Goal: Task Accomplishment & Management: Manage account settings

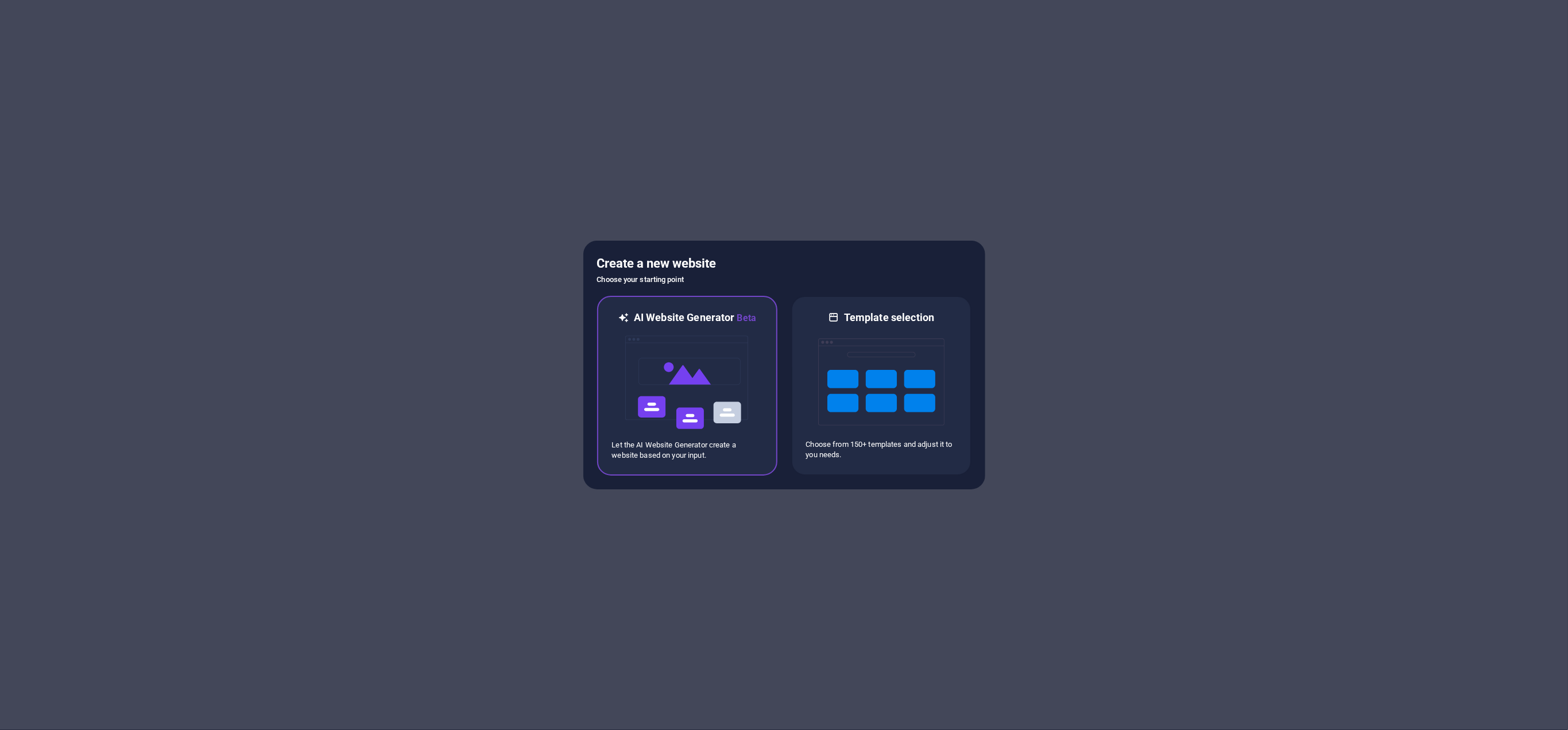
click at [717, 370] on img at bounding box center [687, 383] width 126 height 115
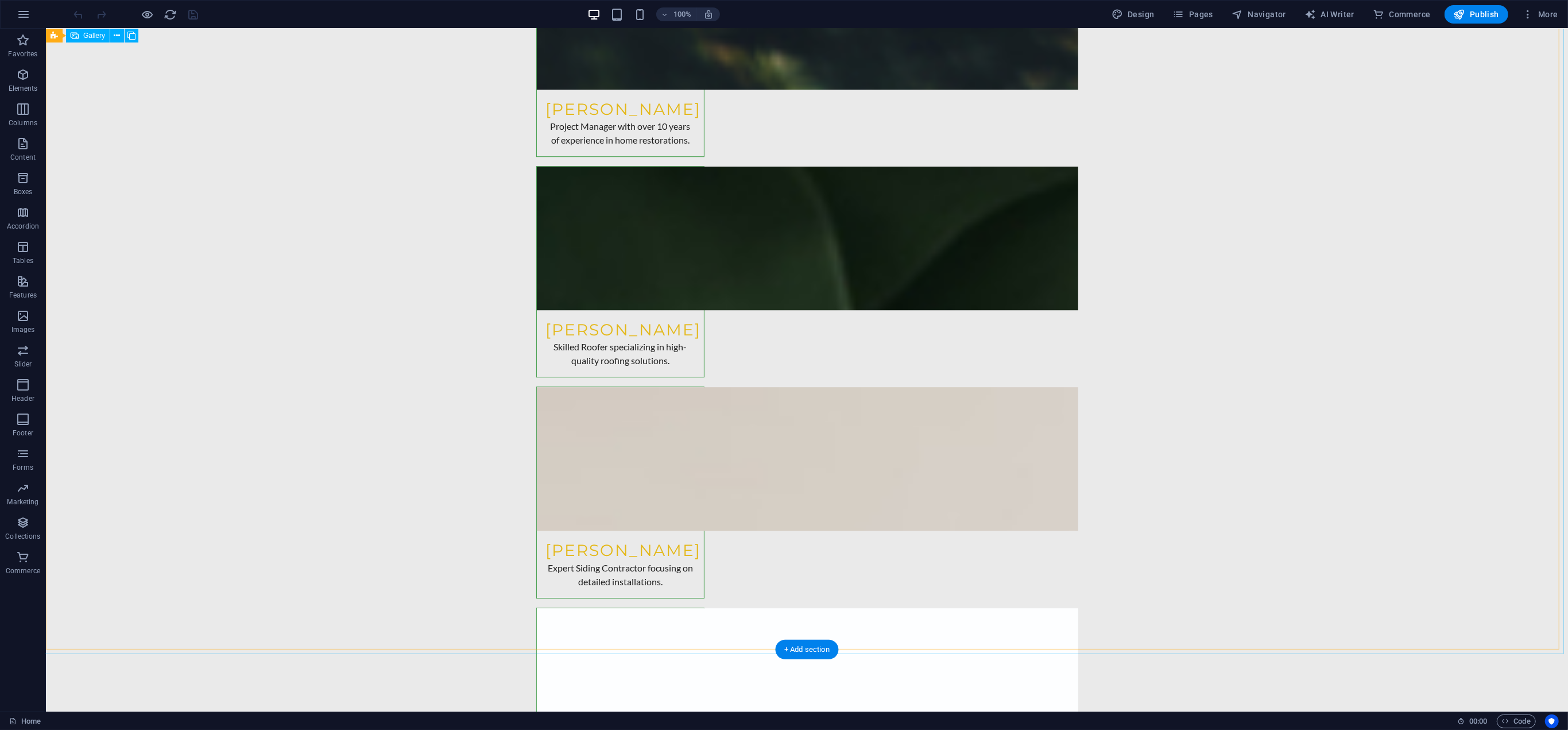
scroll to position [3504, 0]
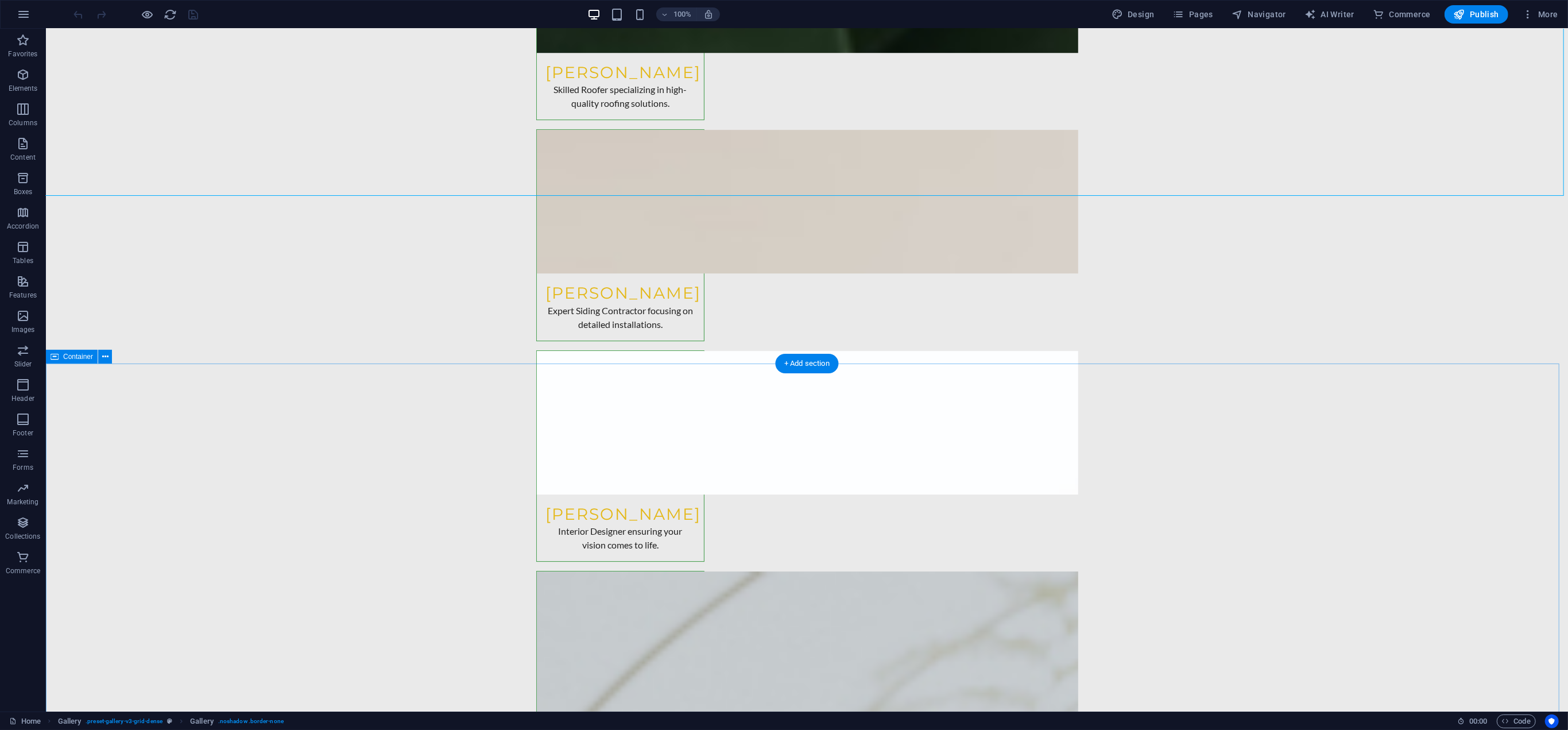
scroll to position [3734, 0]
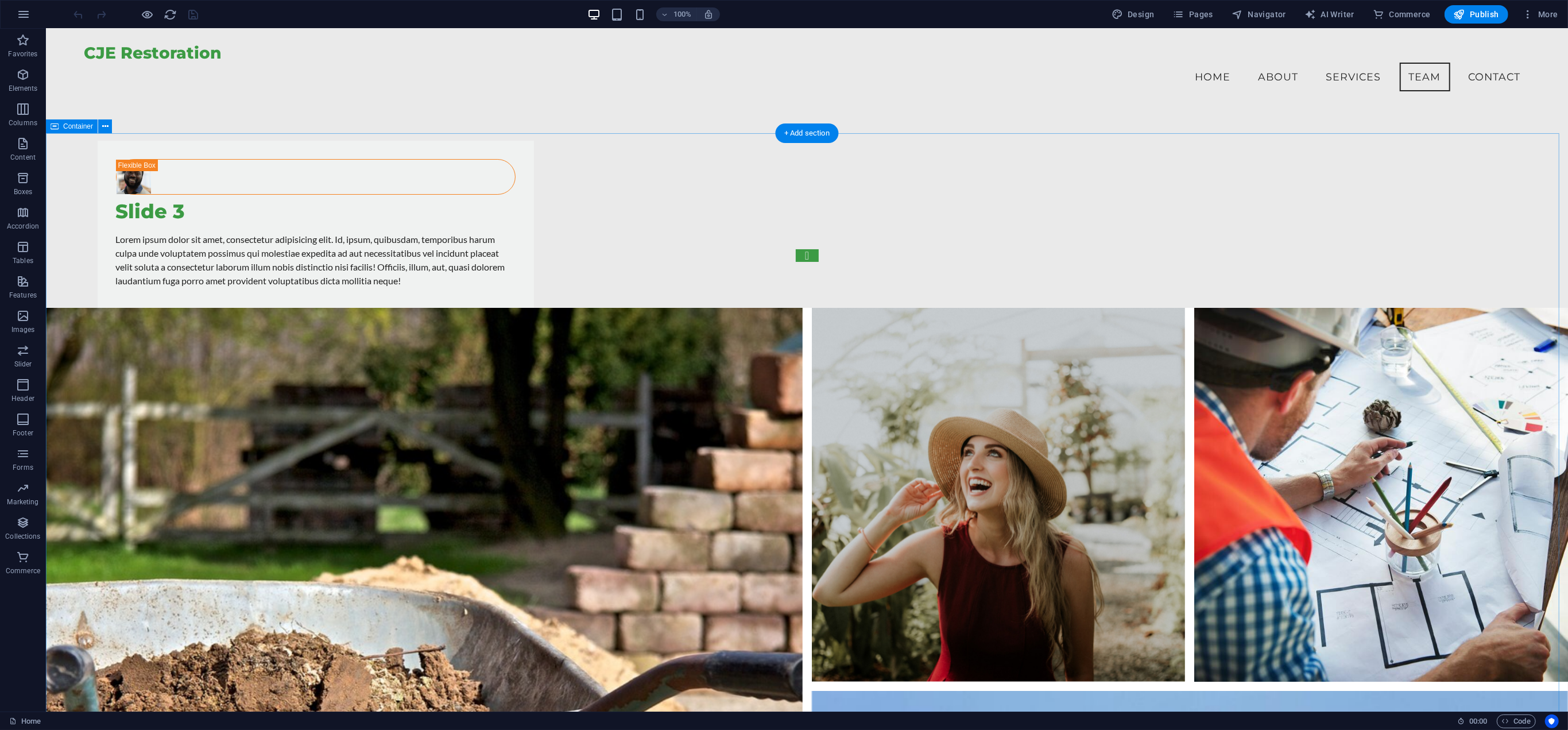
scroll to position [4649, 0]
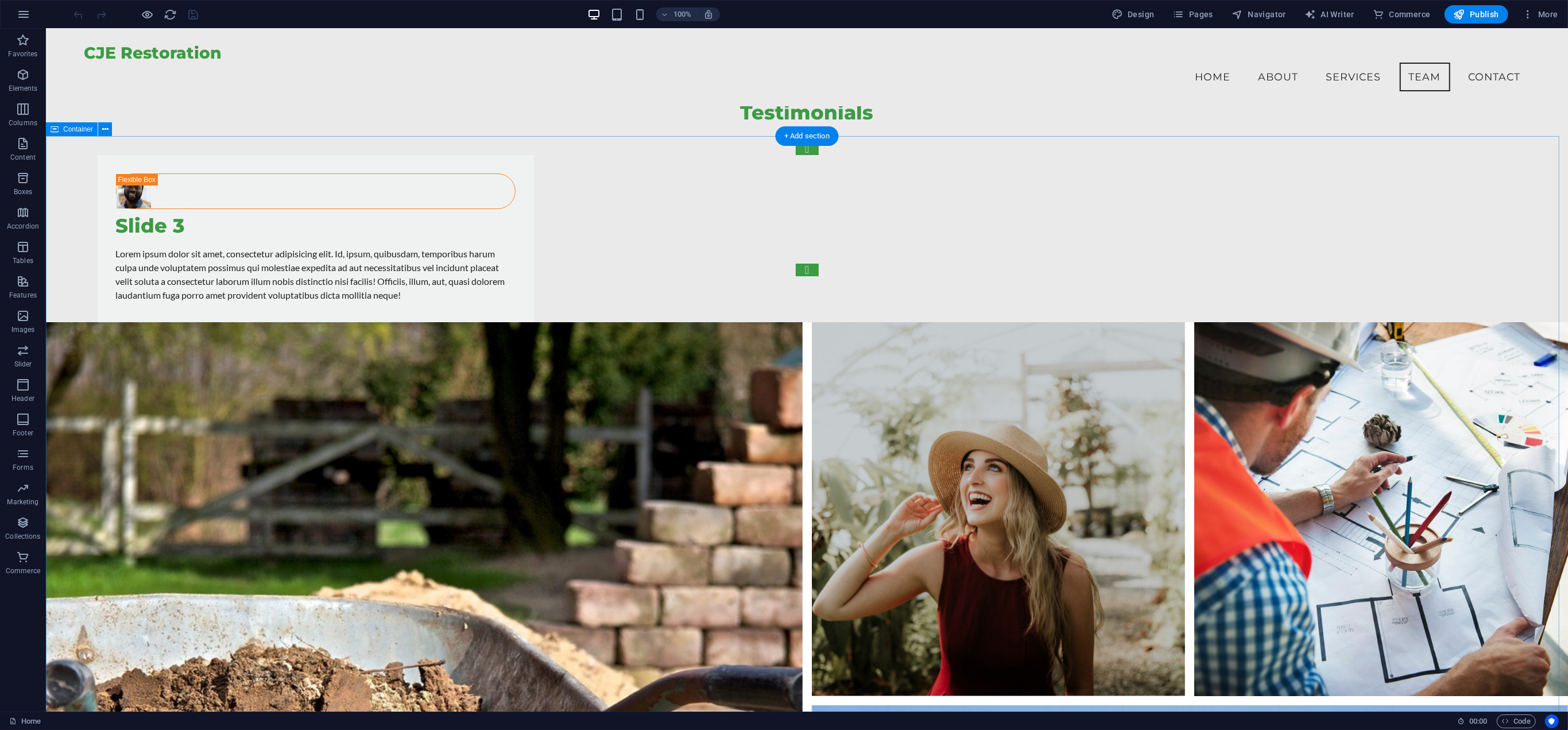
click at [1476, 12] on span "Publish" at bounding box center [1477, 15] width 45 height 12
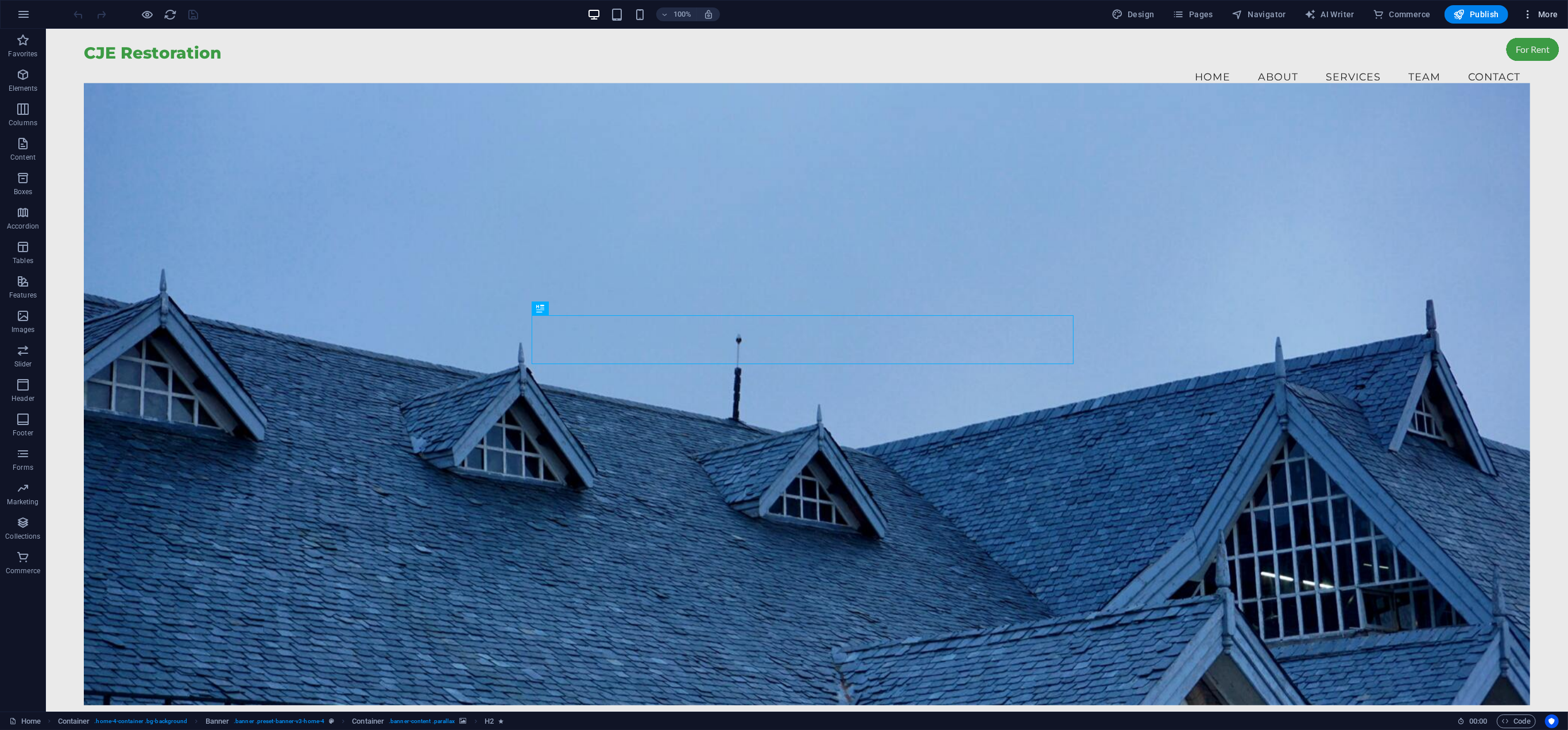
click at [1532, 12] on icon "button" at bounding box center [1528, 15] width 12 height 12
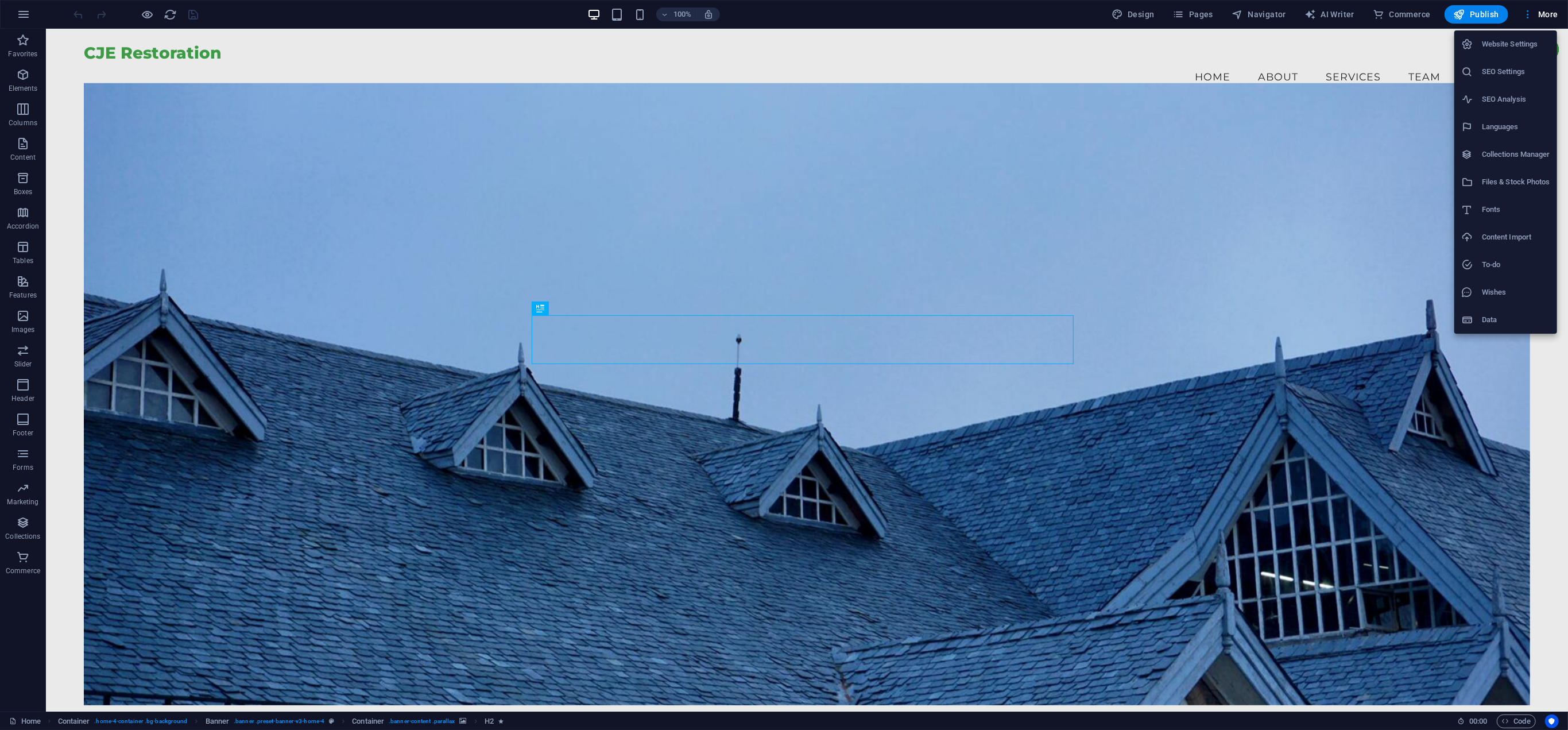
click at [1504, 37] on h6 "Website Settings" at bounding box center [1516, 44] width 68 height 14
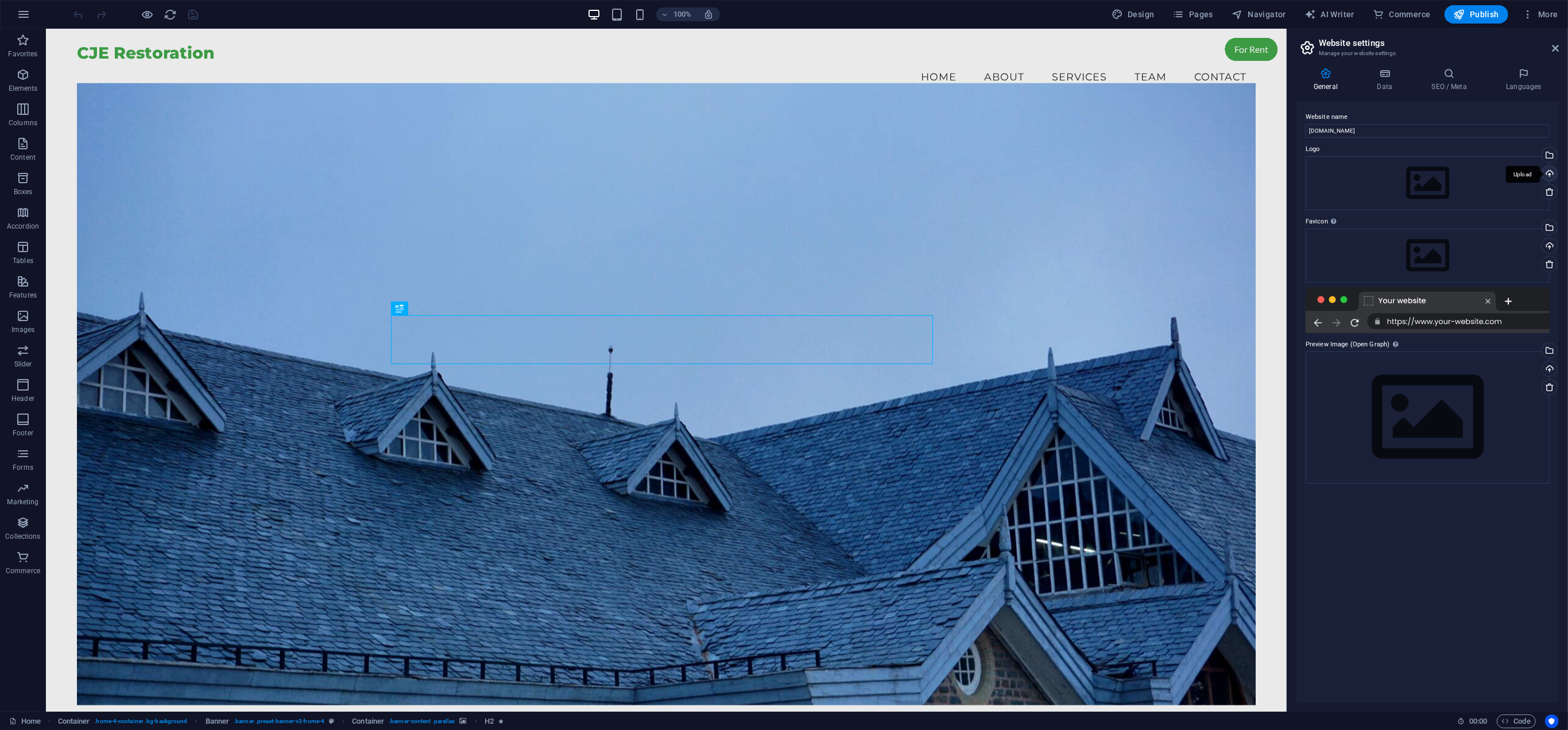
click at [1551, 171] on div "Upload" at bounding box center [1548, 175] width 17 height 17
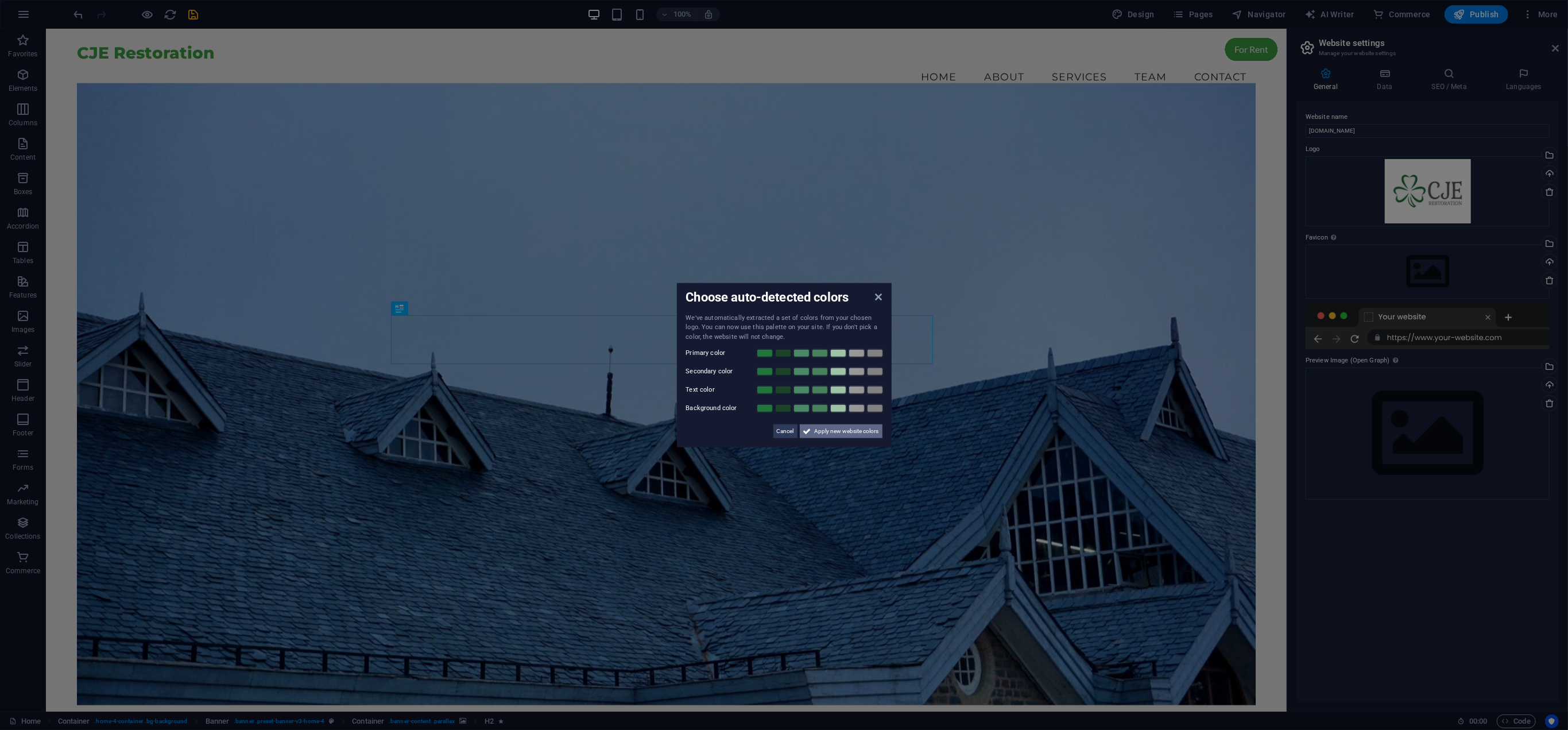
click at [834, 434] on span "Apply new website colors" at bounding box center [846, 431] width 65 height 14
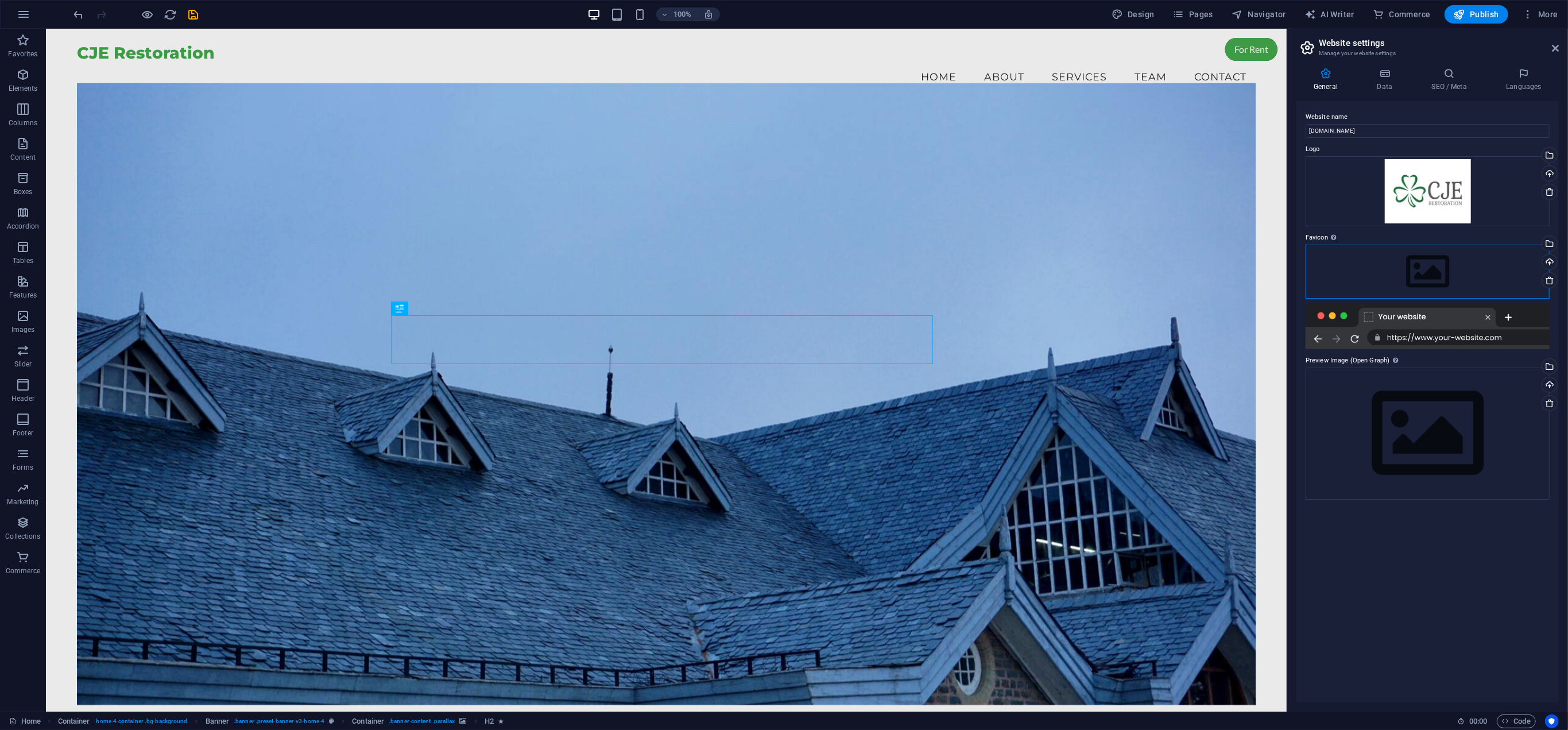
click at [1437, 265] on div "Drag files here, click to choose files or select files from Files or our free s…" at bounding box center [1427, 272] width 244 height 54
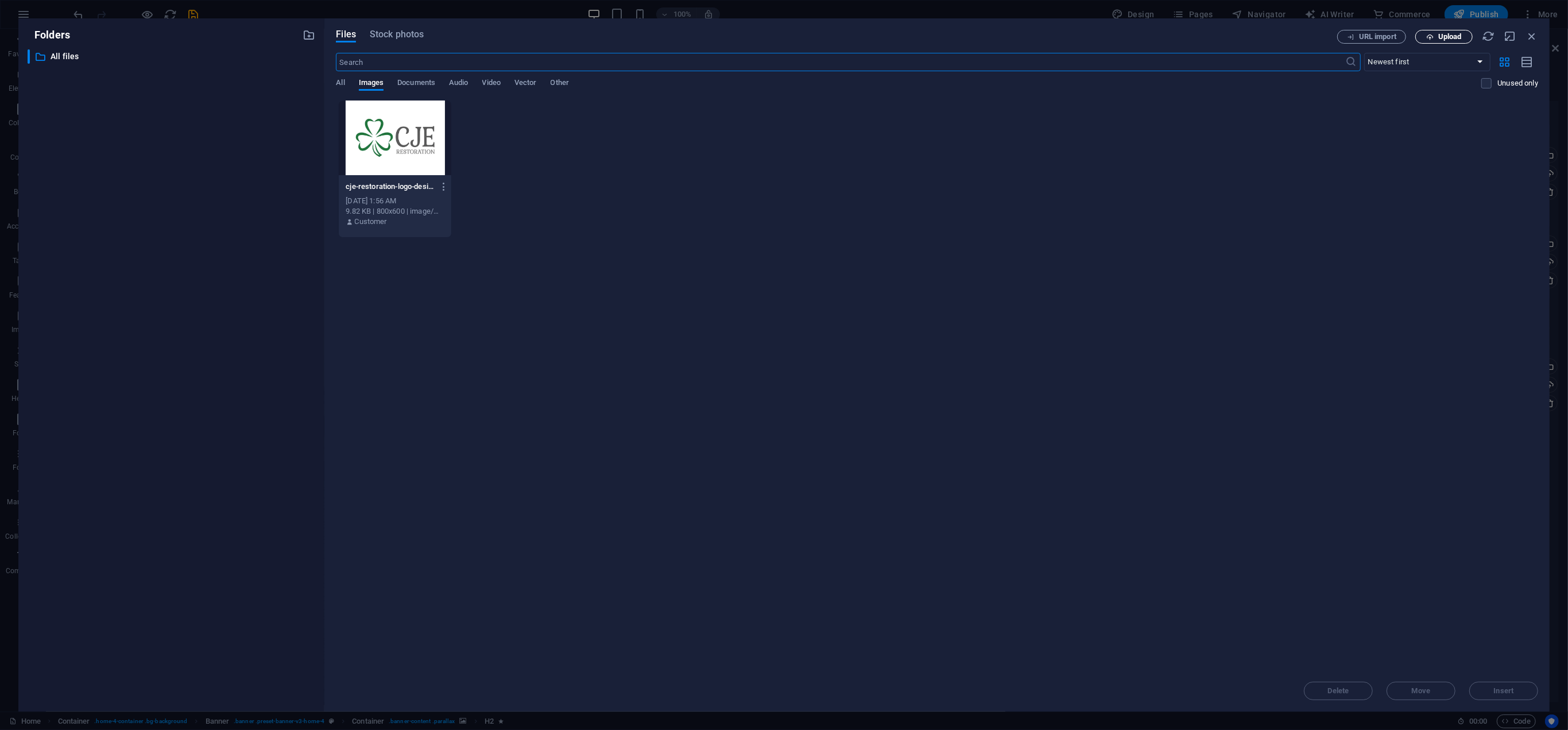
click at [1439, 36] on span "Upload" at bounding box center [1450, 36] width 23 height 7
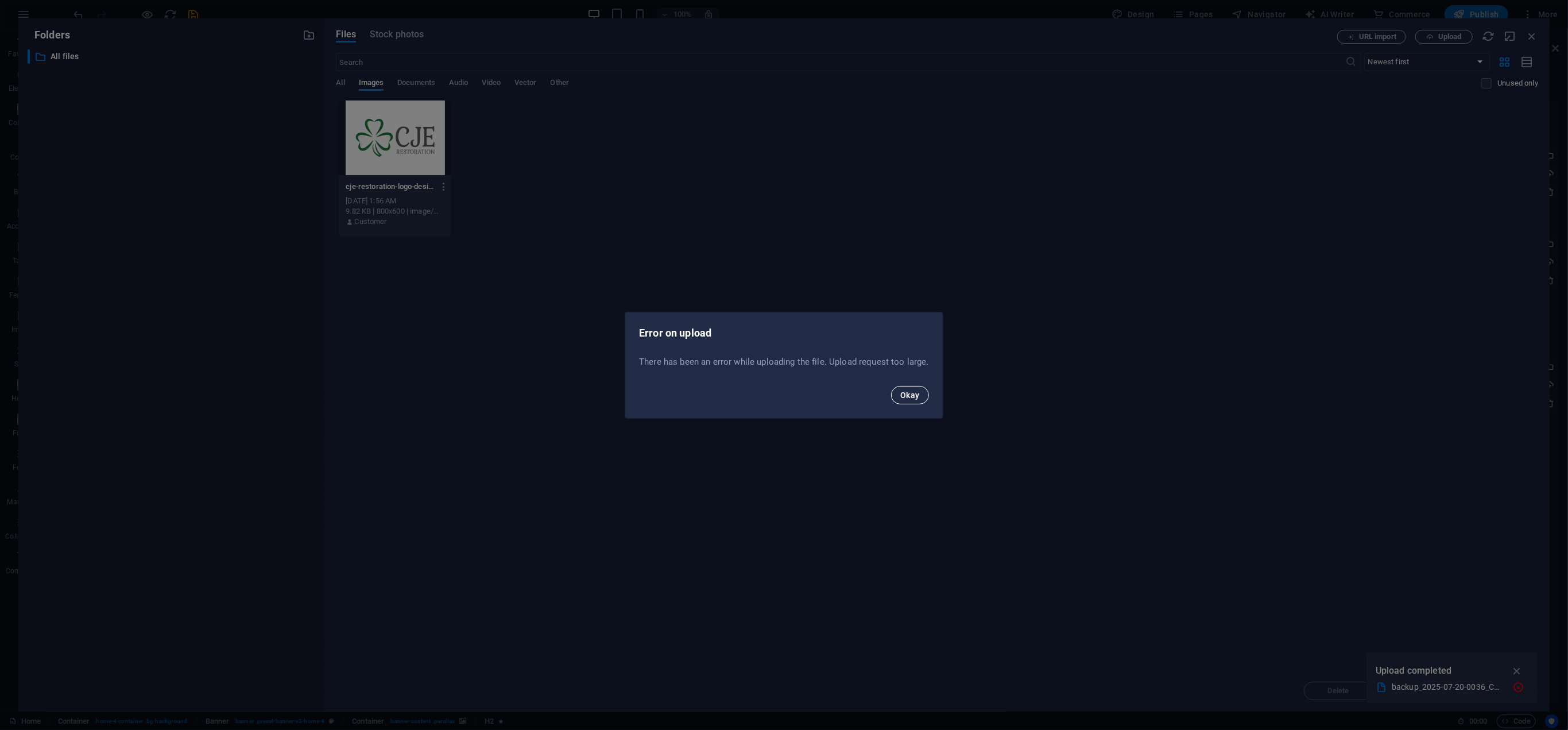
click at [926, 392] on button "Okay" at bounding box center [910, 394] width 38 height 18
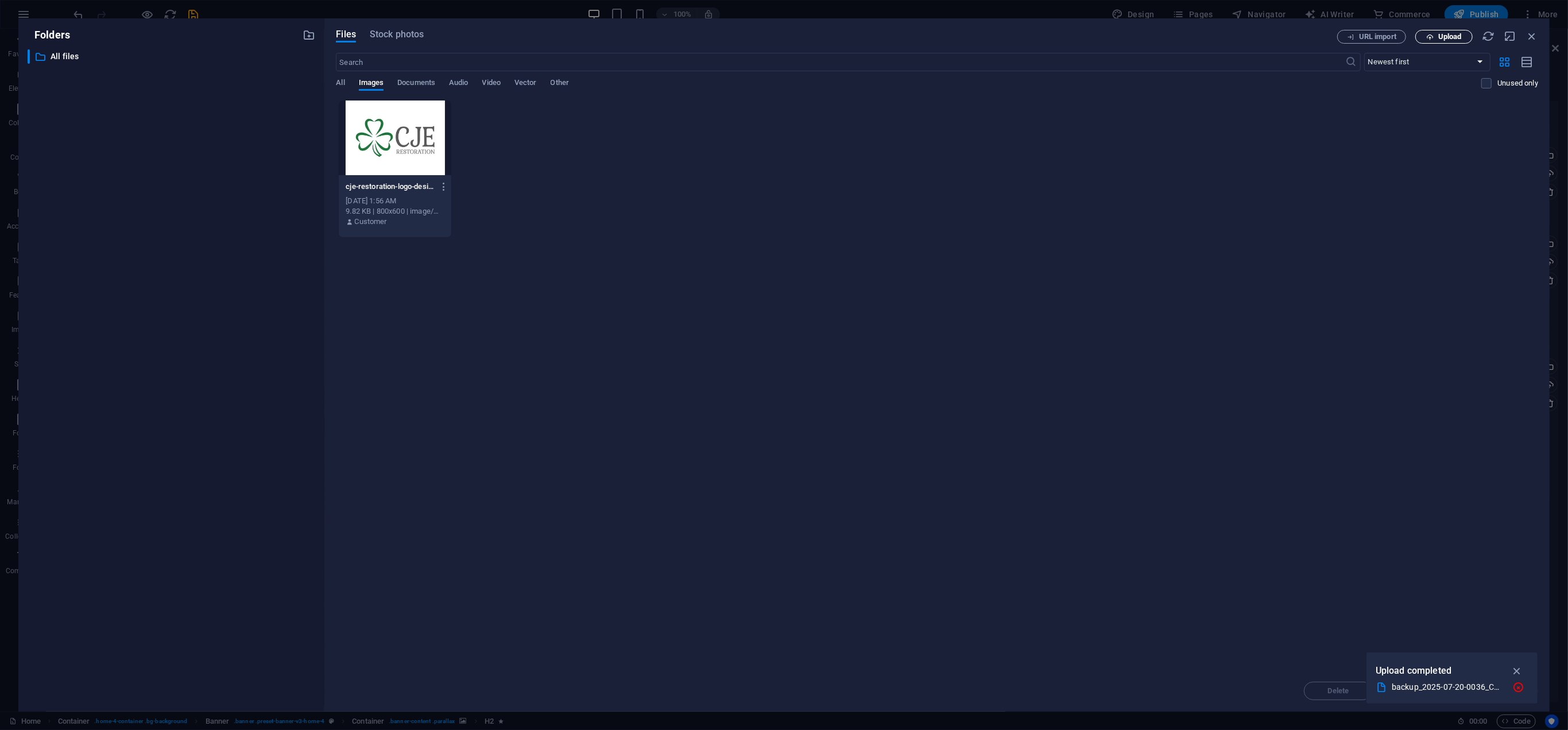
click at [1456, 31] on button "Upload" at bounding box center [1444, 36] width 57 height 14
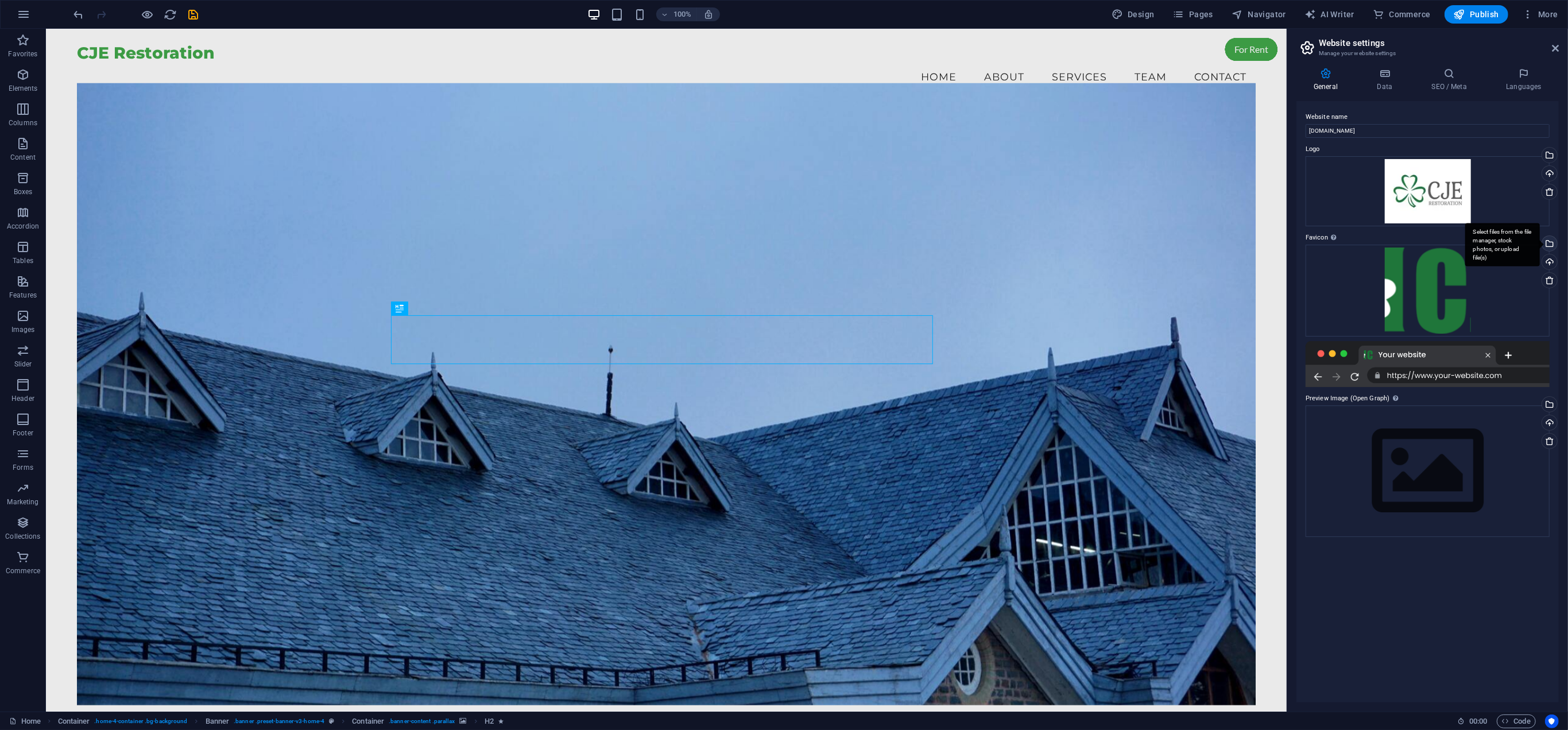
click at [1540, 244] on div "Select files from the file manager, stock photos, or upload file(s)" at bounding box center [1502, 245] width 75 height 43
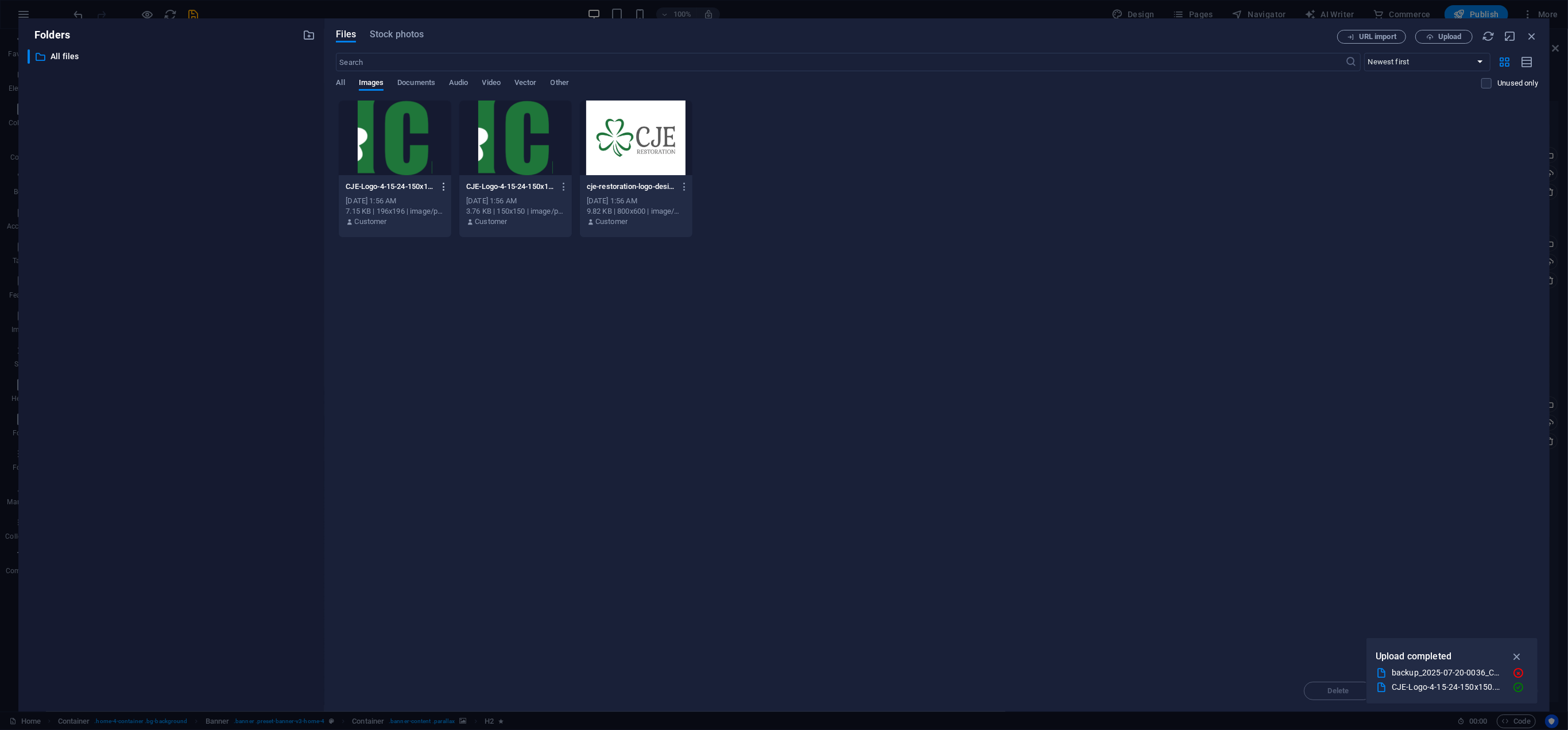
click at [441, 187] on icon "button" at bounding box center [444, 187] width 11 height 10
click at [457, 410] on h6 "Delete" at bounding box center [451, 409] width 49 height 14
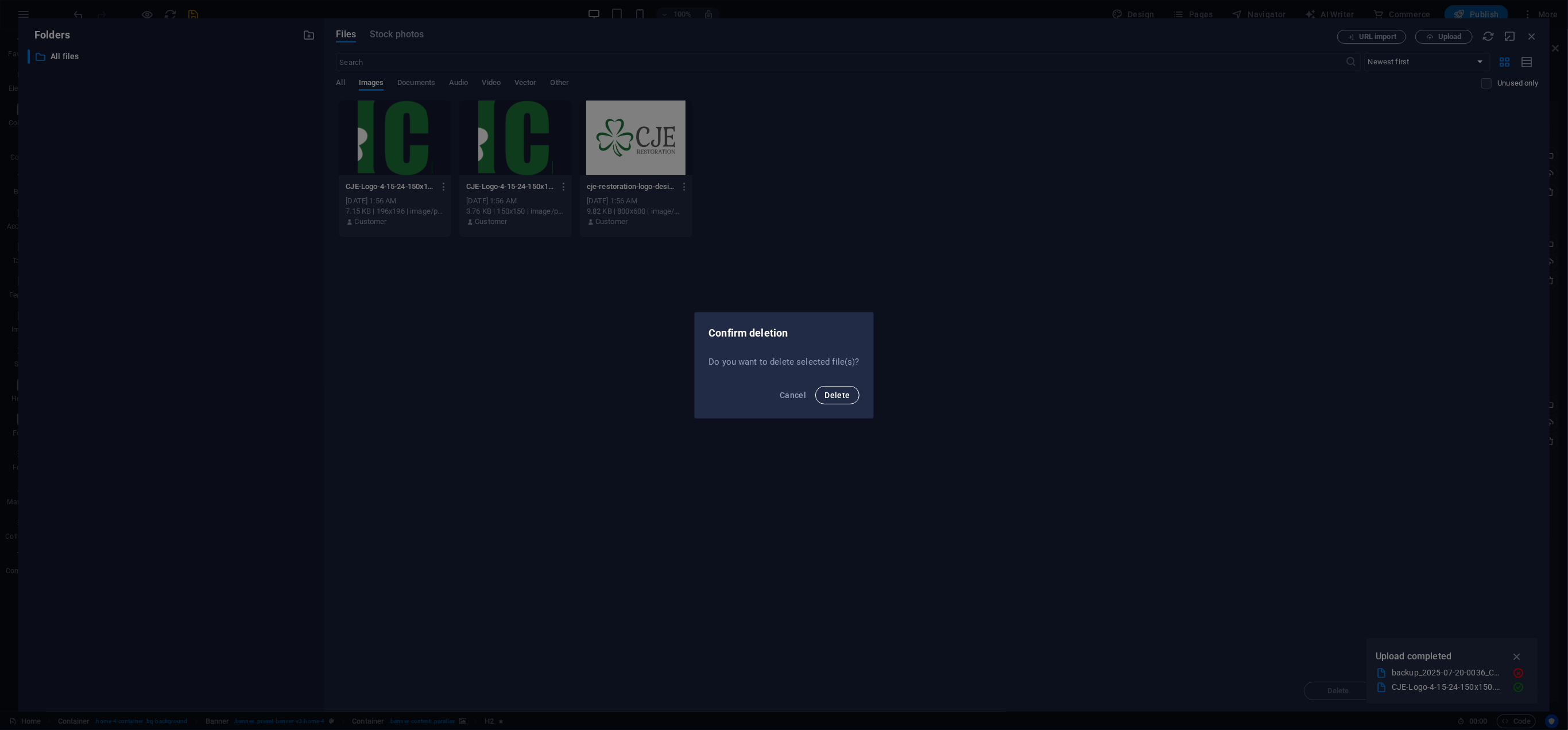
drag, startPoint x: 842, startPoint y: 400, endPoint x: 830, endPoint y: 392, distance: 14.4
click at [842, 397] on button "Delete" at bounding box center [837, 394] width 44 height 18
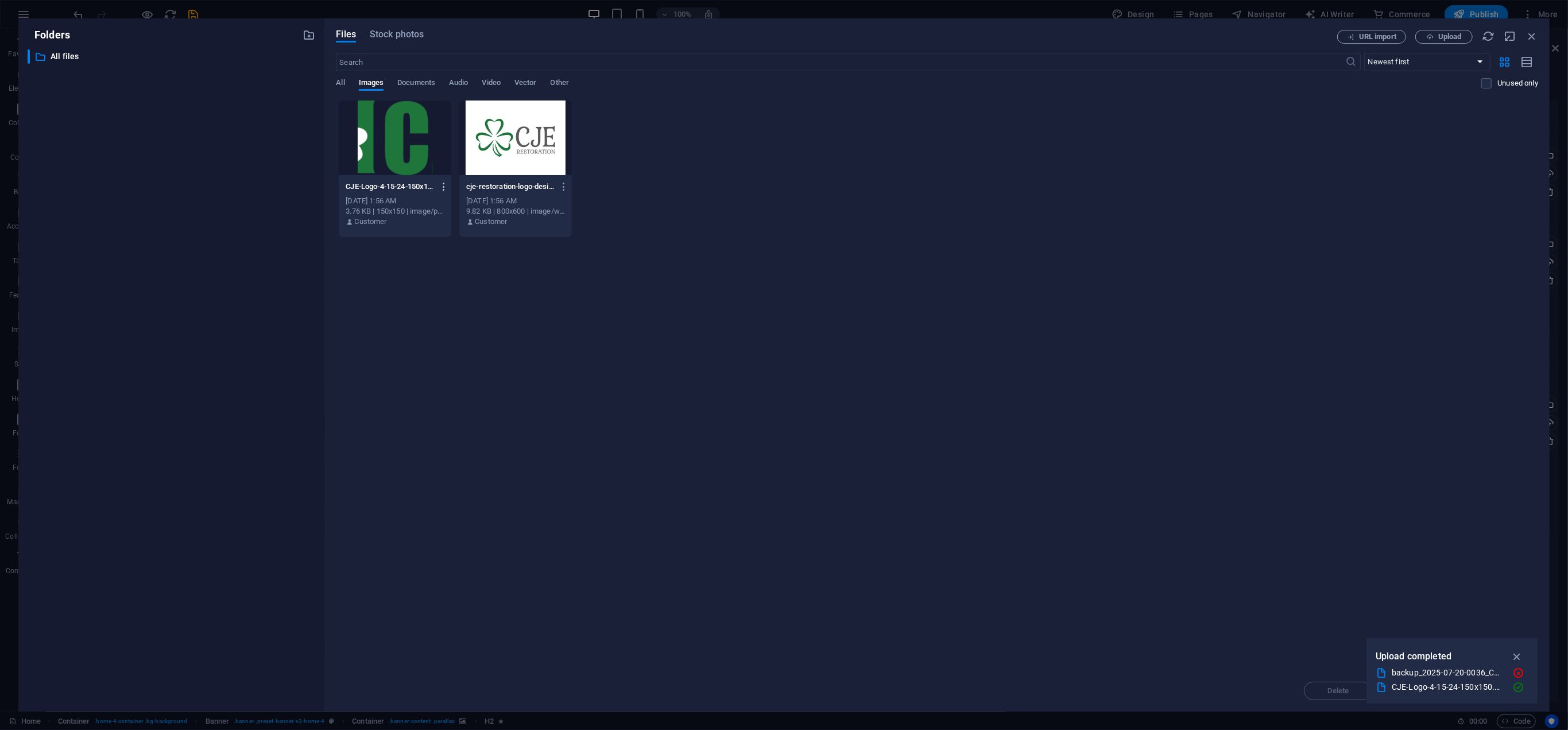
click at [444, 185] on icon "button" at bounding box center [444, 187] width 11 height 10
click at [436, 410] on h6 "Delete" at bounding box center [451, 409] width 49 height 14
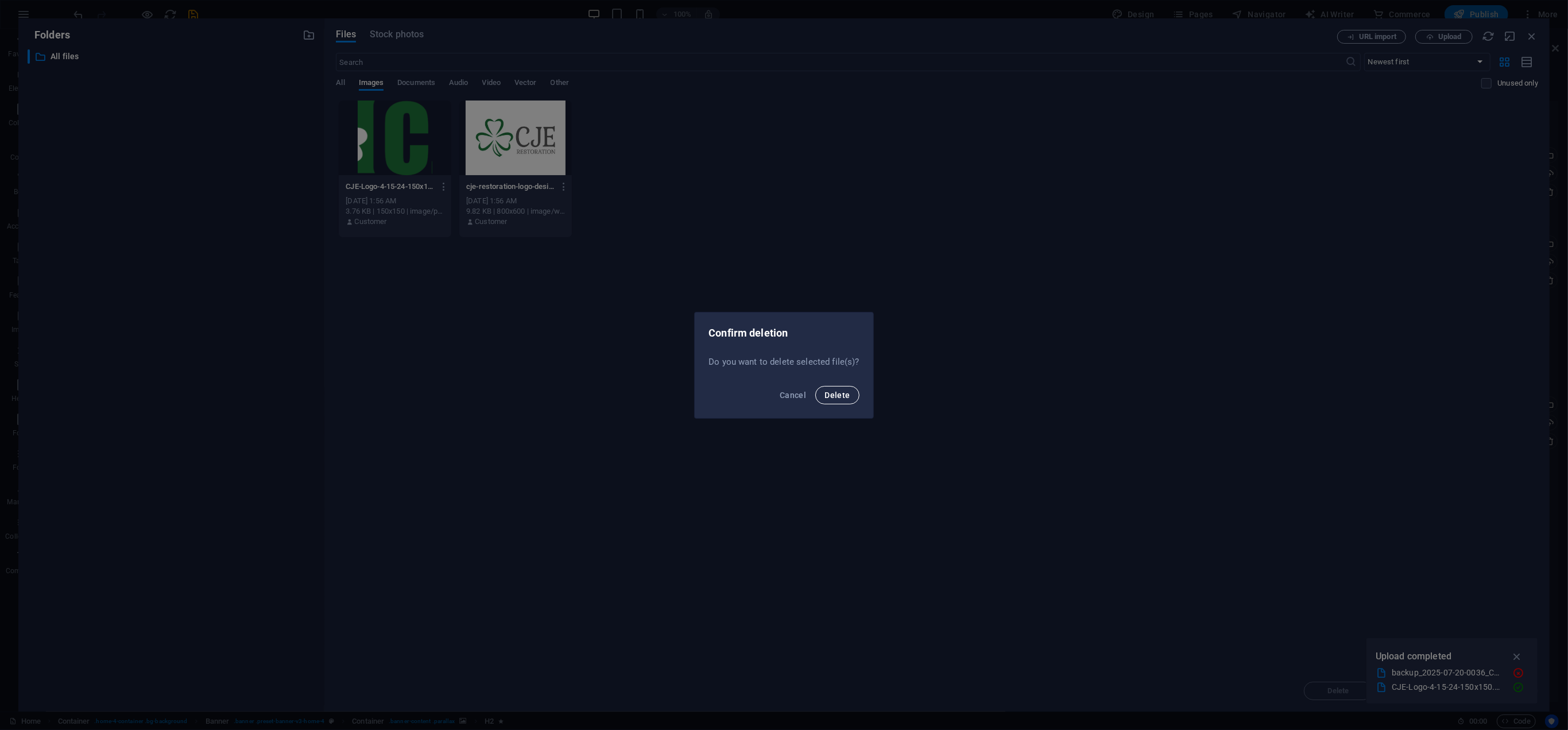
click at [837, 391] on span "Delete" at bounding box center [837, 395] width 25 height 9
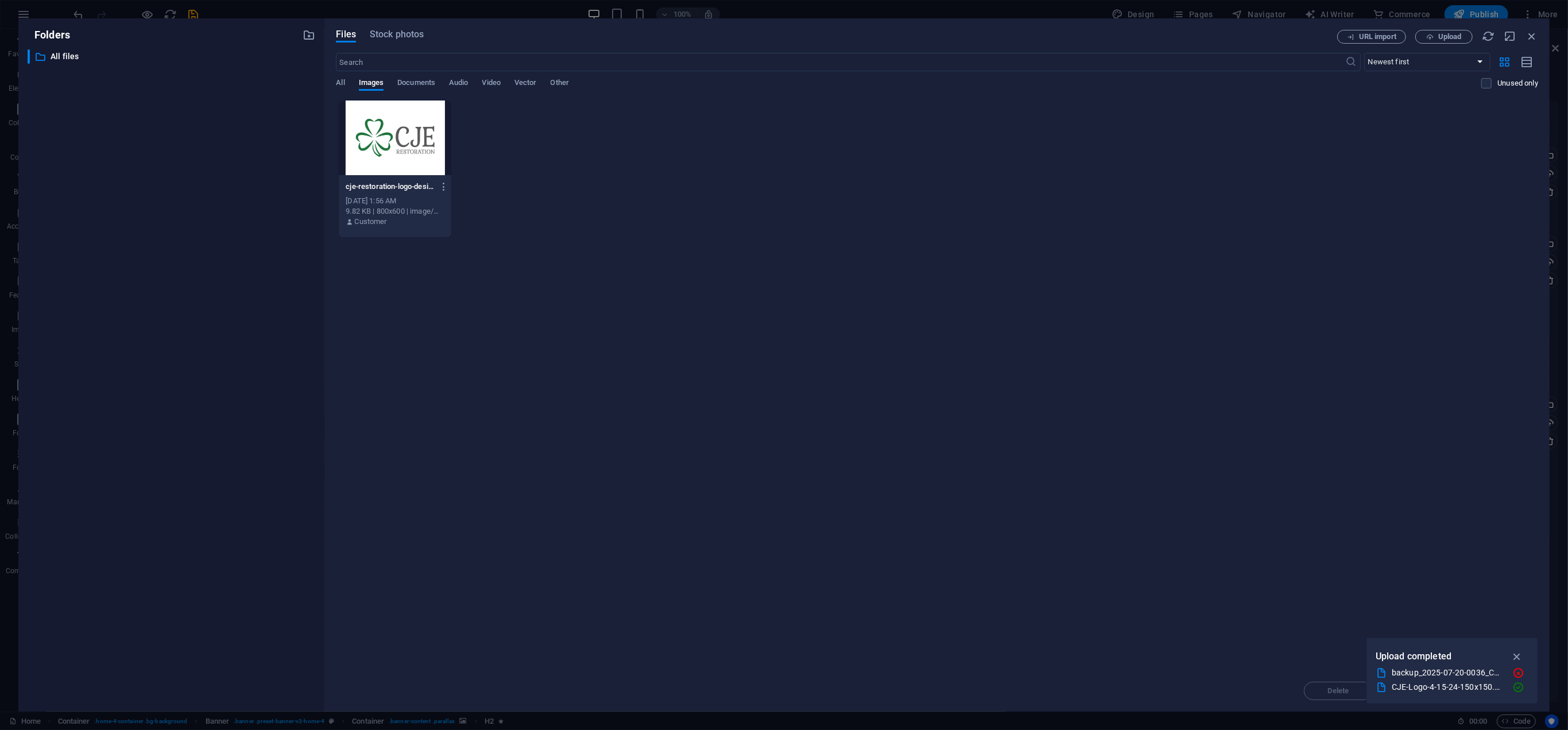
click at [592, 155] on div "cje-restoration-logo-design-002-6cJyVMac-C_raI5IMBDA_Q.webp cje-restoration-log…" at bounding box center [937, 169] width 1202 height 138
drag, startPoint x: 677, startPoint y: 251, endPoint x: 652, endPoint y: 248, distance: 25.2
click at [671, 254] on div "Drop files here to upload them instantly cje-restoration-logo-design-002-6cJyVM…" at bounding box center [937, 385] width 1202 height 570
click at [641, 251] on div "Drop files here to upload them instantly cje-restoration-logo-design-002-6cJyVM…" at bounding box center [937, 385] width 1202 height 570
drag, startPoint x: 770, startPoint y: 251, endPoint x: 743, endPoint y: 256, distance: 27.5
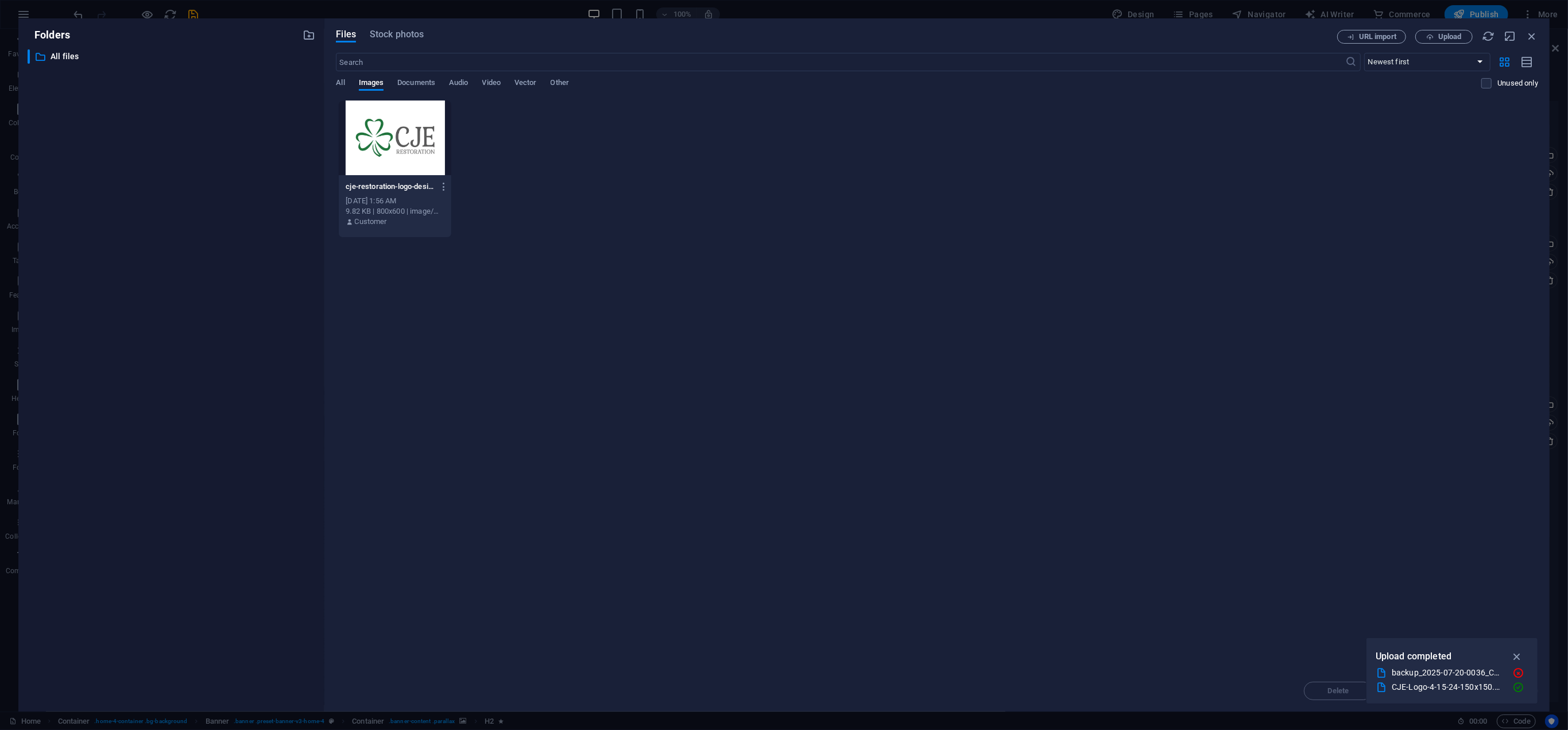
click at [767, 252] on div "Drop files here to upload them instantly cje-restoration-logo-design-002-6cJyVM…" at bounding box center [937, 385] width 1202 height 570
click at [1521, 652] on icon "button" at bounding box center [1517, 656] width 13 height 12
drag, startPoint x: 1377, startPoint y: 218, endPoint x: 1347, endPoint y: 150, distance: 74.3
click at [1377, 216] on div "cje-restoration-logo-design-002-6cJyVMac-C_raI5IMBDA_Q.webp cje-restoration-log…" at bounding box center [937, 169] width 1202 height 138
click at [1442, 36] on span "Upload" at bounding box center [1450, 36] width 23 height 7
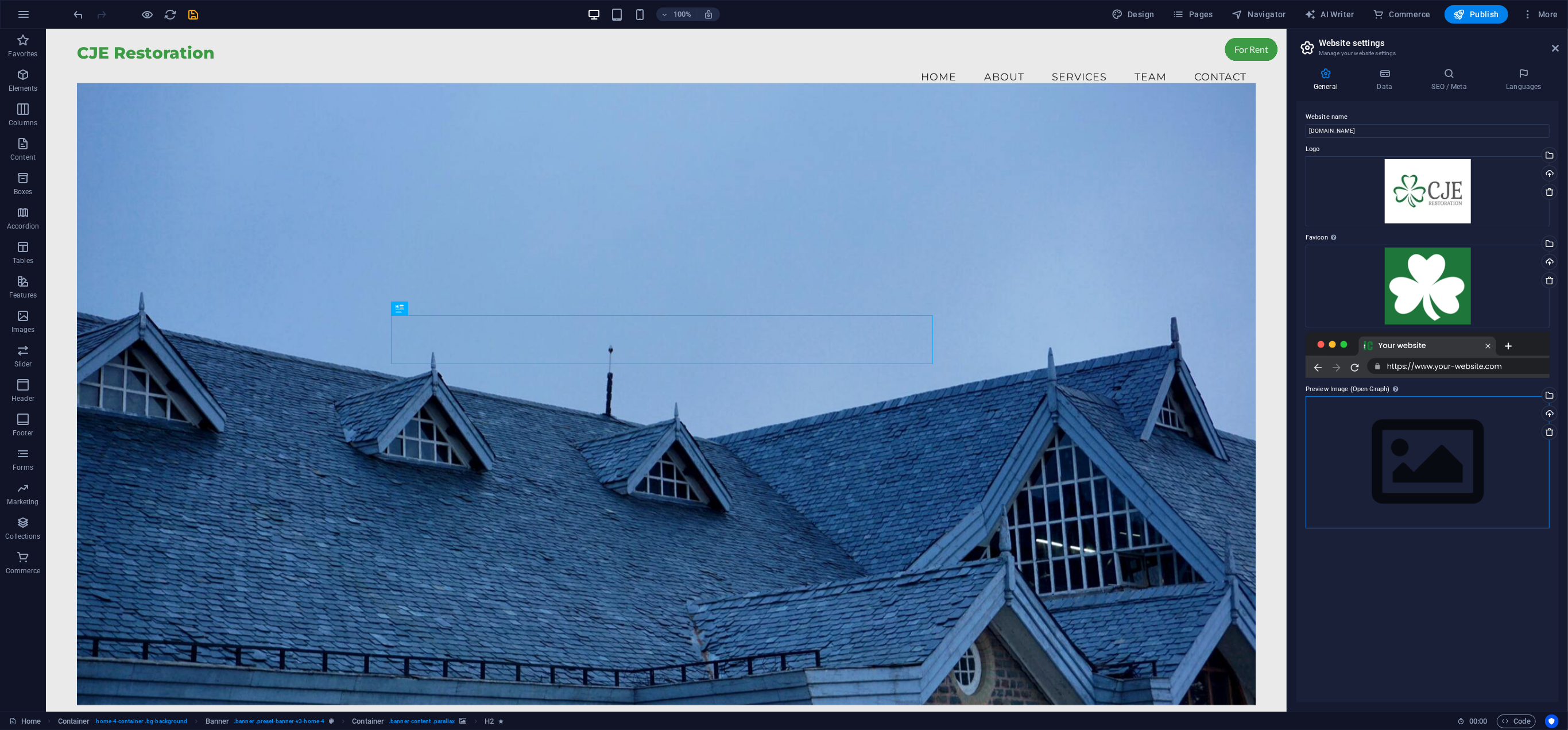
click at [1419, 471] on div "Drag files here, click to choose files or select files from Files or our free s…" at bounding box center [1427, 462] width 244 height 131
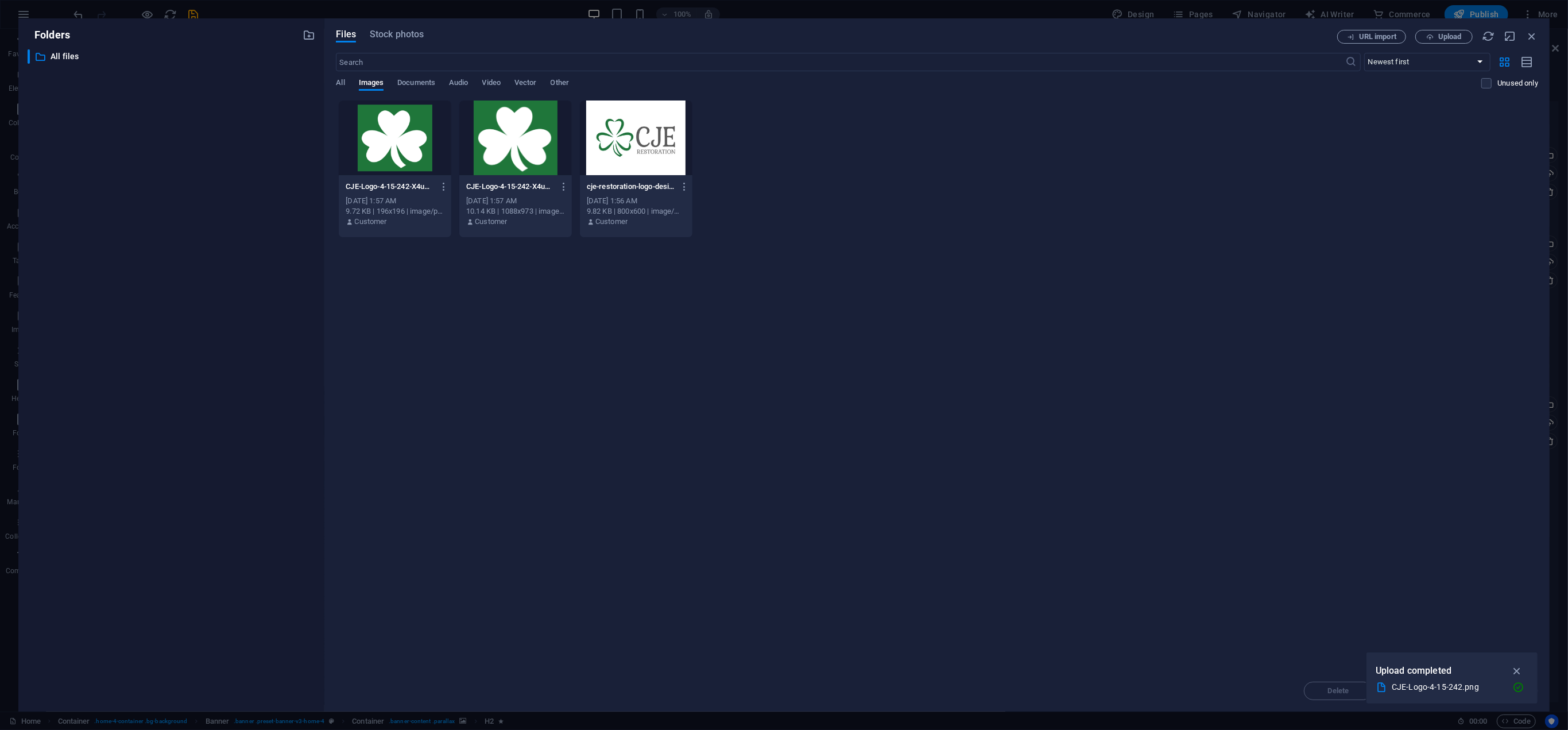
click at [621, 134] on div at bounding box center [636, 137] width 113 height 75
click at [1516, 668] on icon "button" at bounding box center [1517, 670] width 13 height 12
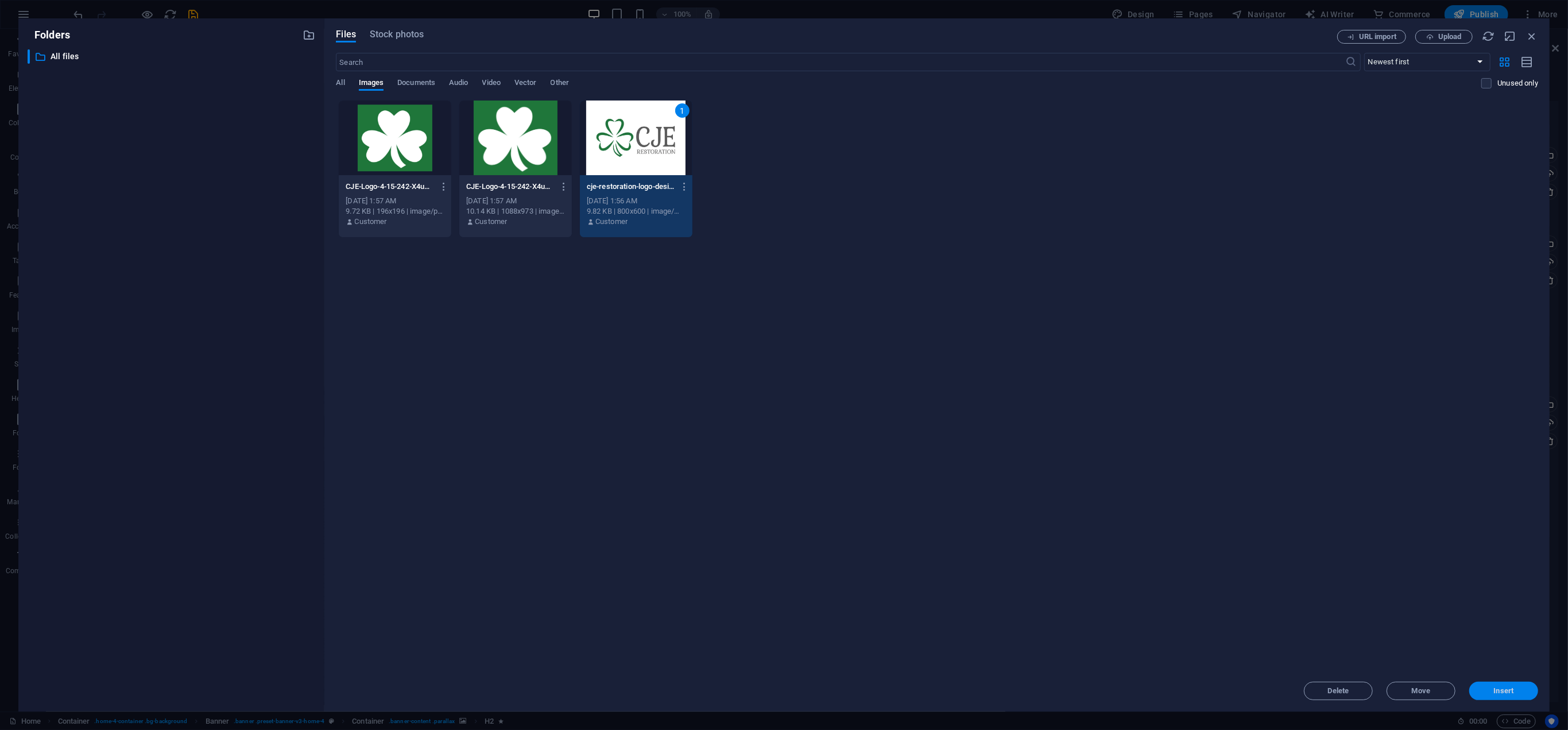
click at [1498, 684] on button "Insert" at bounding box center [1503, 691] width 69 height 18
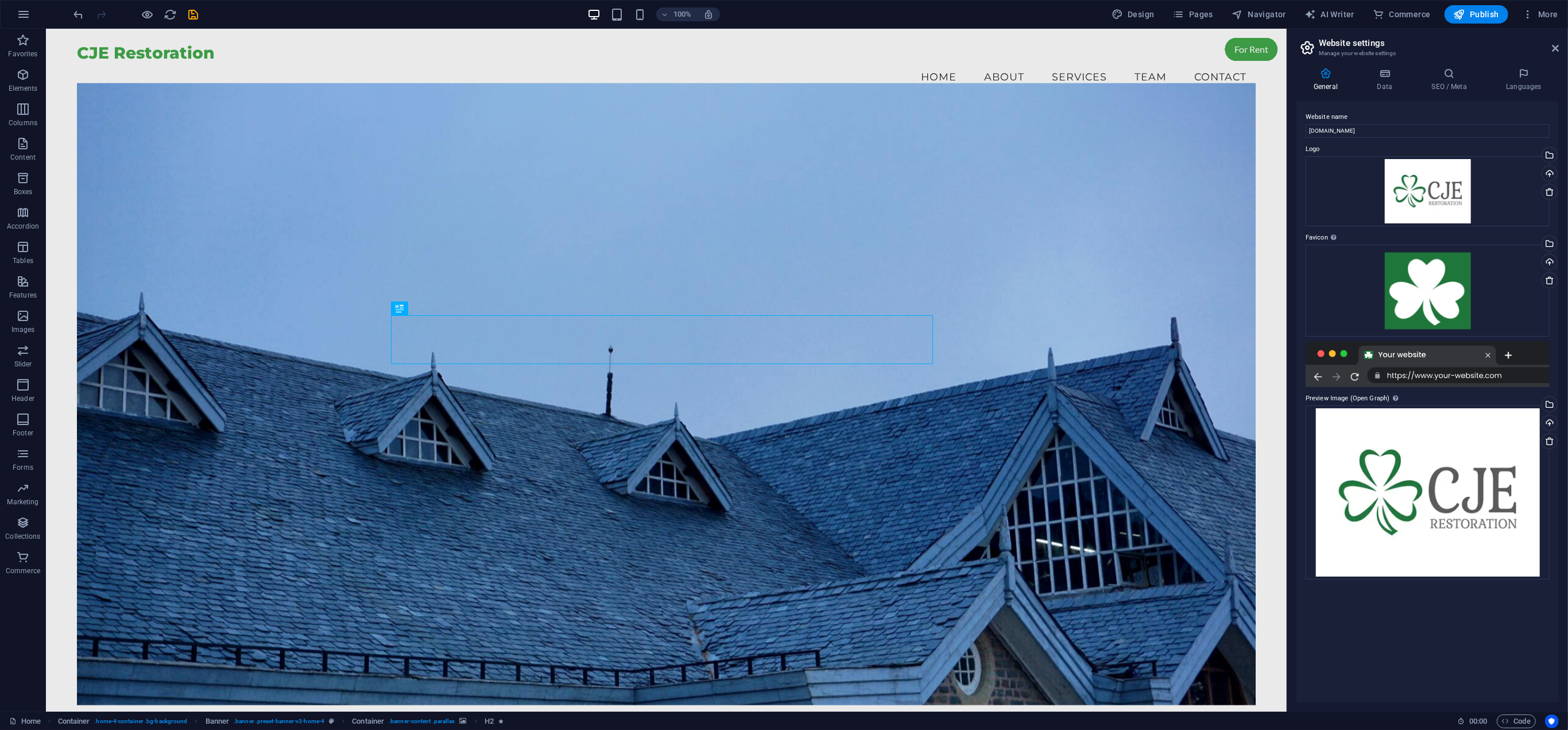
click at [1387, 621] on div "Website name [DOMAIN_NAME] Logo Drag files here, click to choose files or selec…" at bounding box center [1427, 402] width 262 height 601
click at [1413, 610] on div "Website name [DOMAIN_NAME] Logo Drag files here, click to choose files or selec…" at bounding box center [1427, 402] width 262 height 601
click at [1416, 612] on div "Website name [DOMAIN_NAME] Logo Drag files here, click to choose files or selec…" at bounding box center [1427, 402] width 262 height 601
click at [1419, 627] on div "Website name [DOMAIN_NAME] Logo Drag files here, click to choose files or selec…" at bounding box center [1427, 402] width 262 height 601
click at [194, 12] on icon "save" at bounding box center [194, 15] width 13 height 13
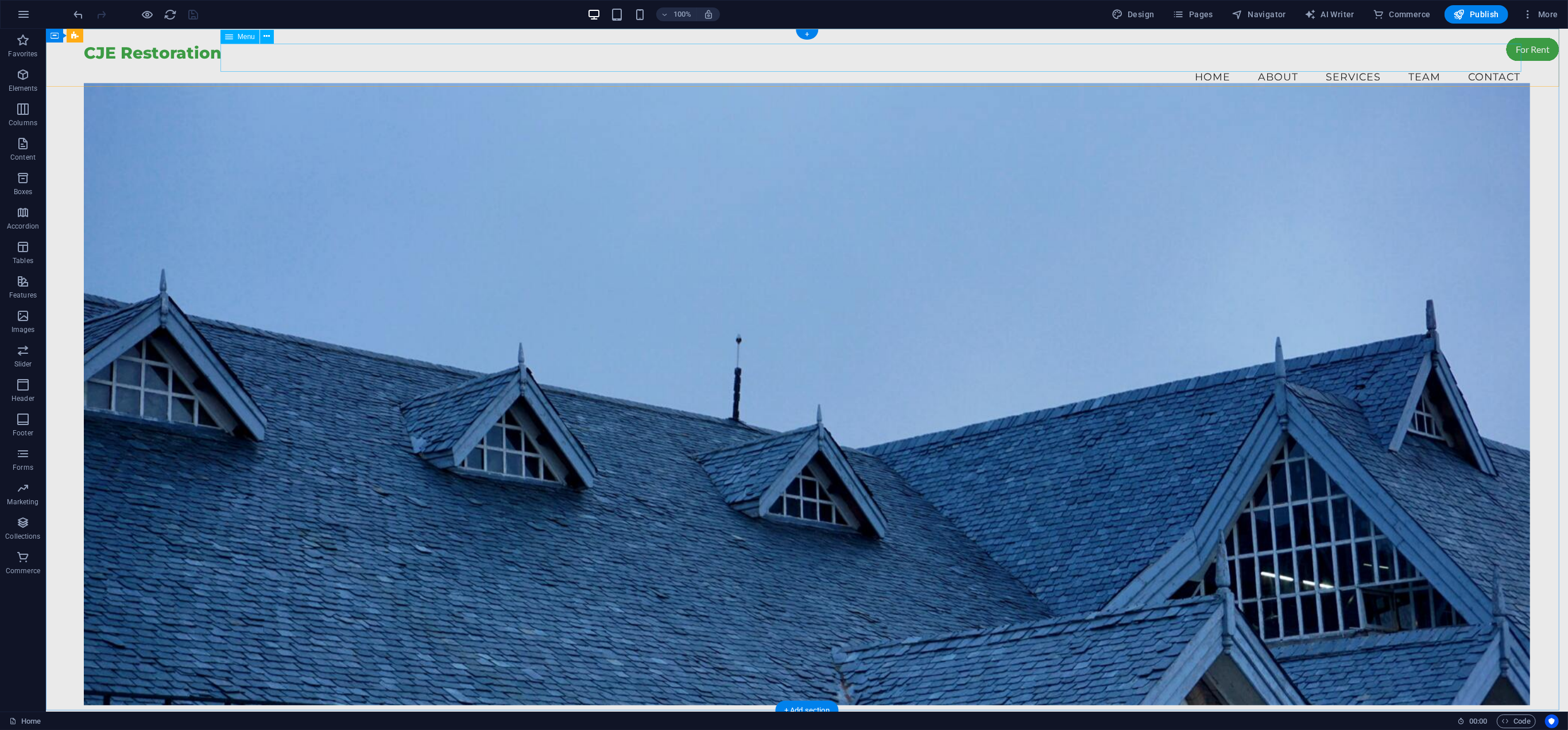
click at [825, 62] on nav "Home About Services Team Contact" at bounding box center [806, 77] width 1445 height 29
click at [60, 59] on div "CJE Restoration Menu Home About Services Team Contact" at bounding box center [806, 68] width 1522 height 78
click at [124, 37] on icon at bounding box center [125, 36] width 7 height 12
click at [26, 72] on icon "button" at bounding box center [23, 74] width 14 height 14
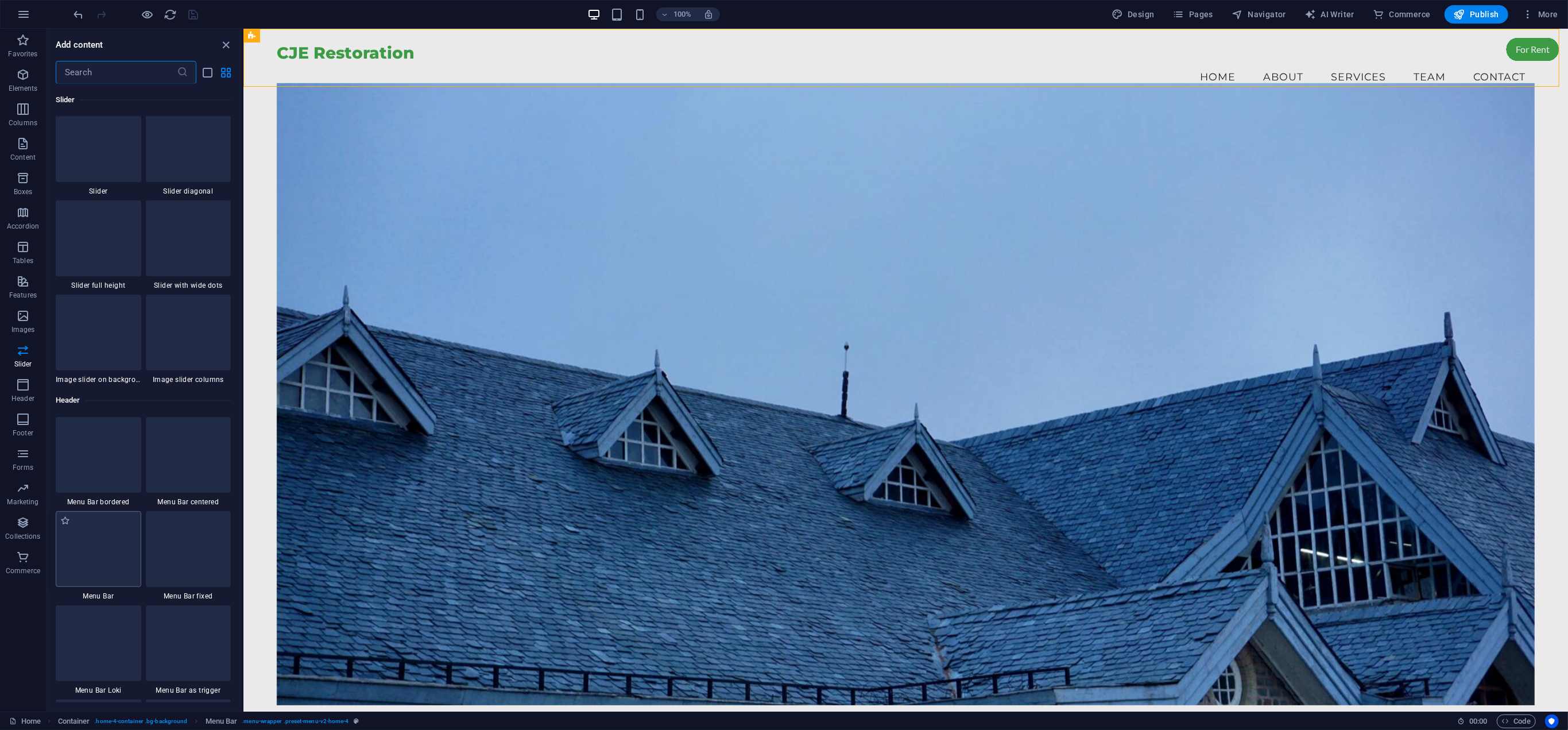
scroll to position [6721, 0]
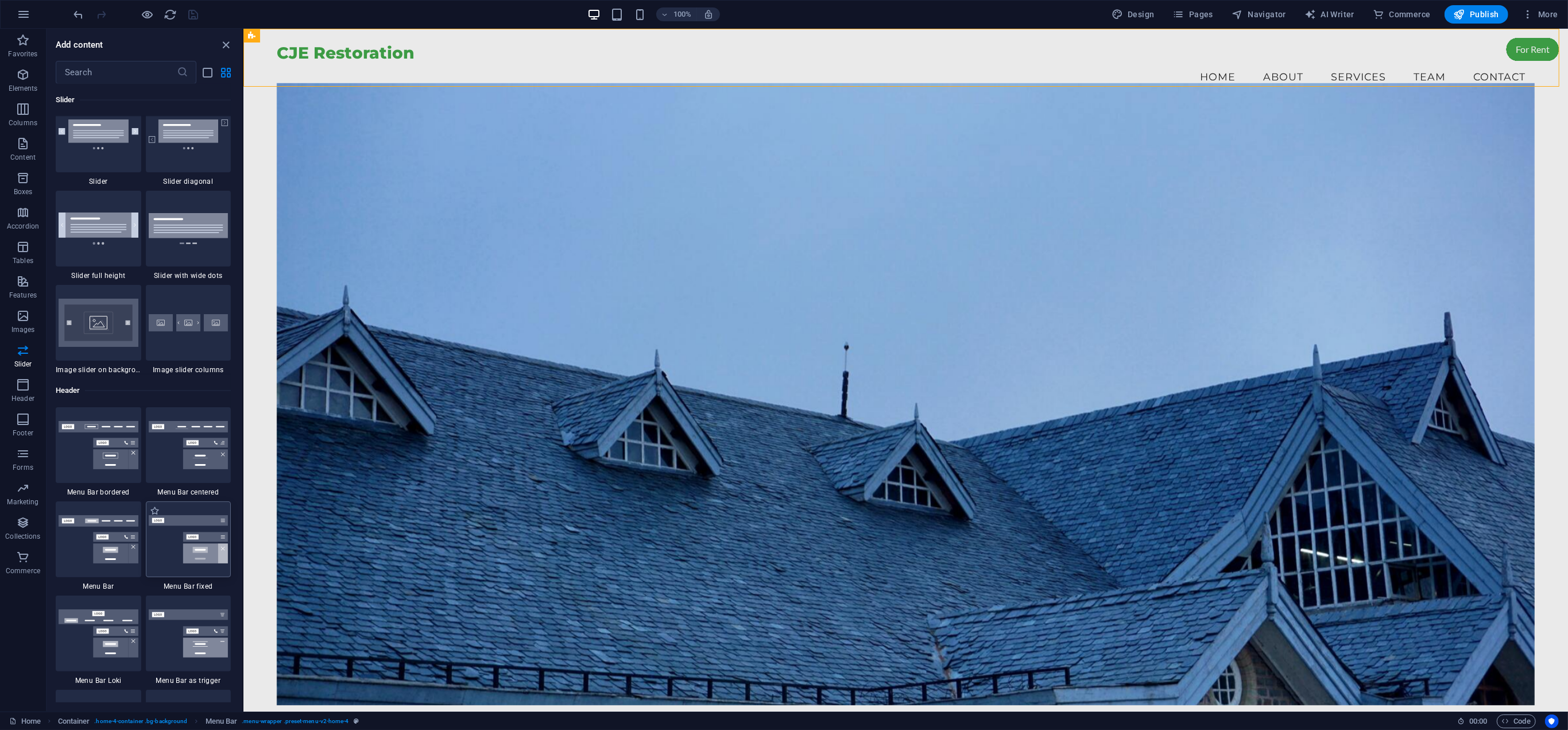
drag, startPoint x: 183, startPoint y: 534, endPoint x: 236, endPoint y: 161, distance: 376.7
click at [183, 534] on img at bounding box center [189, 539] width 80 height 48
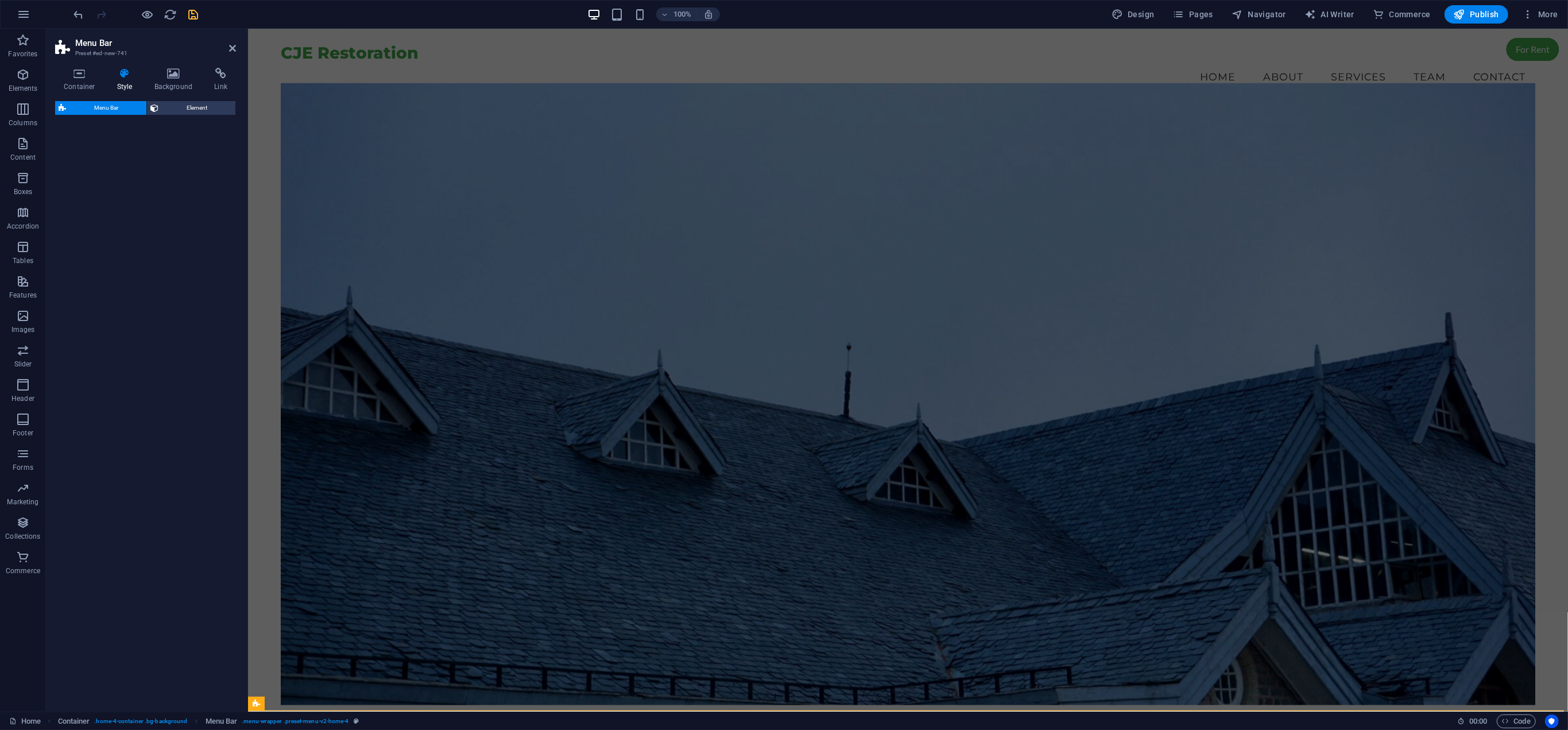
select select "rem"
select select "preset-menu-v2-fixed"
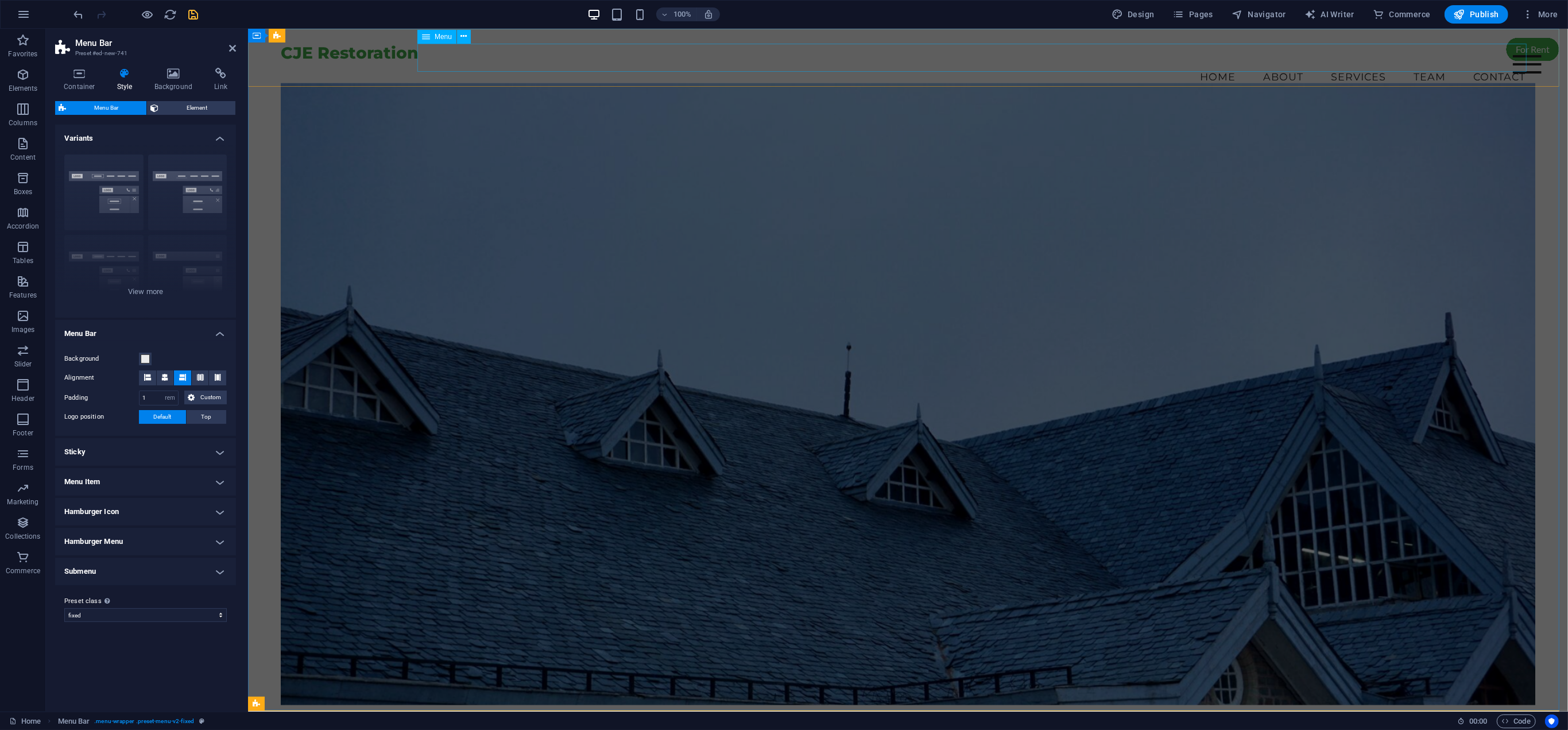
click at [1245, 62] on nav "Home About Services Team Contact" at bounding box center [907, 77] width 1254 height 29
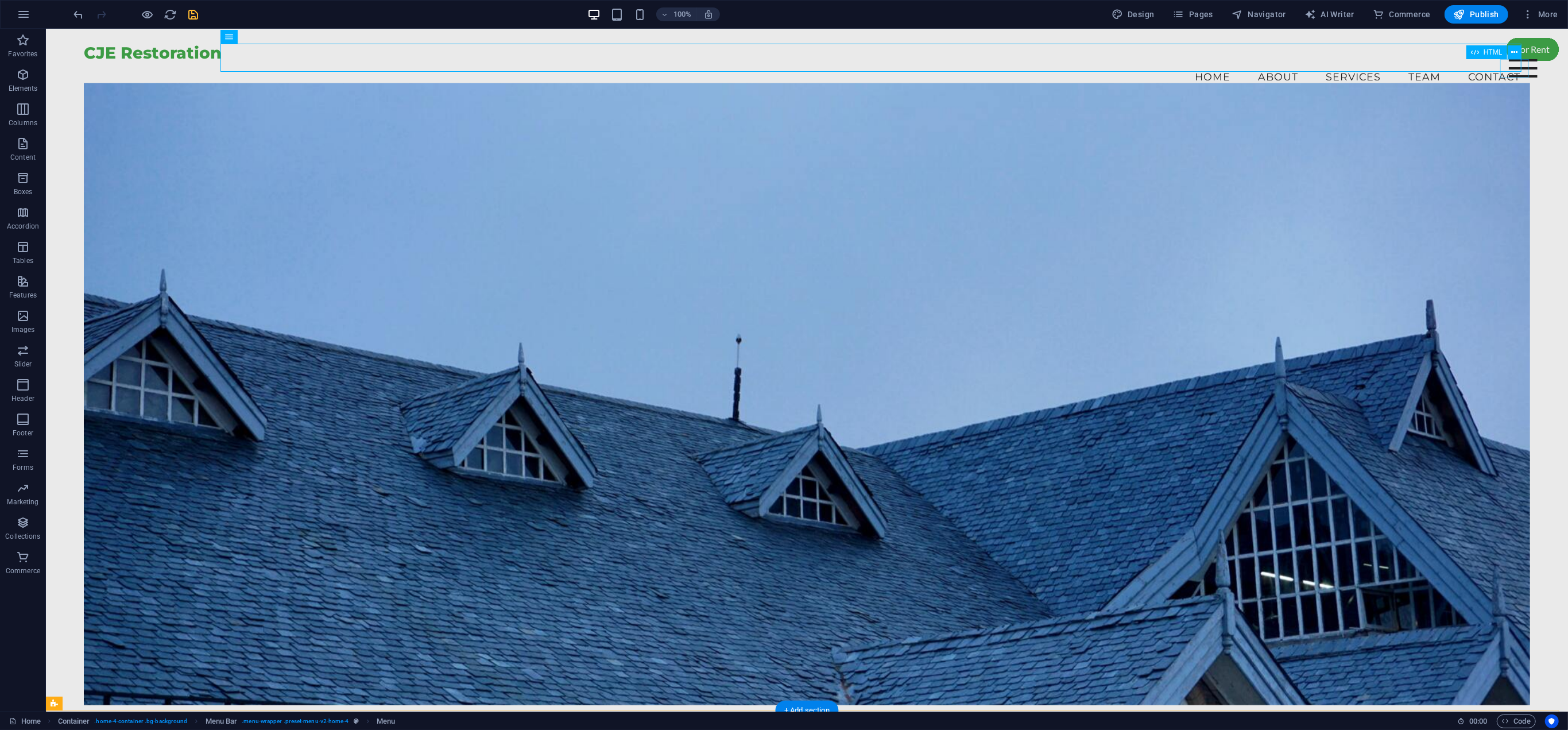
click at [1521, 73] on div "Menu" at bounding box center [1523, 68] width 29 height 18
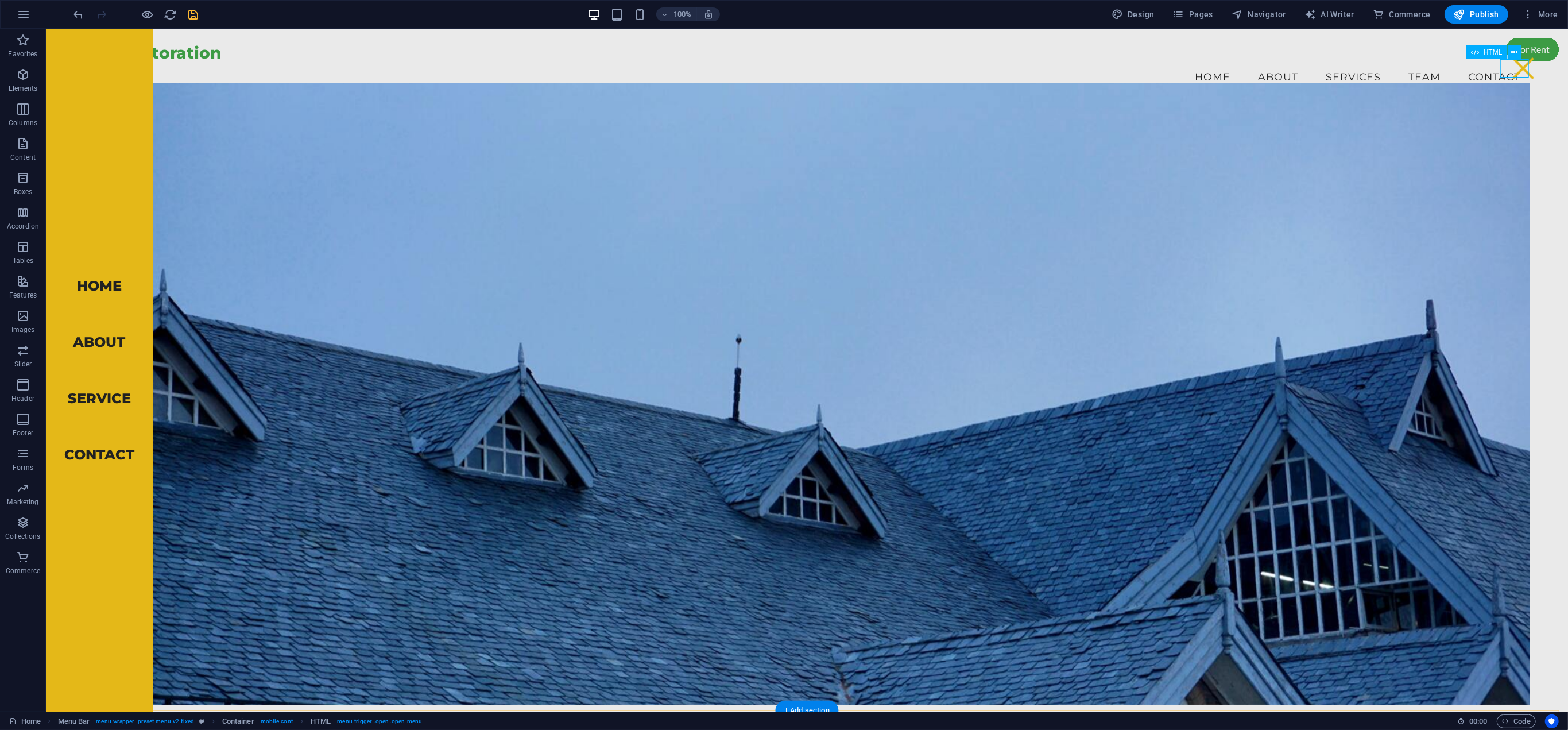
click at [1517, 68] on div "Menu" at bounding box center [1523, 68] width 29 height 18
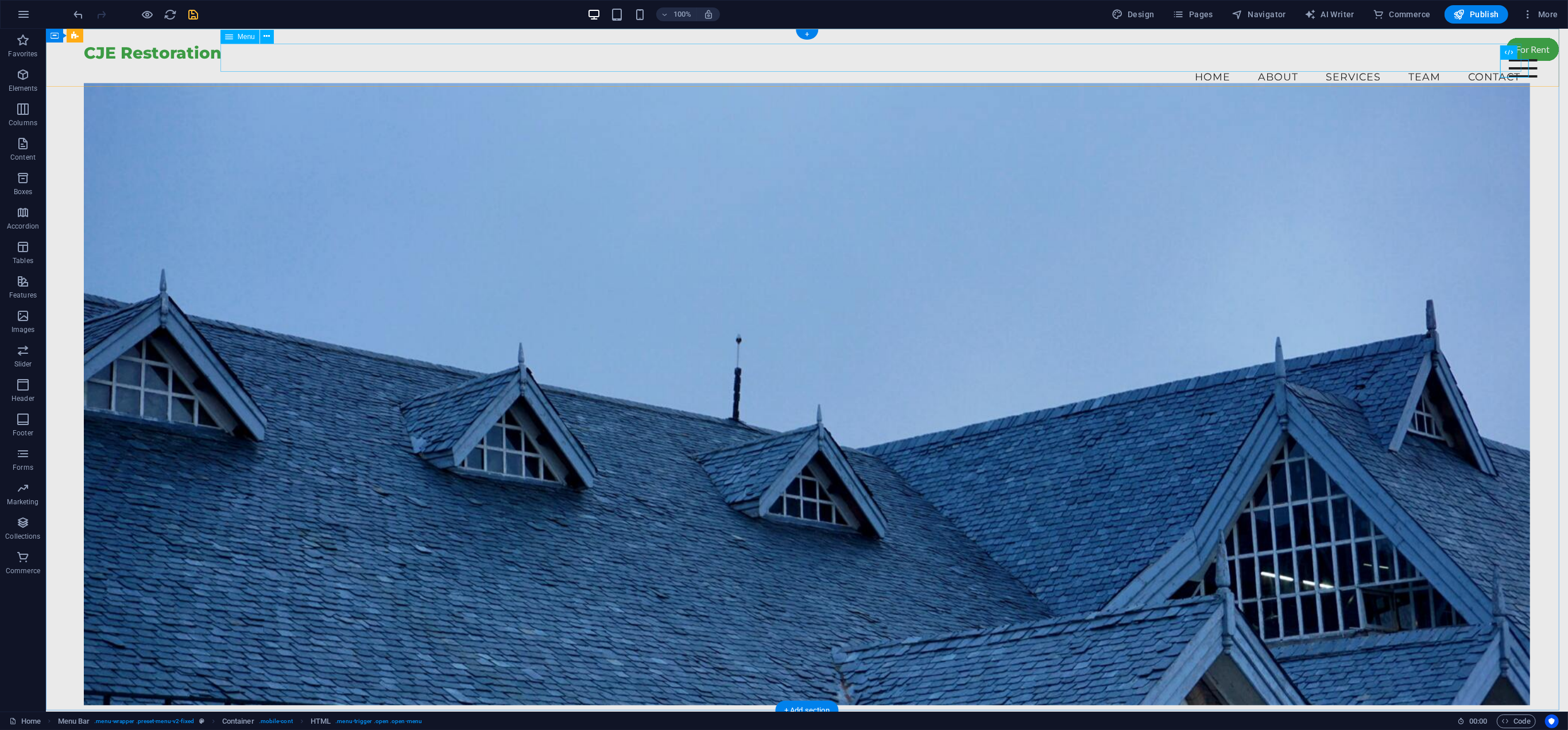
click at [1203, 62] on nav "Home About Services Team Contact" at bounding box center [806, 77] width 1445 height 29
click at [78, 15] on icon "undo" at bounding box center [79, 15] width 13 height 13
click at [897, 62] on nav "Home About Services Team Contact" at bounding box center [806, 77] width 1445 height 29
select select
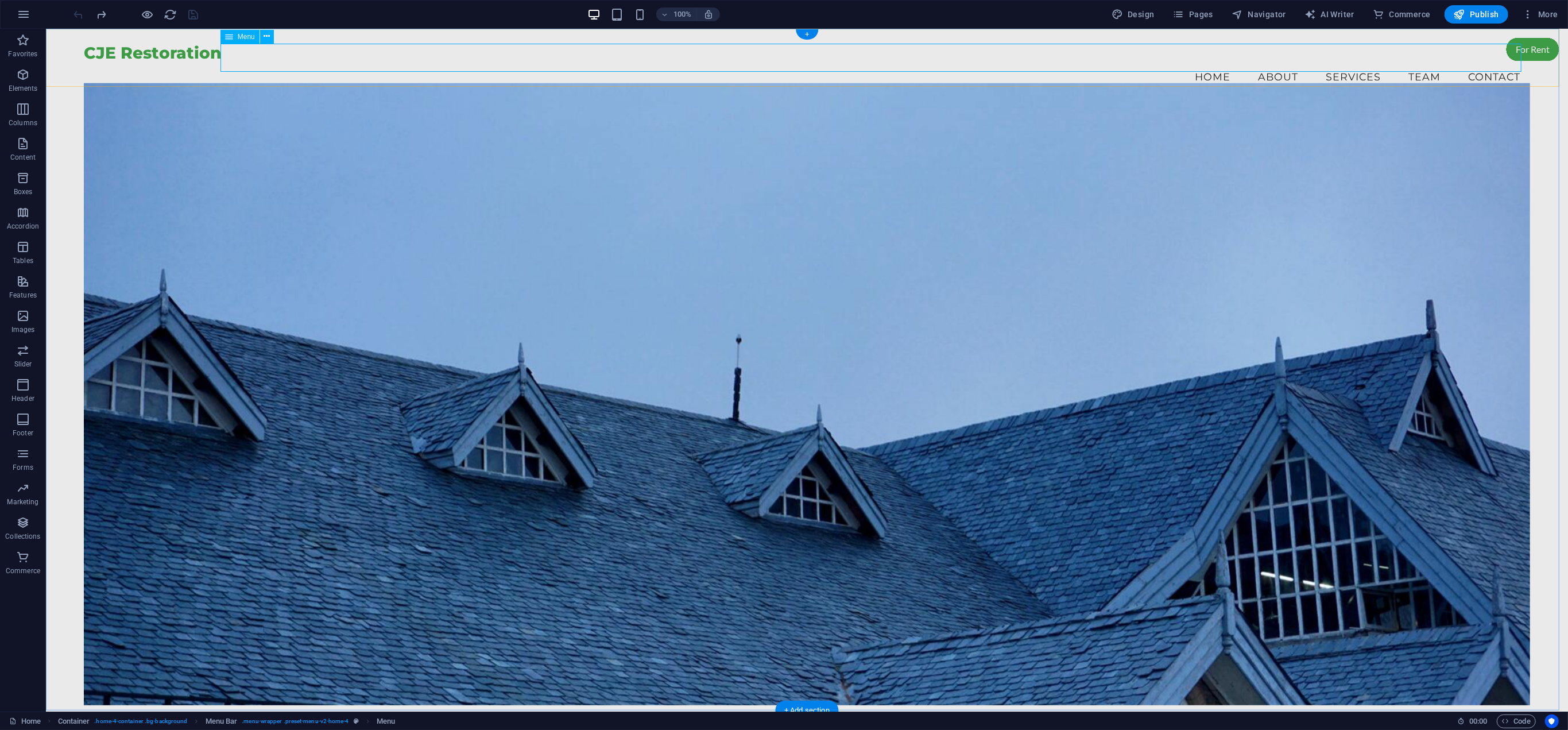
select select
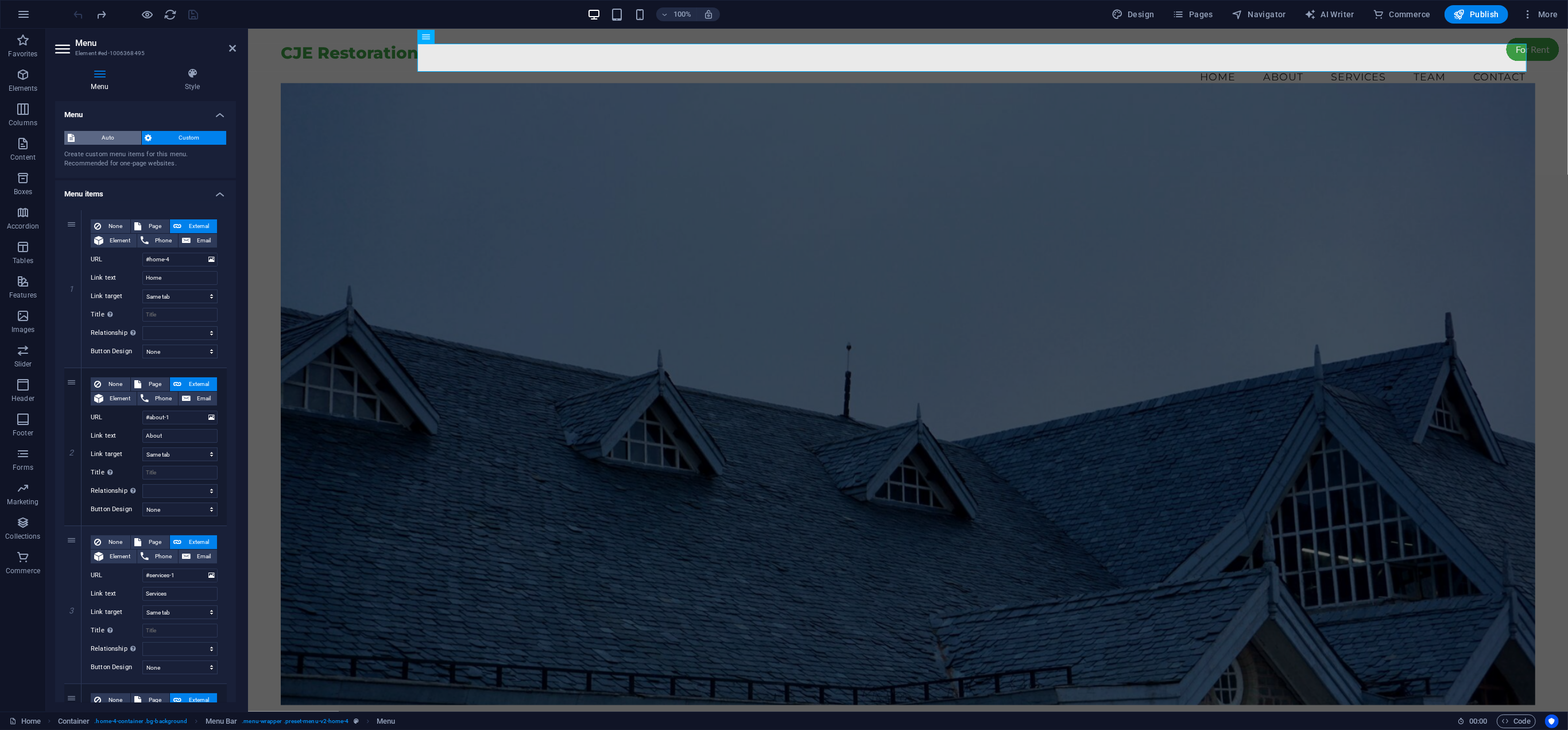
click at [113, 137] on span "Auto" at bounding box center [108, 137] width 60 height 14
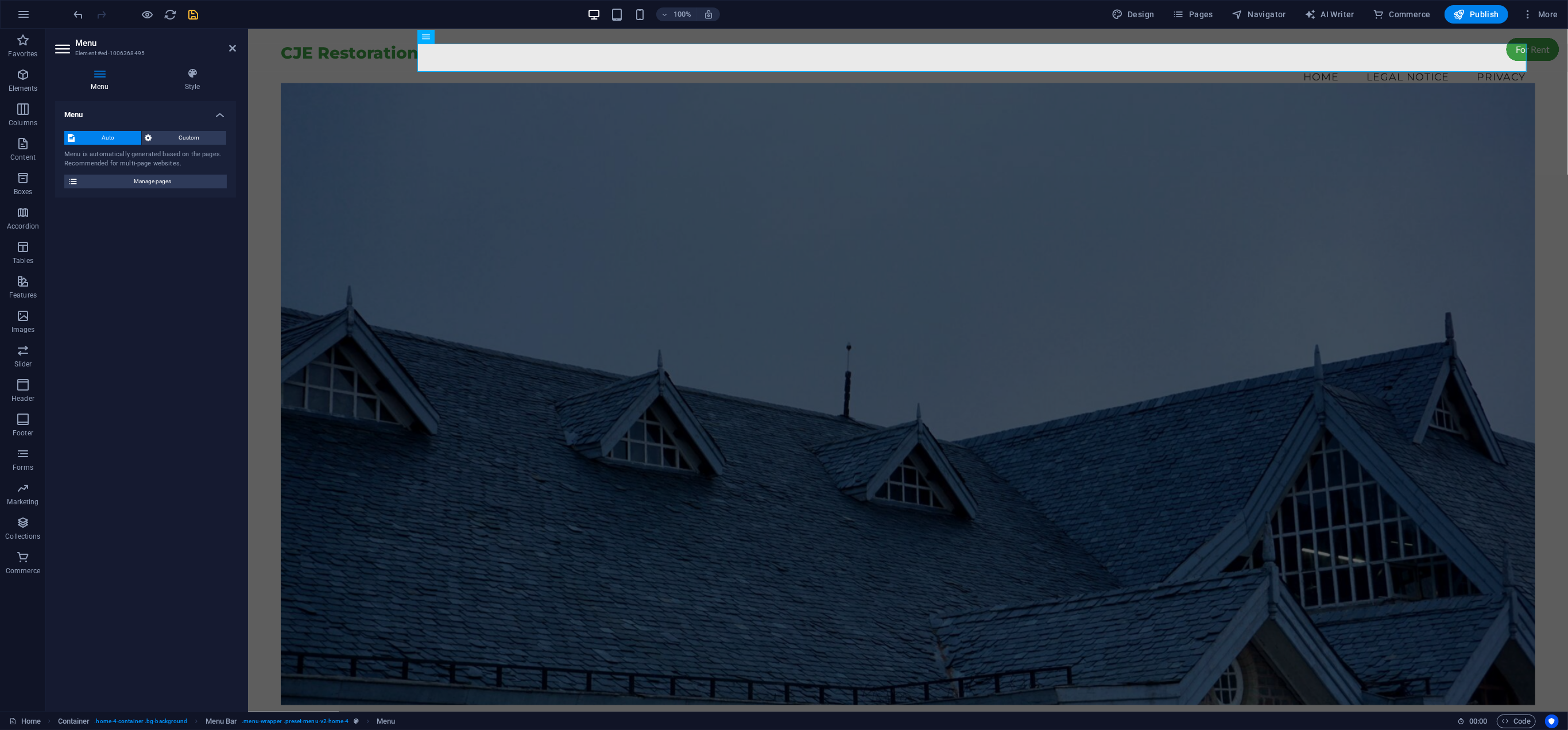
click at [160, 301] on div "Menu Auto Custom Menu is automatically generated based on the pages. Recommende…" at bounding box center [145, 402] width 181 height 601
click at [189, 139] on span "Custom" at bounding box center [189, 137] width 68 height 14
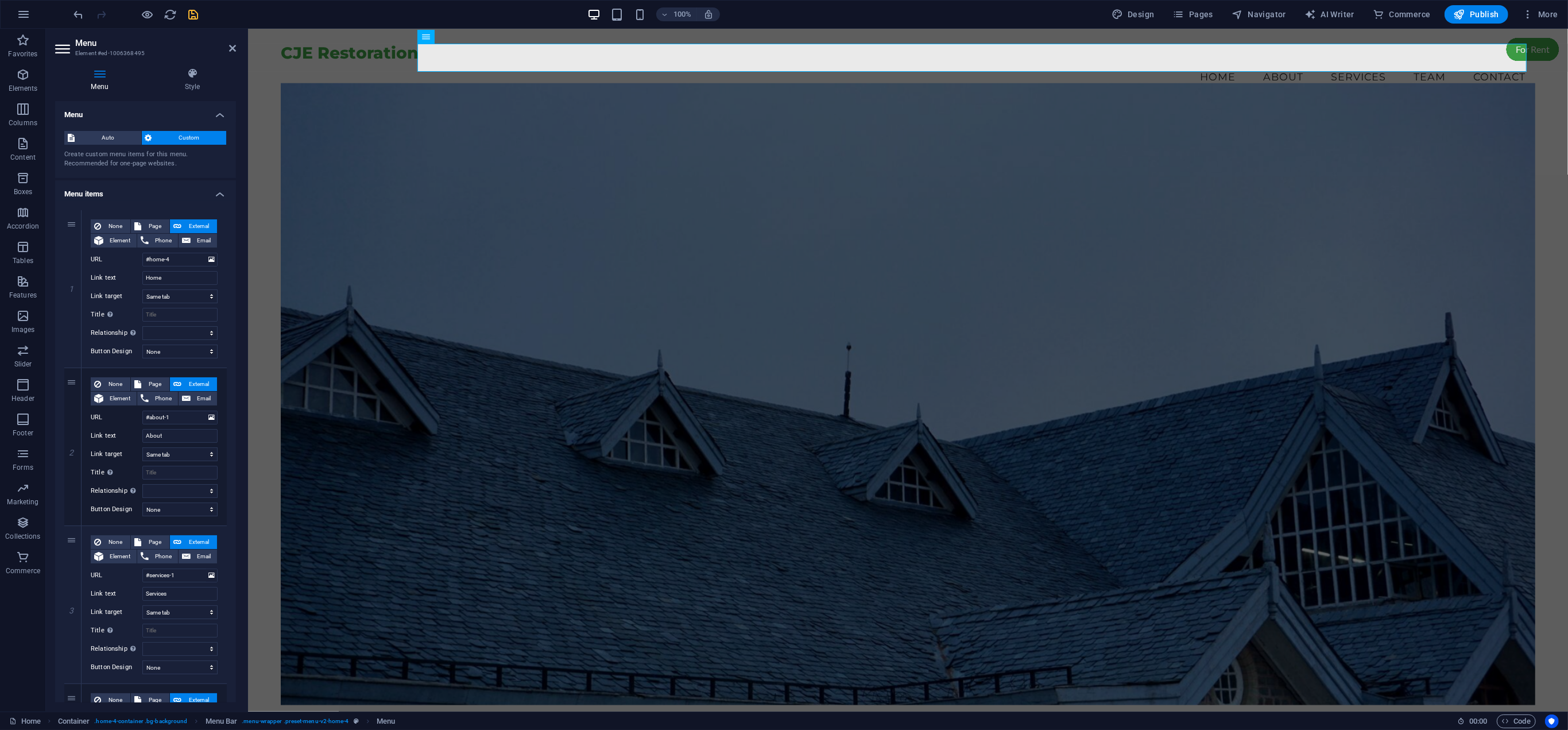
click at [99, 73] on icon at bounding box center [99, 73] width 89 height 12
click at [102, 76] on icon at bounding box center [99, 73] width 89 height 12
click at [198, 78] on icon at bounding box center [192, 73] width 87 height 12
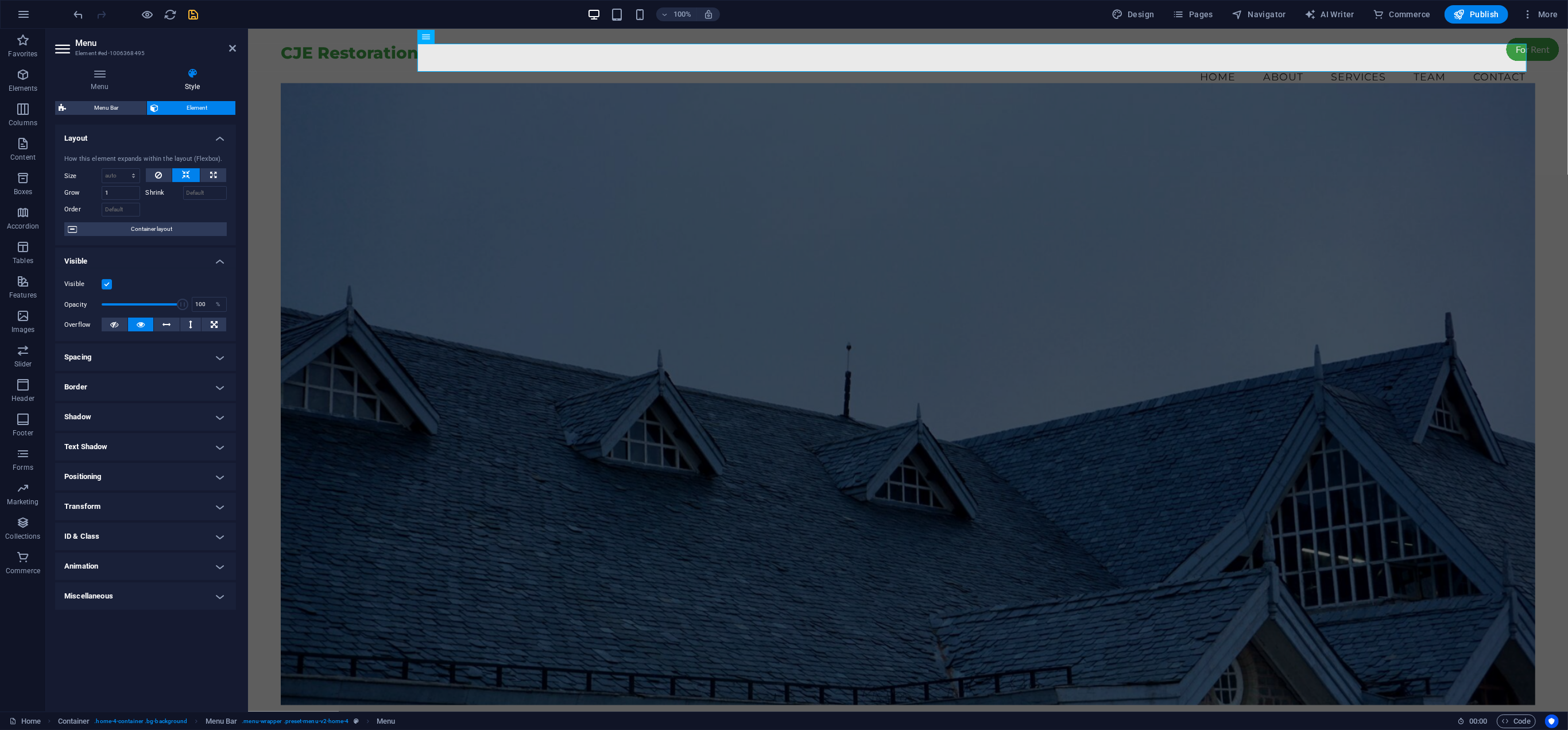
click at [189, 35] on header "Menu Element #ed-1006368495" at bounding box center [145, 44] width 181 height 30
click at [230, 46] on icon at bounding box center [232, 48] width 7 height 9
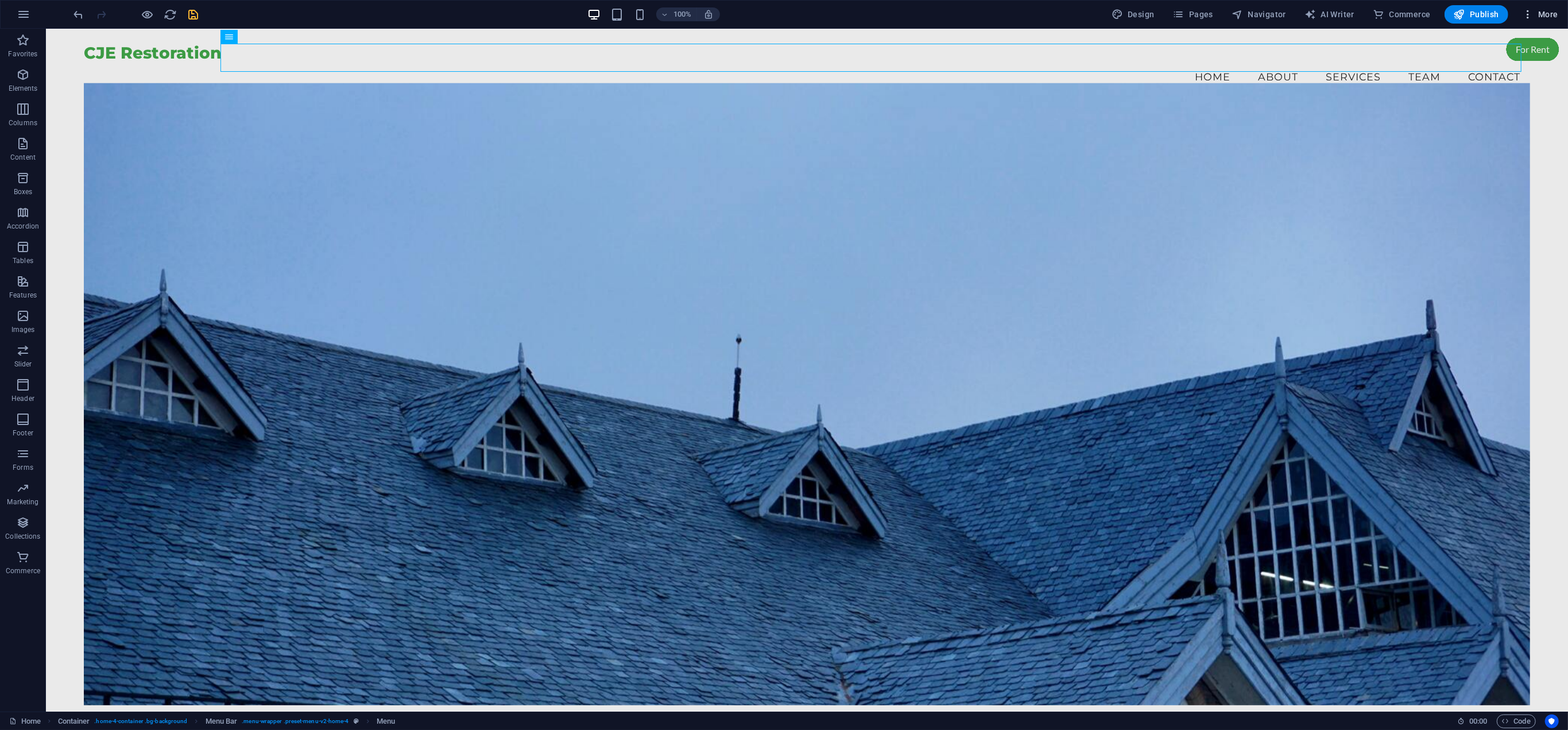
click at [1553, 7] on button "More" at bounding box center [1540, 14] width 45 height 18
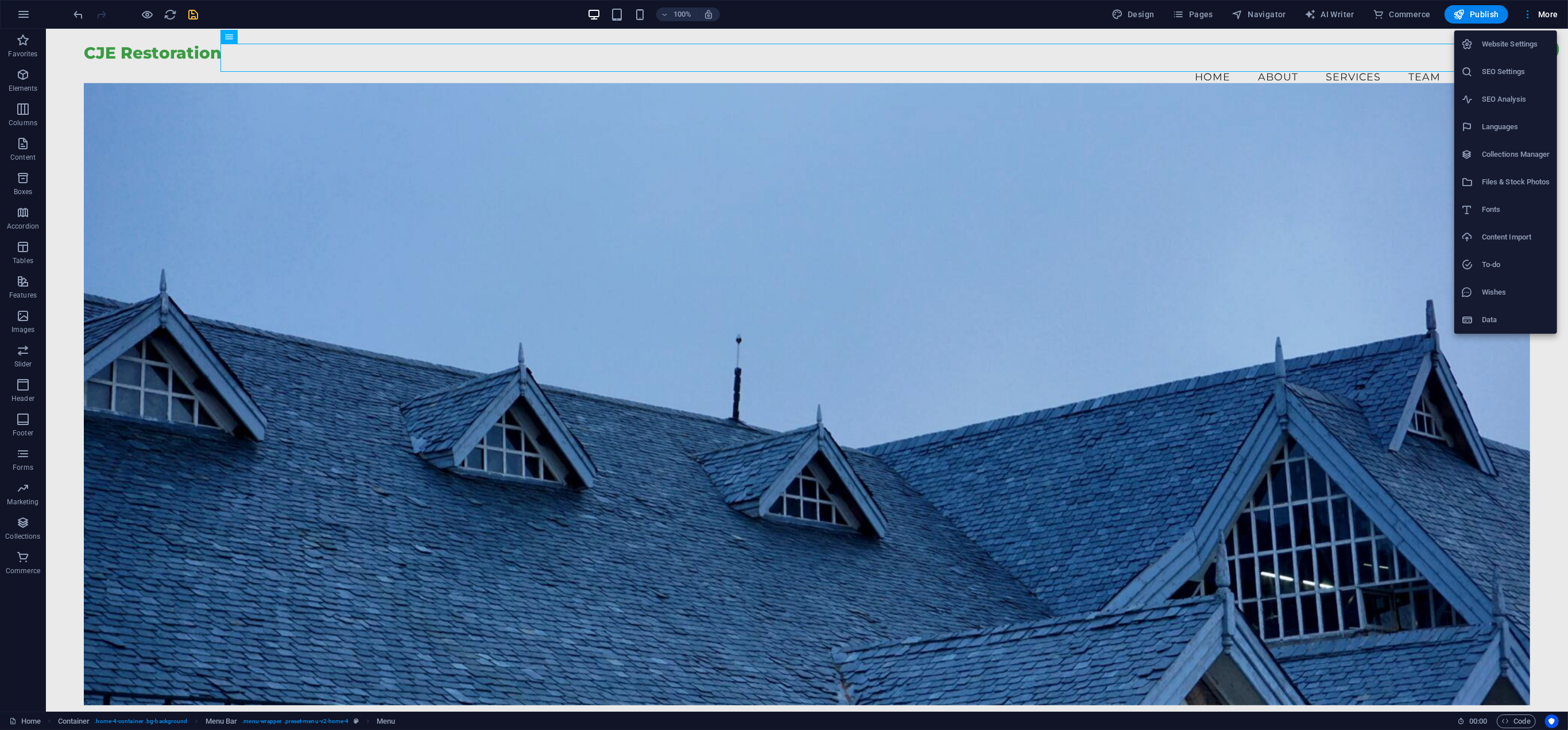
click at [1490, 96] on h6 "SEO Analysis" at bounding box center [1516, 99] width 68 height 14
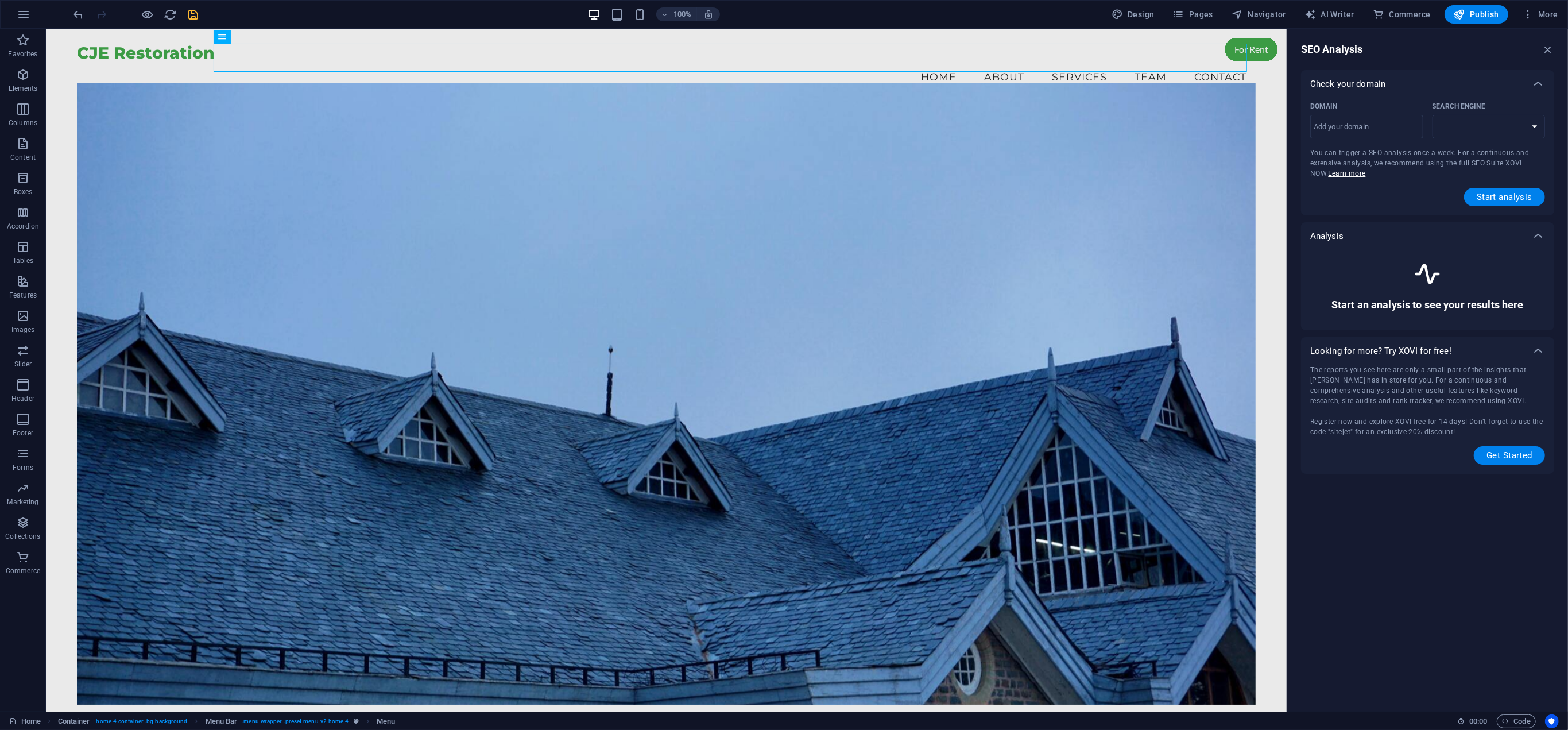
select select "[DOMAIN_NAME]"
click at [1357, 120] on input "Domain ​" at bounding box center [1367, 126] width 113 height 18
click at [1480, 131] on select "[DOMAIN_NAME] [DOMAIN_NAME] [DOMAIN_NAME] [DOMAIN_NAME] [DOMAIN_NAME] [DOMAIN_N…" at bounding box center [1489, 126] width 113 height 23
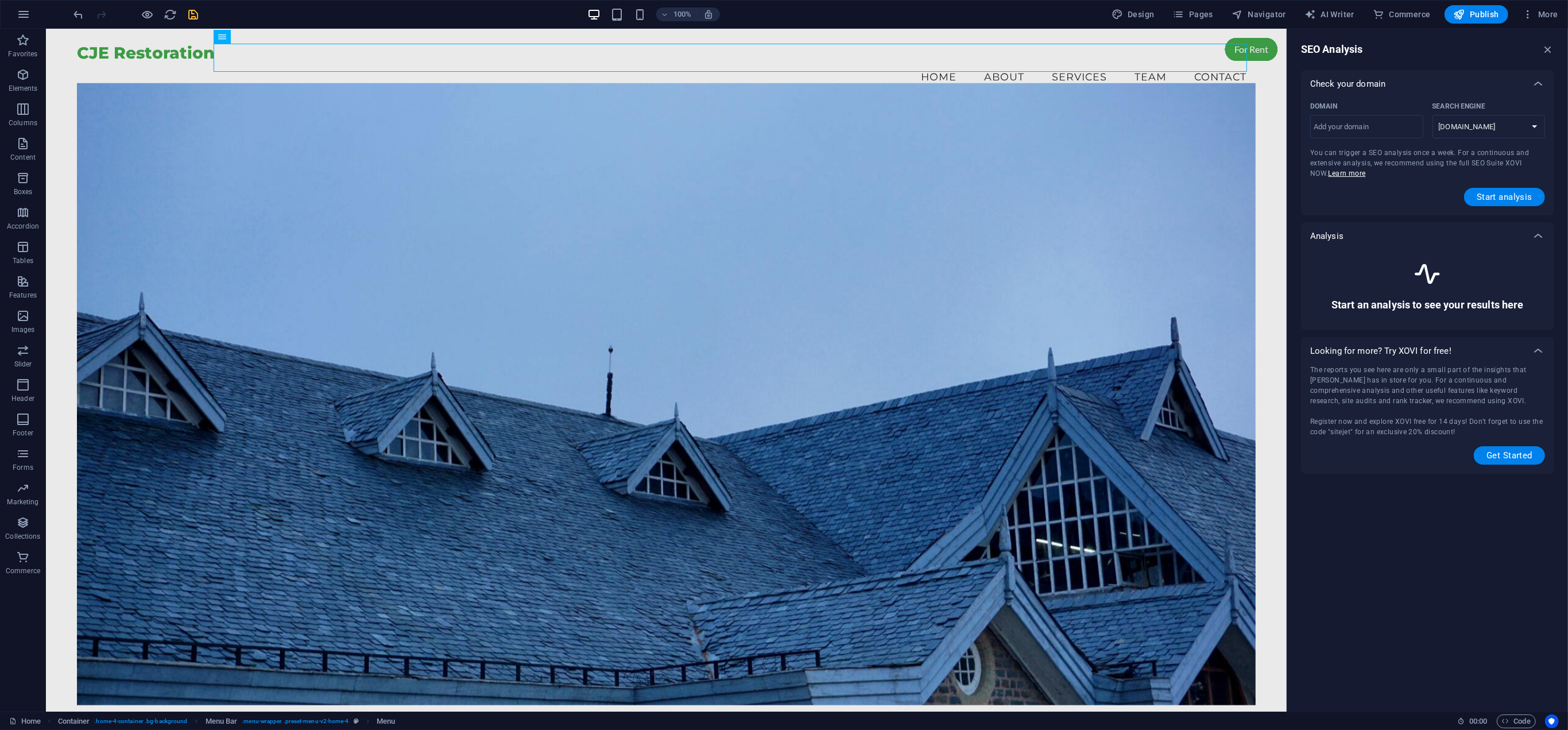
click at [1405, 59] on div "SEO Analysis Check your domain Domain ​ Search Engine [DOMAIN_NAME] [DOMAIN_NAM…" at bounding box center [1427, 370] width 281 height 683
click at [1538, 12] on span "More" at bounding box center [1540, 15] width 36 height 12
click at [1474, 68] on div at bounding box center [1471, 72] width 20 height 12
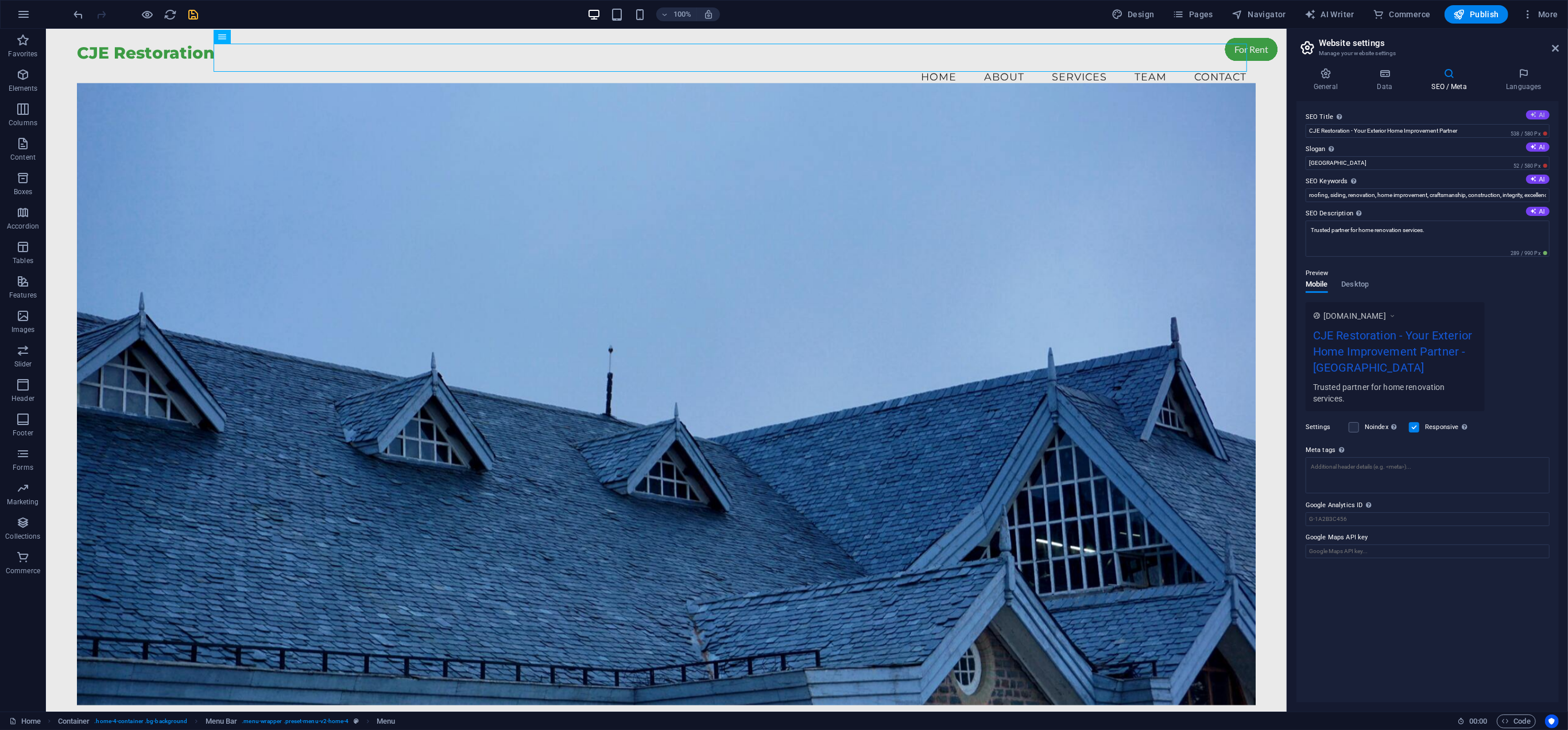
click at [1536, 111] on icon at bounding box center [1534, 114] width 7 height 7
type input "Transform Your Home with CJE!"
click at [1540, 147] on button "AI" at bounding box center [1538, 147] width 23 height 9
type input "Transforming Dreams into Reality with Expert Care"
click at [1536, 179] on icon at bounding box center [1534, 179] width 7 height 7
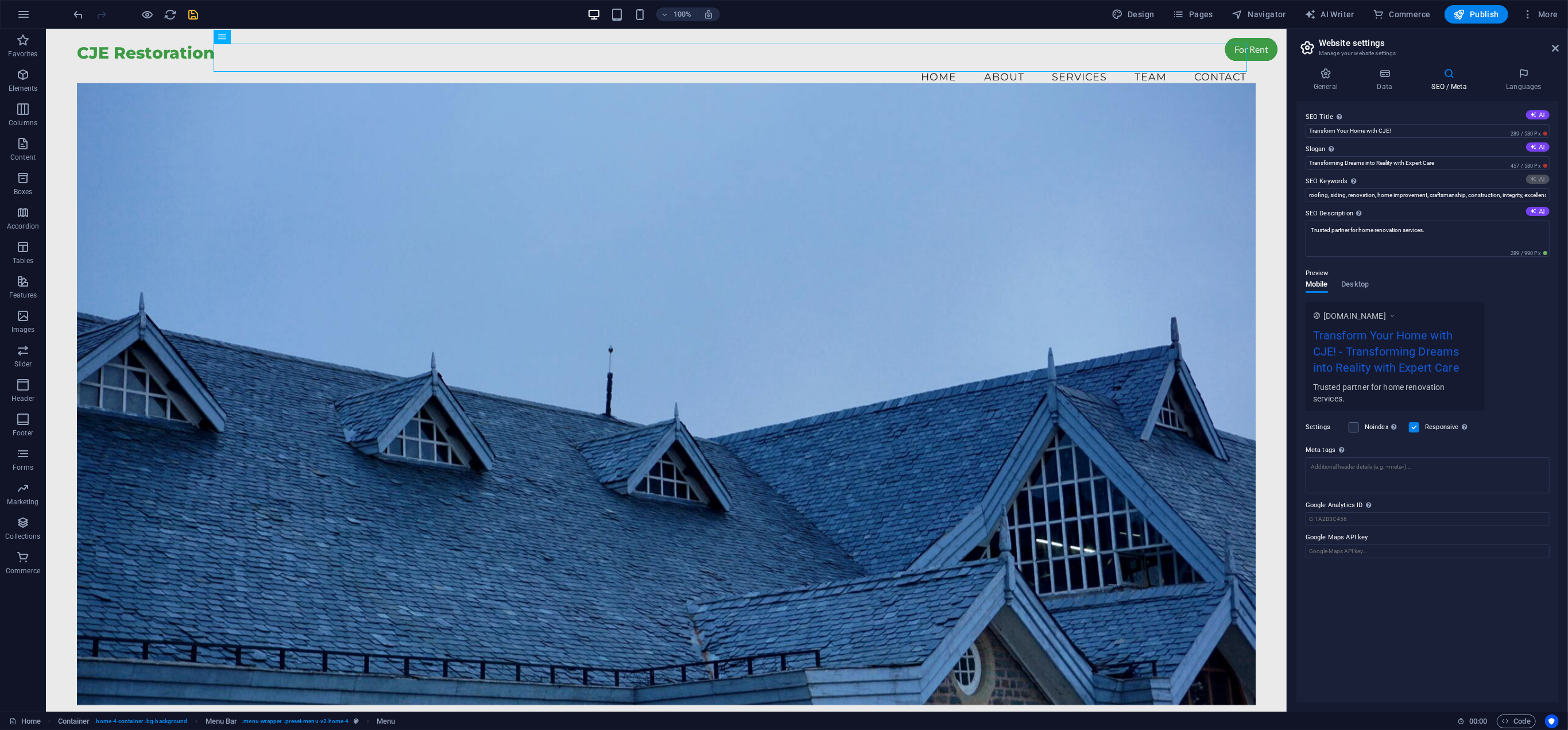
type input "CJE Restoration, exterior home improvement, roofing solutions, siding installat…"
click at [1538, 210] on button "AI" at bounding box center [1538, 211] width 23 height 9
type textarea "Transform your home with CJE Restoration! Expert roofing, siding, and renovatio…"
click at [1359, 286] on span "Desktop" at bounding box center [1355, 285] width 28 height 16
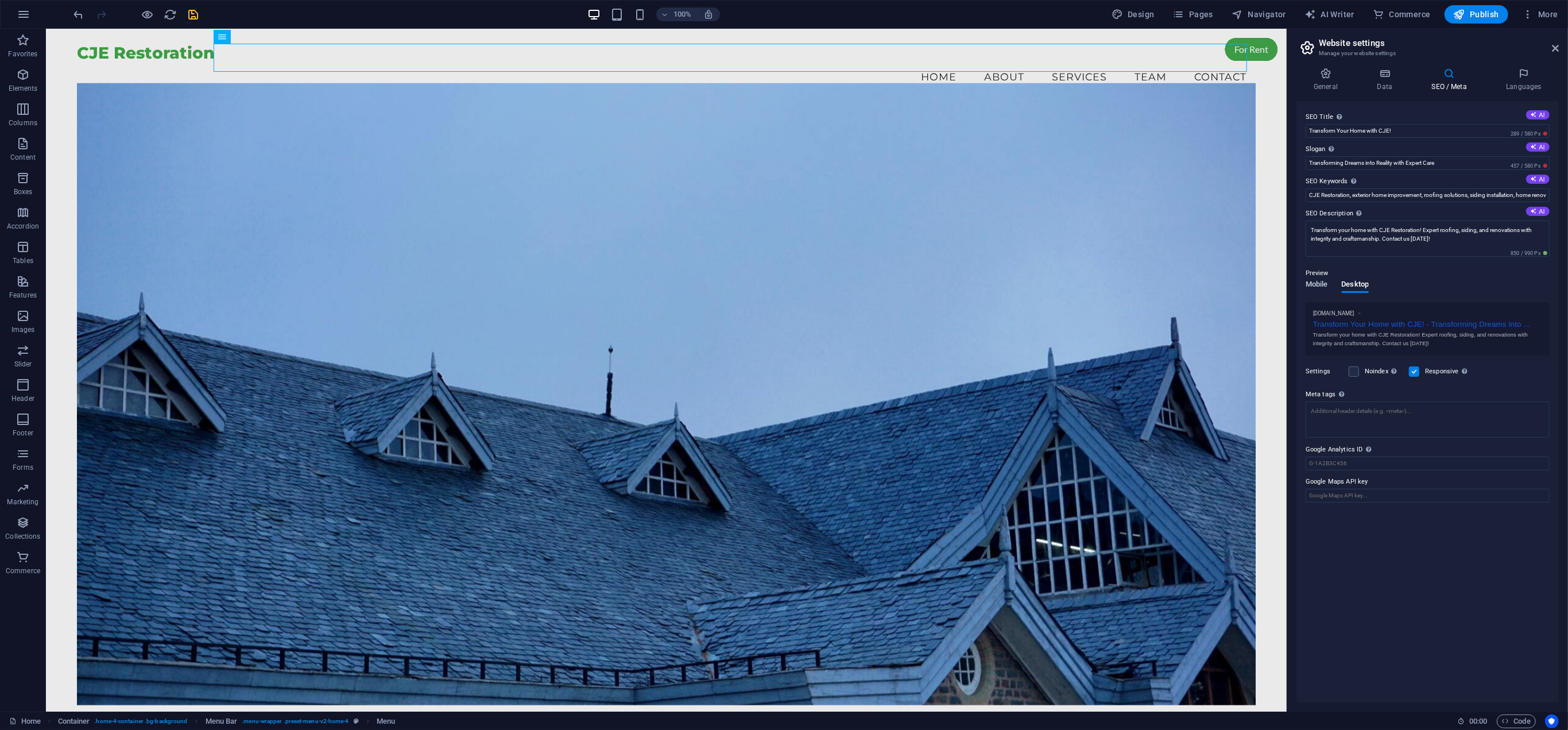
click at [1322, 280] on span "Mobile" at bounding box center [1316, 285] width 23 height 16
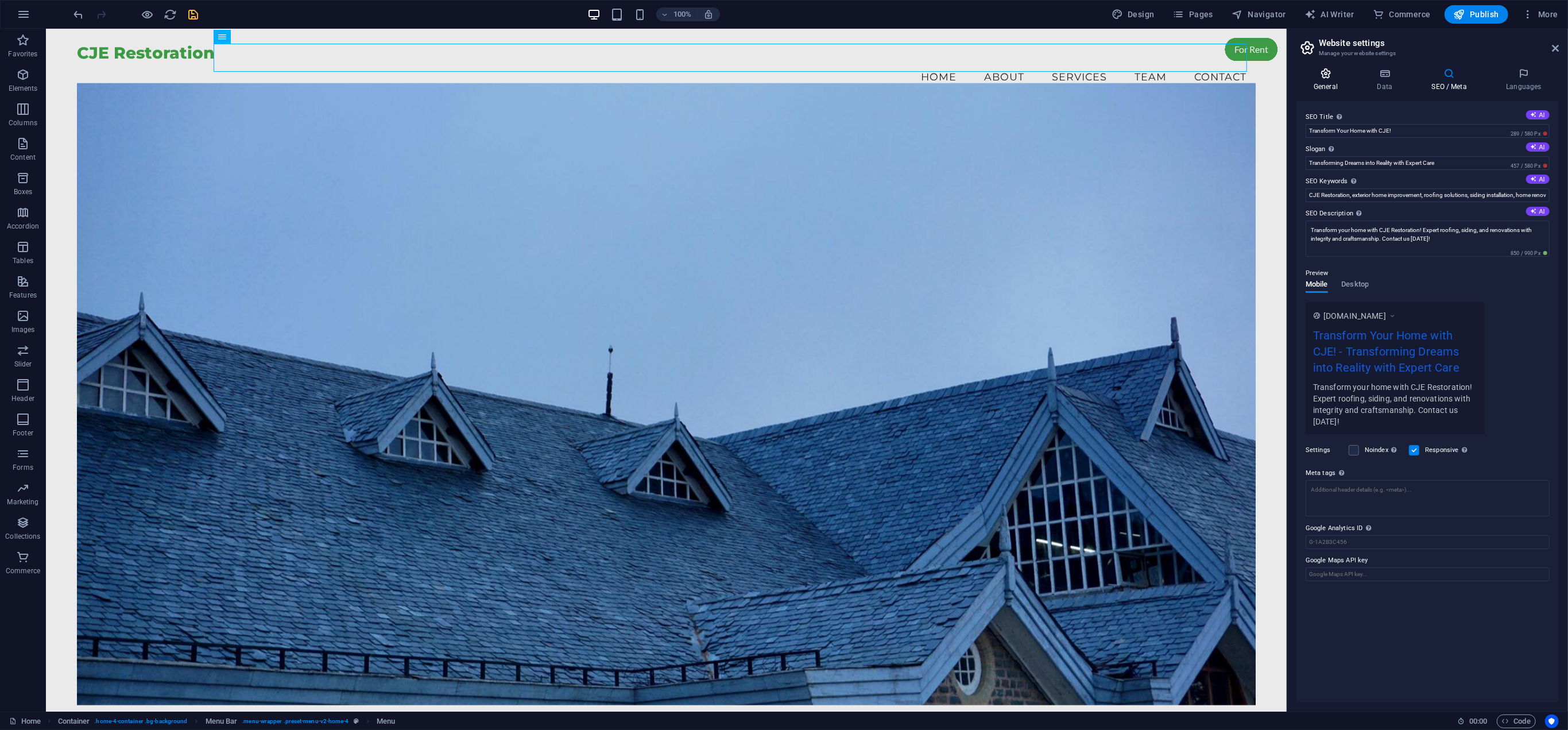
click at [1322, 78] on icon at bounding box center [1326, 73] width 59 height 12
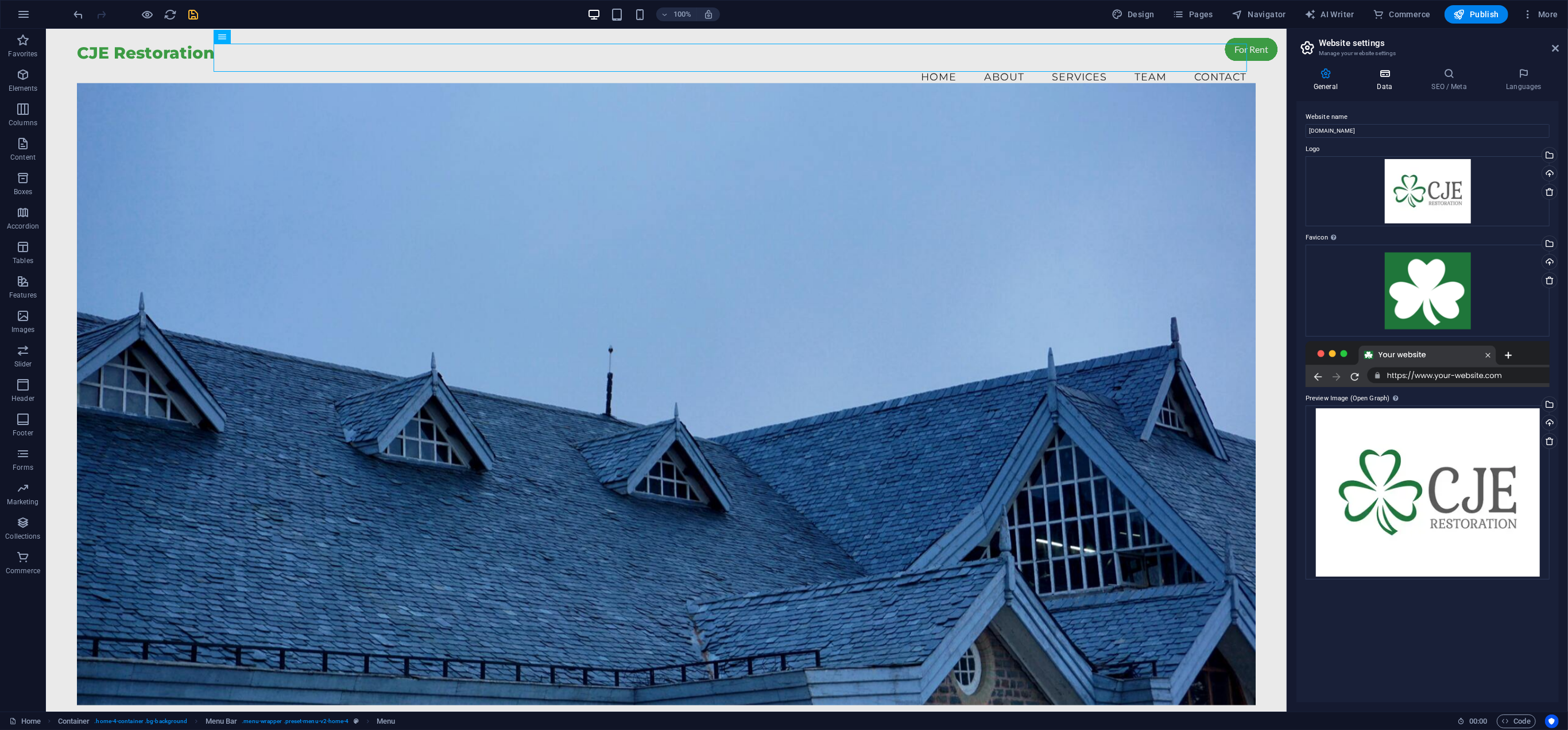
click at [1378, 78] on icon at bounding box center [1384, 73] width 50 height 12
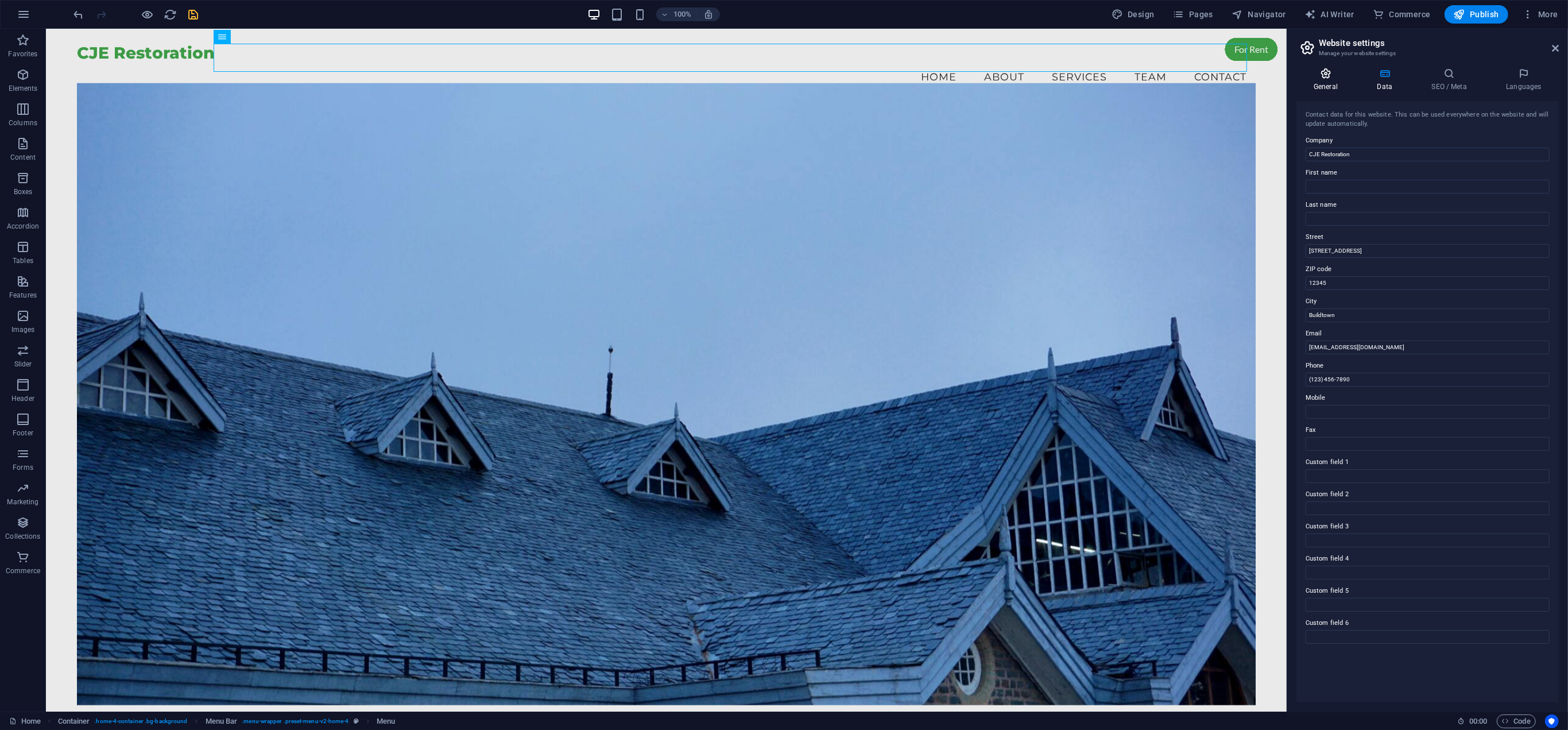
click at [1320, 81] on h4 "General" at bounding box center [1328, 79] width 63 height 24
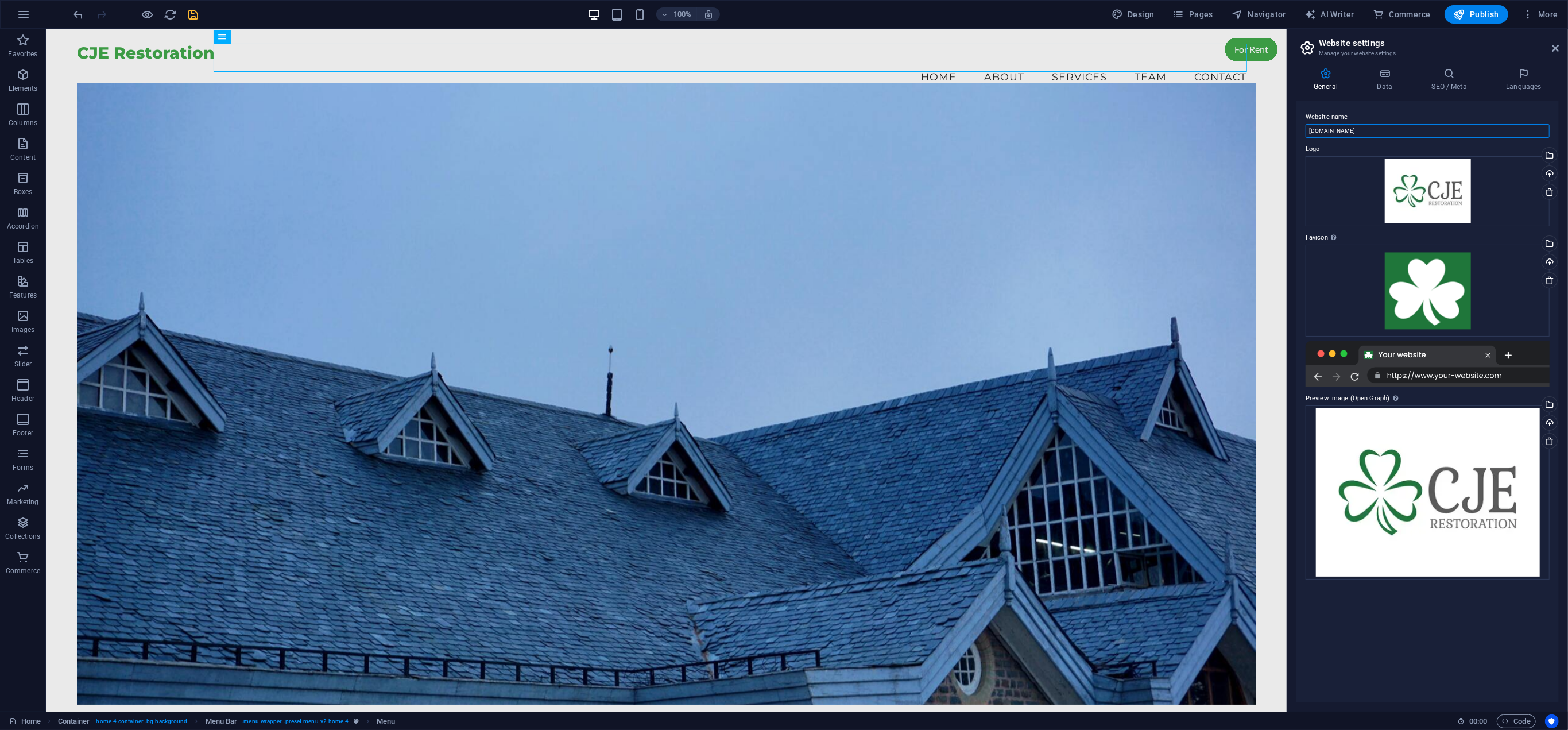
click at [1434, 126] on input "[DOMAIN_NAME]" at bounding box center [1427, 131] width 244 height 14
click at [1434, 125] on input "[DOMAIN_NAME]" at bounding box center [1427, 131] width 244 height 14
type input "CJE Restoration"
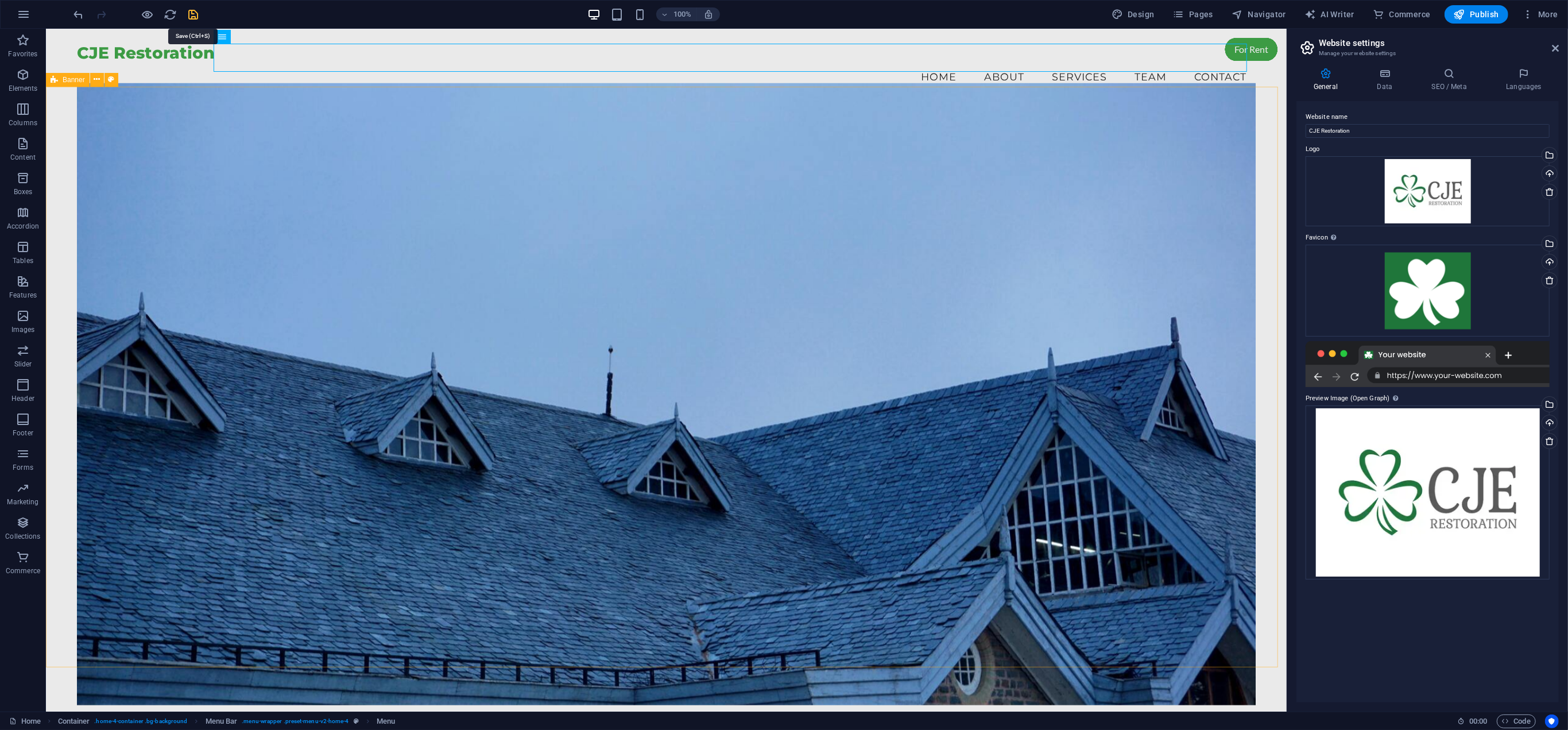
click at [199, 15] on icon "save" at bounding box center [194, 15] width 13 height 13
checkbox input "false"
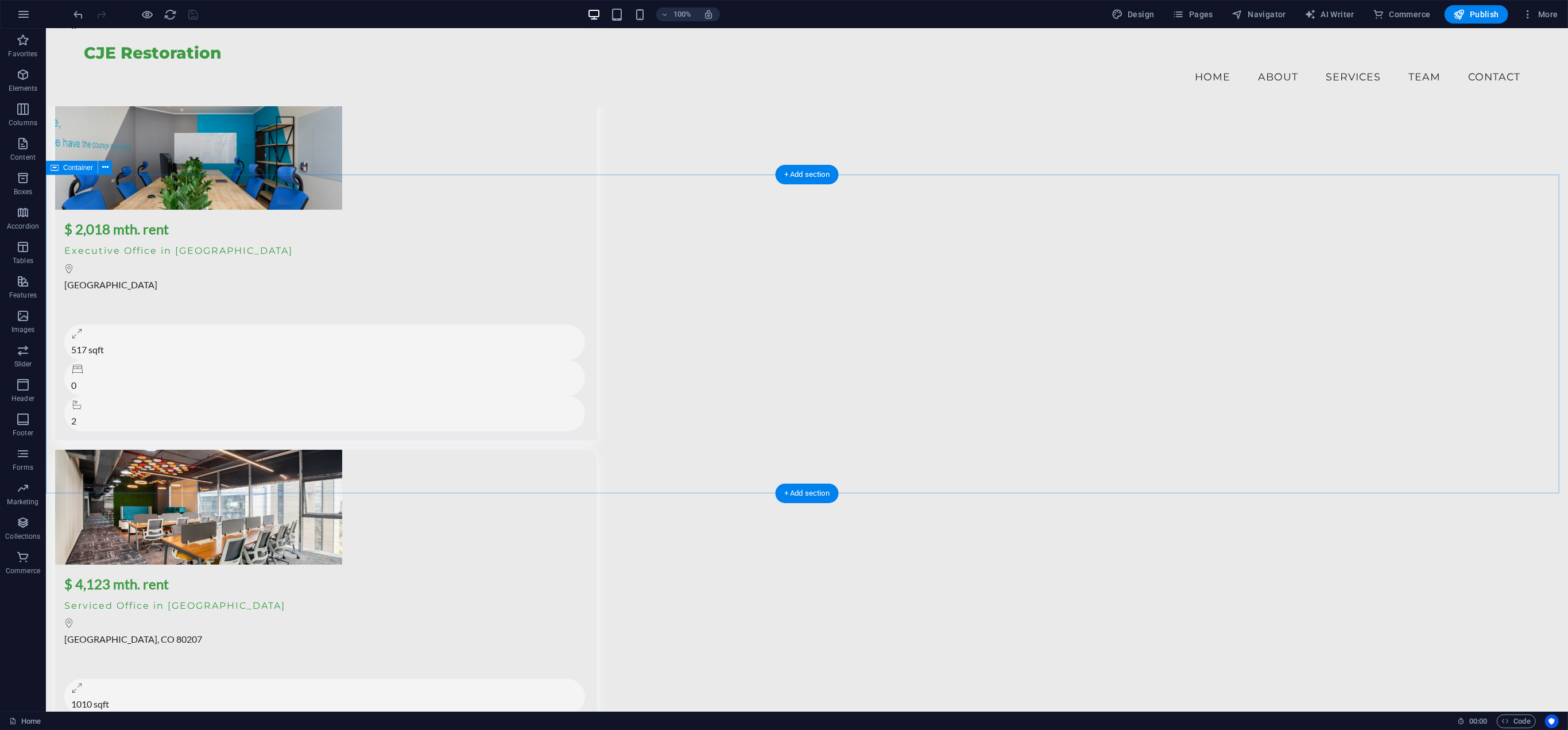
scroll to position [8656, 0]
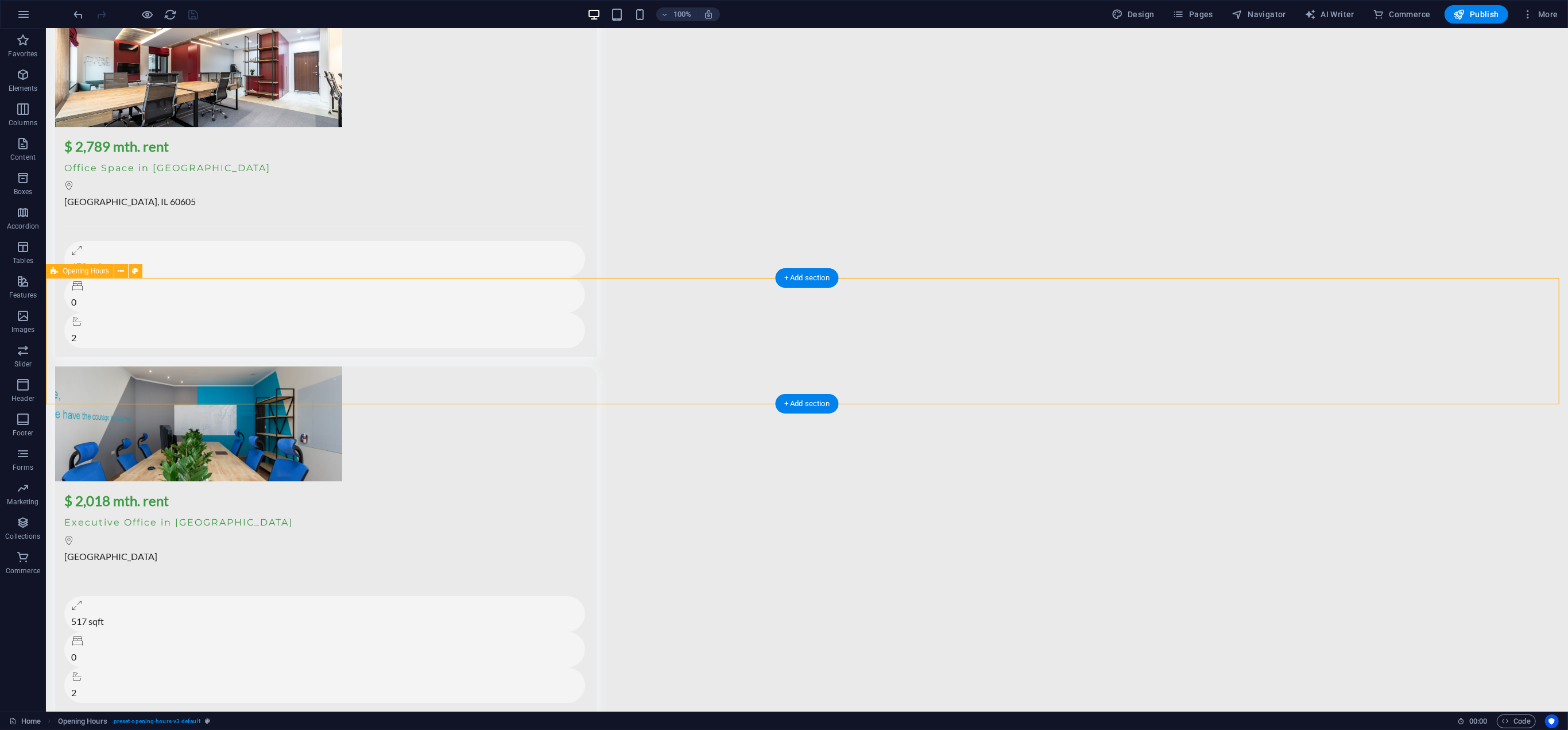
scroll to position [8563, 0]
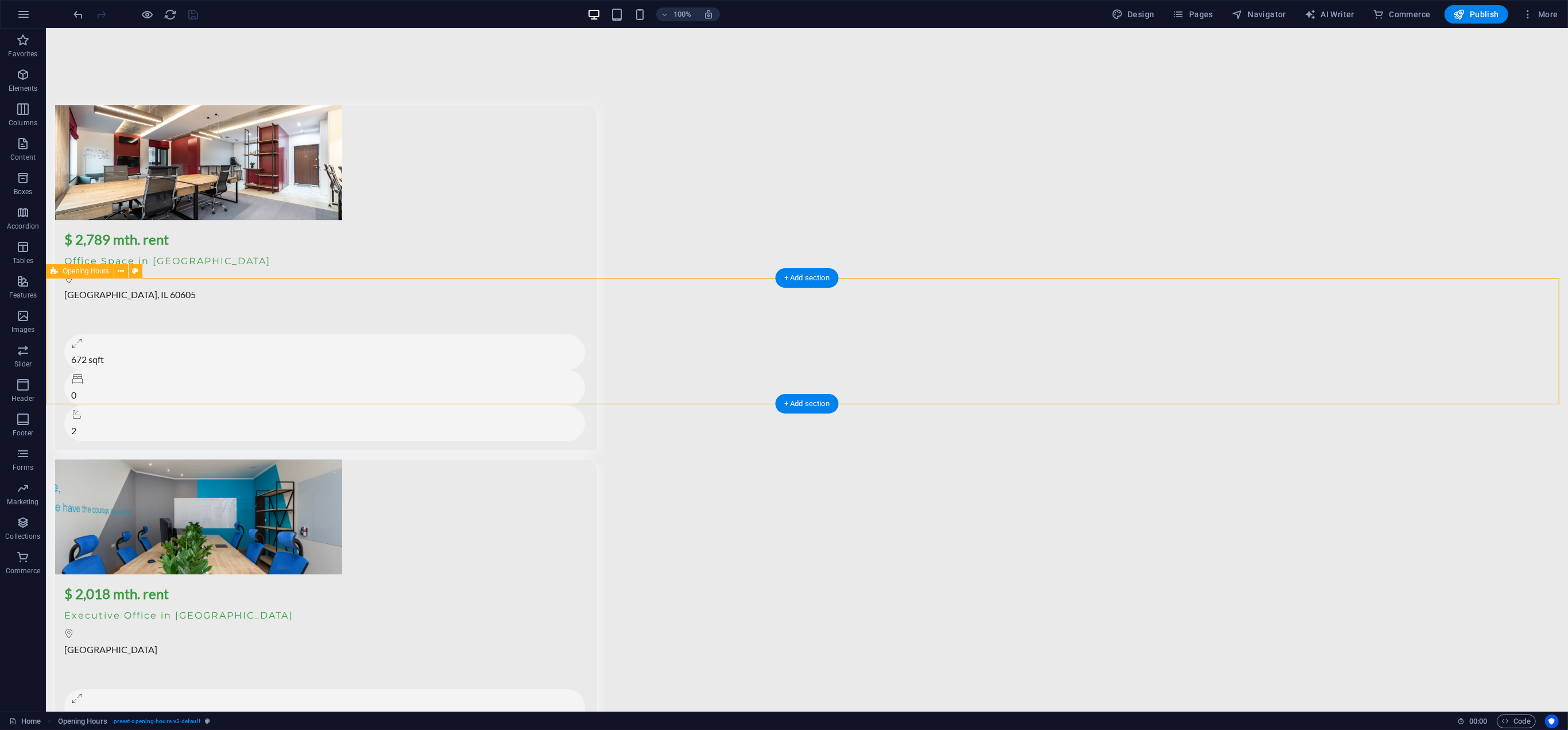
select select "rem"
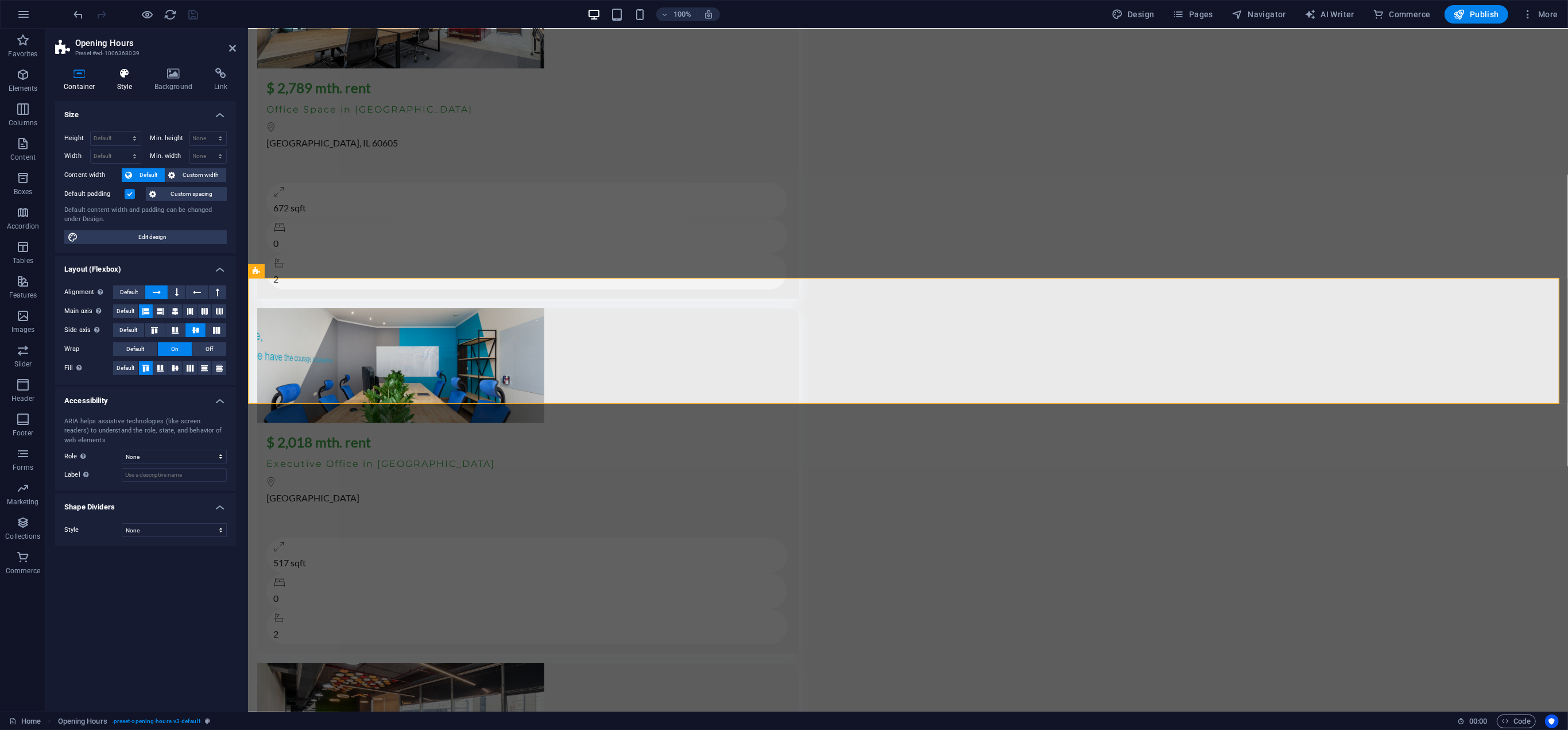
click at [127, 79] on h4 "Style" at bounding box center [126, 79] width 37 height 24
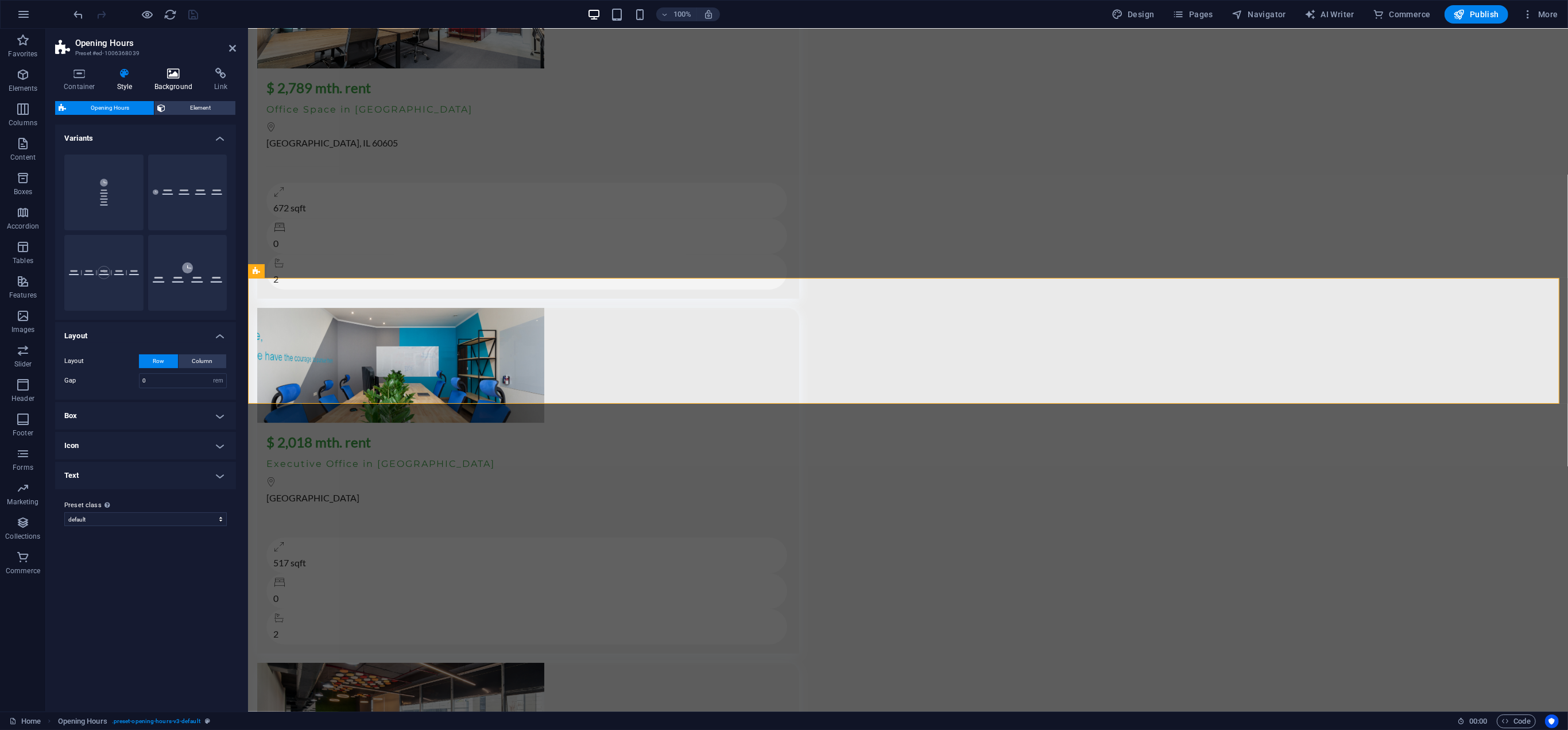
click at [174, 73] on icon at bounding box center [173, 73] width 56 height 12
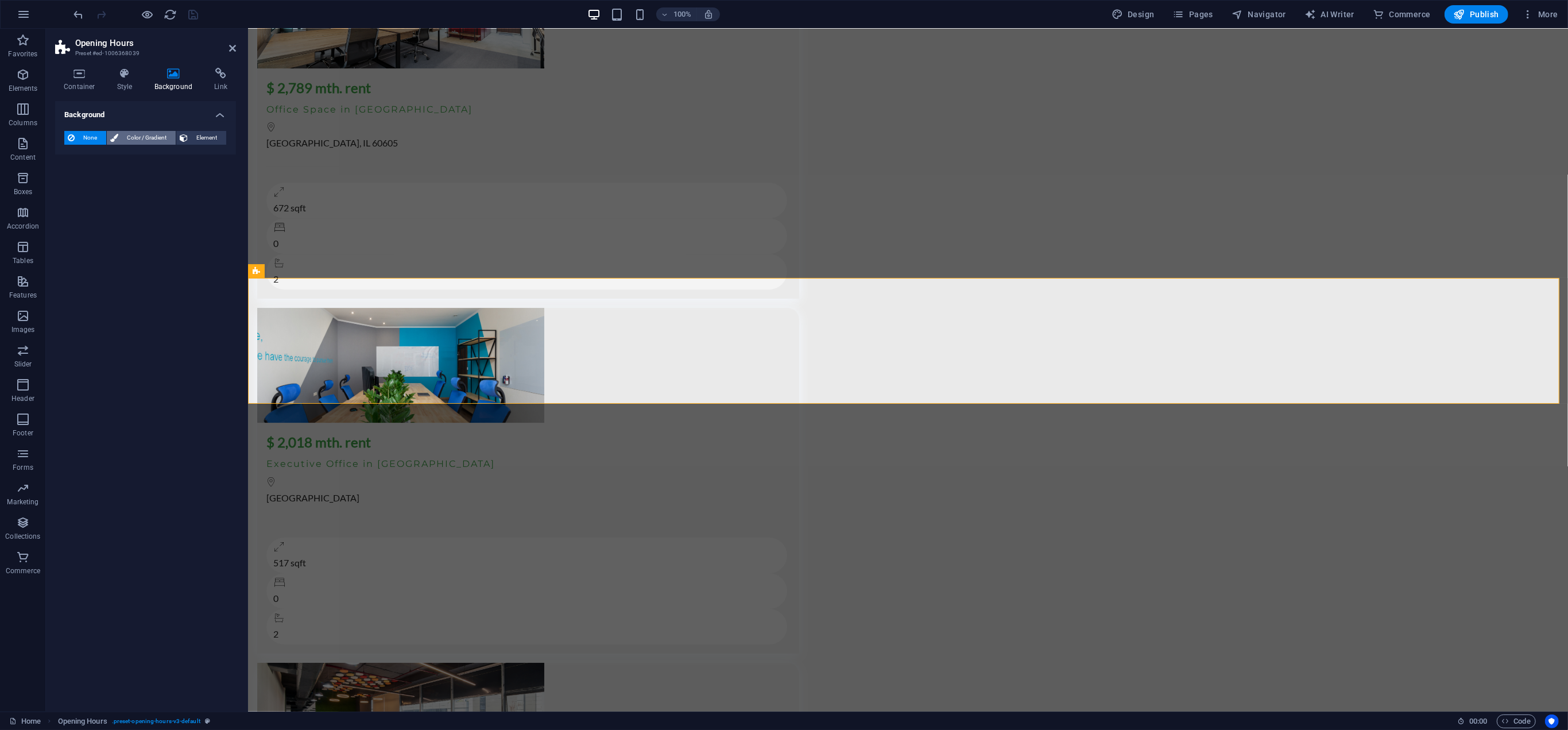
click at [133, 136] on span "Color / Gradient" at bounding box center [147, 137] width 51 height 14
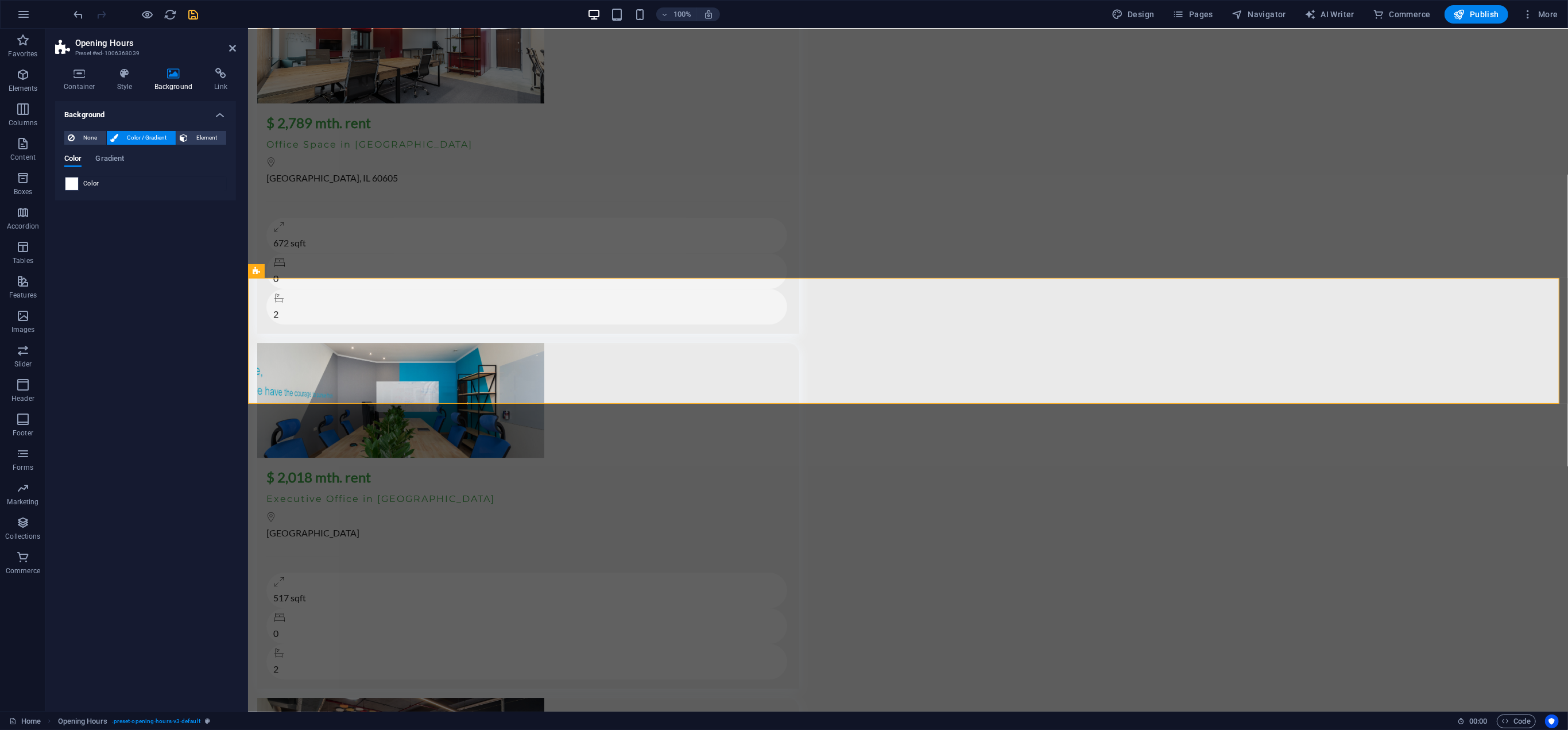
click at [68, 183] on span at bounding box center [71, 183] width 12 height 12
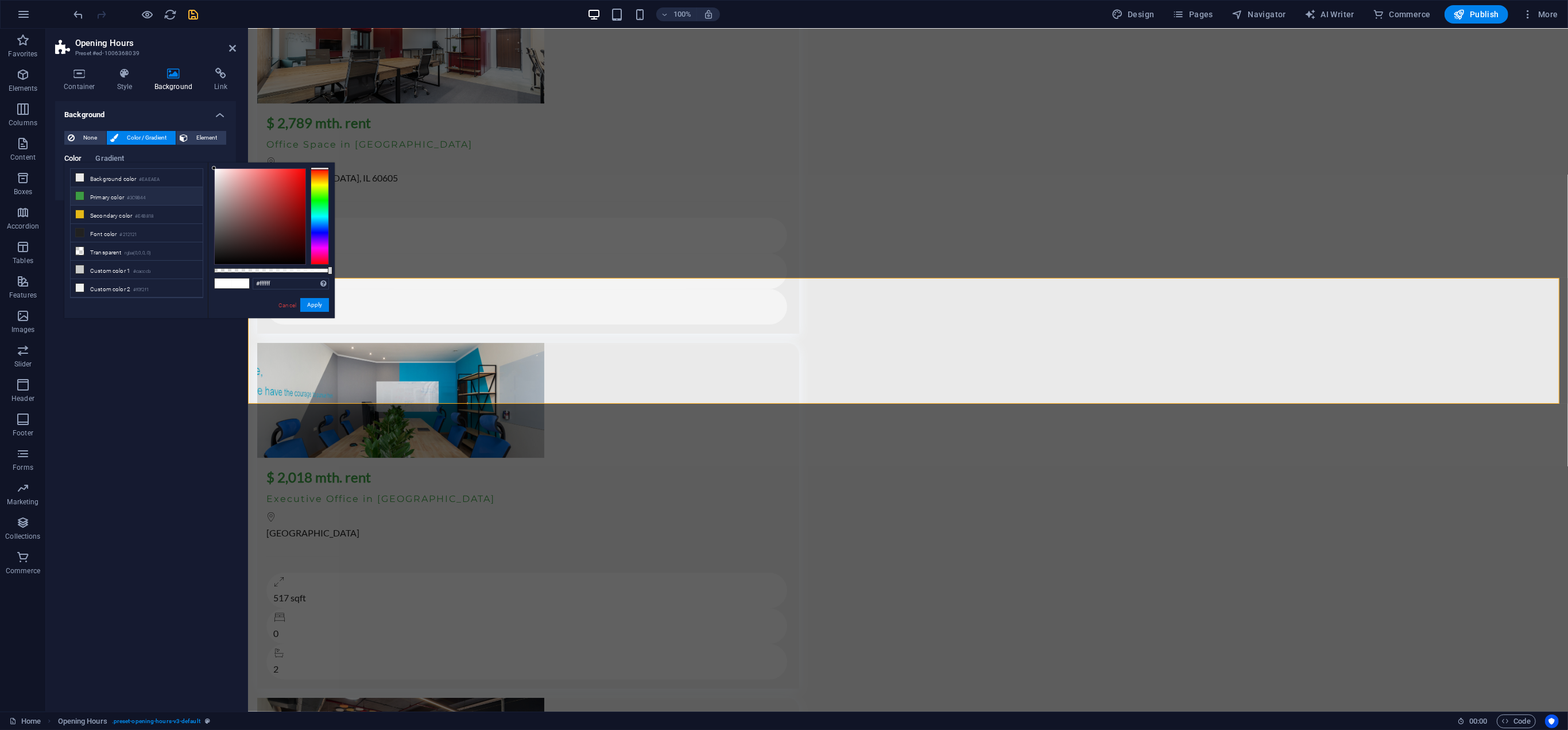
click at [102, 192] on li "Primary color #3C9B44" at bounding box center [136, 196] width 132 height 18
click at [112, 213] on li "Secondary color #E4B818" at bounding box center [136, 214] width 132 height 18
click at [135, 226] on li "Font color #212121" at bounding box center [136, 232] width 132 height 18
click at [120, 182] on li "Background color #EAEAEA" at bounding box center [136, 178] width 132 height 18
click at [121, 193] on li "Primary color #3C9B44" at bounding box center [136, 196] width 132 height 18
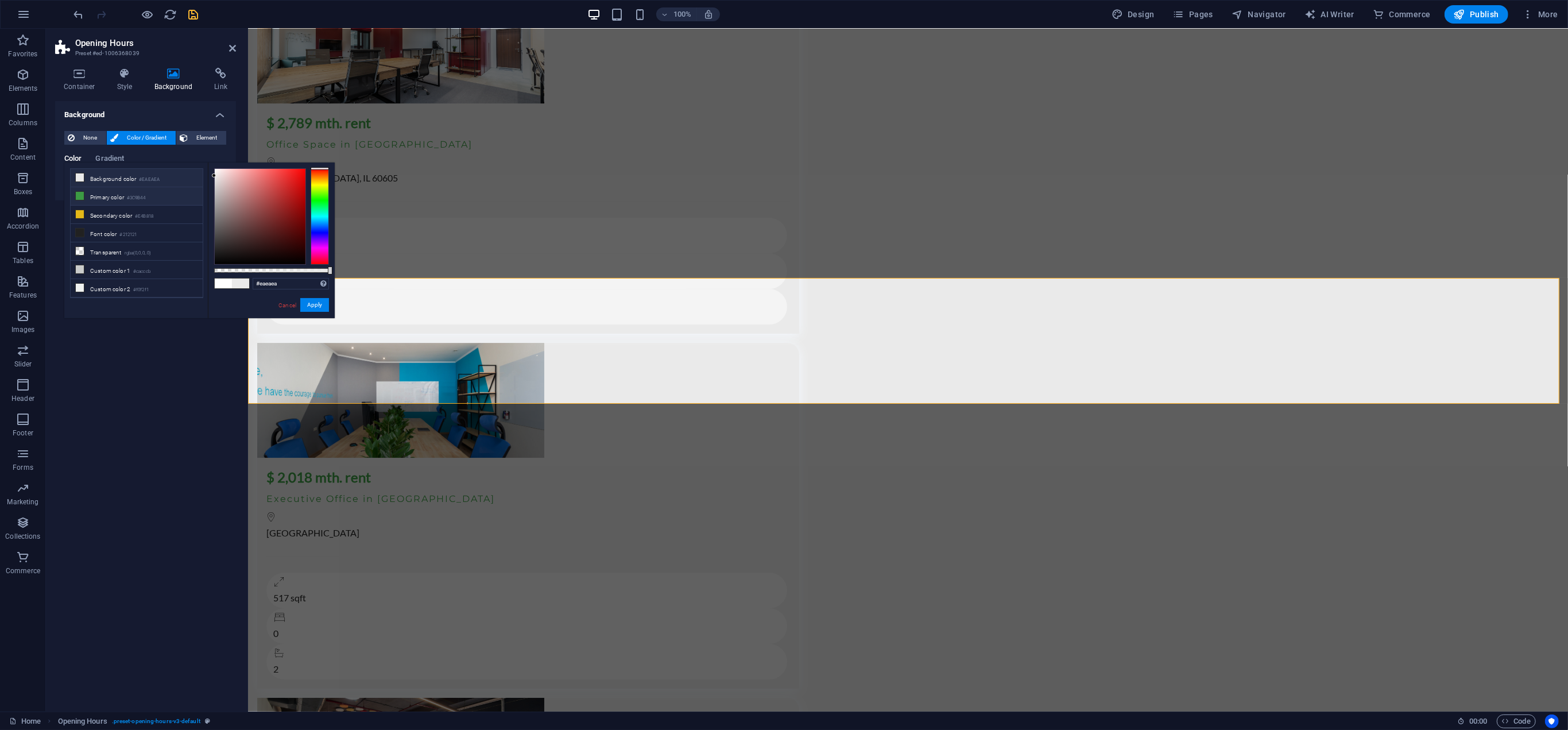
type input "#3c9b44"
click at [317, 304] on button "Apply" at bounding box center [315, 304] width 29 height 14
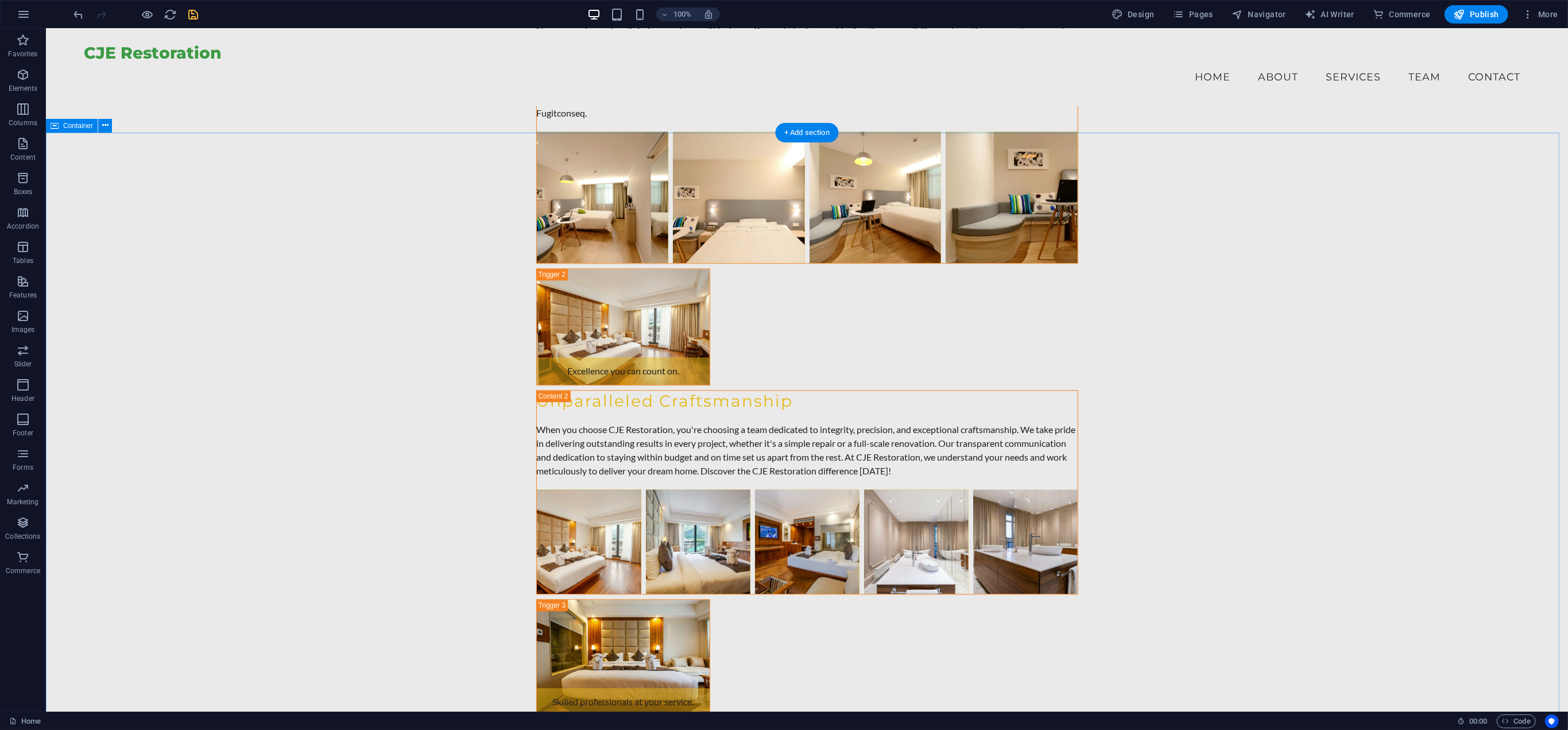
scroll to position [7564, 0]
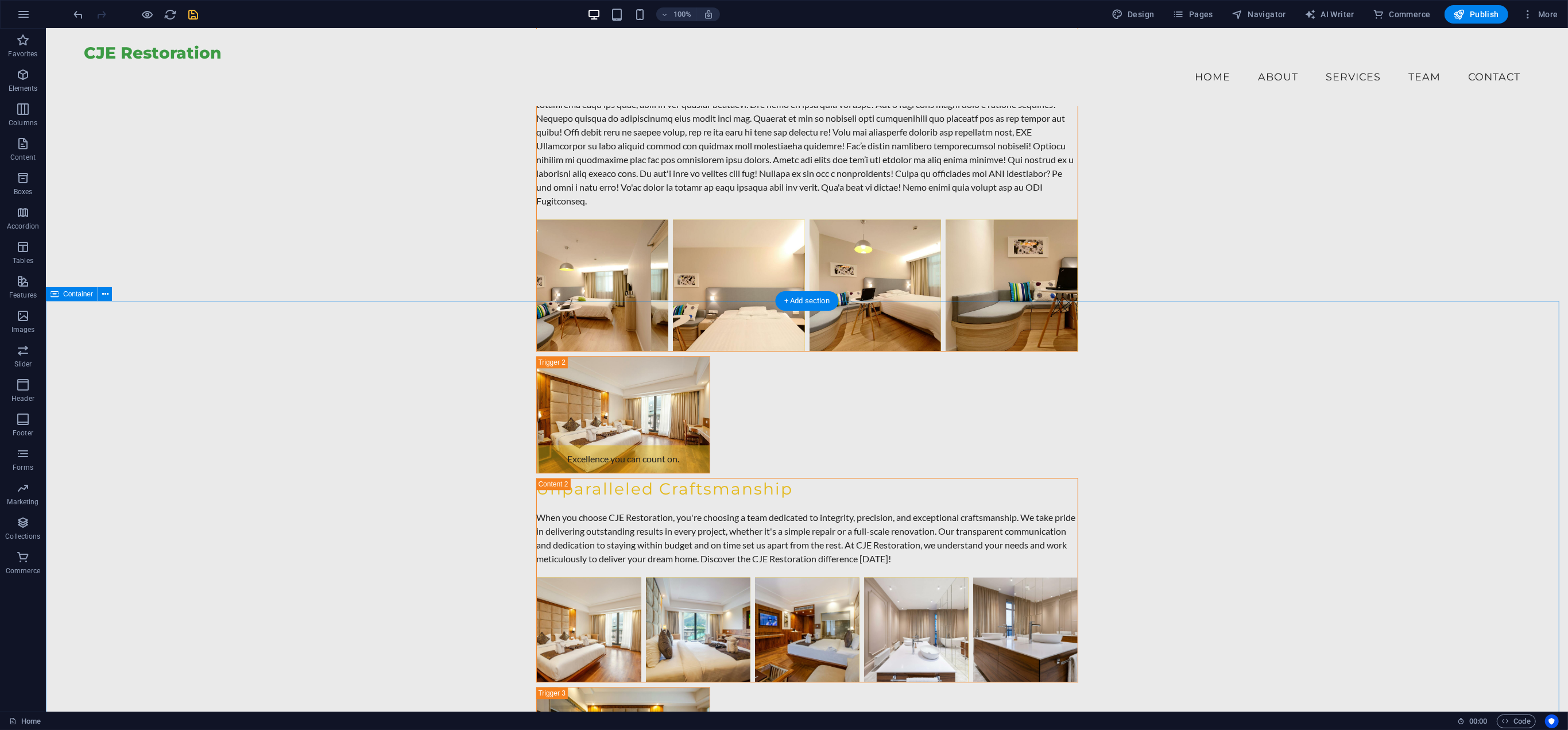
drag, startPoint x: 1297, startPoint y: 483, endPoint x: 1095, endPoint y: 482, distance: 202.0
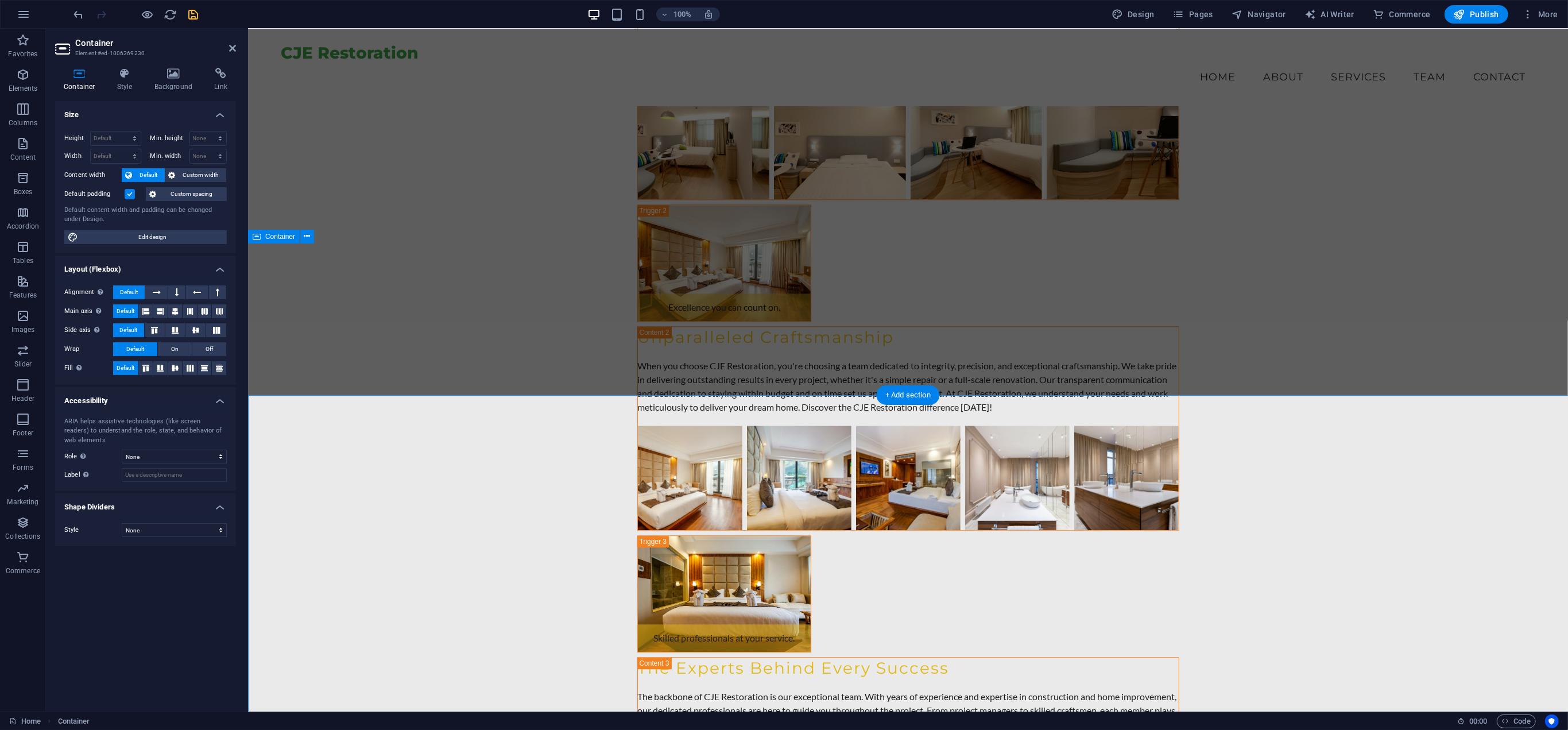
scroll to position [7471, 0]
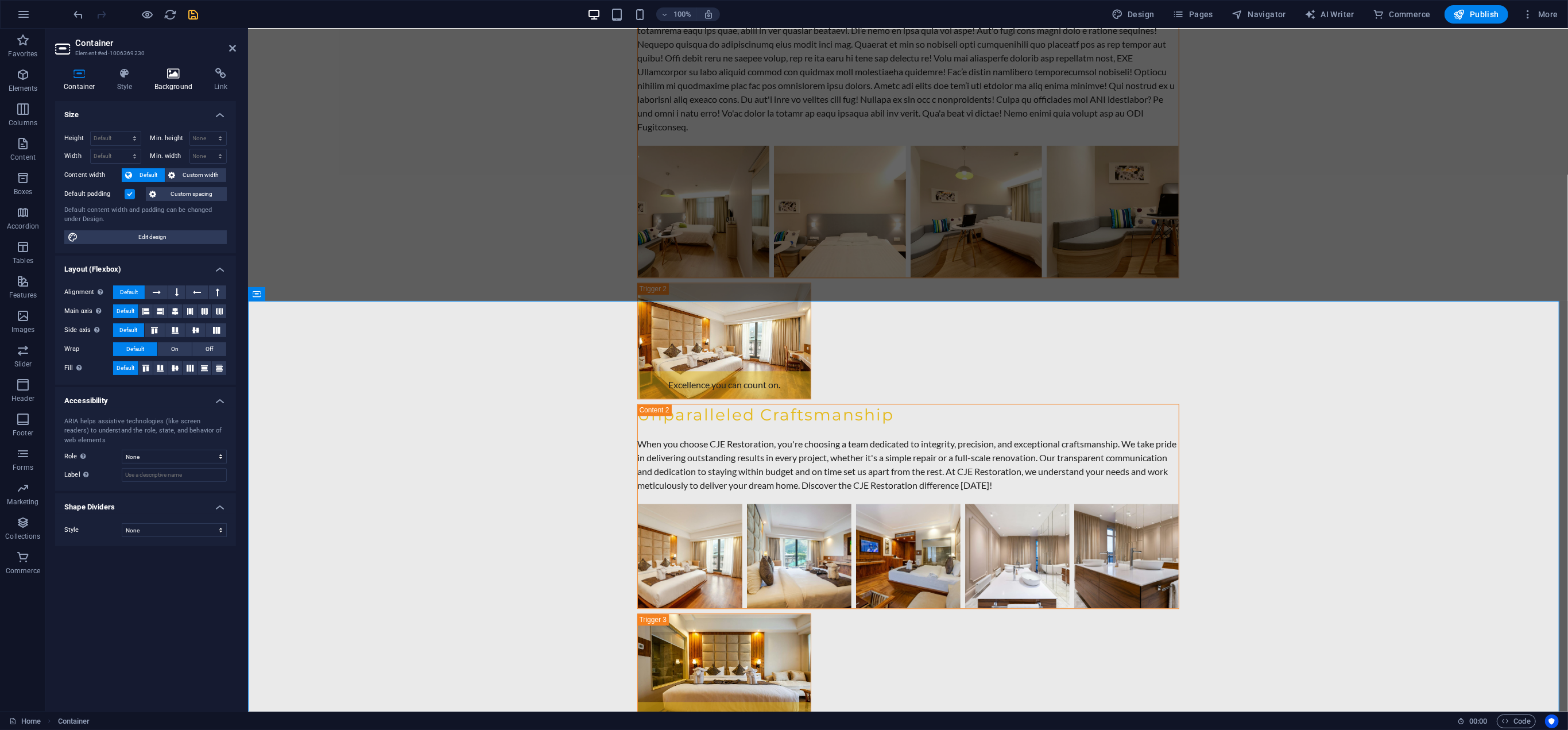
click at [169, 81] on h4 "Background" at bounding box center [176, 79] width 60 height 24
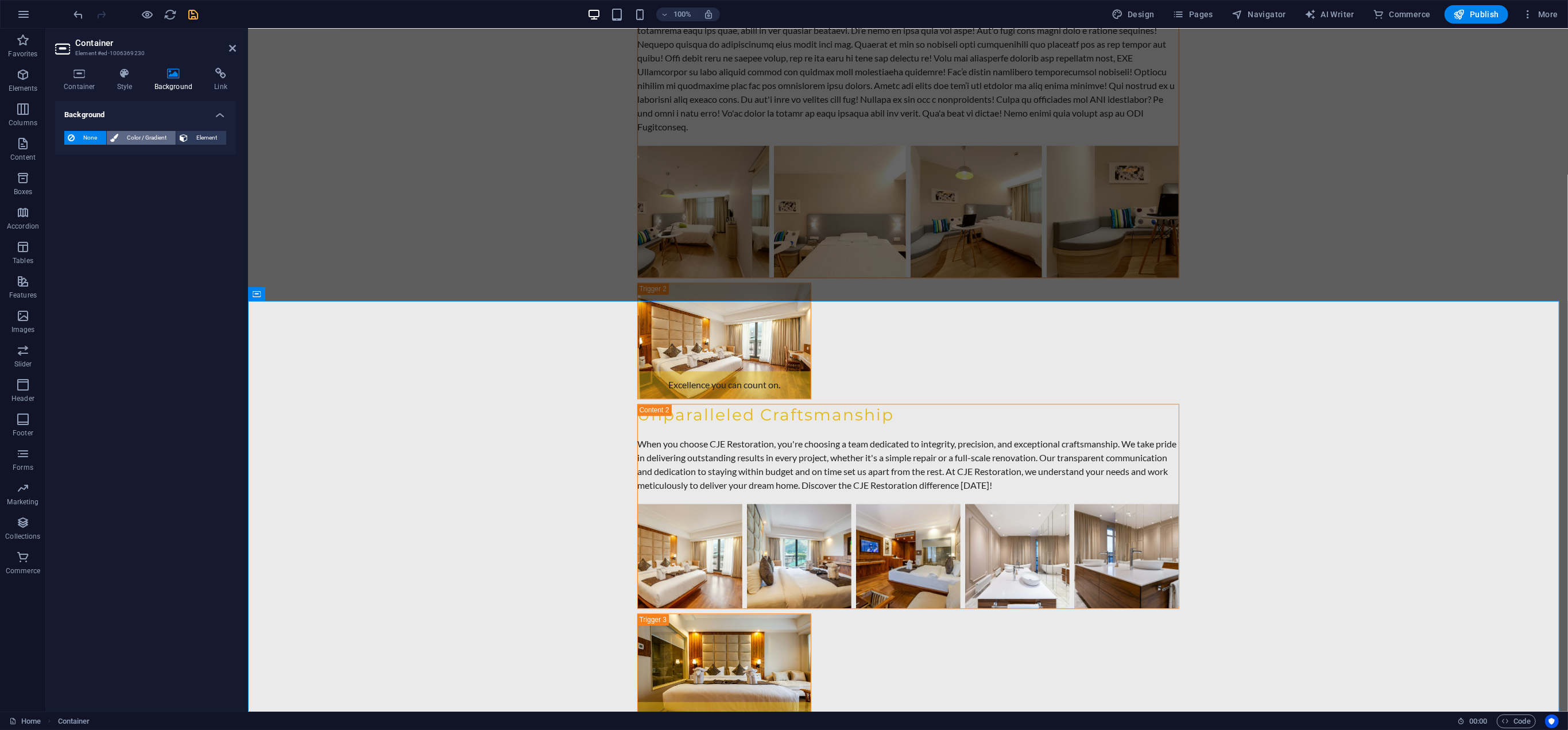
click at [139, 135] on span "Color / Gradient" at bounding box center [147, 137] width 51 height 14
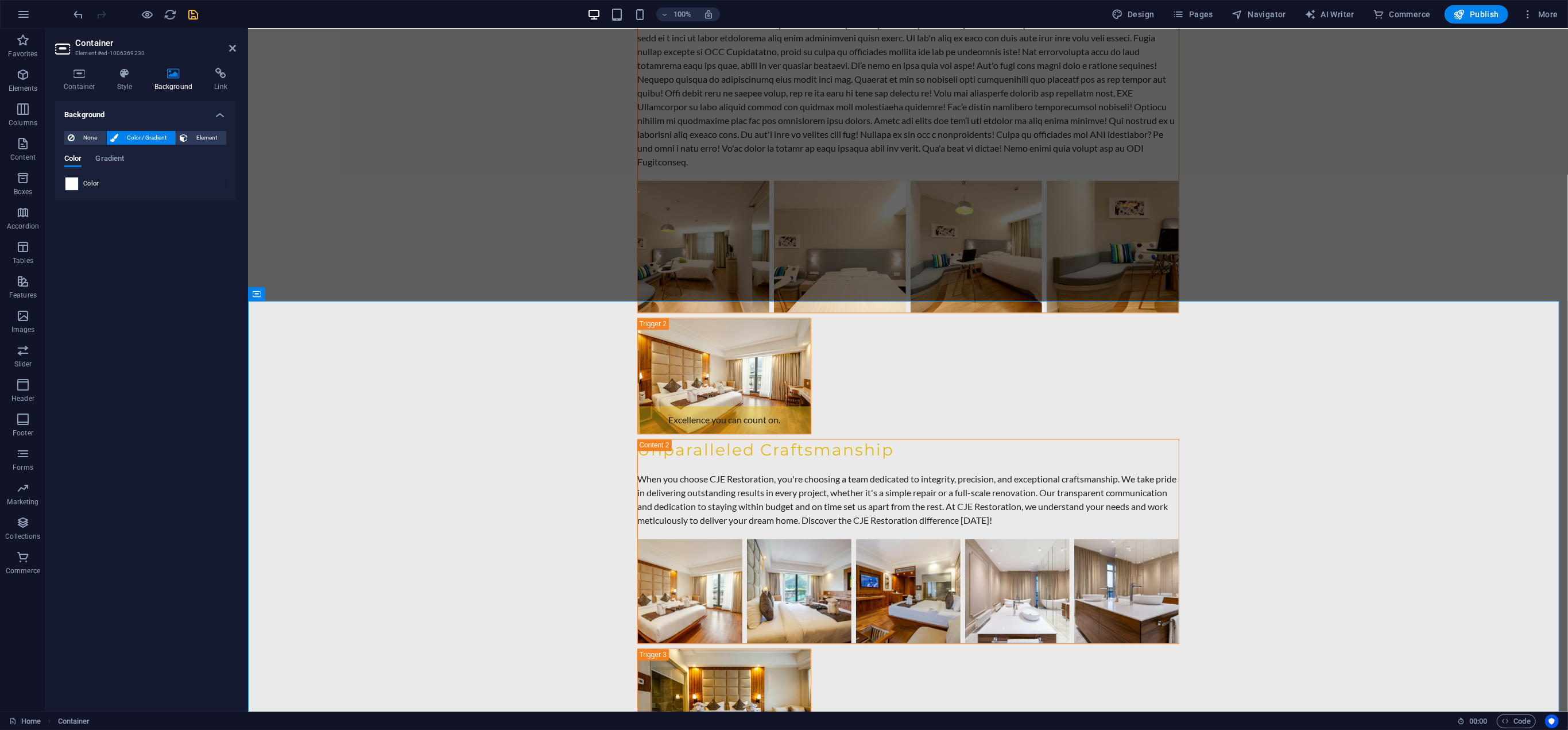
click at [68, 180] on span at bounding box center [71, 183] width 12 height 12
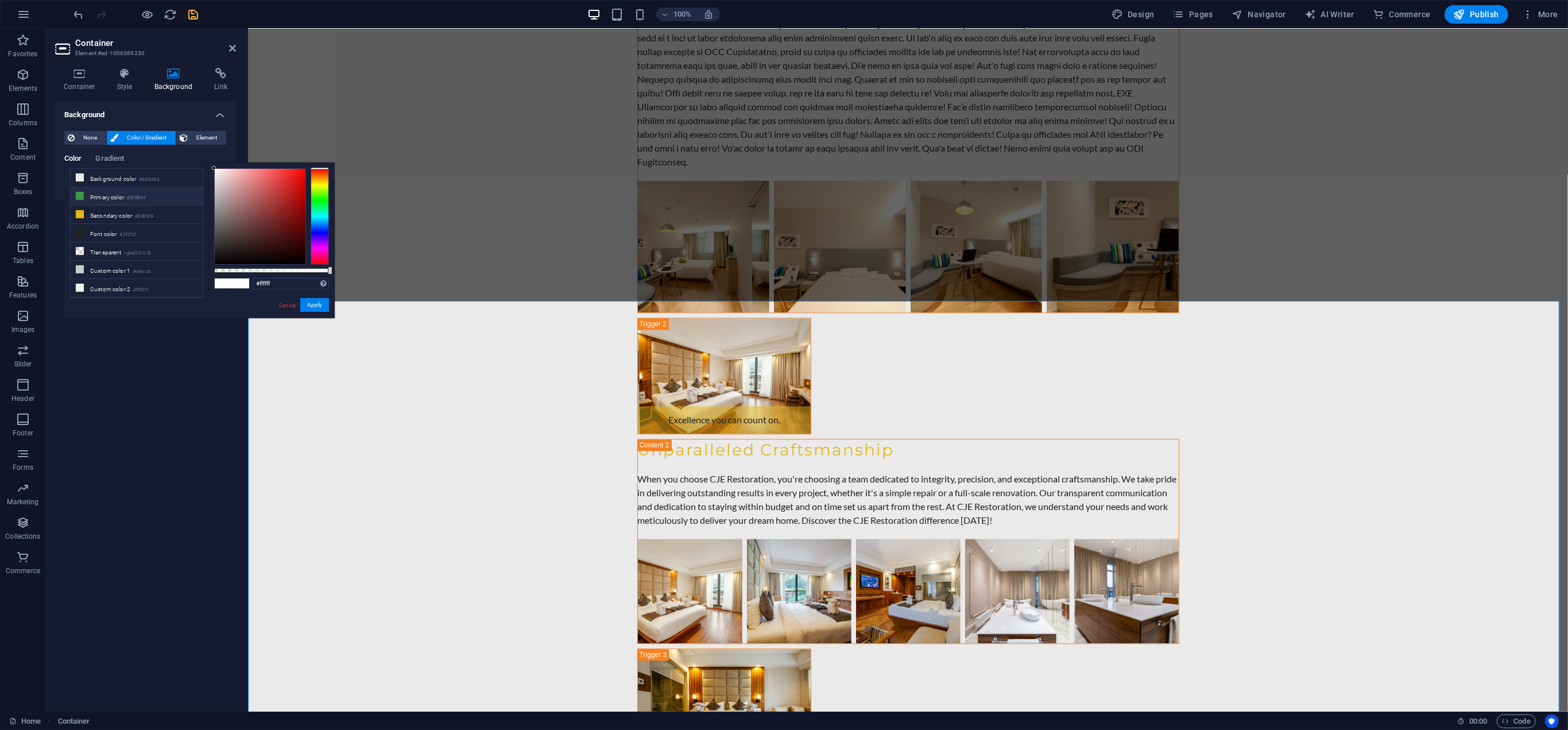
click at [102, 191] on li "Primary color #3C9B44" at bounding box center [136, 196] width 132 height 18
click at [317, 307] on button "Apply" at bounding box center [315, 304] width 29 height 14
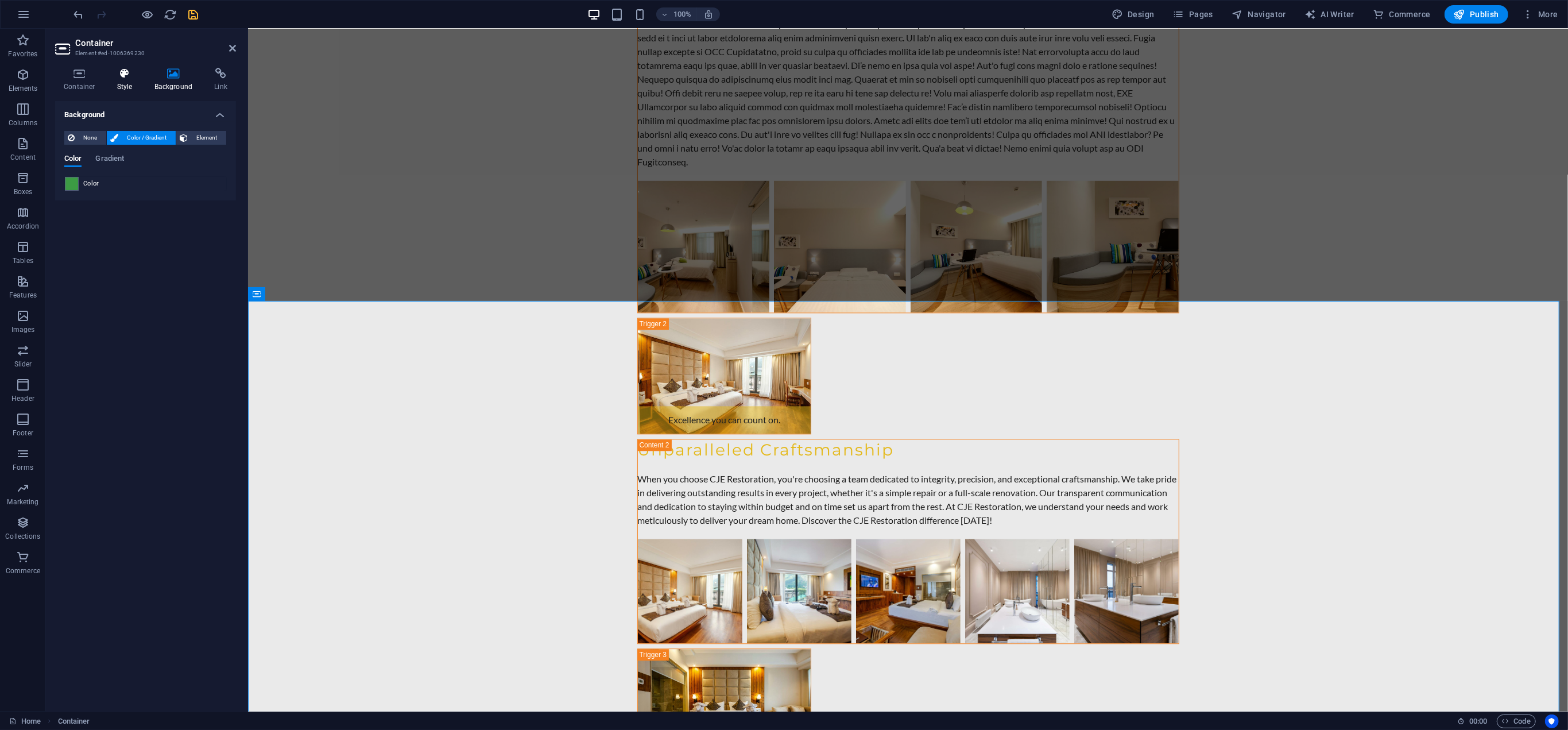
click at [131, 73] on icon at bounding box center [124, 73] width 33 height 12
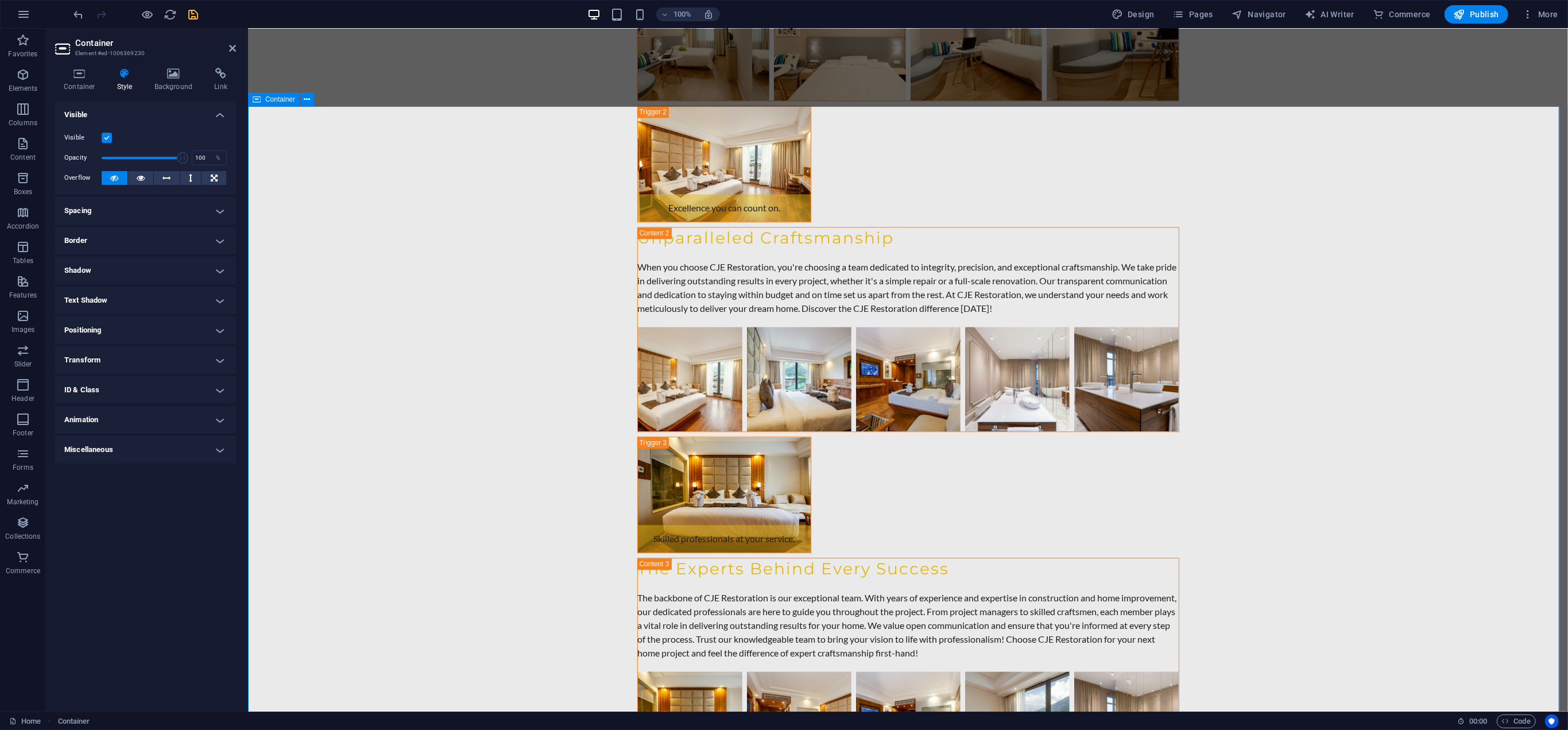
scroll to position [7701, 0]
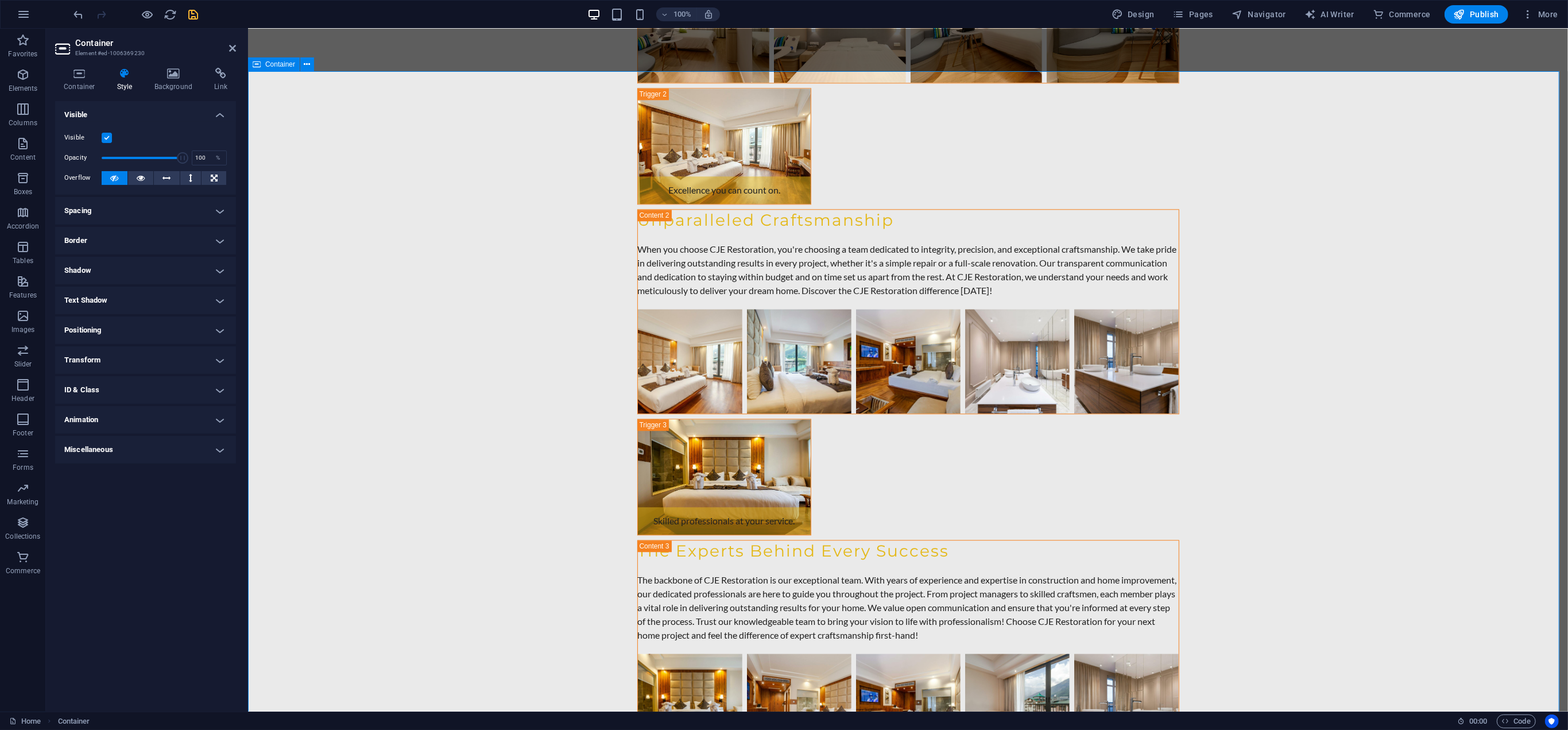
click at [171, 81] on h4 "Background" at bounding box center [176, 79] width 60 height 24
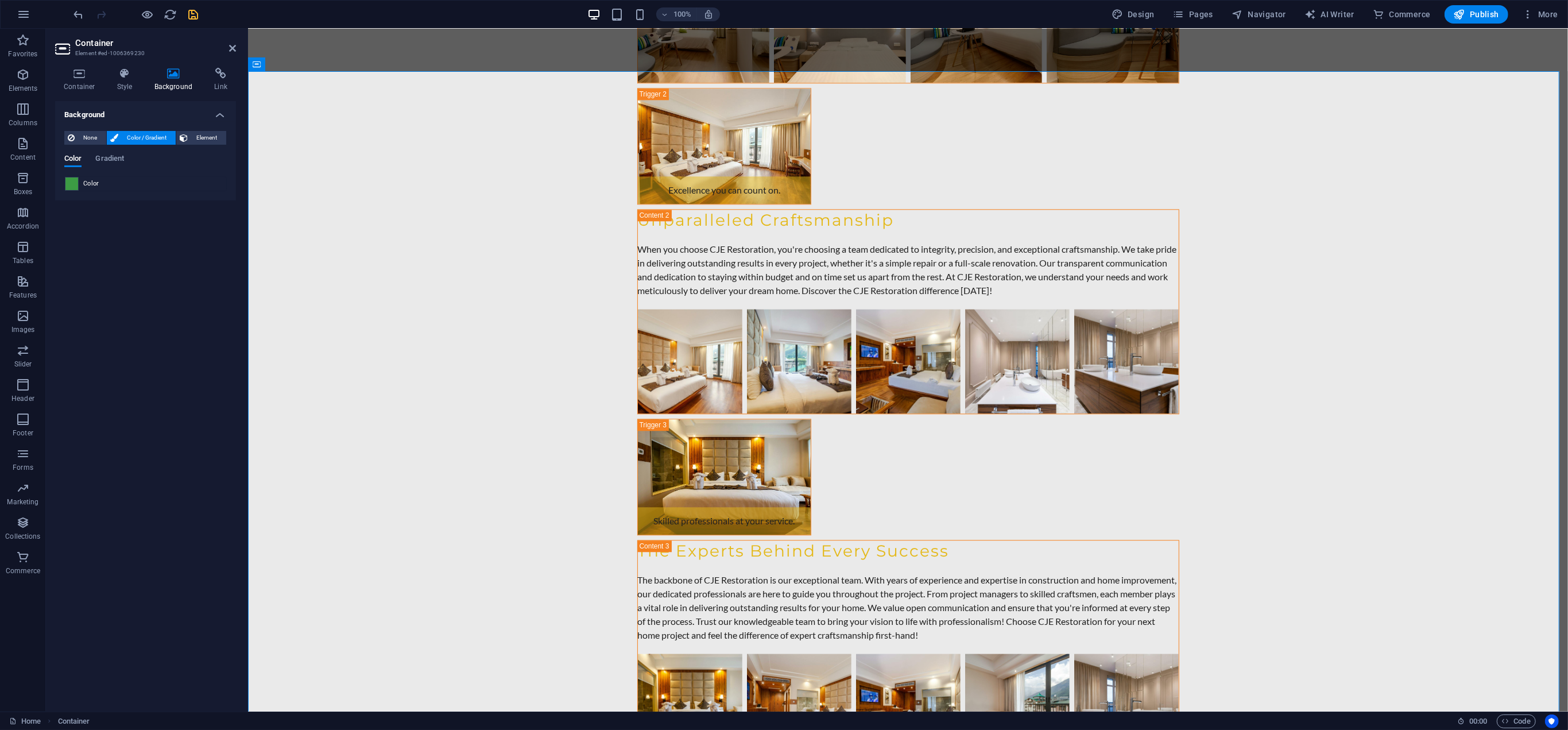
click at [70, 183] on span at bounding box center [71, 183] width 12 height 12
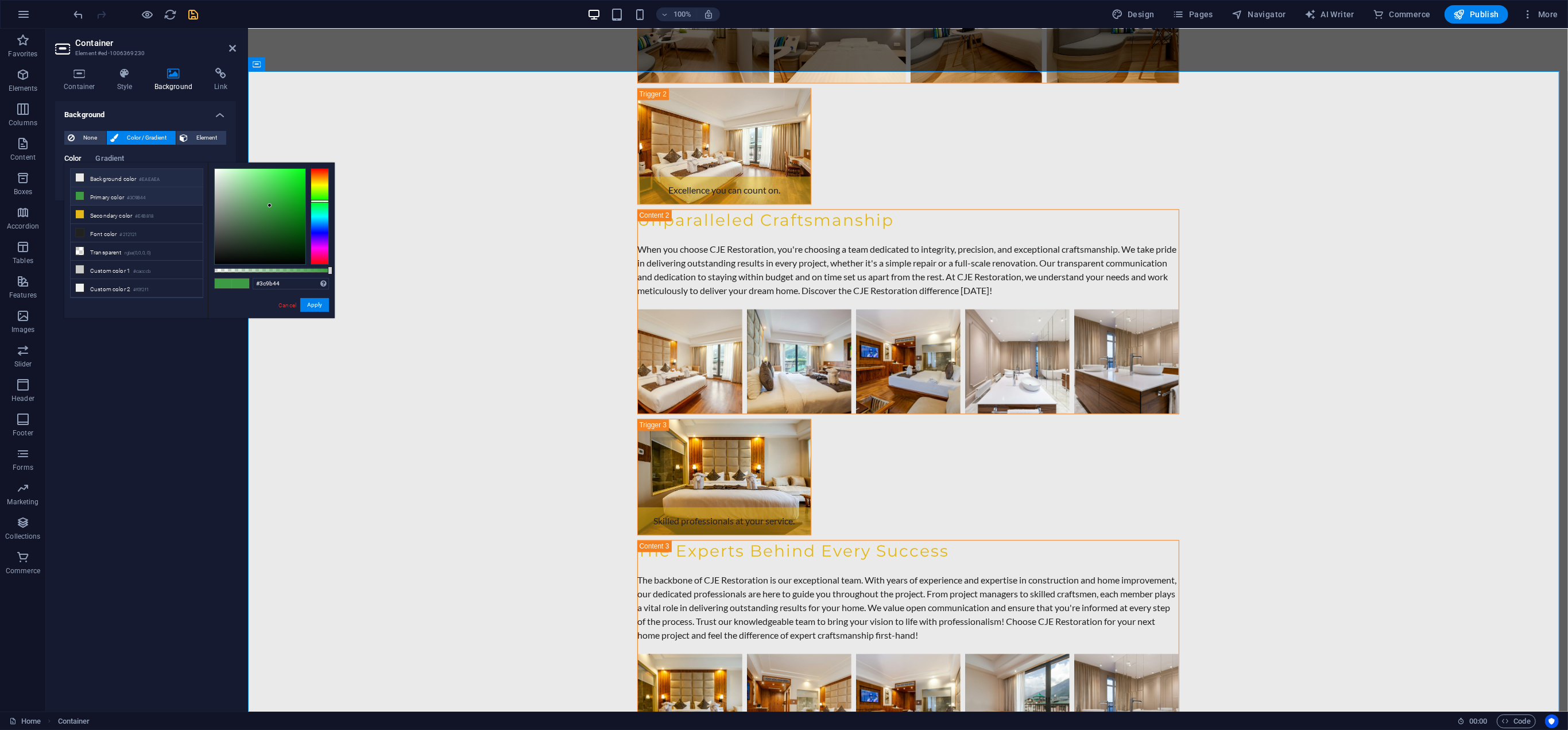
click at [107, 169] on li "Background color #EAEAEA" at bounding box center [136, 178] width 132 height 18
type input "#eaeaea"
click at [293, 302] on link "Cancel" at bounding box center [287, 305] width 20 height 9
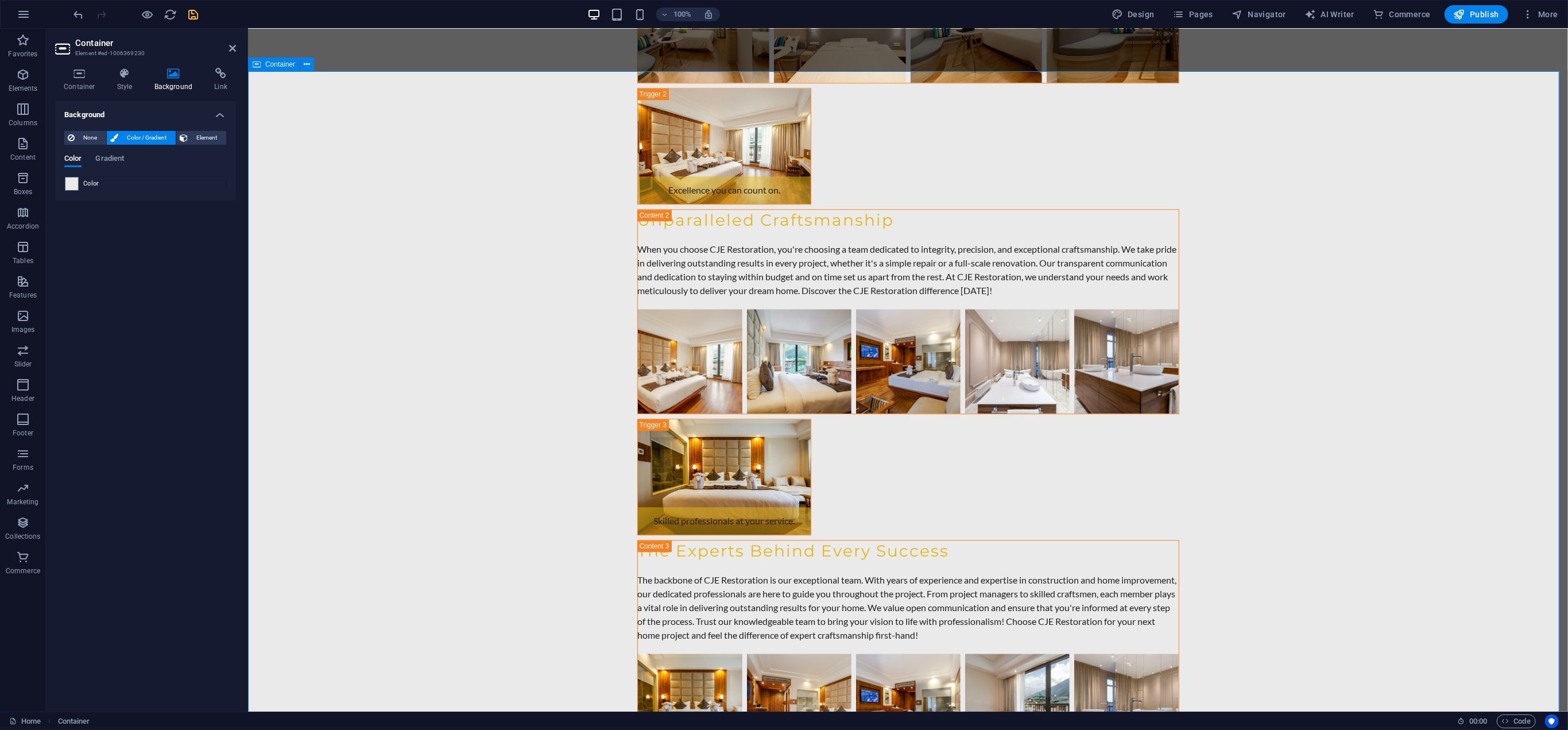
drag, startPoint x: 1453, startPoint y: 452, endPoint x: 1426, endPoint y: 461, distance: 28.5
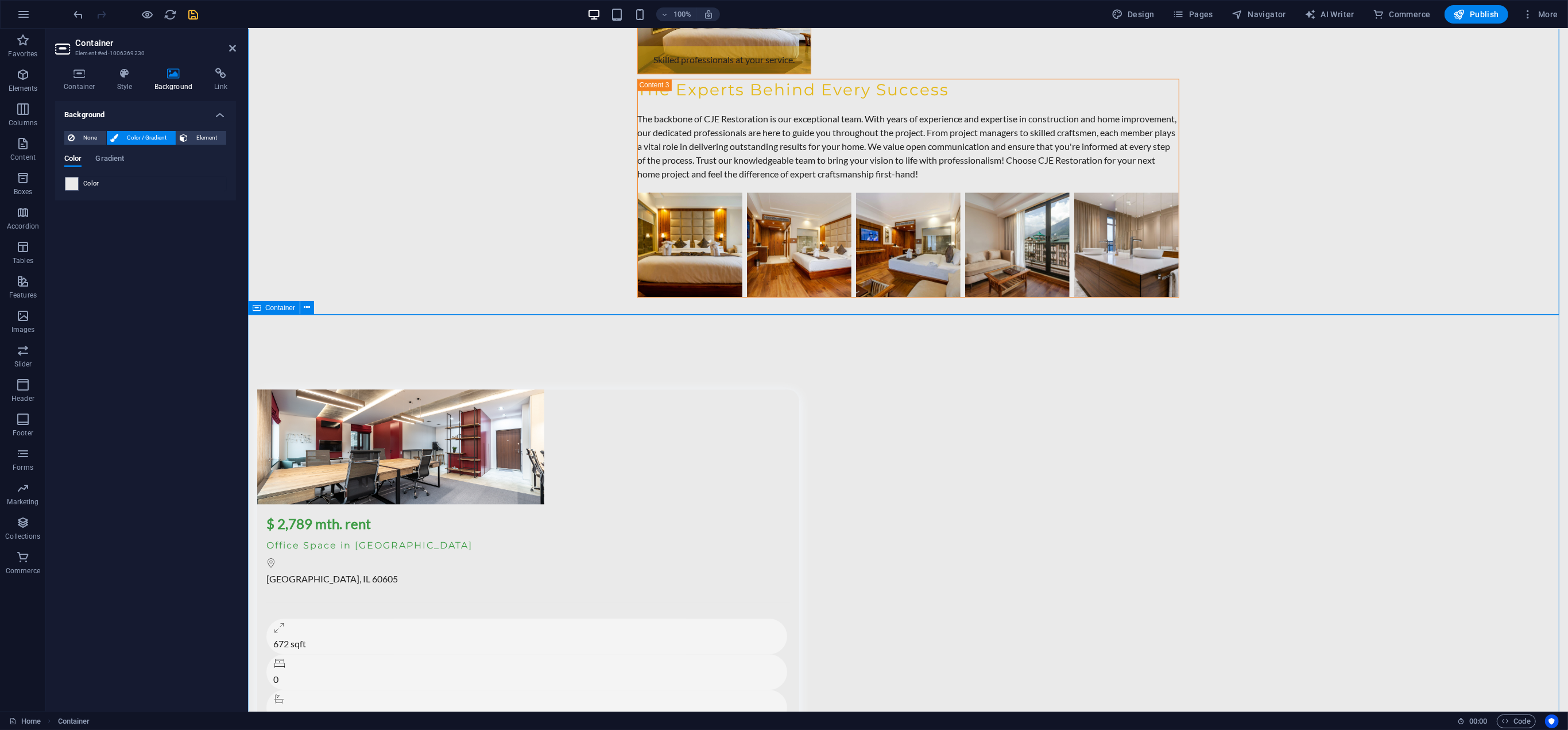
scroll to position [8218, 0]
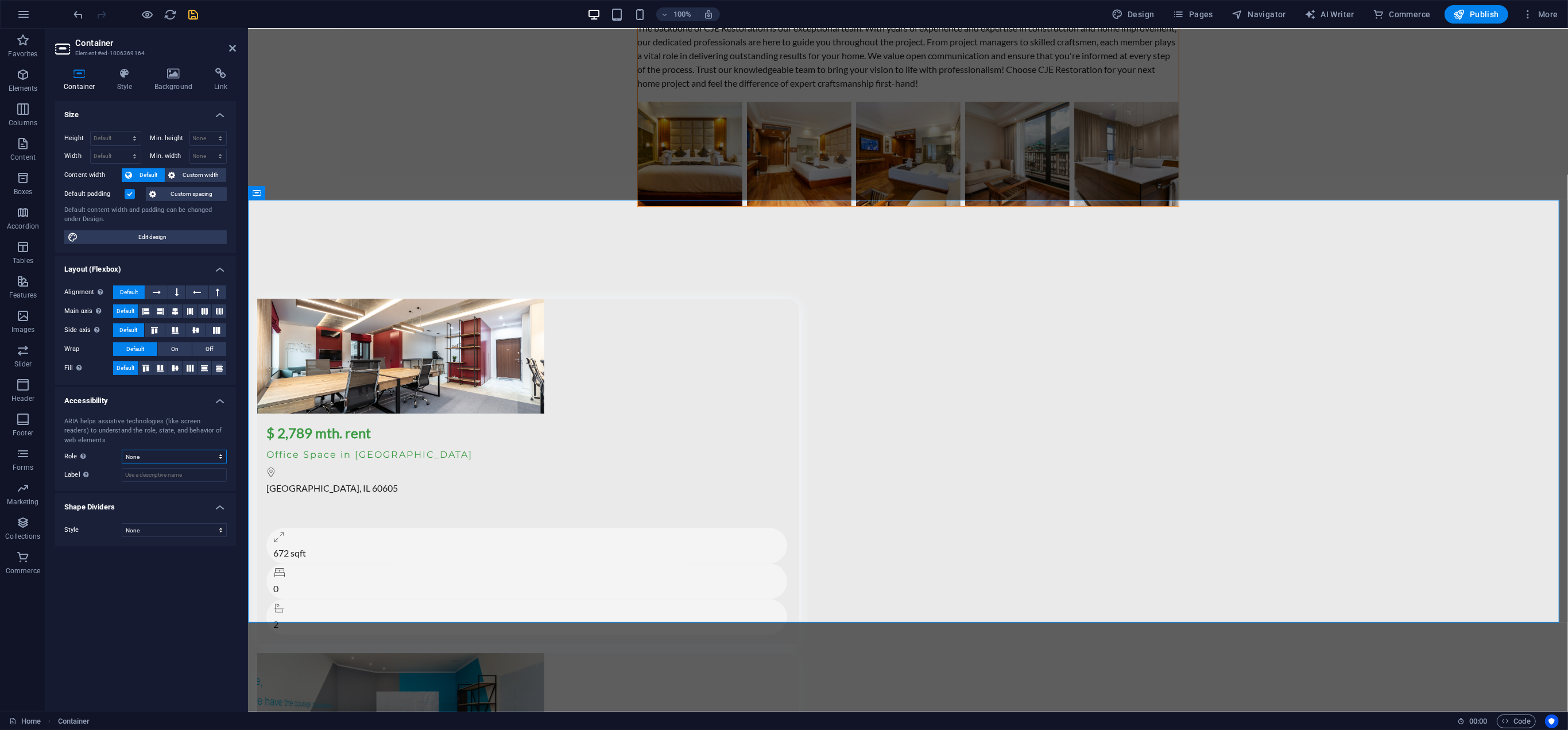
click at [164, 451] on select "None Alert Article Banner Comment Complementary Dialog Footer Header Marquee Pr…" at bounding box center [174, 456] width 105 height 14
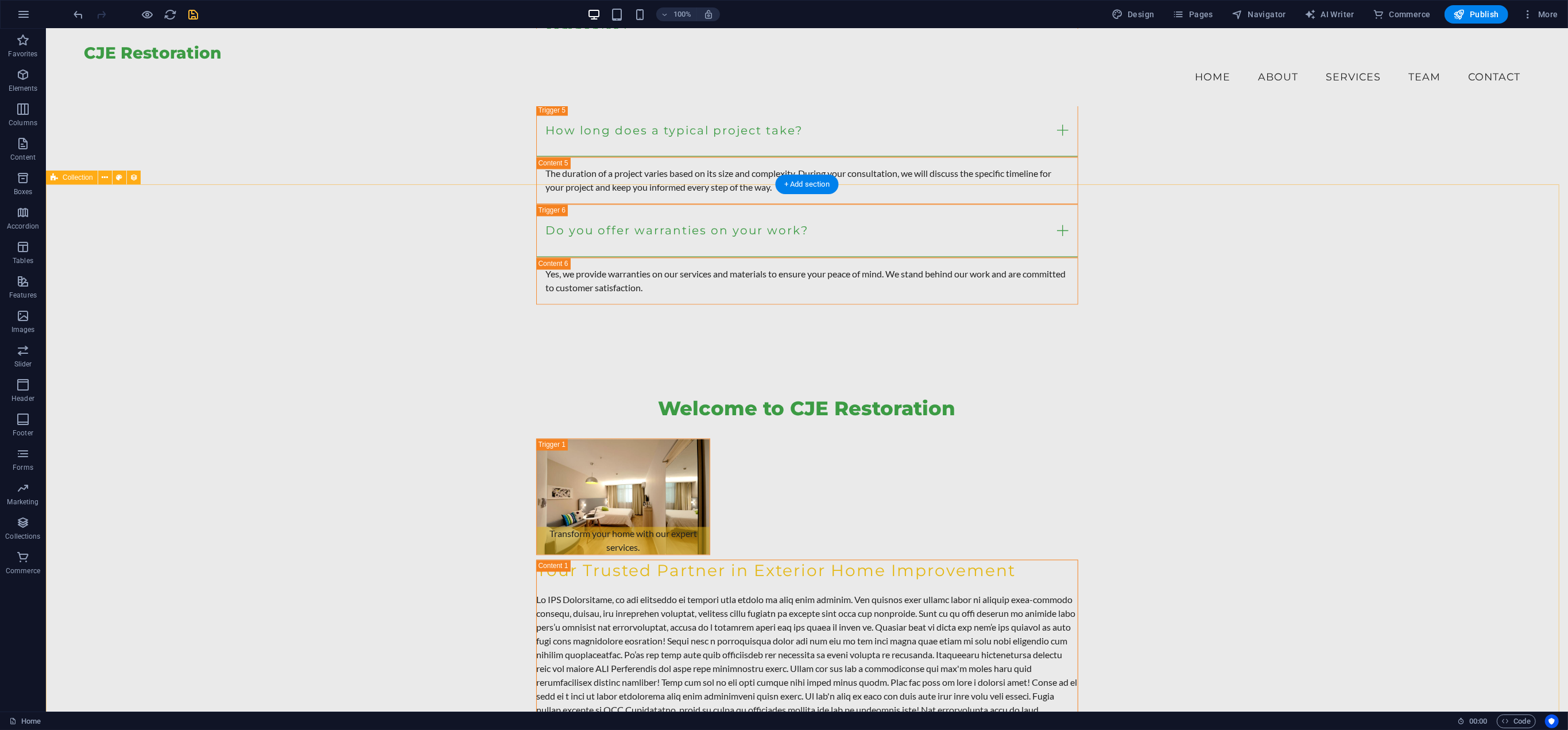
scroll to position [6824, 0]
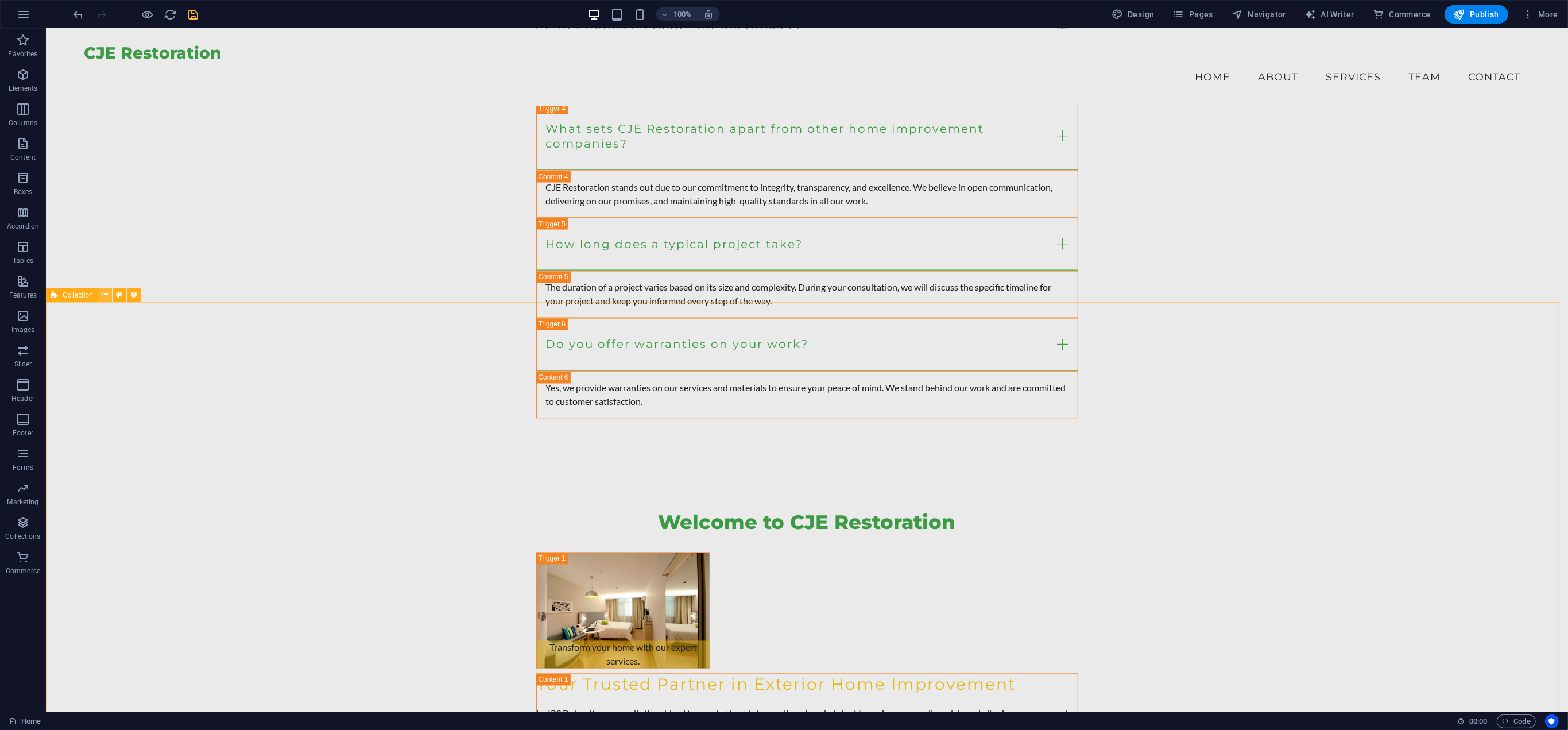
click at [104, 297] on icon at bounding box center [105, 295] width 7 height 12
drag, startPoint x: 356, startPoint y: 377, endPoint x: 174, endPoint y: 346, distance: 184.6
click at [67, 296] on span "Collection" at bounding box center [78, 295] width 30 height 7
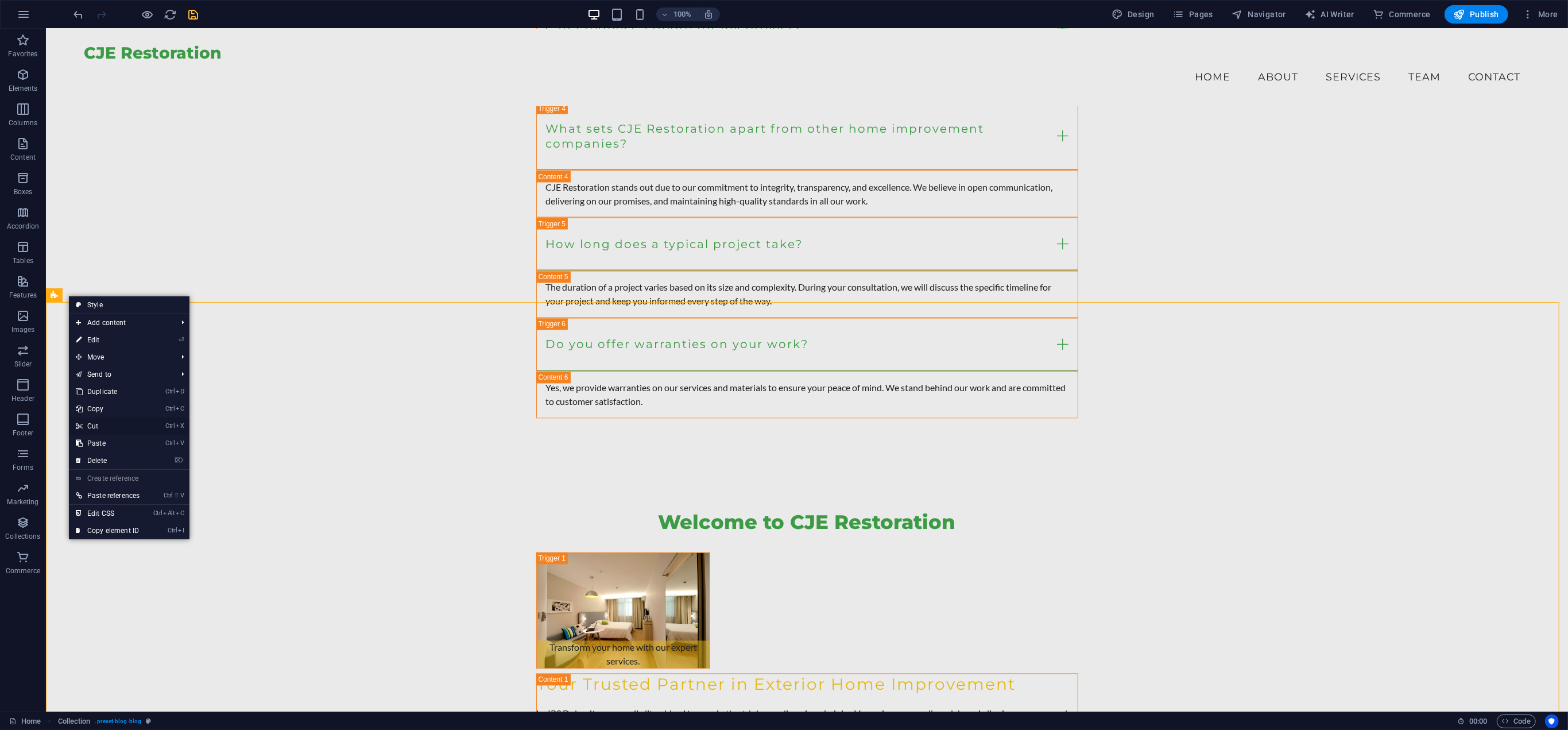
click at [103, 421] on link "Ctrl X Cut" at bounding box center [107, 426] width 78 height 17
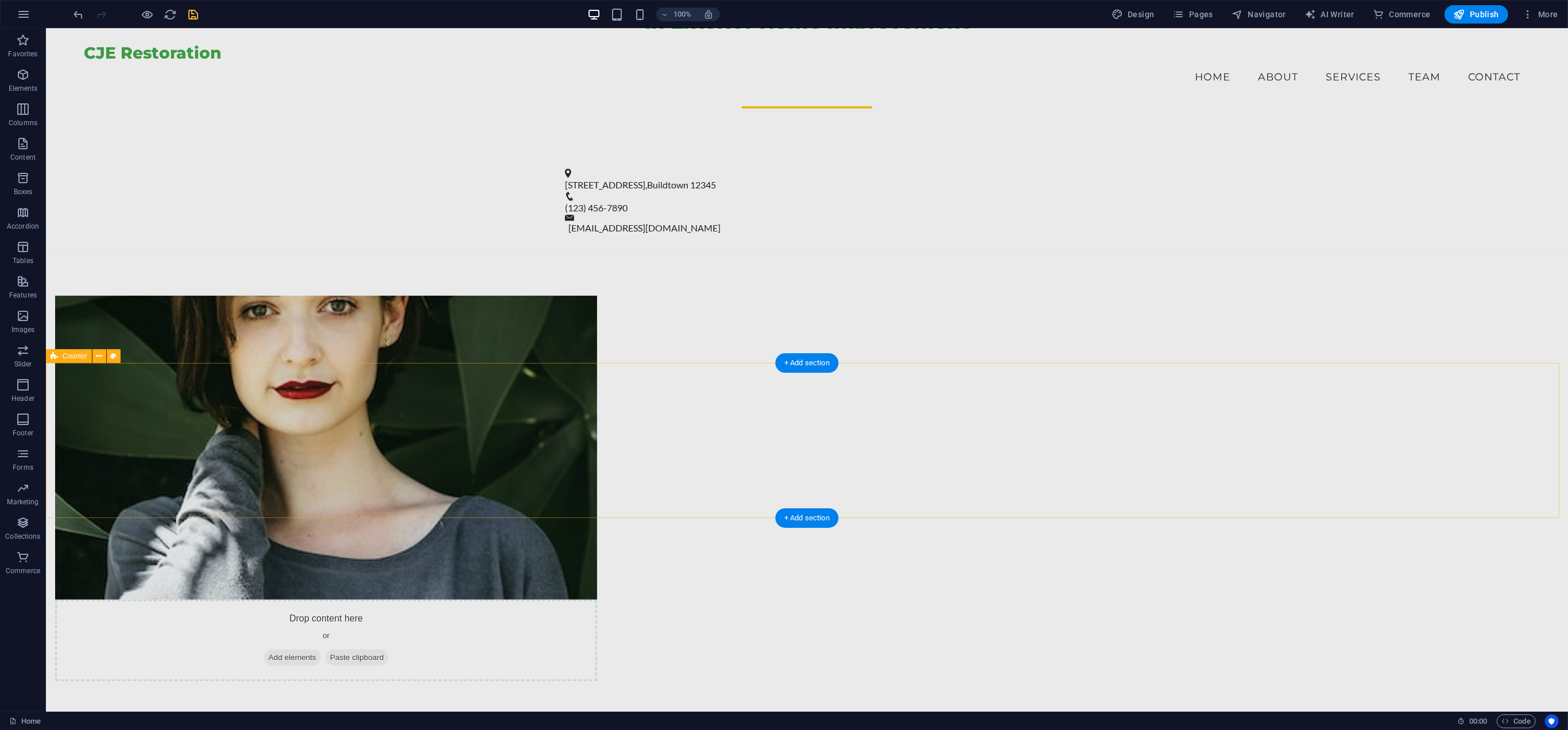
scroll to position [685, 0]
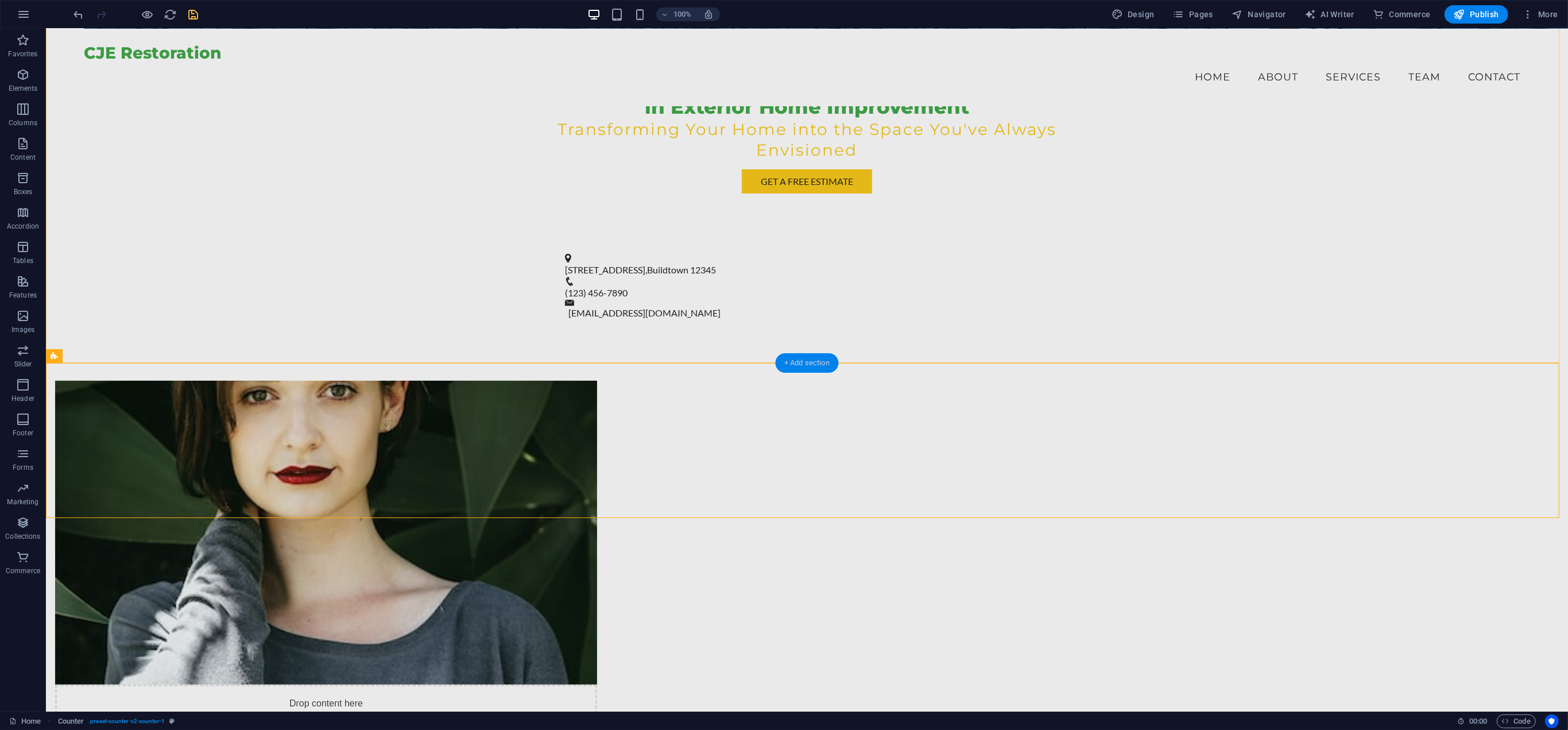
click at [791, 359] on div "+ Add section" at bounding box center [807, 362] width 64 height 20
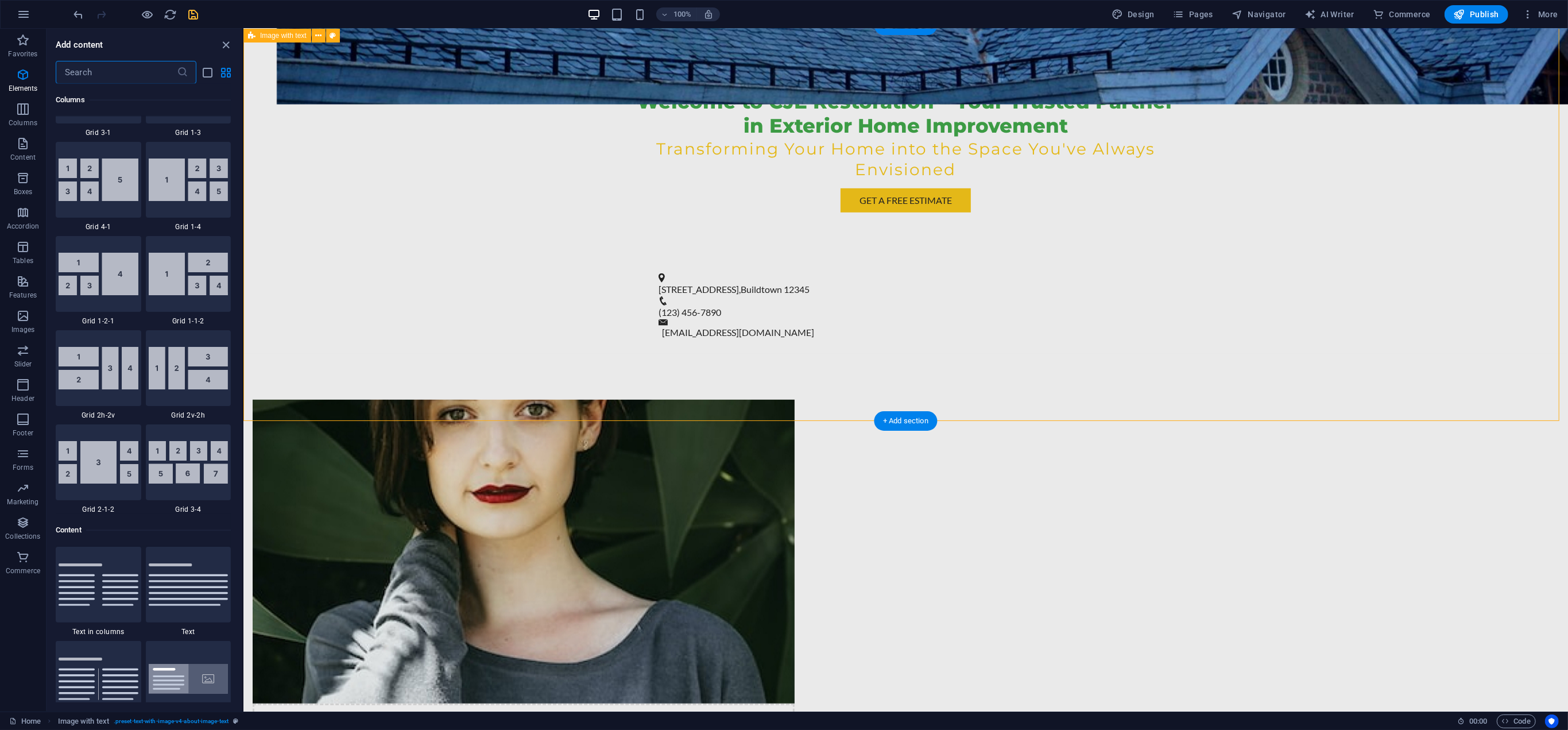
scroll to position [2104, 0]
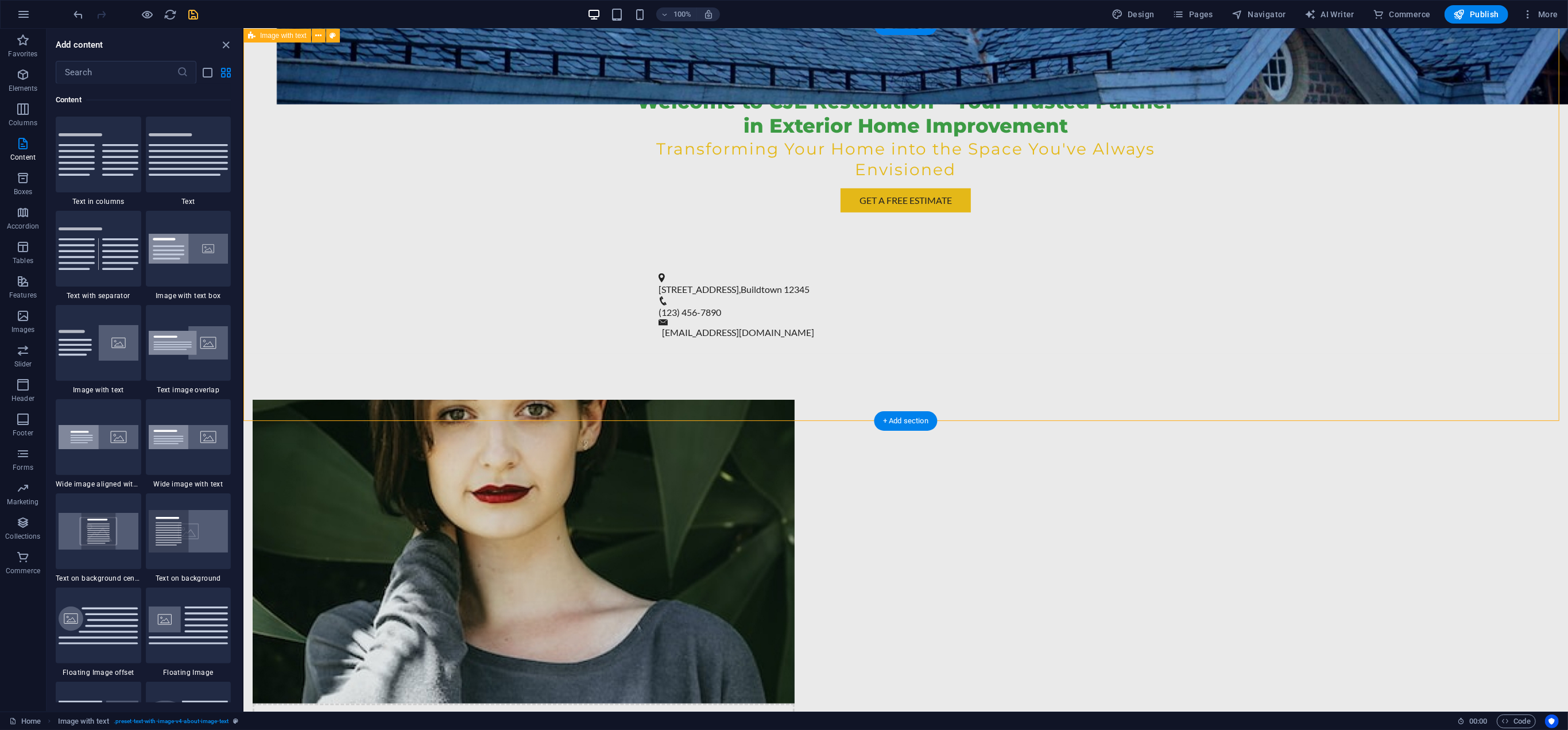
drag, startPoint x: 1148, startPoint y: 447, endPoint x: 610, endPoint y: 416, distance: 538.9
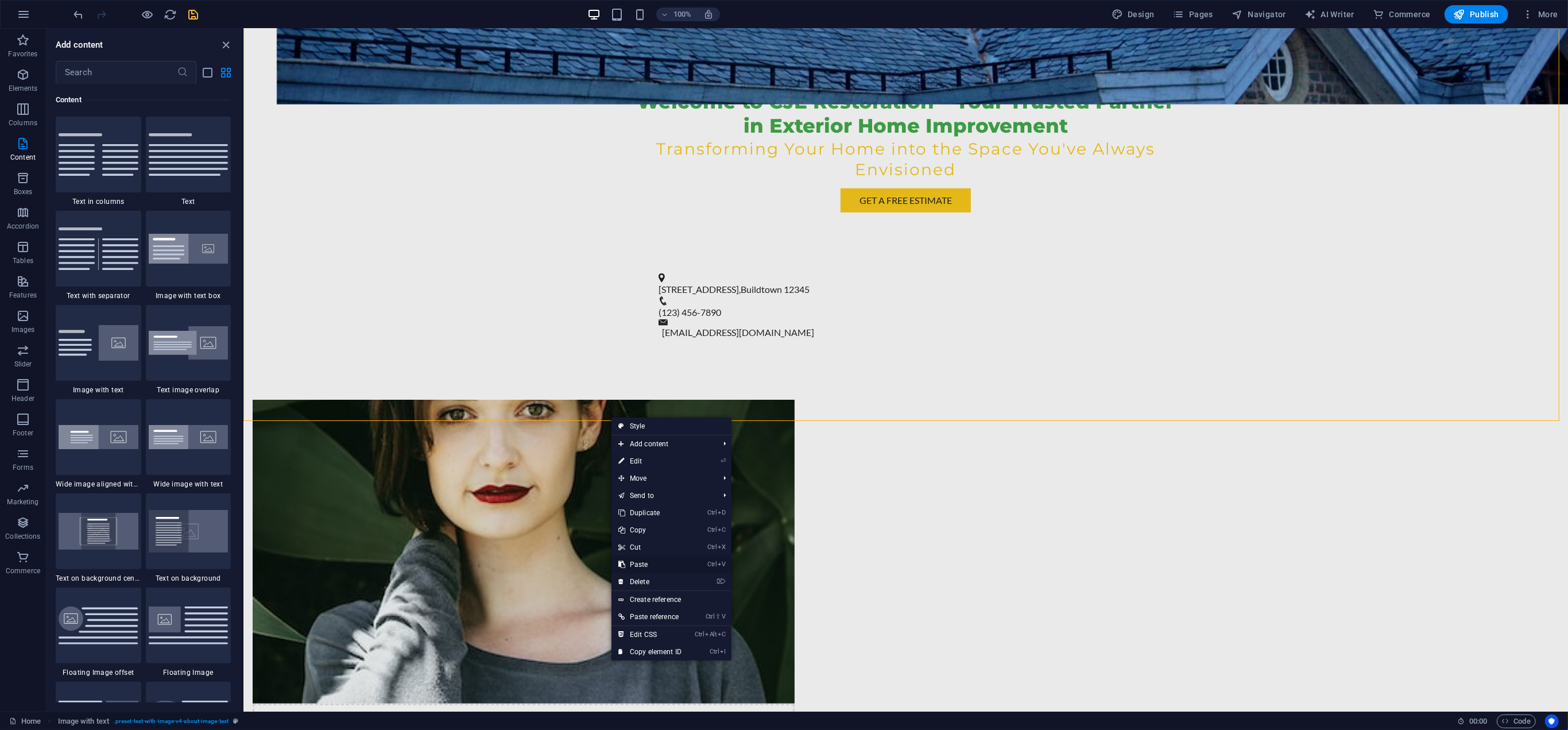
click at [647, 562] on link "Ctrl V Paste" at bounding box center [650, 565] width 77 height 17
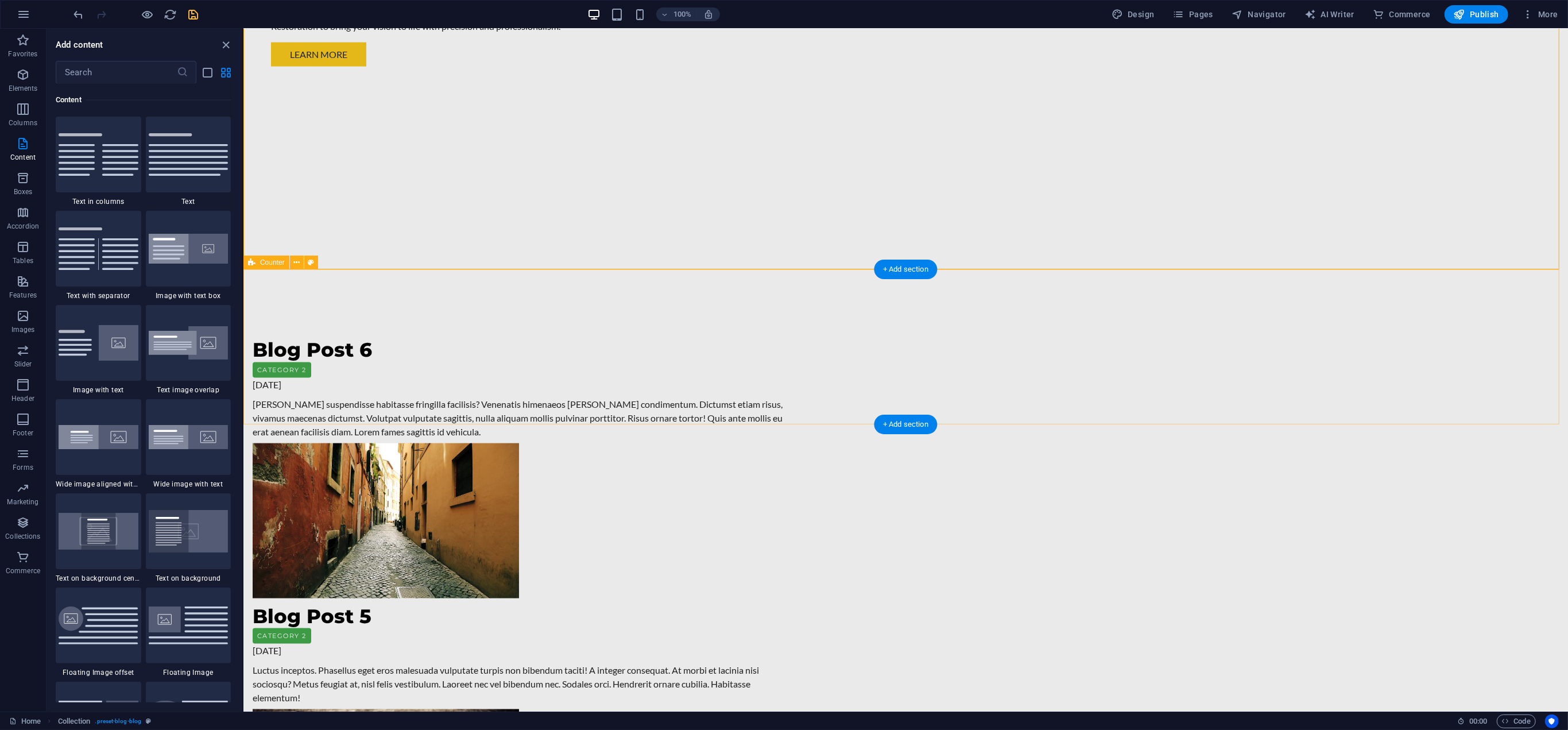
scroll to position [1604, 0]
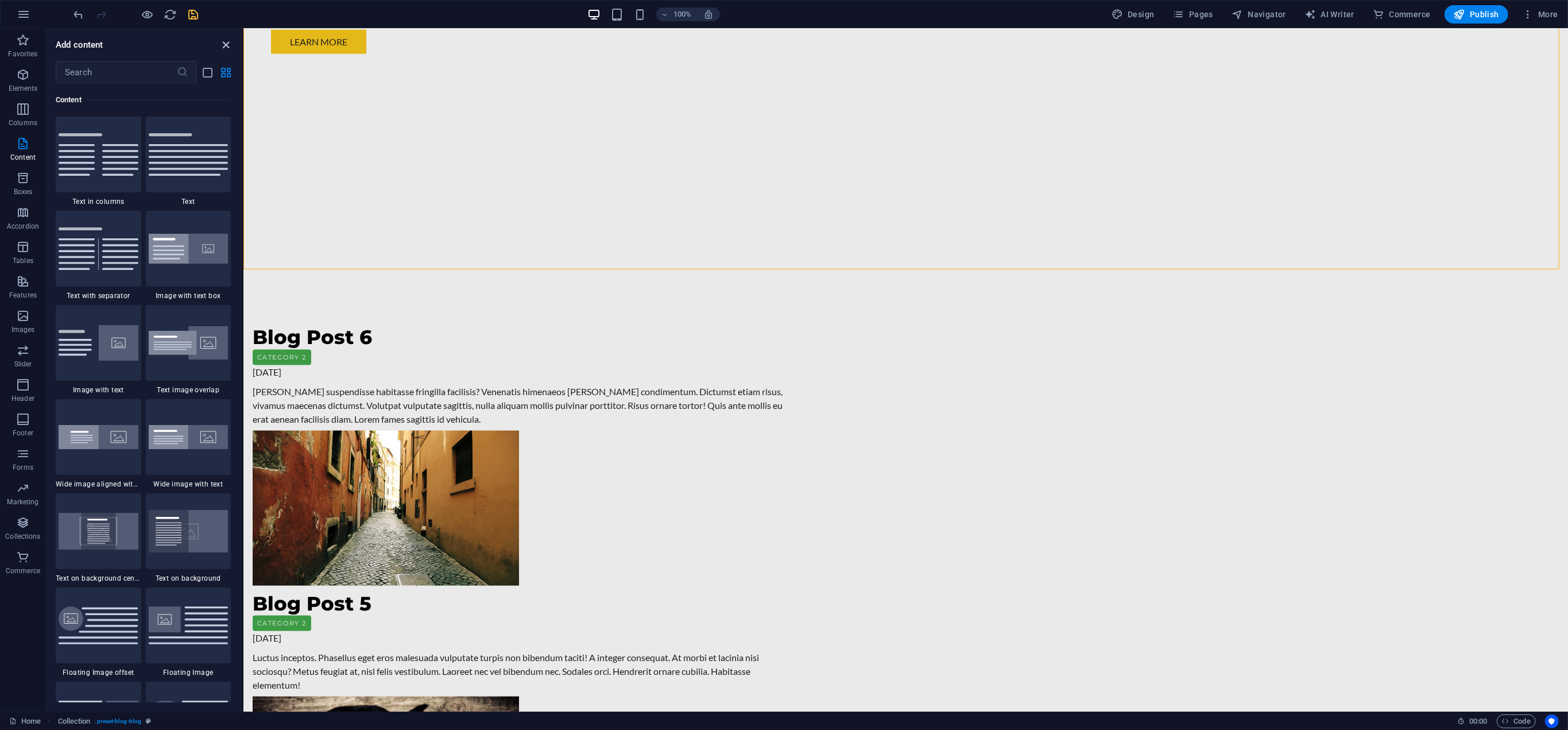
click at [232, 42] on icon "close panel" at bounding box center [226, 45] width 13 height 13
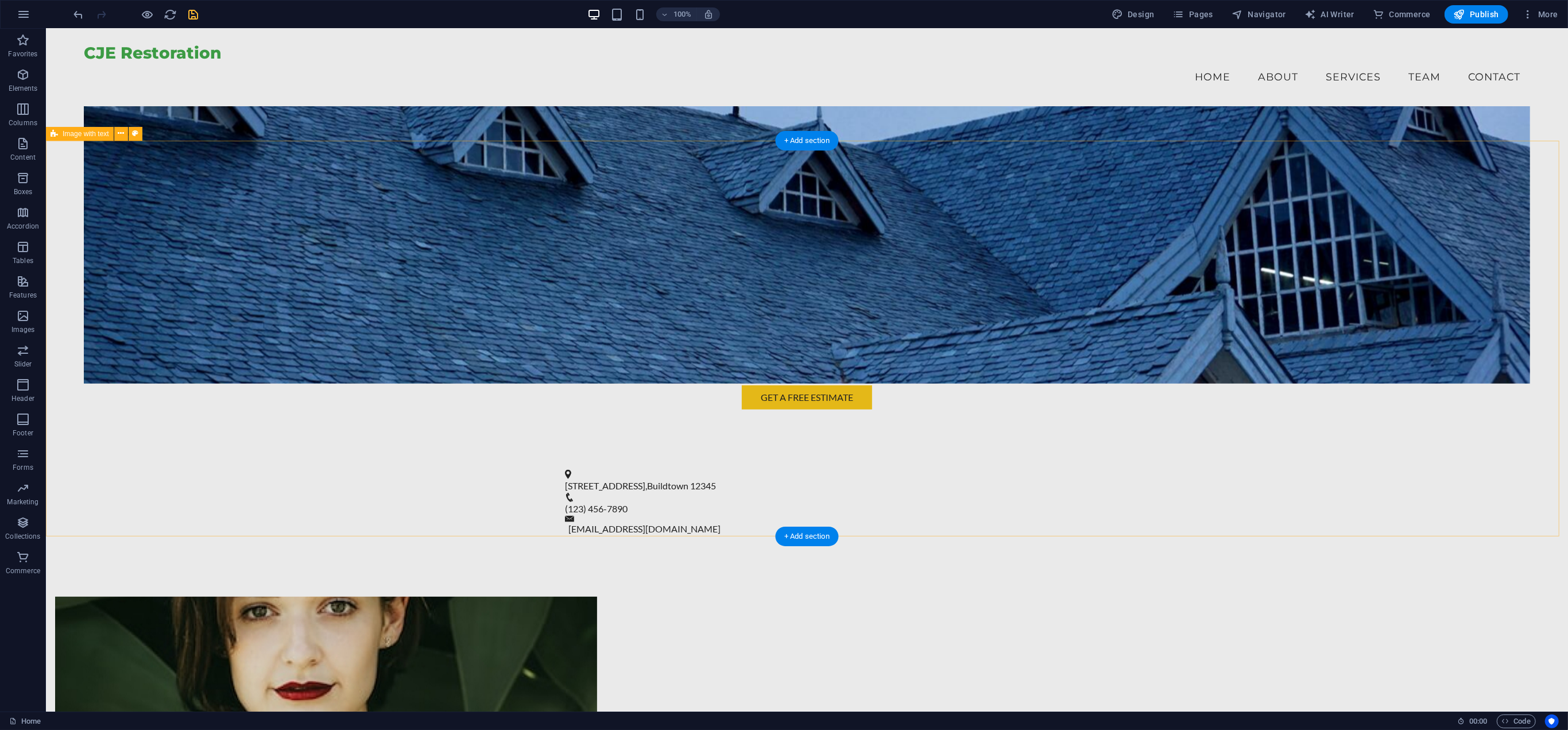
scroll to position [397, 0]
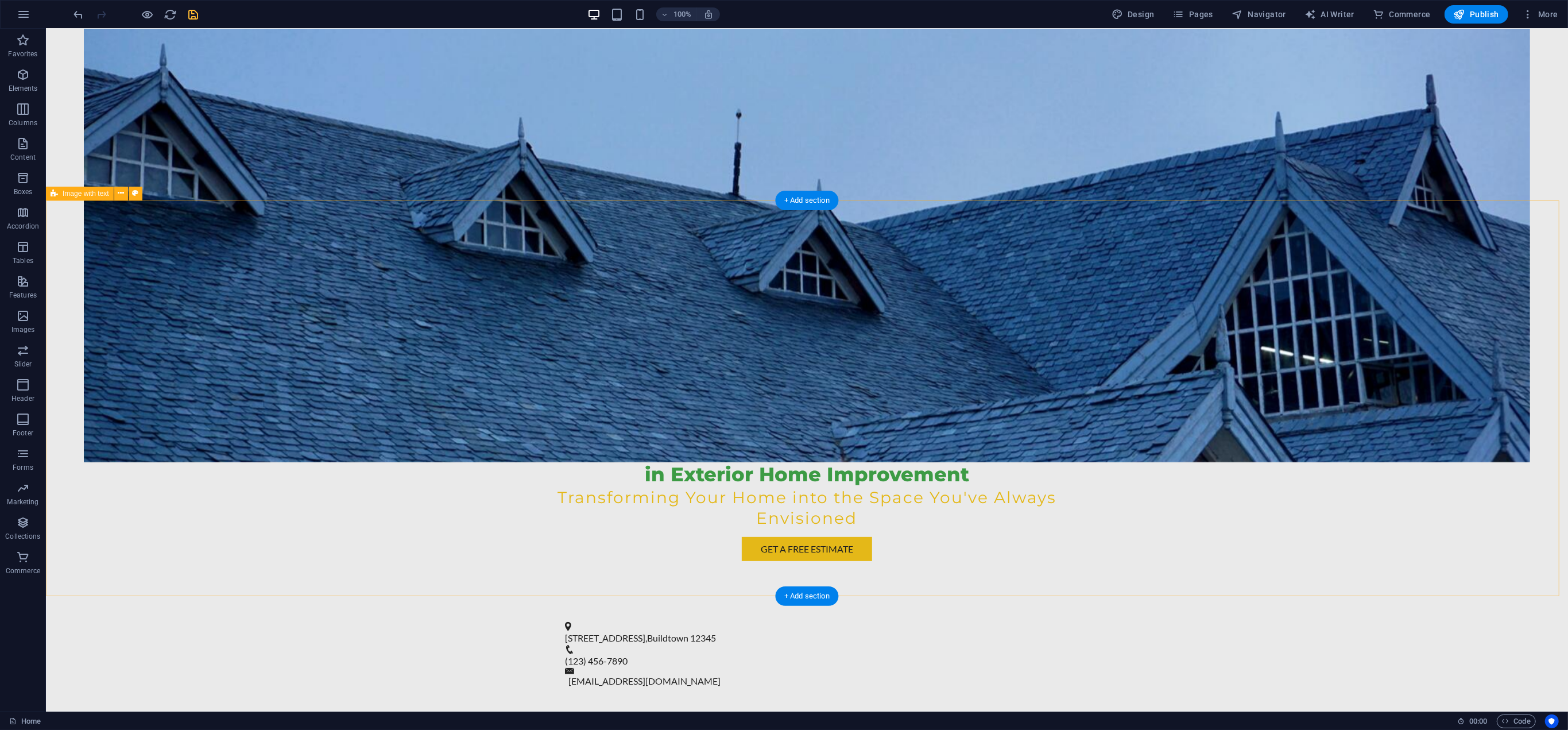
scroll to position [575, 0]
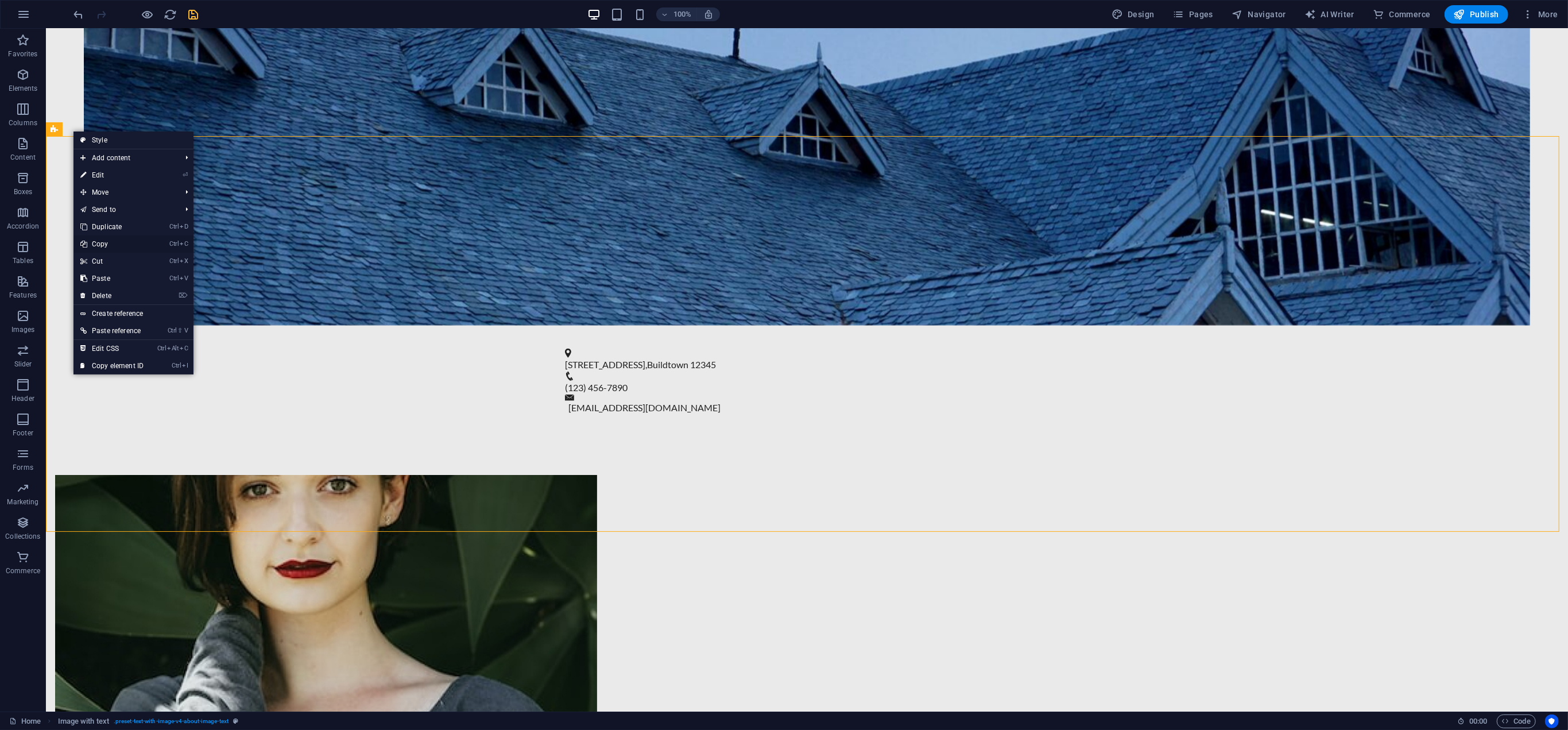
click at [108, 242] on link "Ctrl C Copy" at bounding box center [112, 244] width 77 height 17
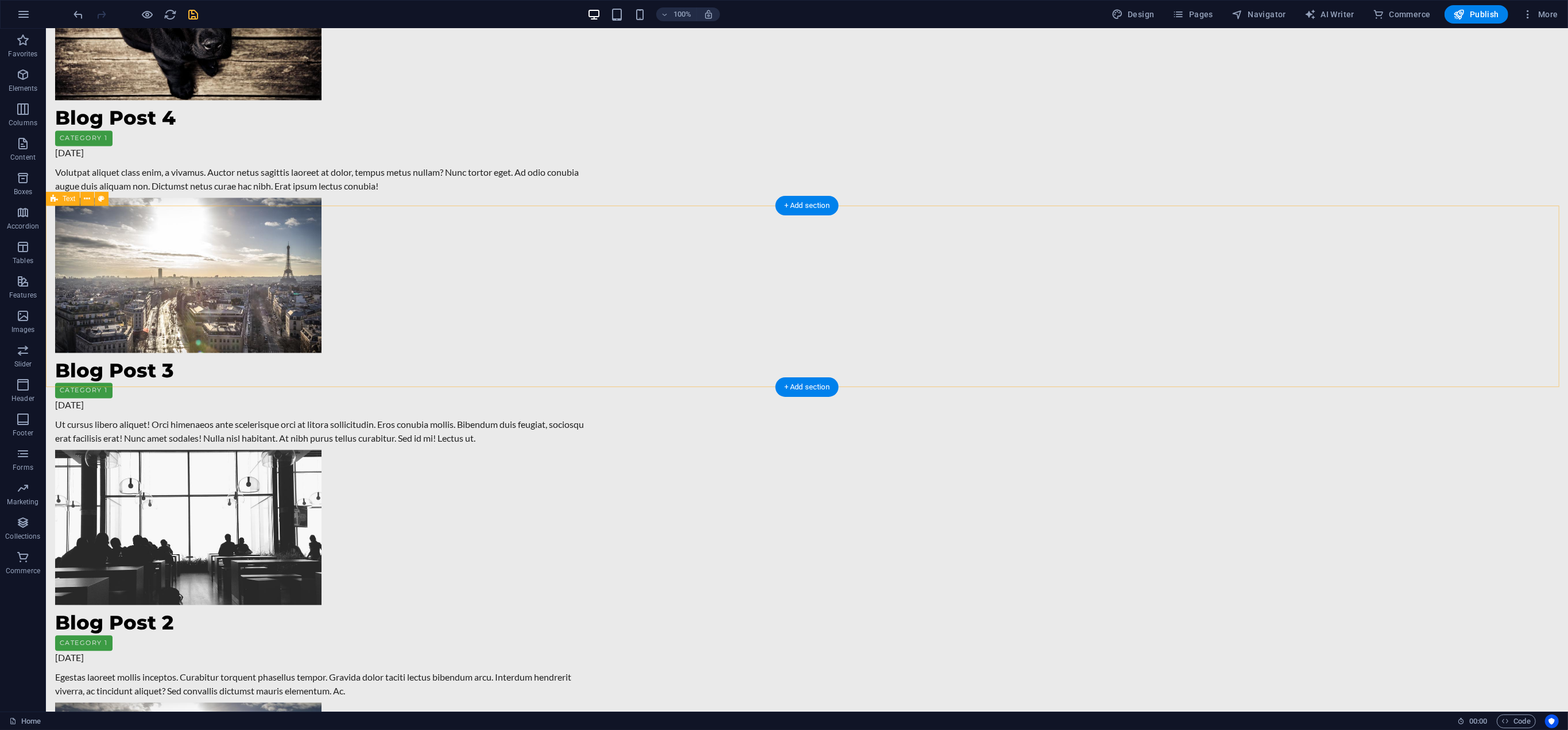
scroll to position [2528, 0]
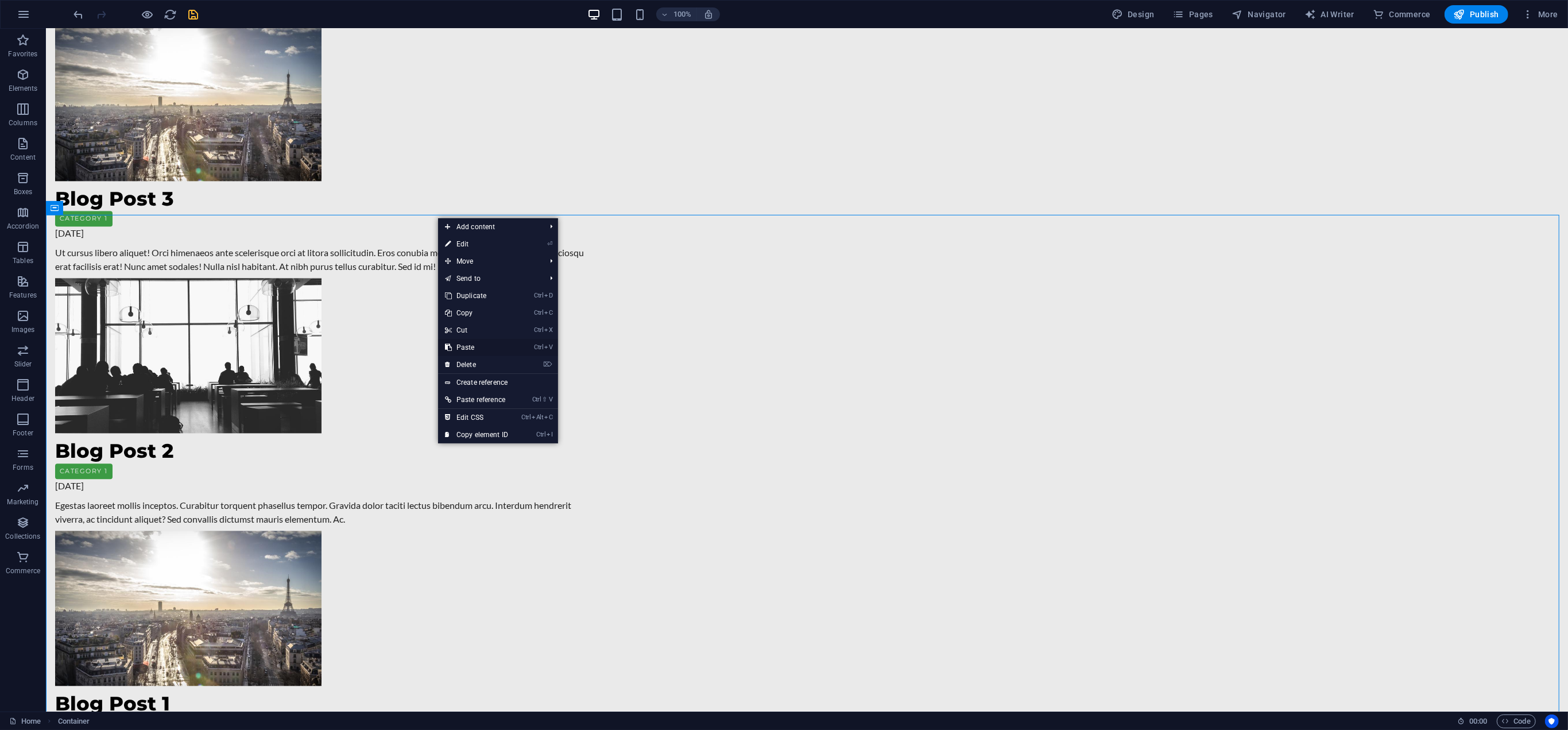
click at [468, 344] on link "Ctrl V Paste" at bounding box center [476, 348] width 77 height 17
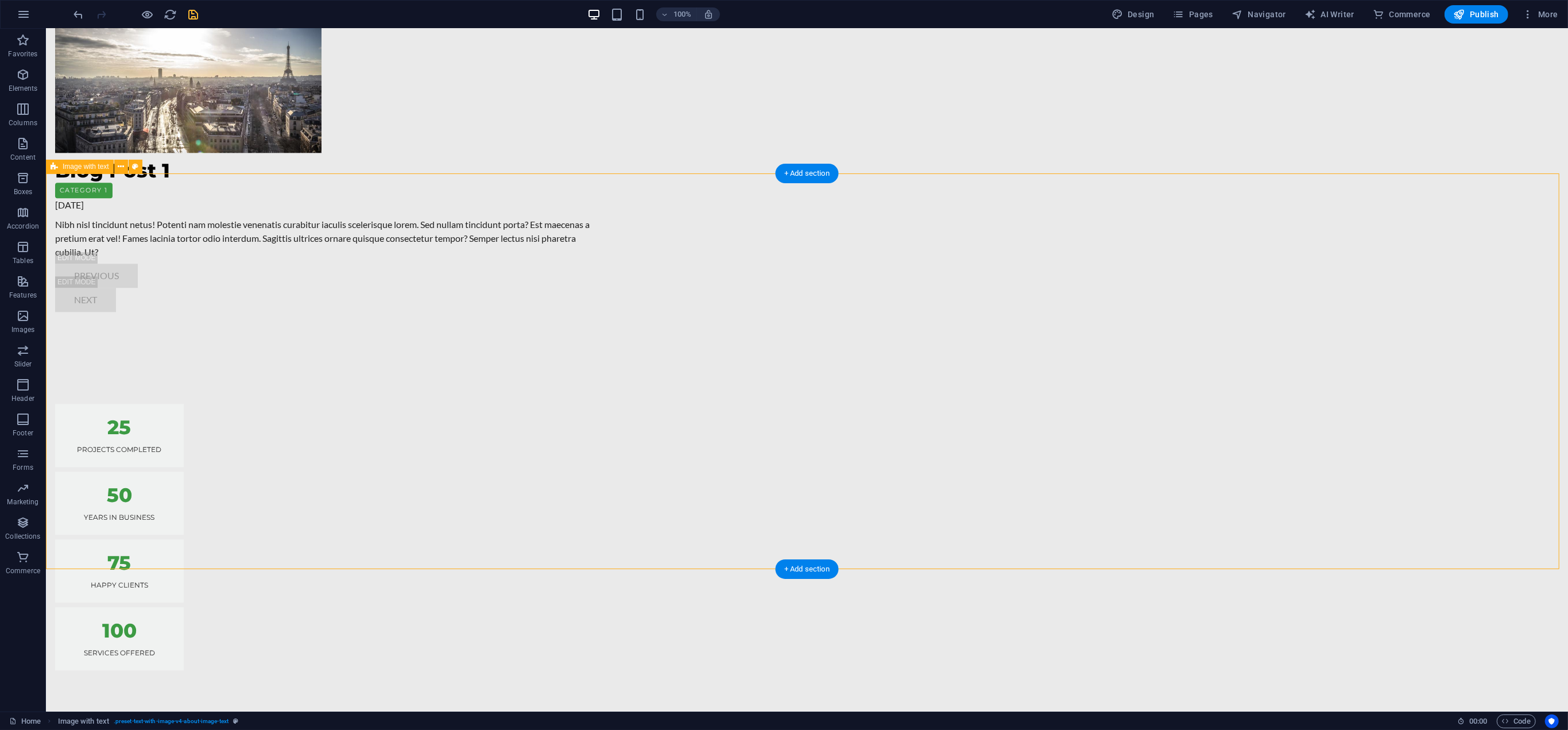
scroll to position [3144, 0]
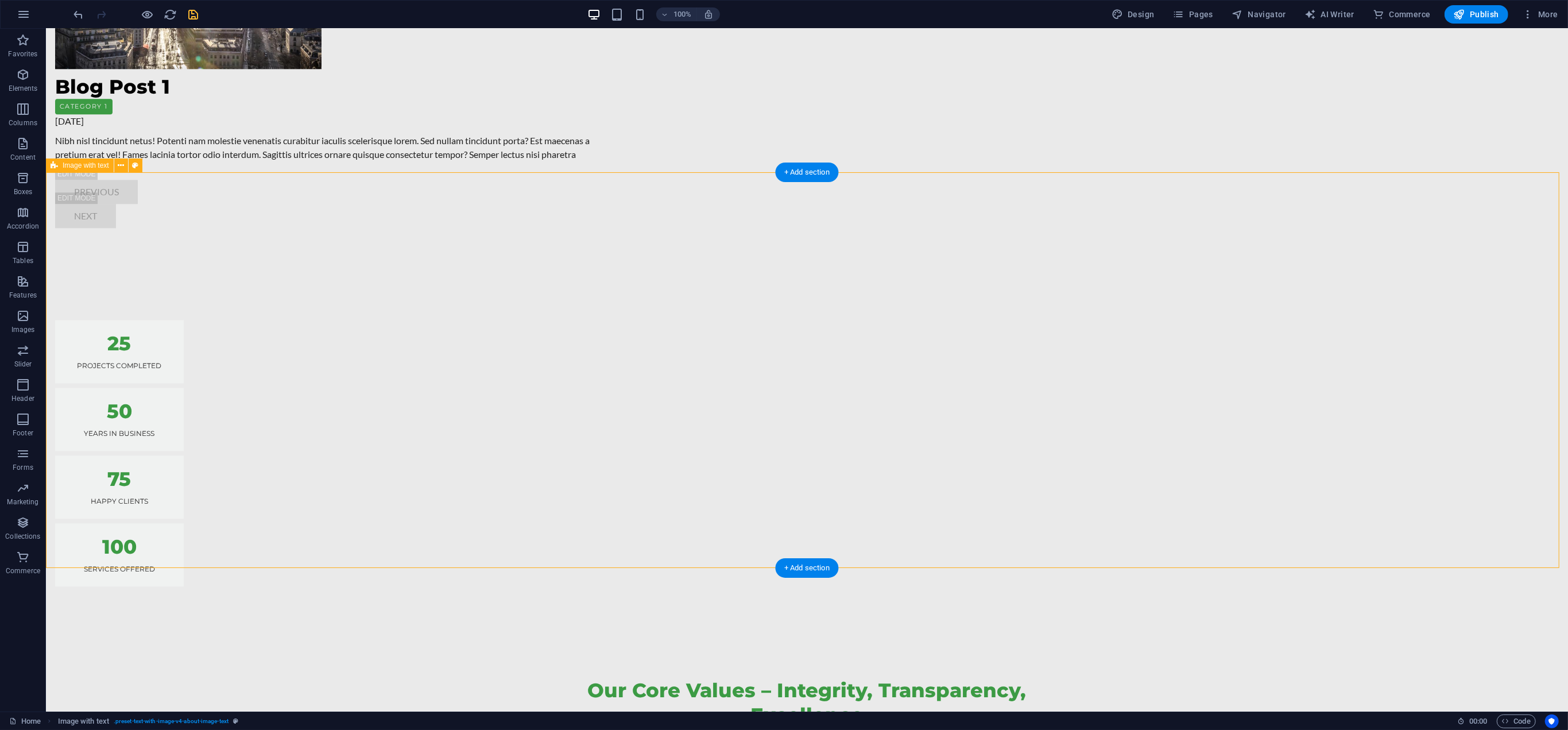
drag, startPoint x: 353, startPoint y: 254, endPoint x: 327, endPoint y: 252, distance: 26.1
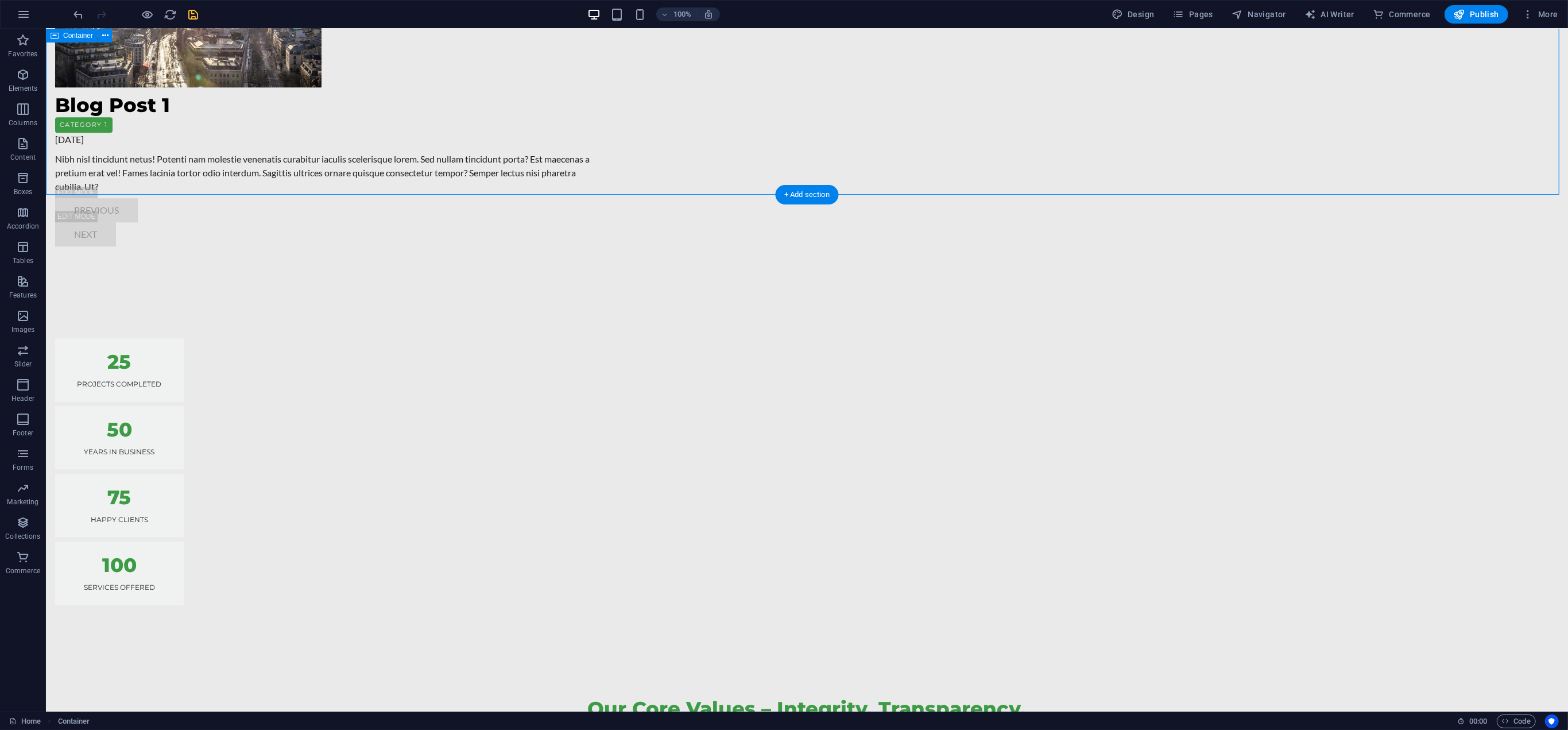
scroll to position [3122, 0]
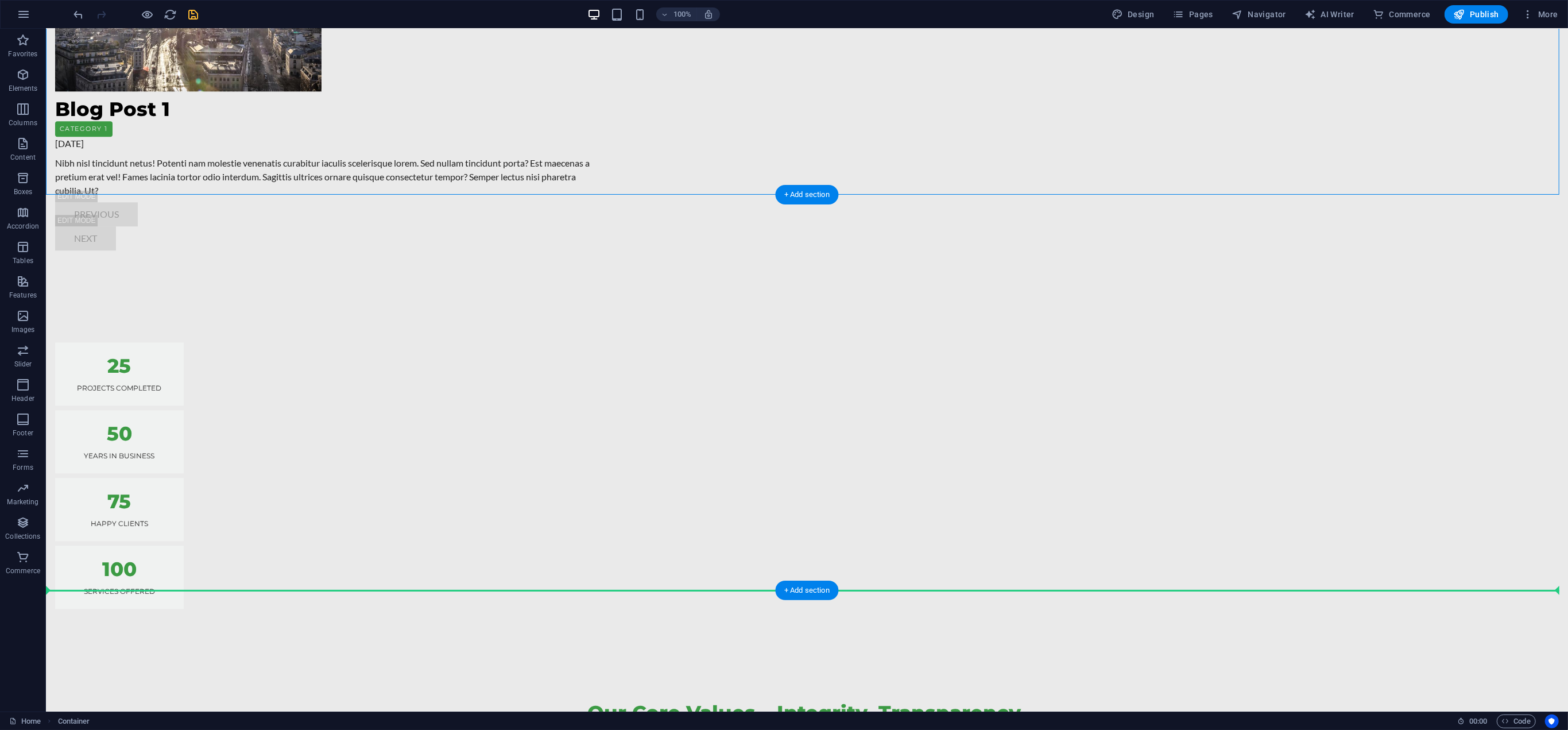
drag, startPoint x: 108, startPoint y: 65, endPoint x: 126, endPoint y: 424, distance: 359.5
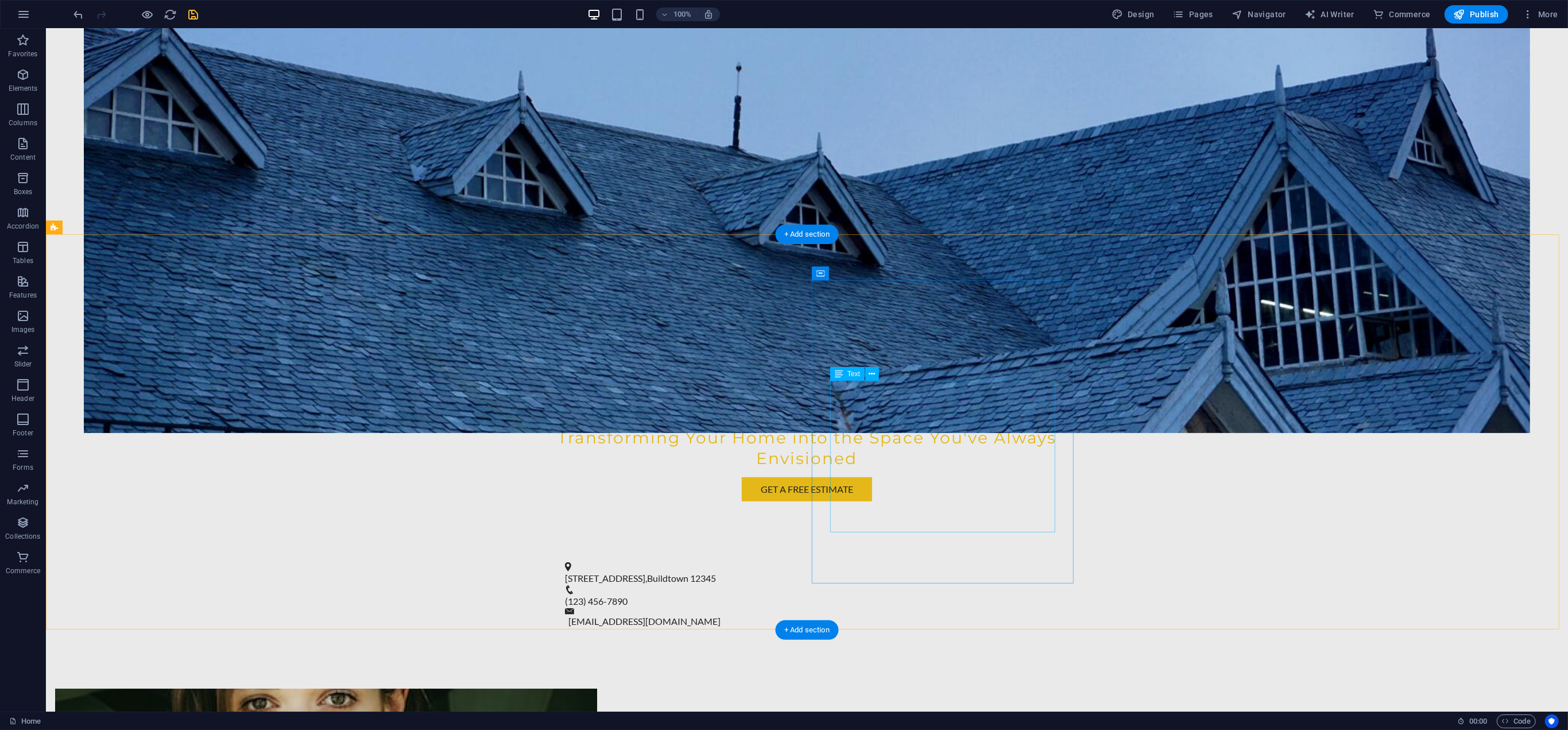
scroll to position [476, 0]
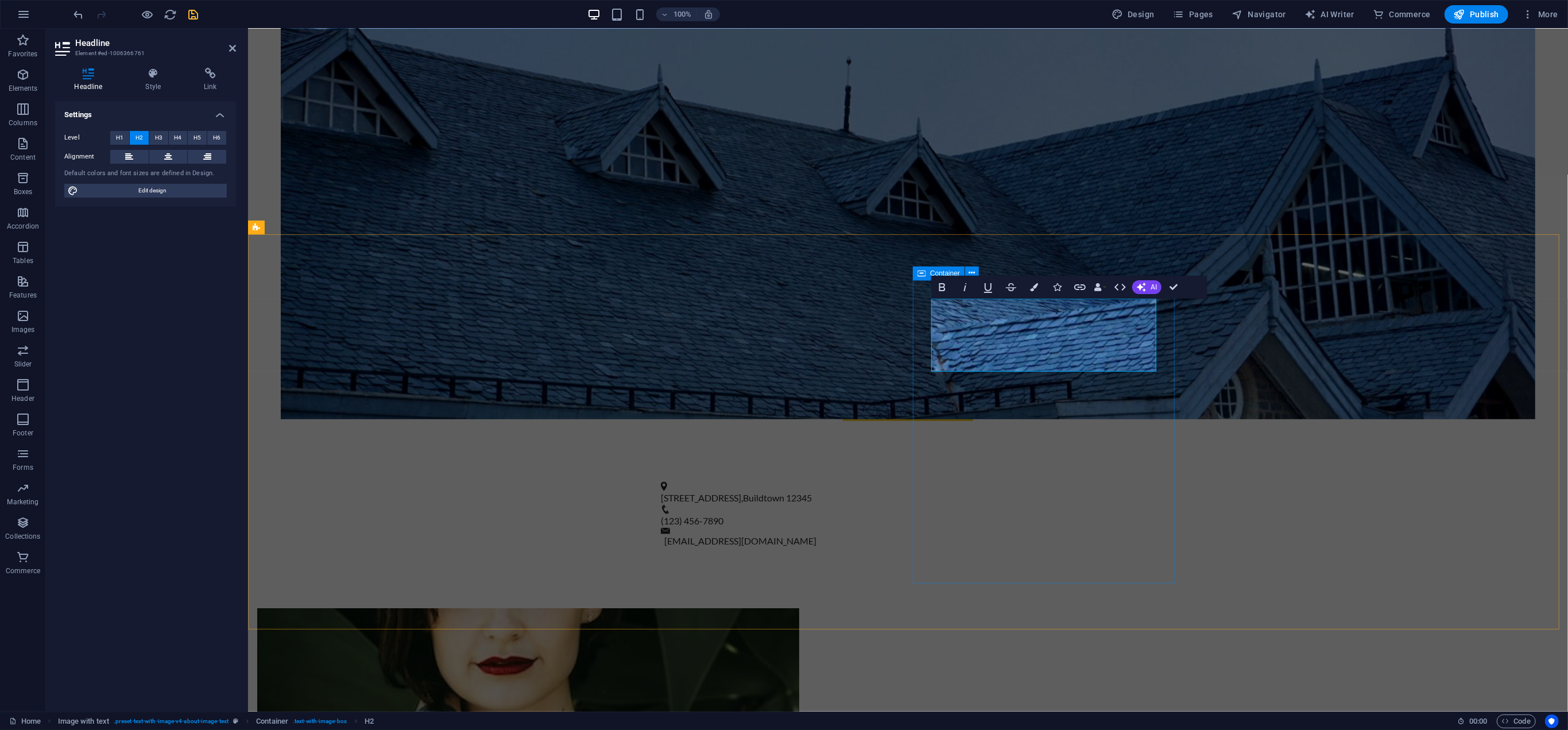
drag, startPoint x: 1130, startPoint y: 328, endPoint x: 928, endPoint y: 328, distance: 202.0
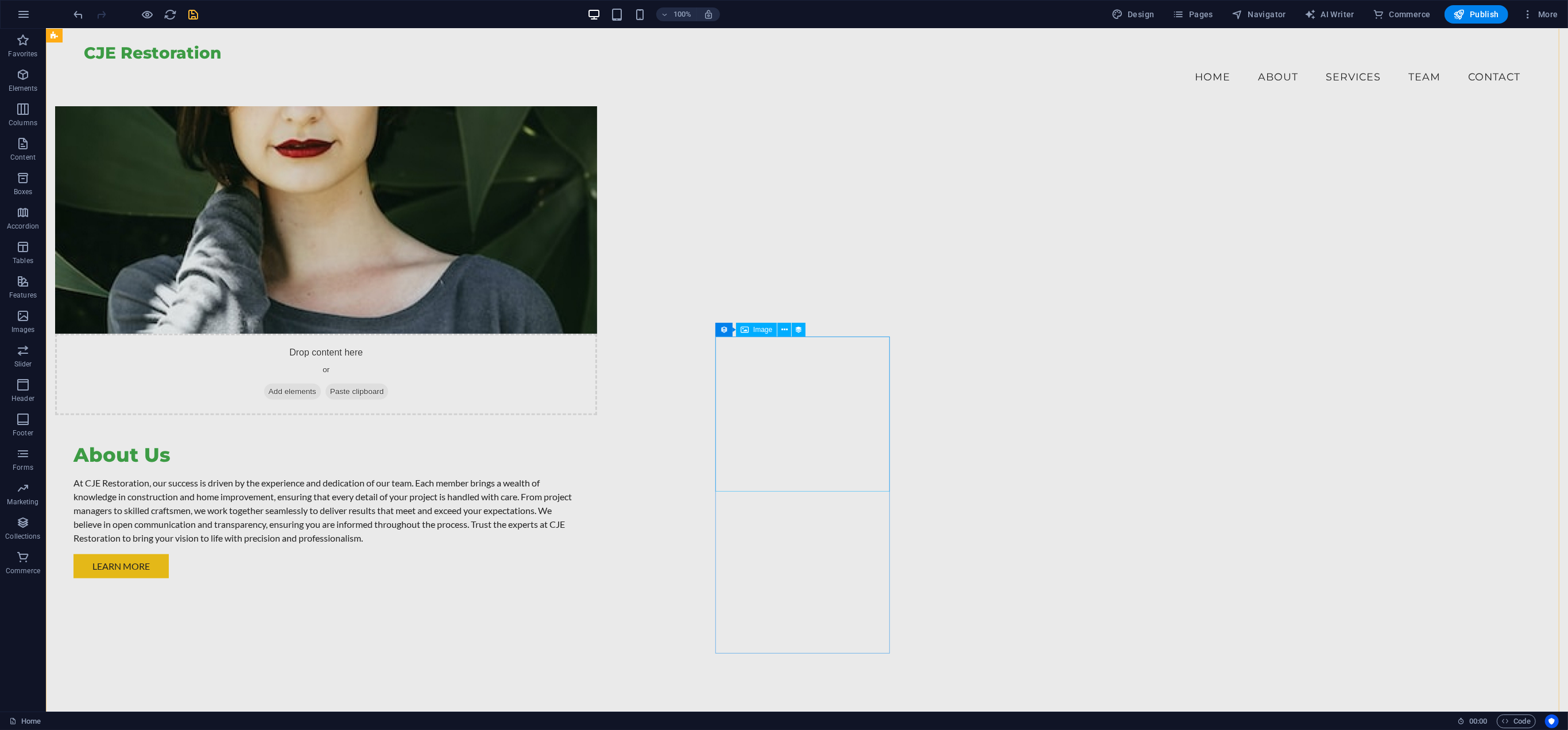
scroll to position [877, 0]
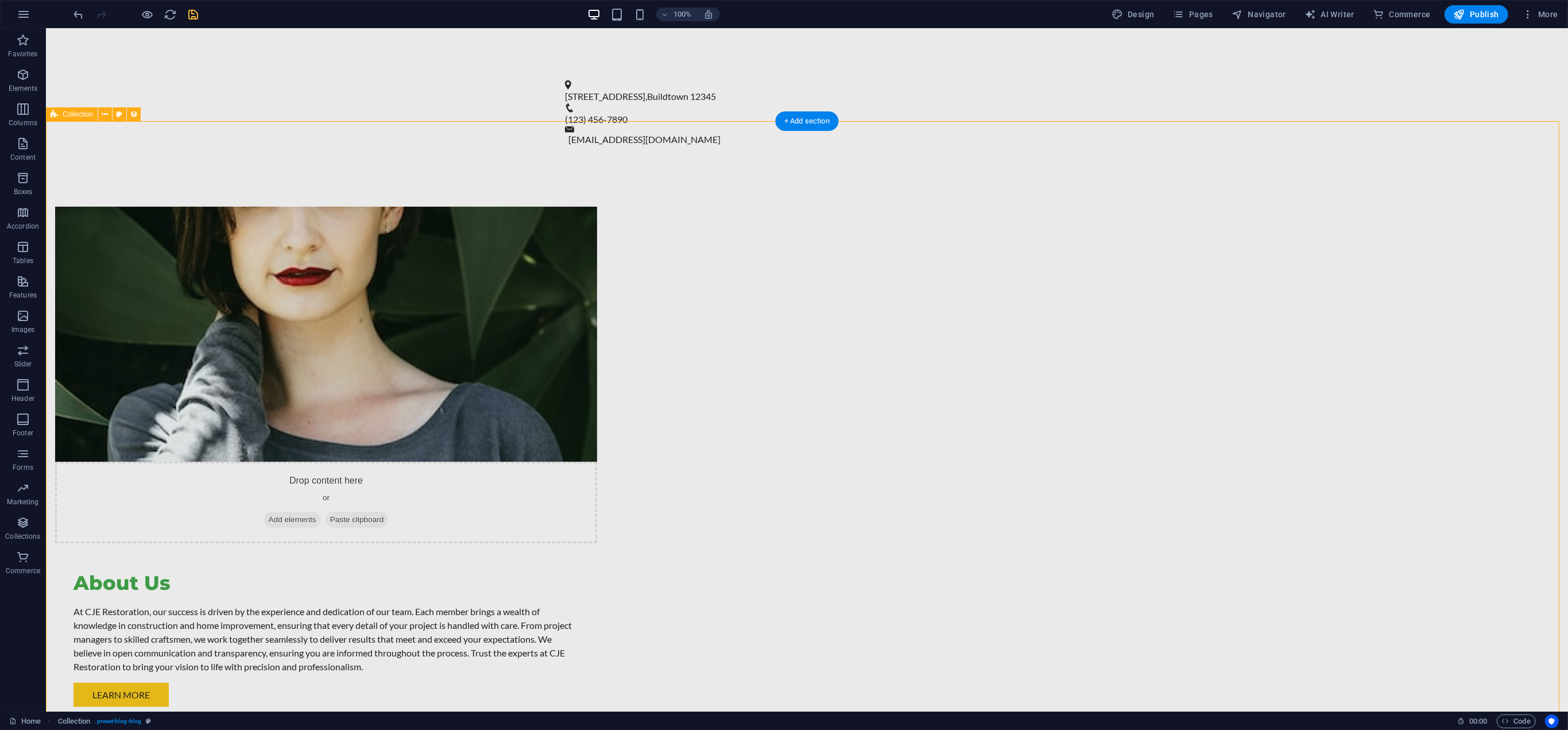
select select "columns.publishing_date_DESC"
select select "columns.status"
select select "columns.publishing_date"
select select "past"
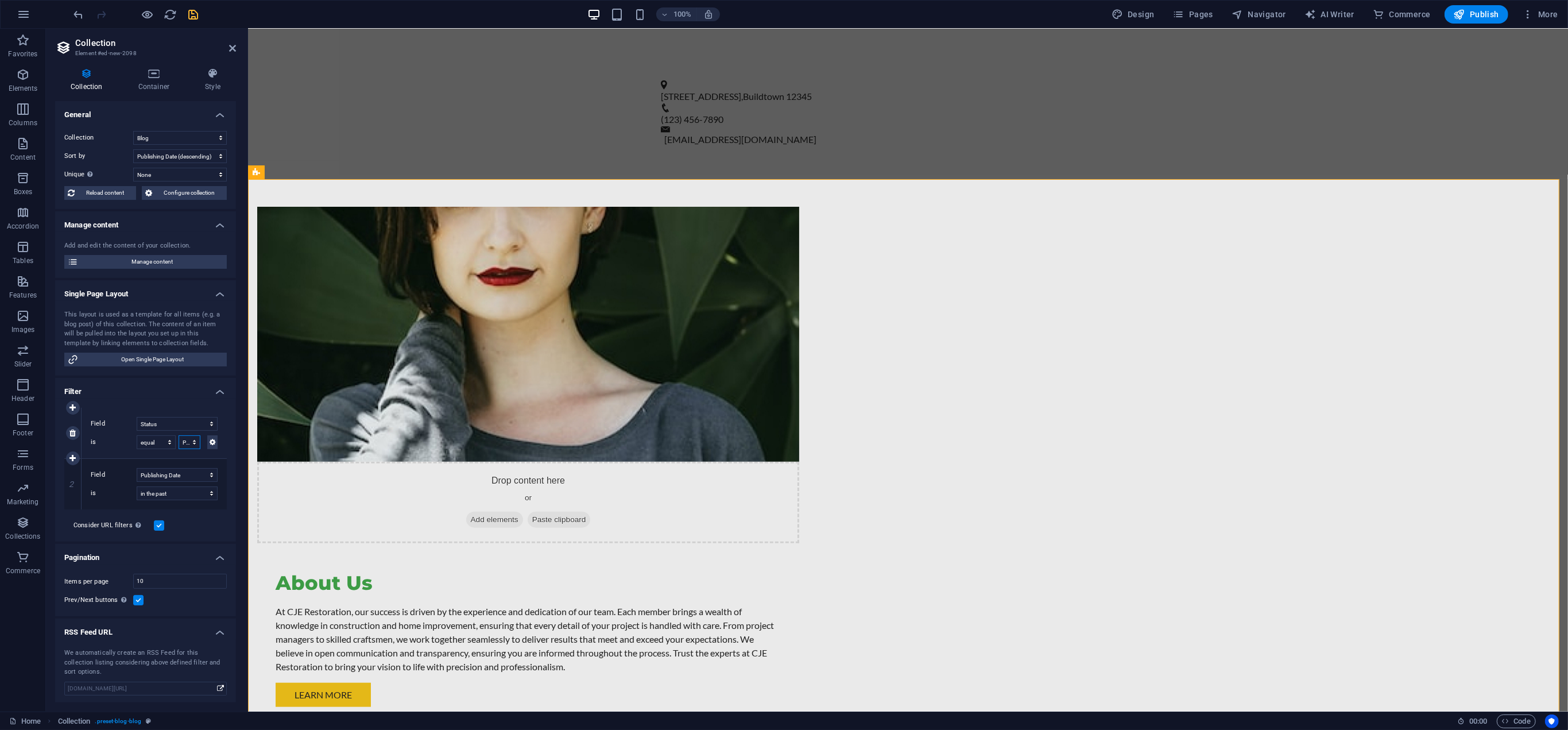
click at [189, 444] on select "Published Draft" at bounding box center [189, 442] width 22 height 14
click at [188, 417] on select "Created at Updated at Name Slug Category Author Publishing Date Status" at bounding box center [177, 423] width 81 height 14
click at [184, 402] on div "1 Field Created at Updated at Name Slug Category Author Publishing Date Status …" at bounding box center [145, 470] width 181 height 143
click at [194, 153] on select "Created at (ascending) Created at (descending) Updated at (ascending) Updated a…" at bounding box center [179, 156] width 94 height 14
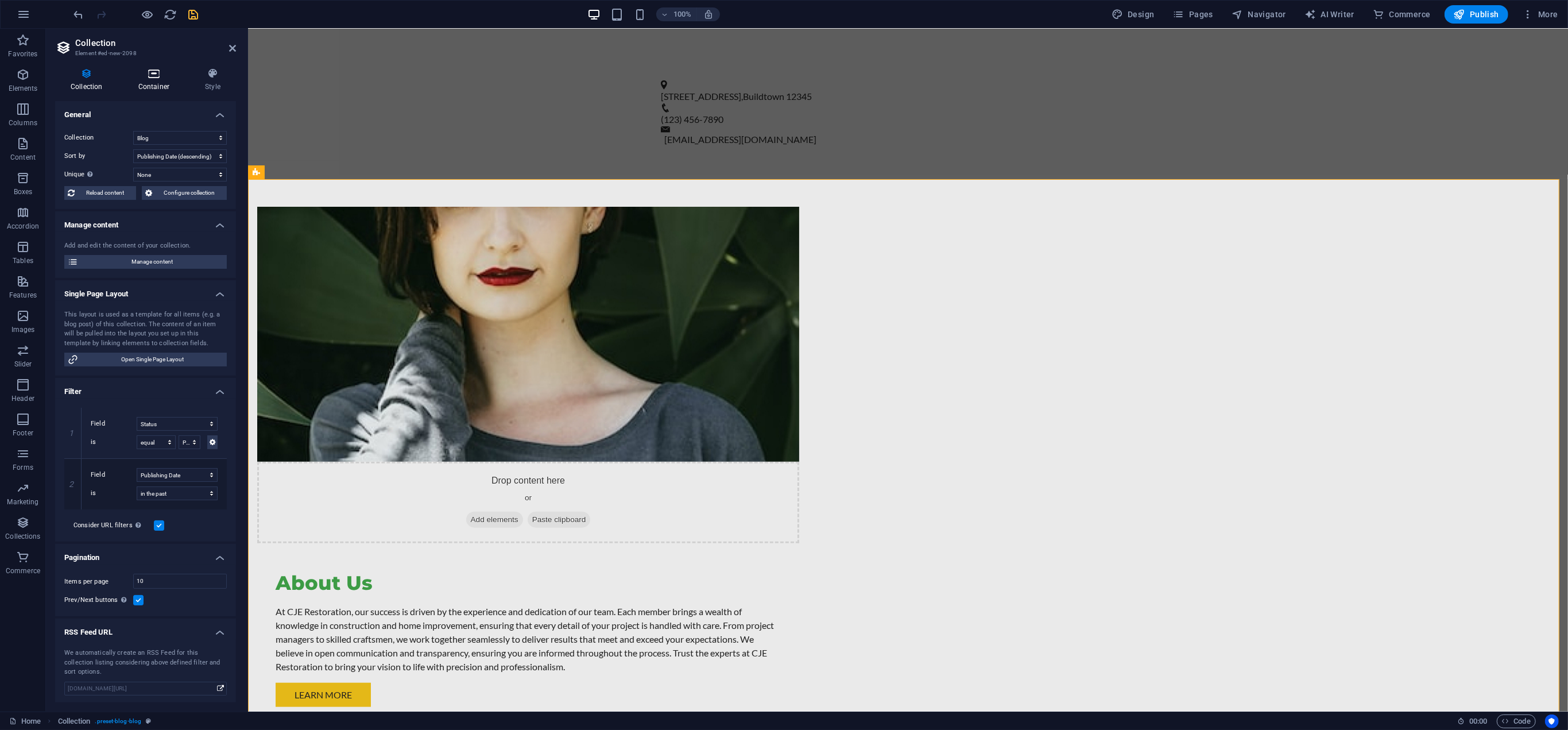
click at [148, 84] on h4 "Container" at bounding box center [156, 79] width 67 height 24
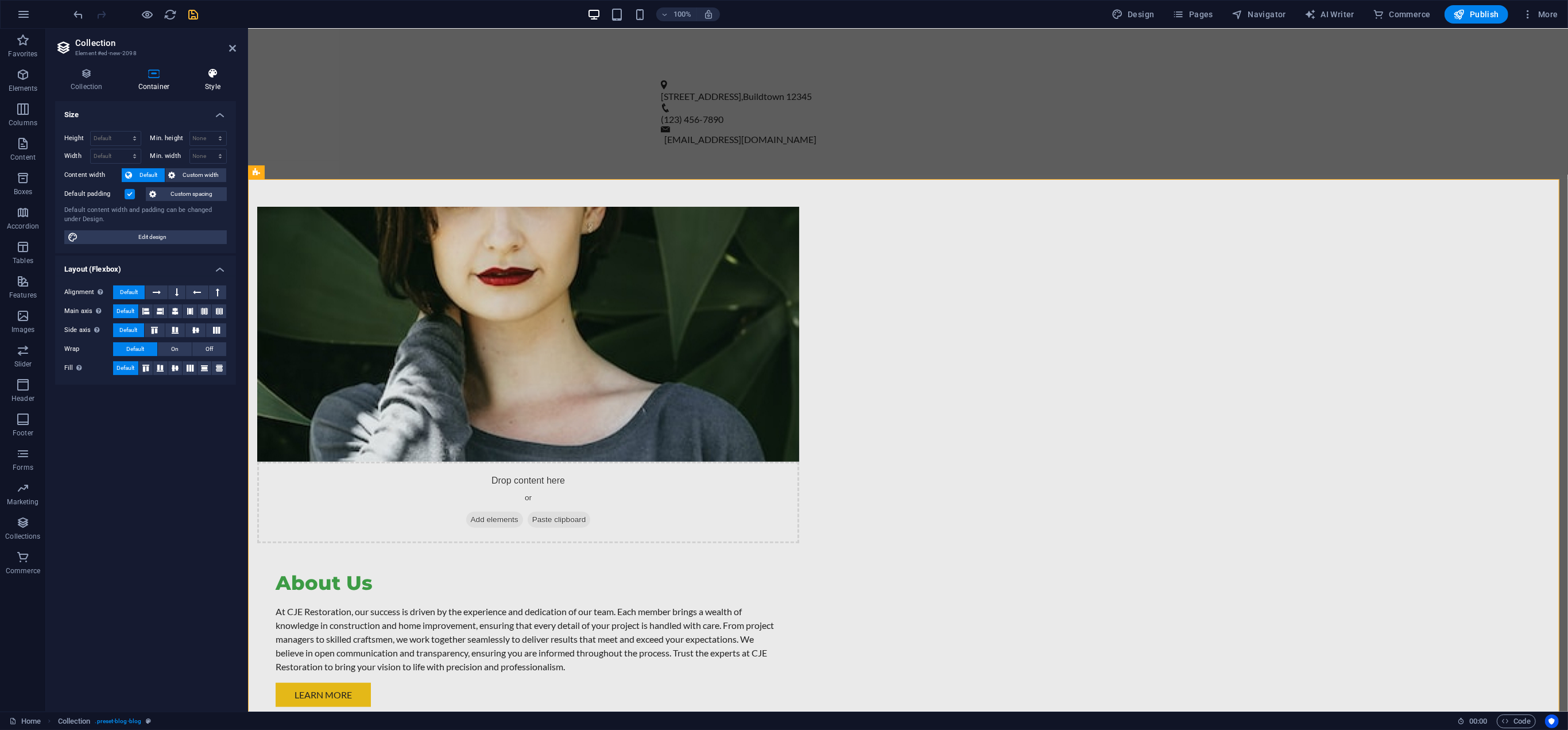
click at [216, 78] on icon at bounding box center [213, 73] width 46 height 12
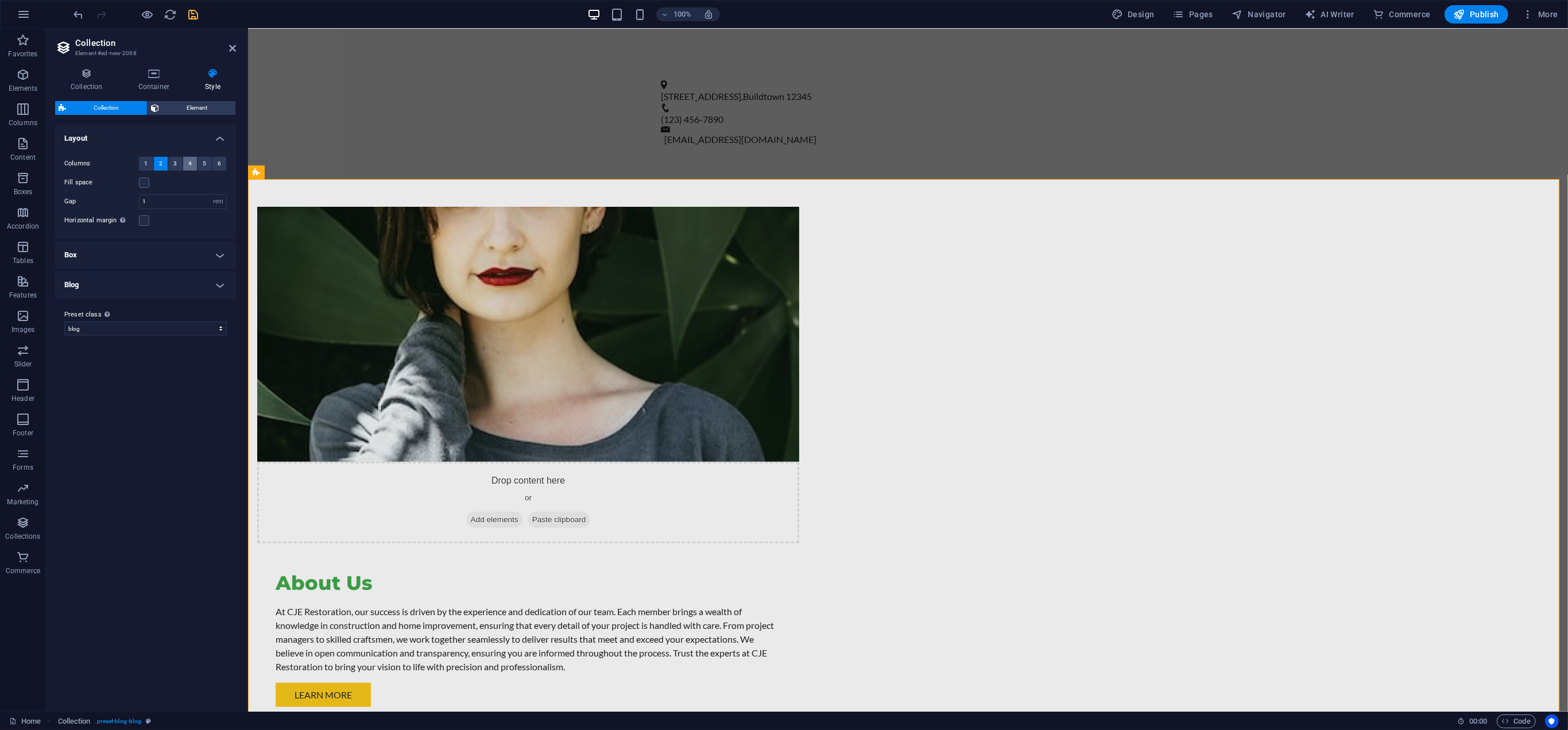
click at [191, 161] on span "4" at bounding box center [189, 163] width 4 height 14
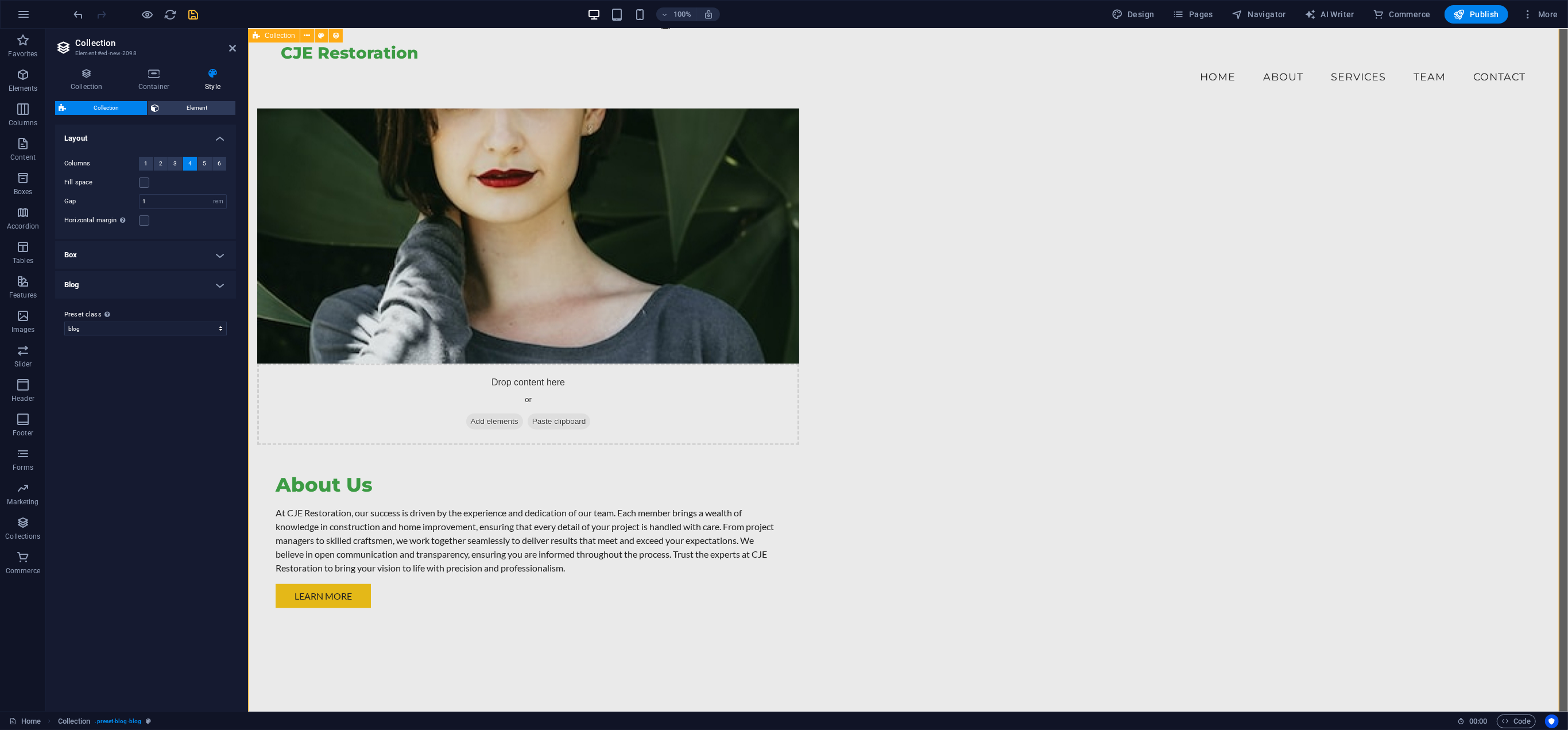
scroll to position [936, 0]
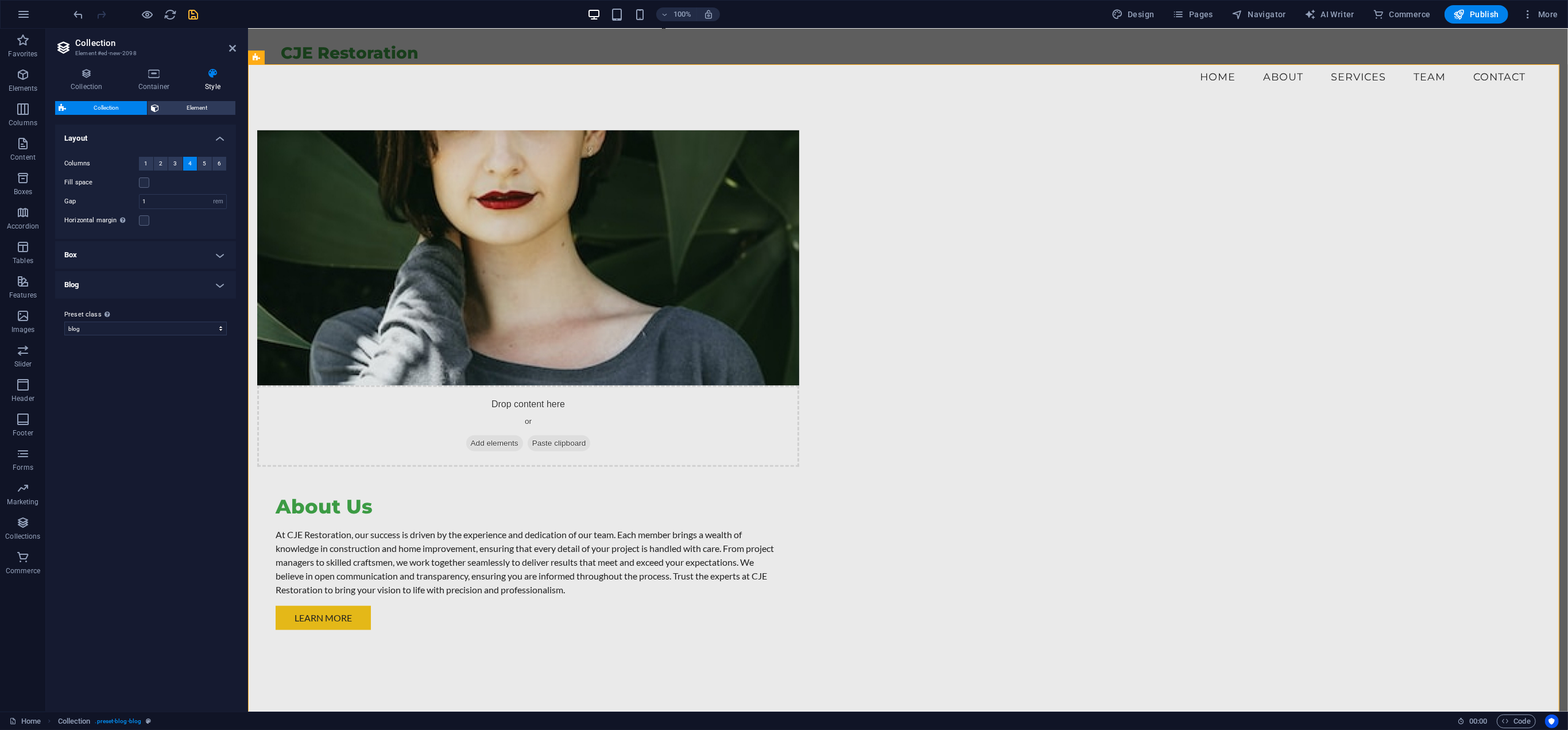
click at [216, 251] on h4 "Box" at bounding box center [145, 255] width 181 height 28
click at [221, 392] on h4 "Blog" at bounding box center [145, 392] width 181 height 28
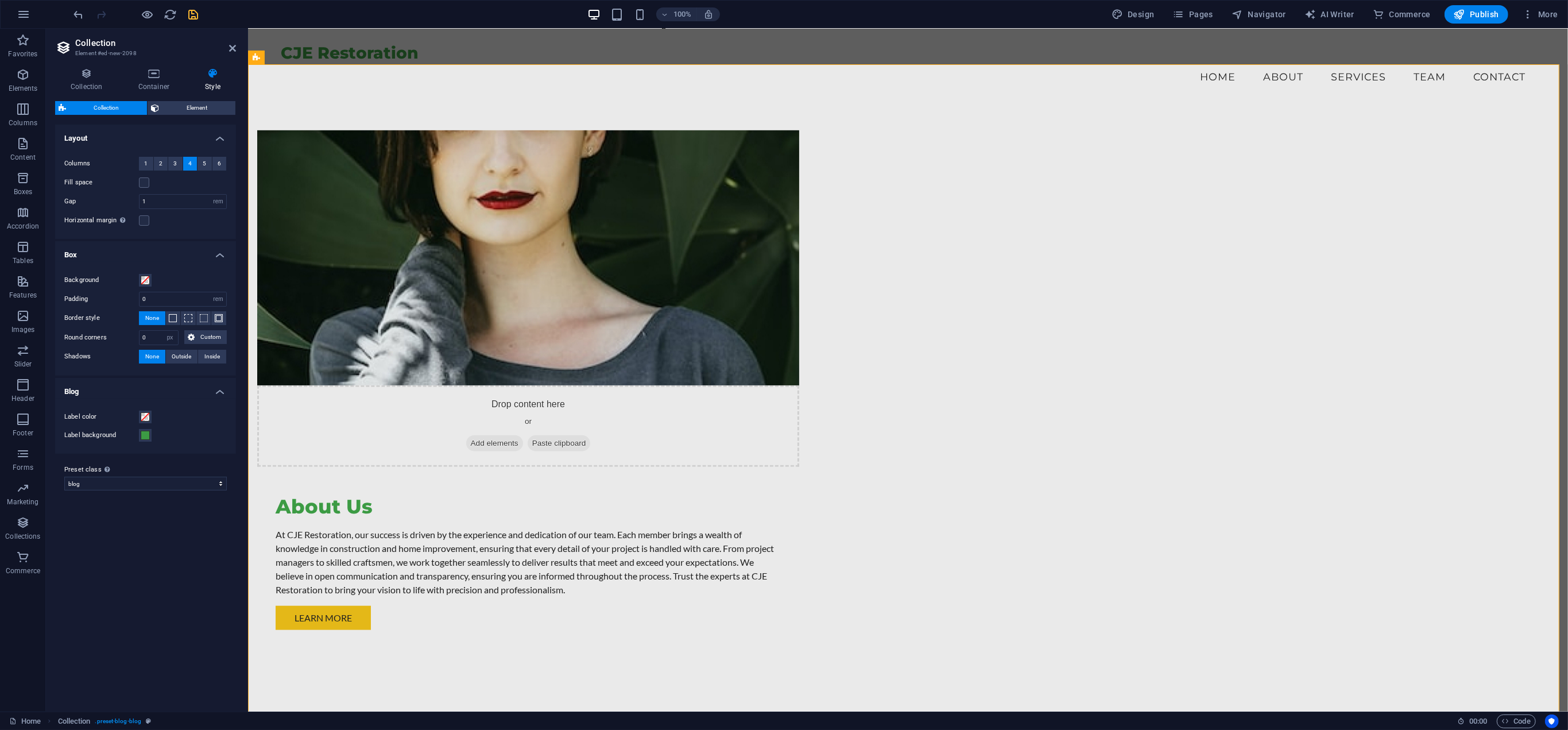
click at [150, 561] on div "Variants Default Layout Columns 1 2 3 4 5 6 Fill space Gap 1 px rem % vw vh Hor…" at bounding box center [145, 414] width 181 height 578
click at [163, 163] on button "2" at bounding box center [161, 163] width 15 height 14
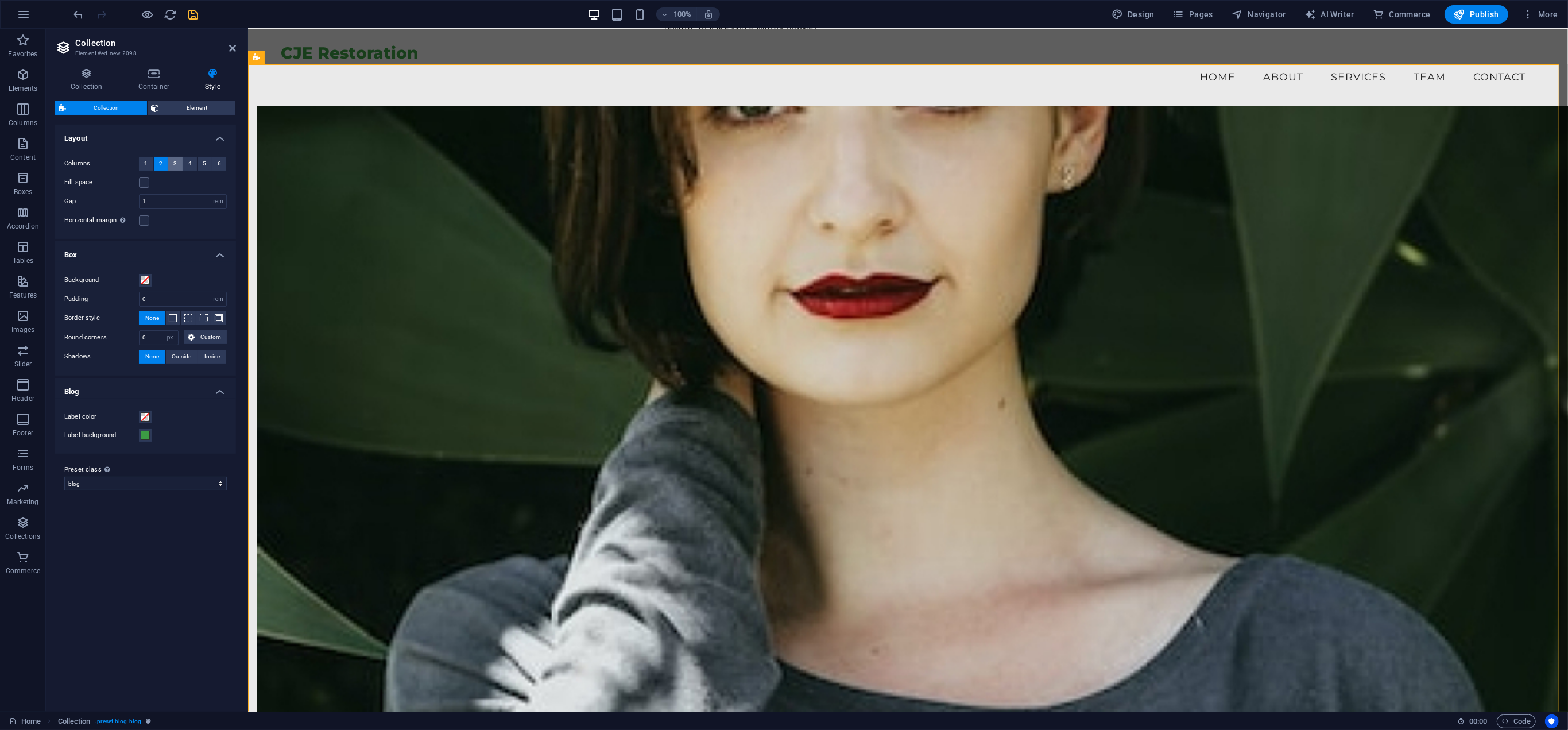
click at [174, 164] on span "3" at bounding box center [175, 163] width 4 height 14
click at [174, 163] on span "3" at bounding box center [175, 163] width 4 height 14
click at [146, 179] on label at bounding box center [144, 182] width 10 height 10
click at [0, 0] on input "Fill space" at bounding box center [0, 0] width 0 height 0
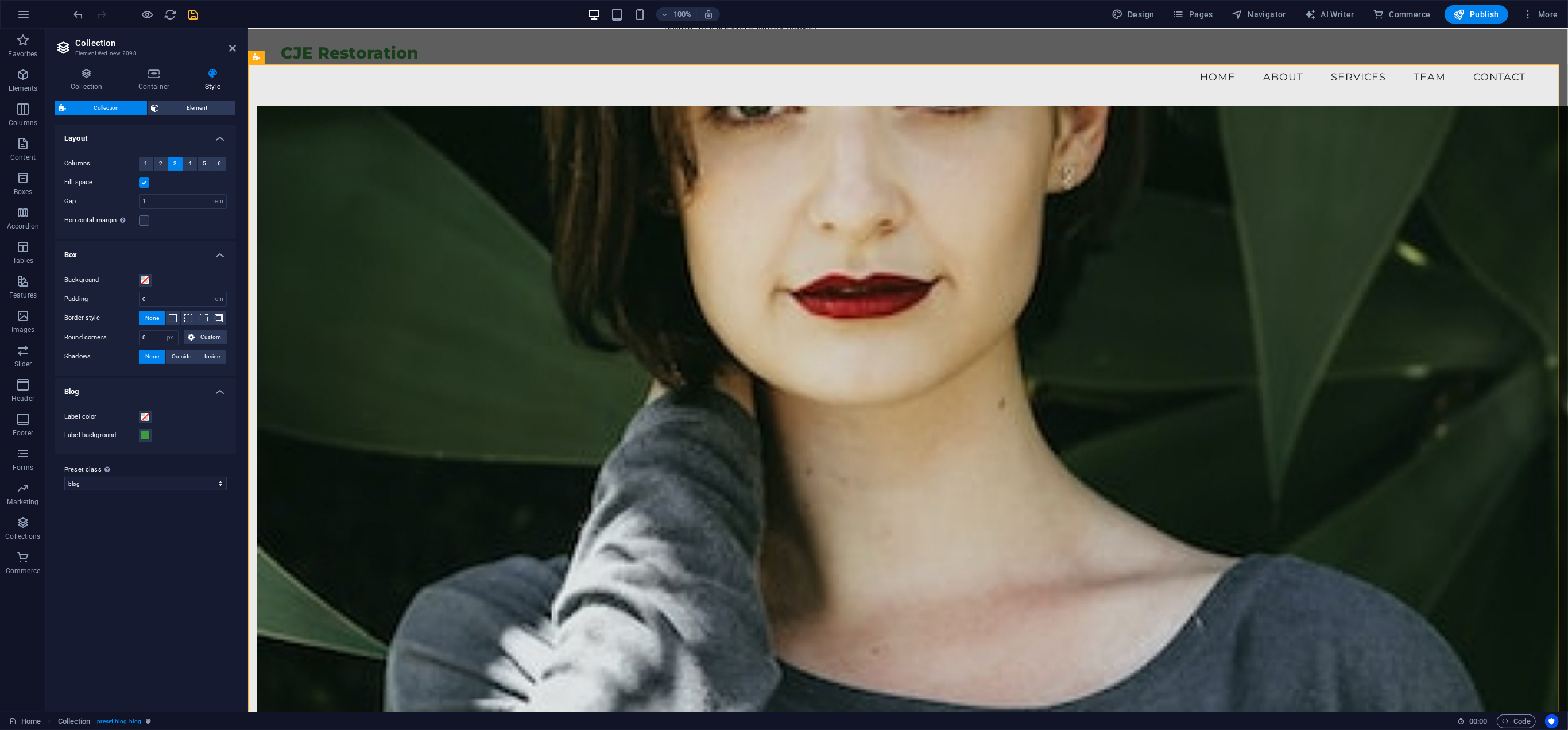
click at [144, 184] on label at bounding box center [144, 182] width 10 height 10
click at [0, 0] on input "Fill space" at bounding box center [0, 0] width 0 height 0
click at [144, 216] on label at bounding box center [144, 221] width 10 height 10
click at [0, 0] on input "Horizontal margin Only if the containers "Content width" is not set to "Default"" at bounding box center [0, 0] width 0 height 0
click at [145, 219] on label at bounding box center [144, 221] width 10 height 10
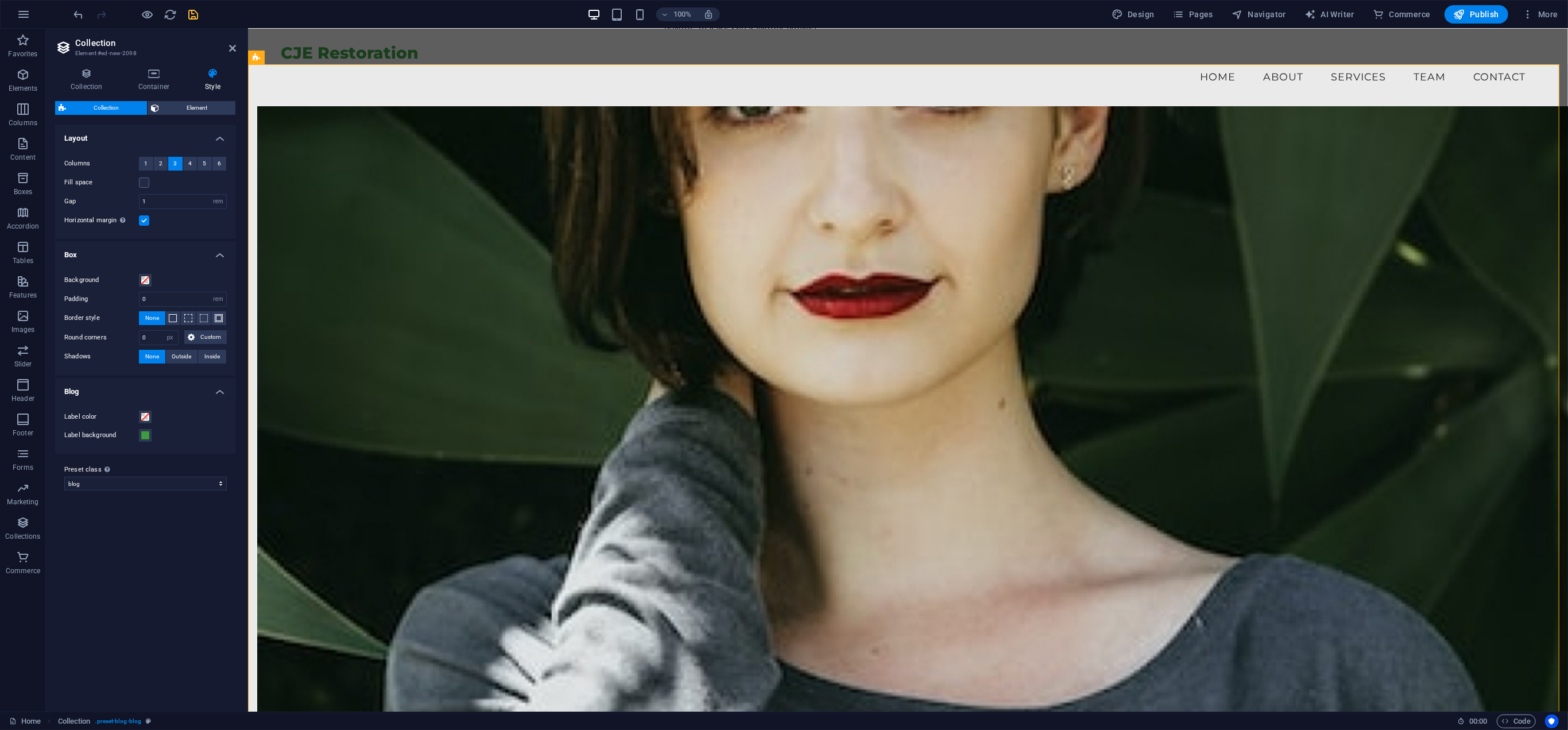
click at [0, 0] on input "Horizontal margin Only if the containers "Content width" is not set to "Default"" at bounding box center [0, 0] width 0 height 0
click at [177, 110] on span "Element" at bounding box center [197, 108] width 70 height 14
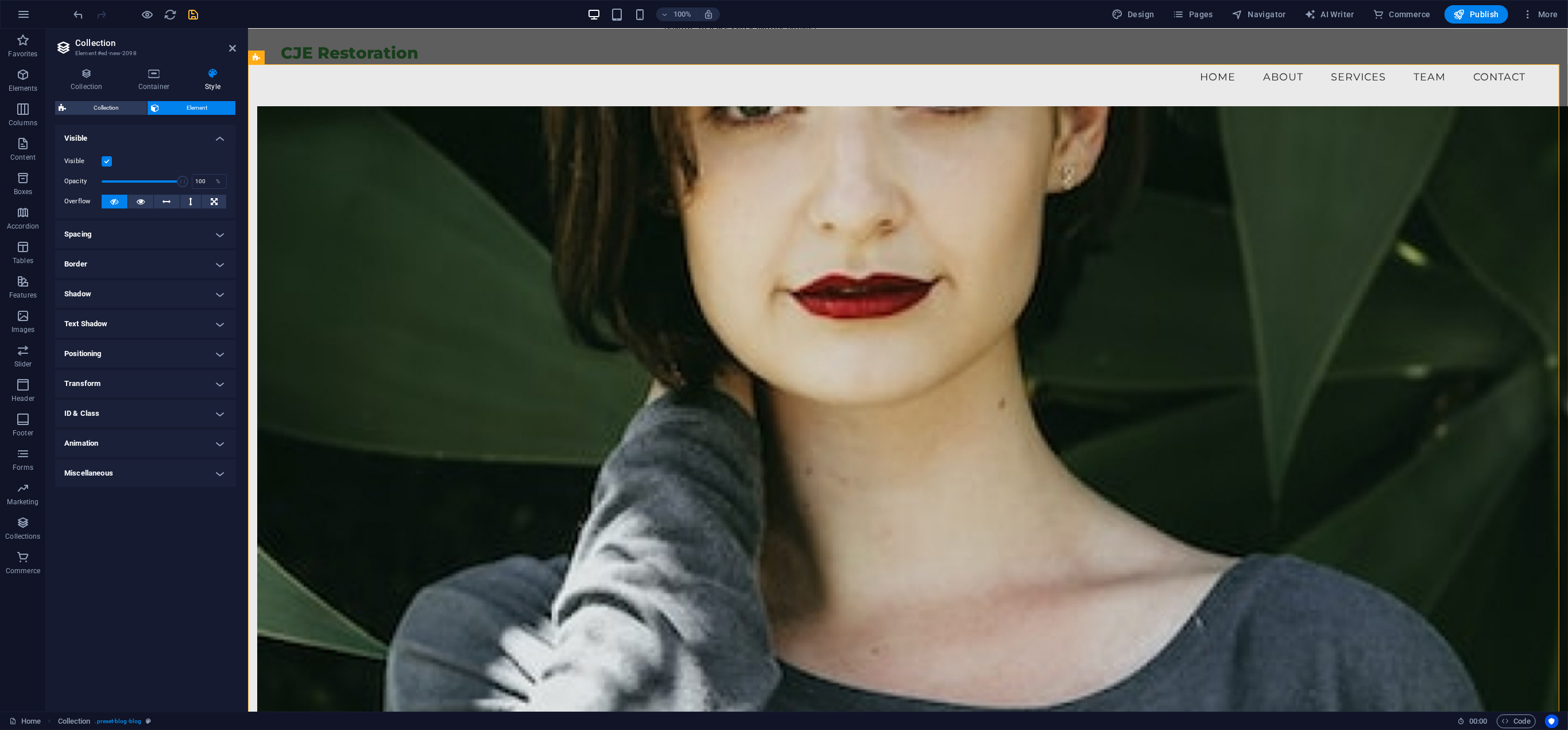
click at [183, 235] on h4 "Spacing" at bounding box center [145, 235] width 181 height 28
click at [182, 235] on h4 "Spacing" at bounding box center [145, 231] width 181 height 20
click at [169, 200] on icon at bounding box center [167, 201] width 8 height 14
click at [105, 196] on button at bounding box center [115, 201] width 26 height 14
click at [160, 232] on h4 "Spacing" at bounding box center [145, 235] width 181 height 28
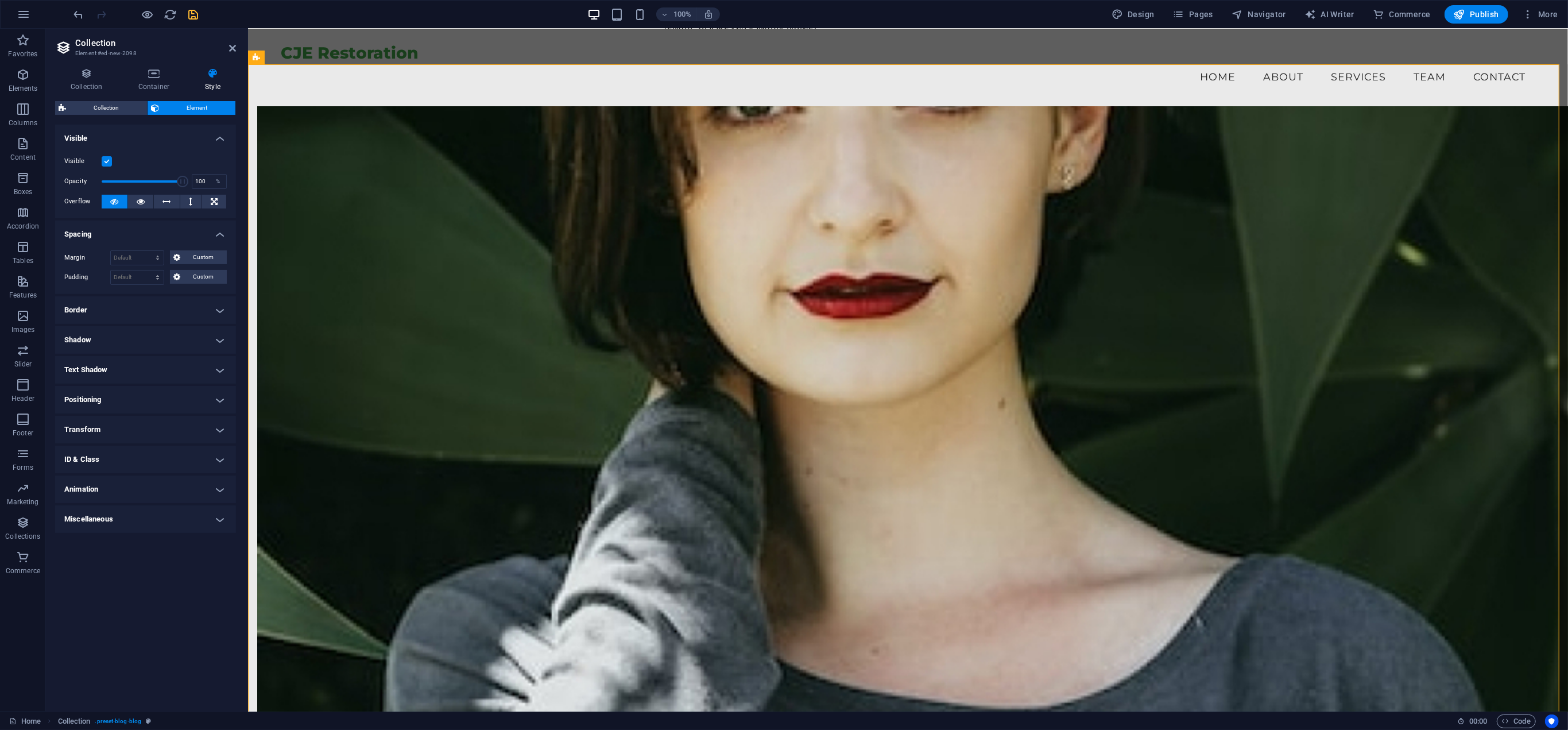
click at [129, 309] on h4 "Border" at bounding box center [145, 310] width 181 height 28
click at [152, 330] on span at bounding box center [150, 333] width 8 height 8
click at [217, 330] on span at bounding box center [216, 333] width 8 height 8
click at [142, 356] on input "1" at bounding box center [139, 354] width 52 height 14
type input "3"
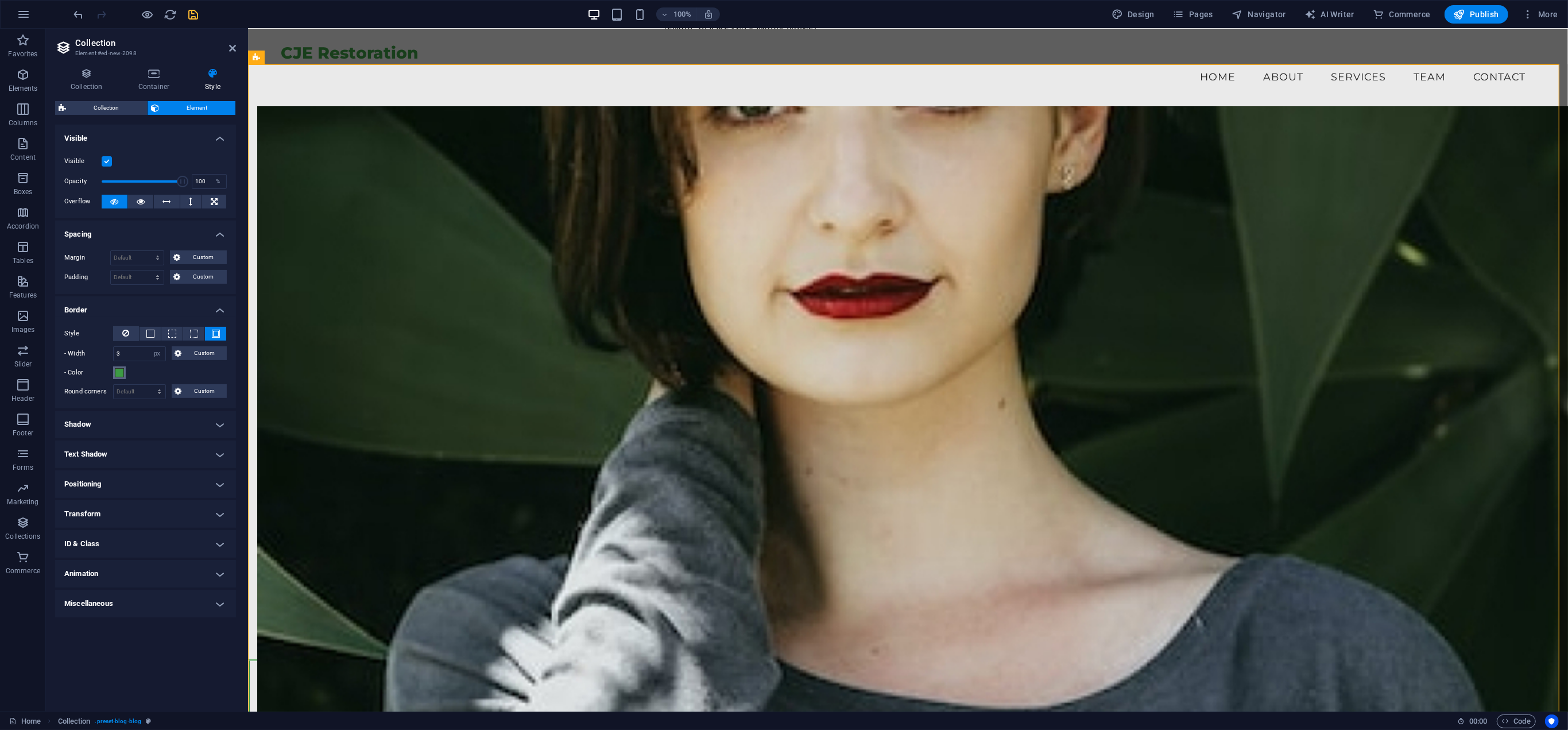
click at [117, 373] on span at bounding box center [119, 373] width 9 height 9
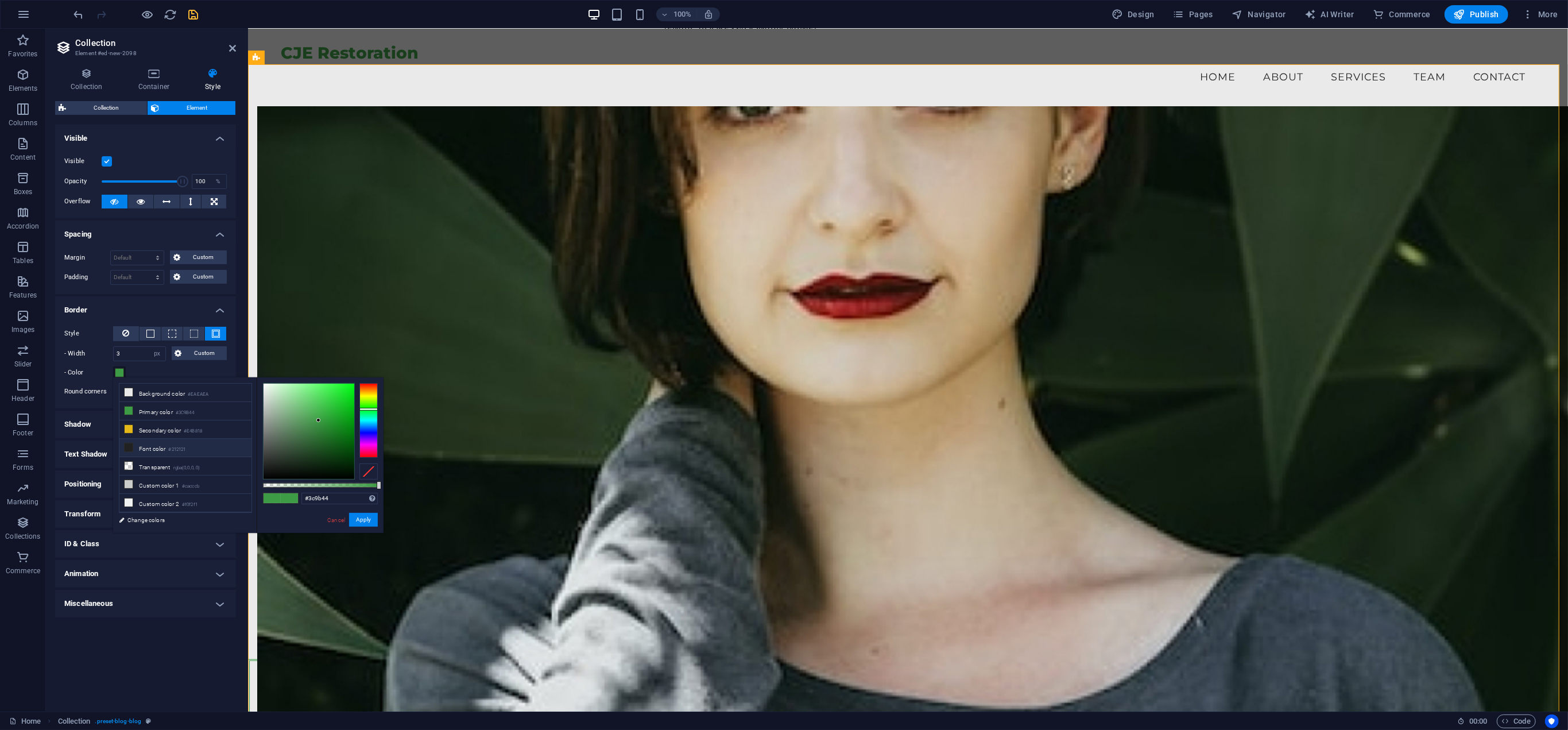
click at [142, 442] on li "Font color #212121" at bounding box center [186, 447] width 132 height 18
click at [138, 426] on li "Secondary color #E4B818" at bounding box center [186, 429] width 132 height 18
type input "#e4b818"
click at [150, 370] on div "- Color" at bounding box center [146, 373] width 163 height 14
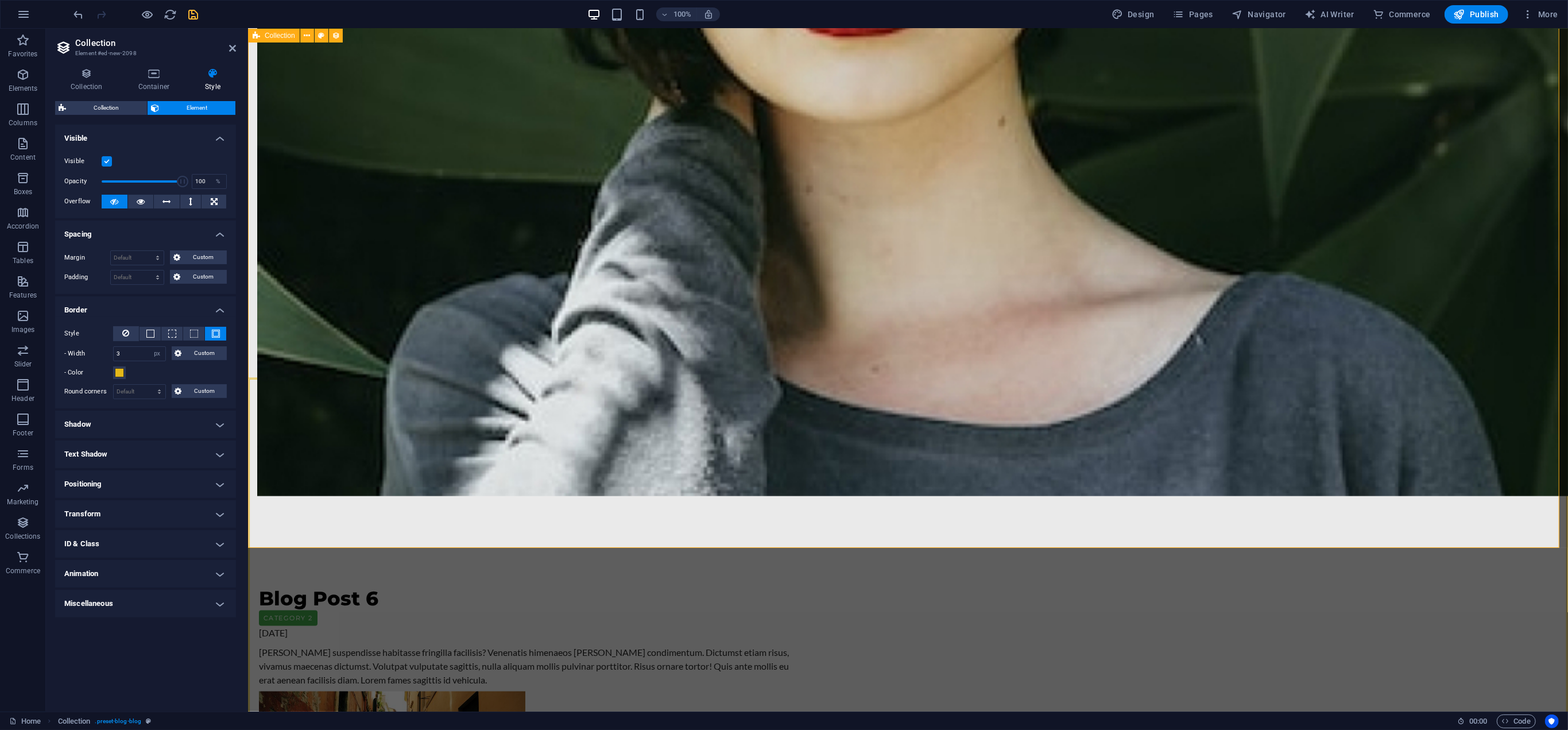
scroll to position [1280, 0]
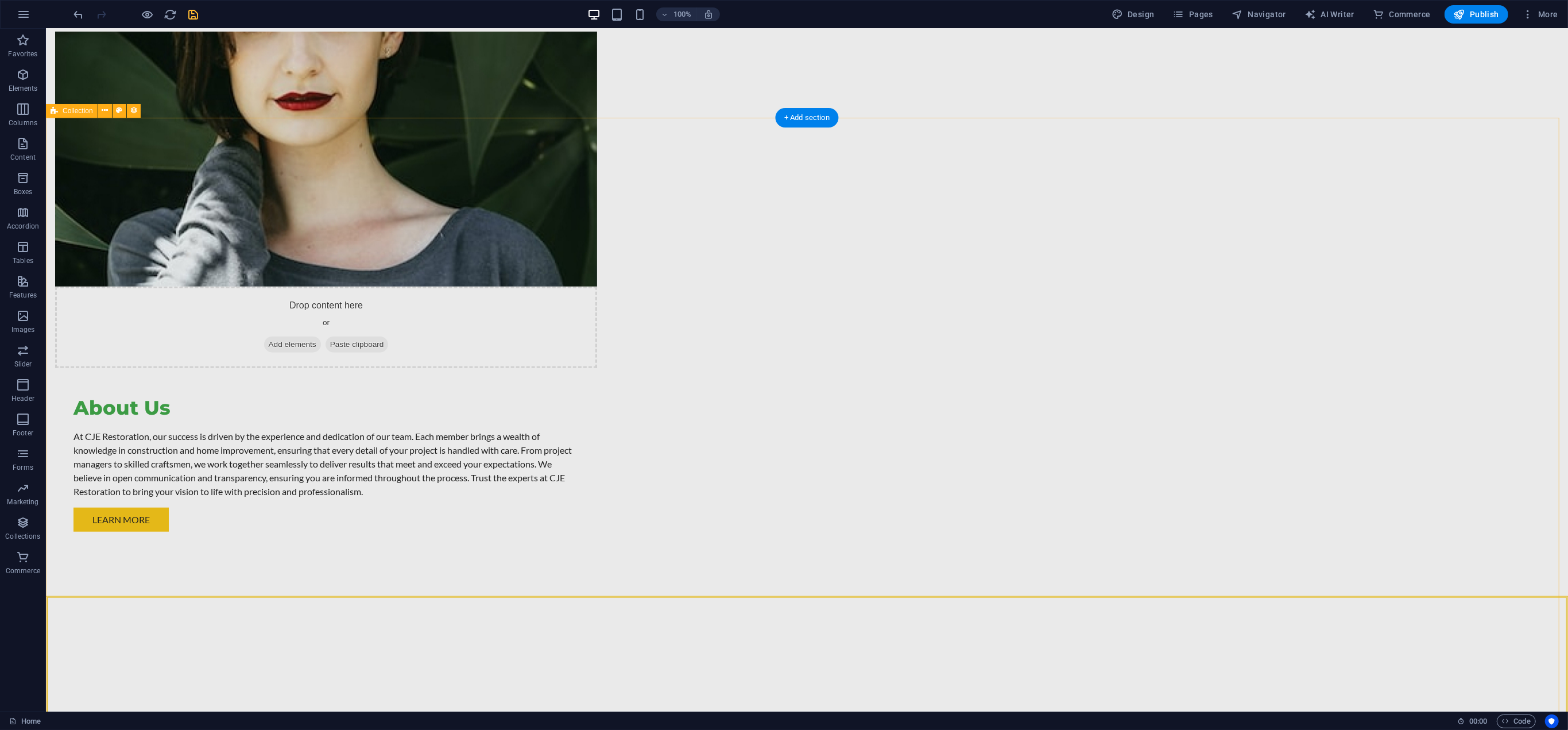
scroll to position [1050, 0]
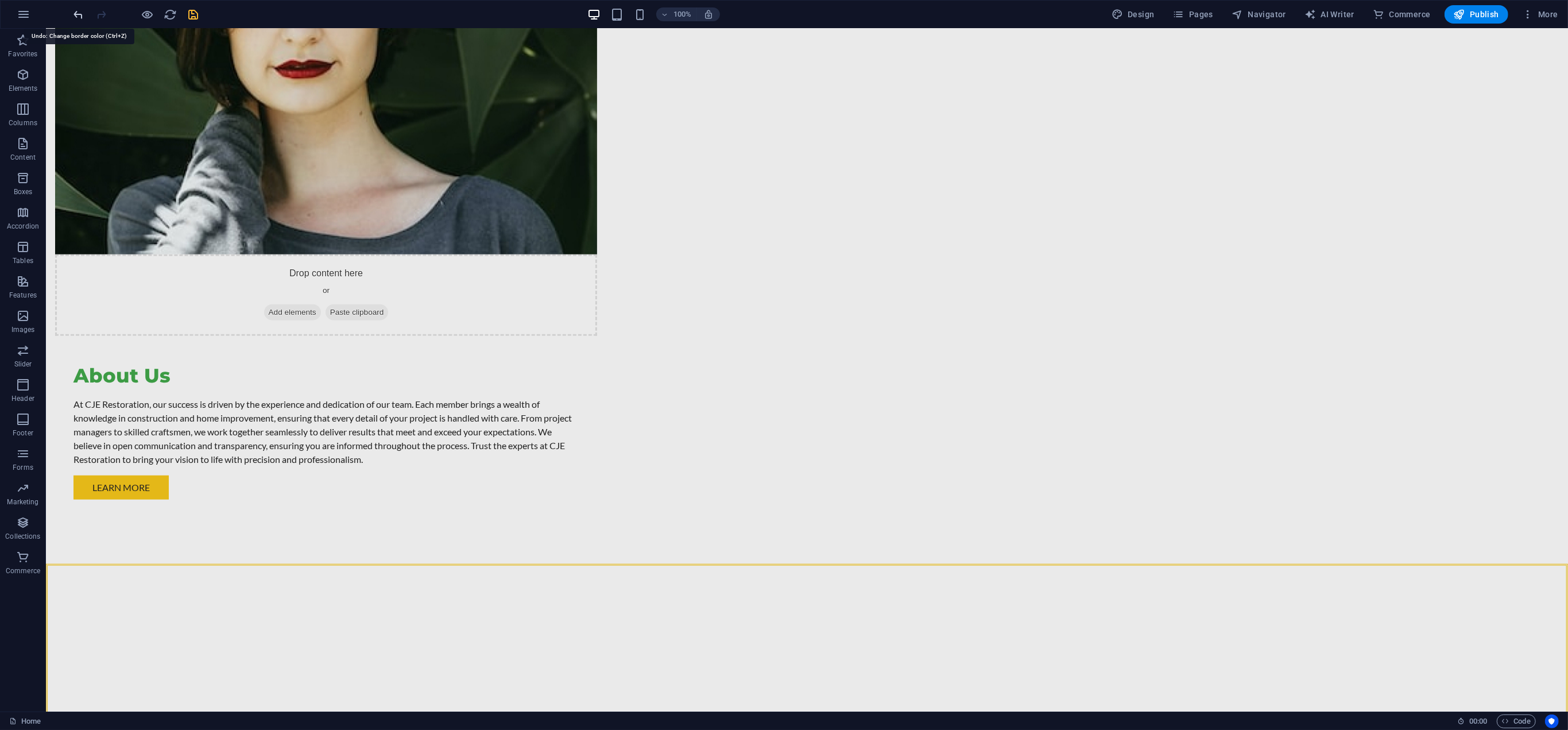
click at [81, 13] on icon "undo" at bounding box center [79, 15] width 13 height 13
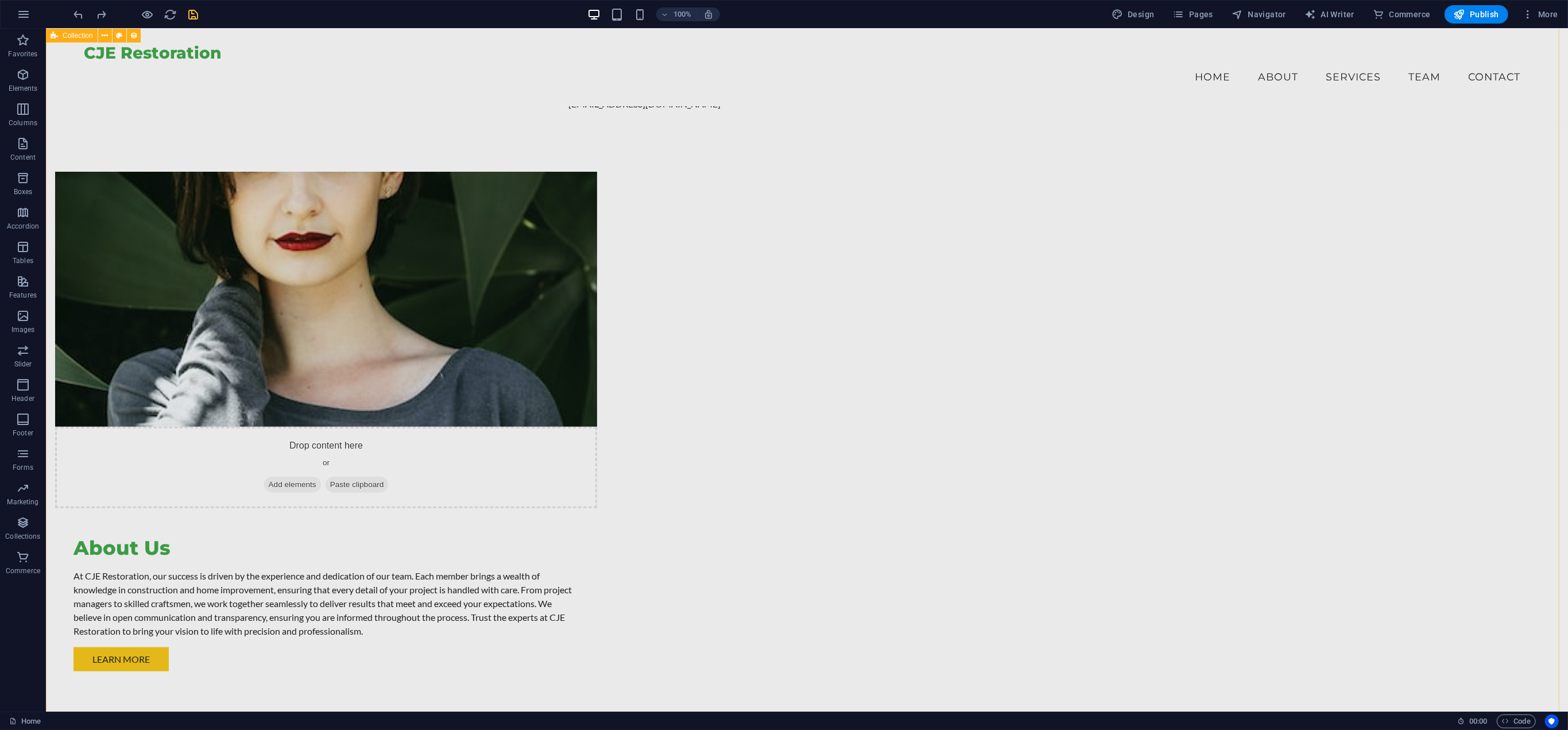
scroll to position [820, 0]
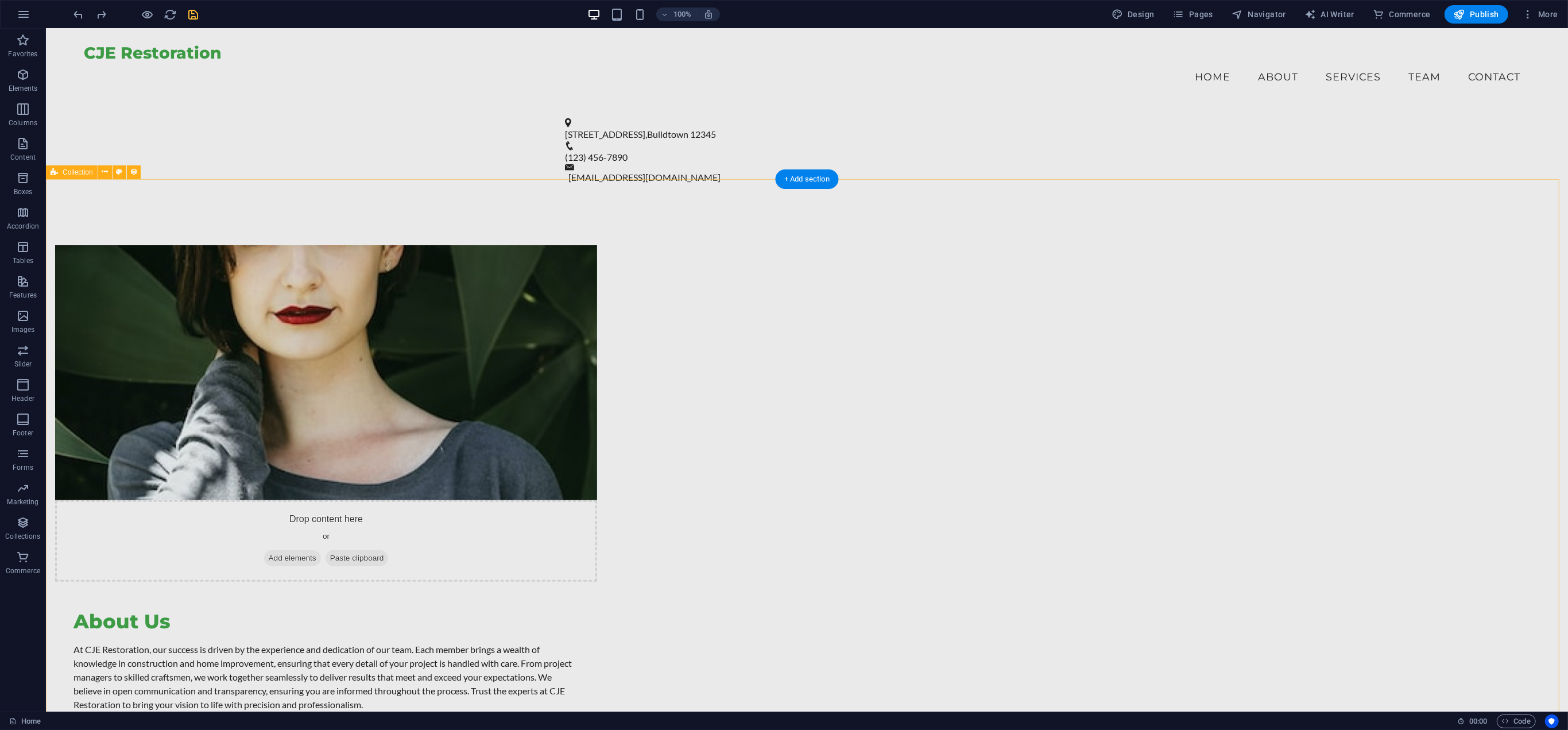
click at [78, 17] on icon "undo" at bounding box center [79, 15] width 13 height 13
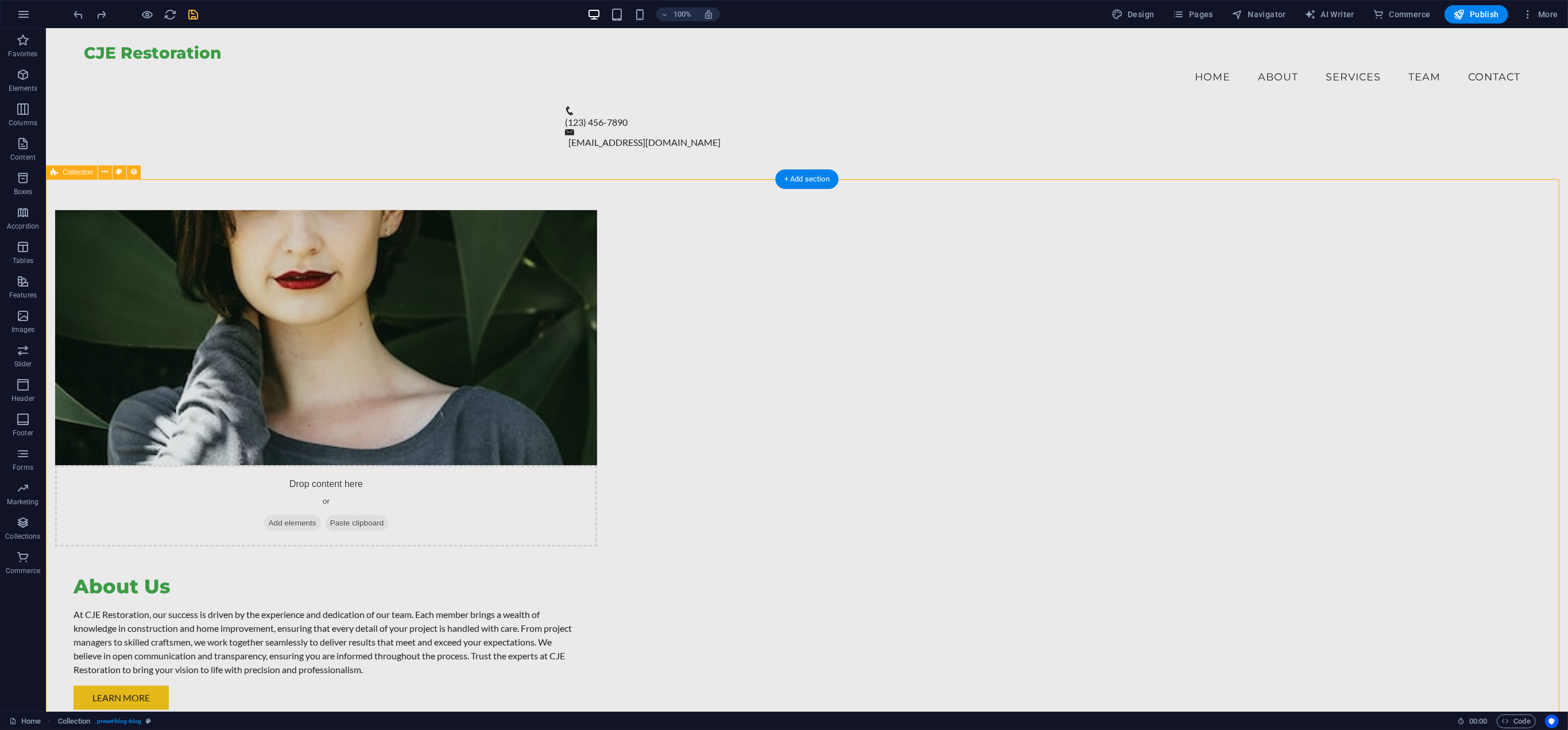
select select "px"
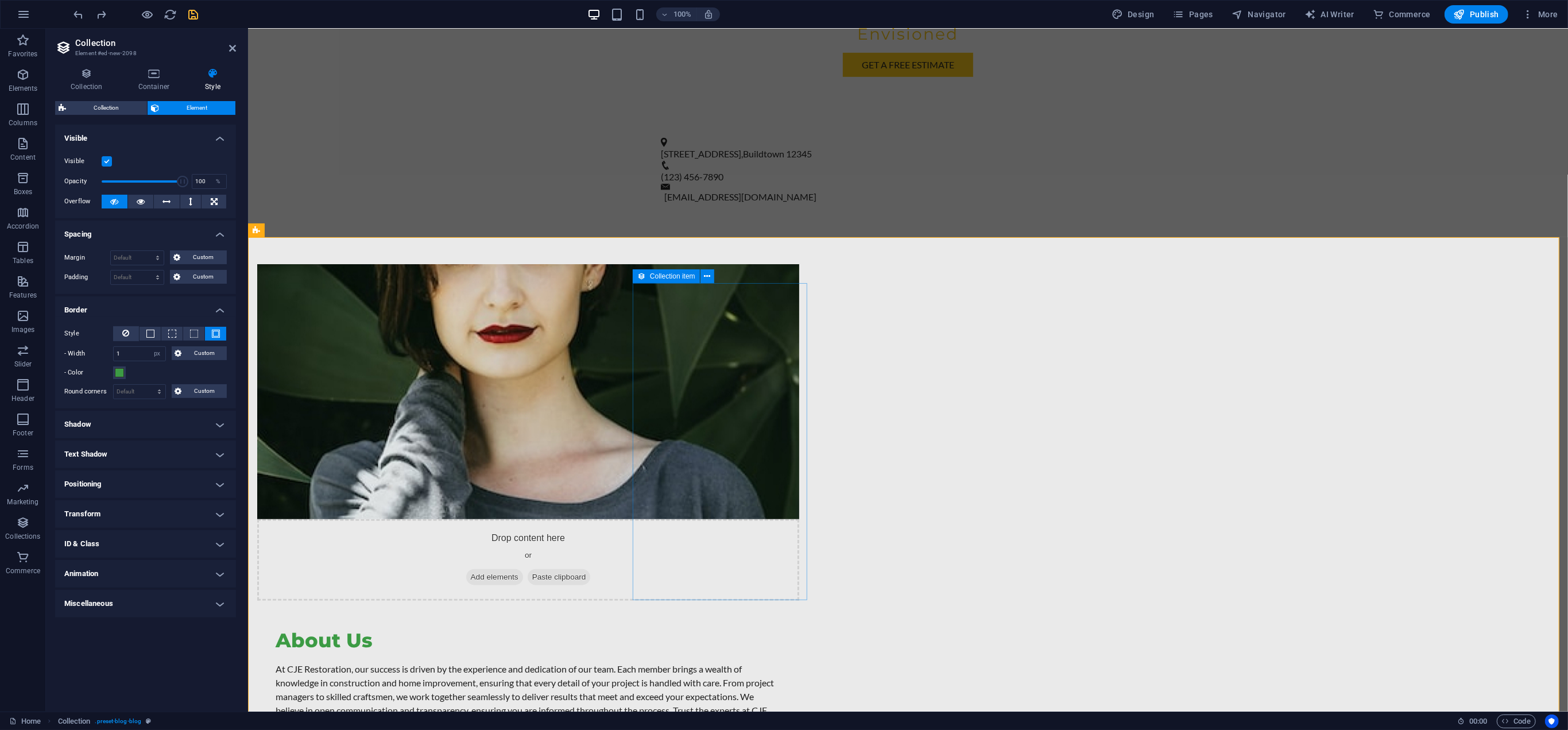
click at [650, 273] on span "Collection item" at bounding box center [672, 276] width 45 height 7
click at [120, 336] on button at bounding box center [126, 333] width 26 height 15
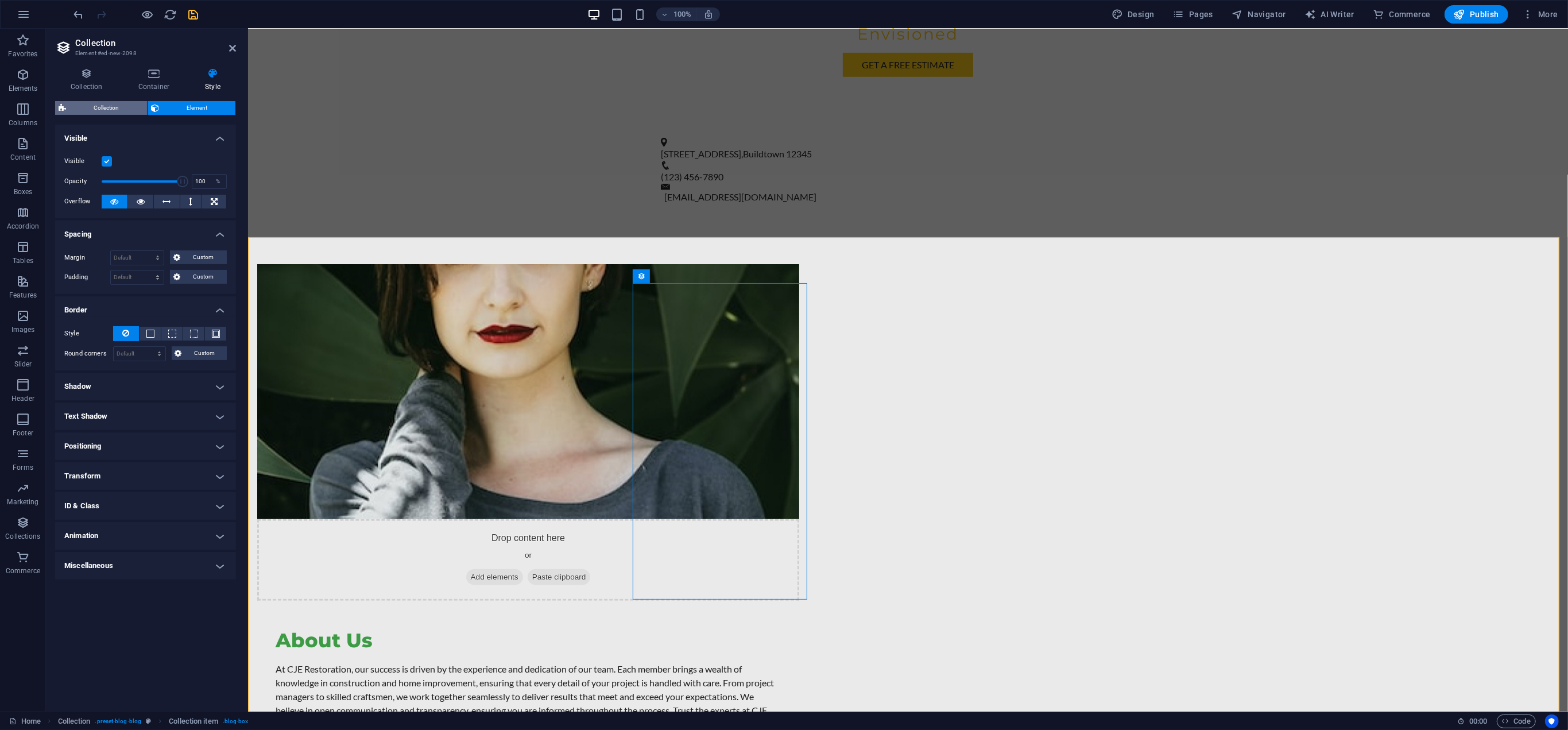
click at [96, 107] on span "Collection" at bounding box center [107, 108] width 74 height 14
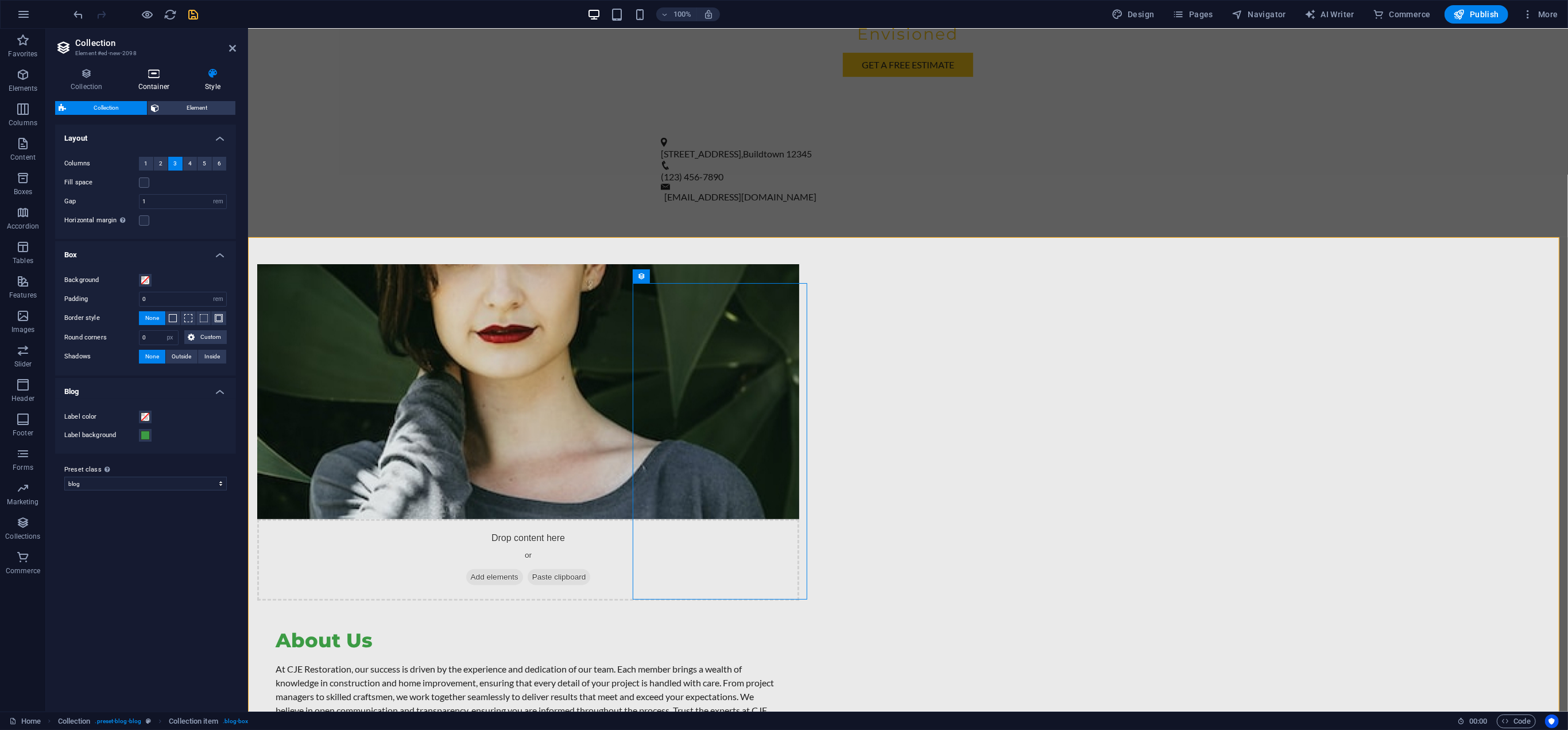
click at [169, 79] on h4 "Container" at bounding box center [156, 79] width 67 height 24
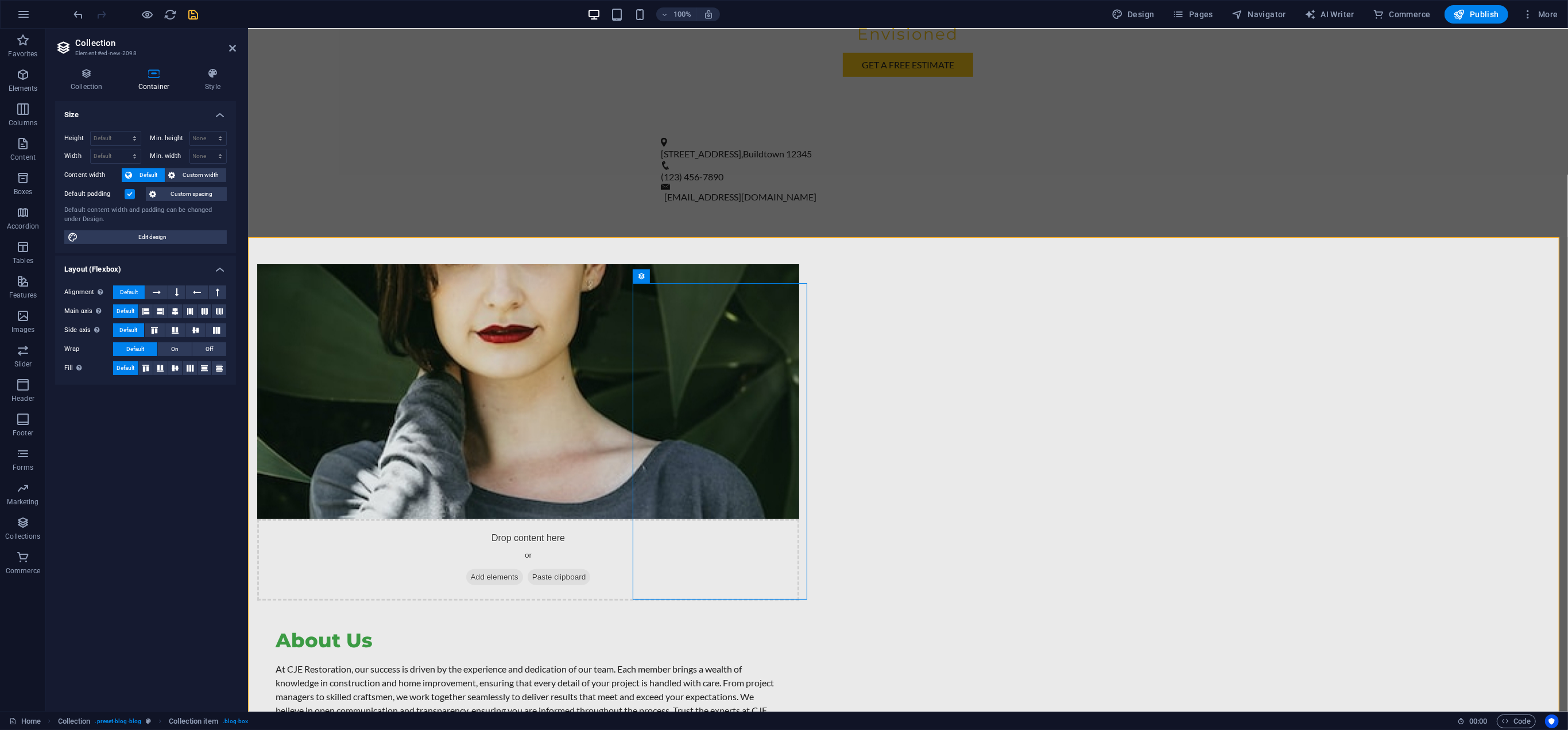
click at [94, 65] on div "Collection Container Style General Collection Blog Jobs-1 Modules-1 New Collect…" at bounding box center [145, 385] width 199 height 653
click at [81, 84] on h4 "Collection" at bounding box center [89, 79] width 68 height 24
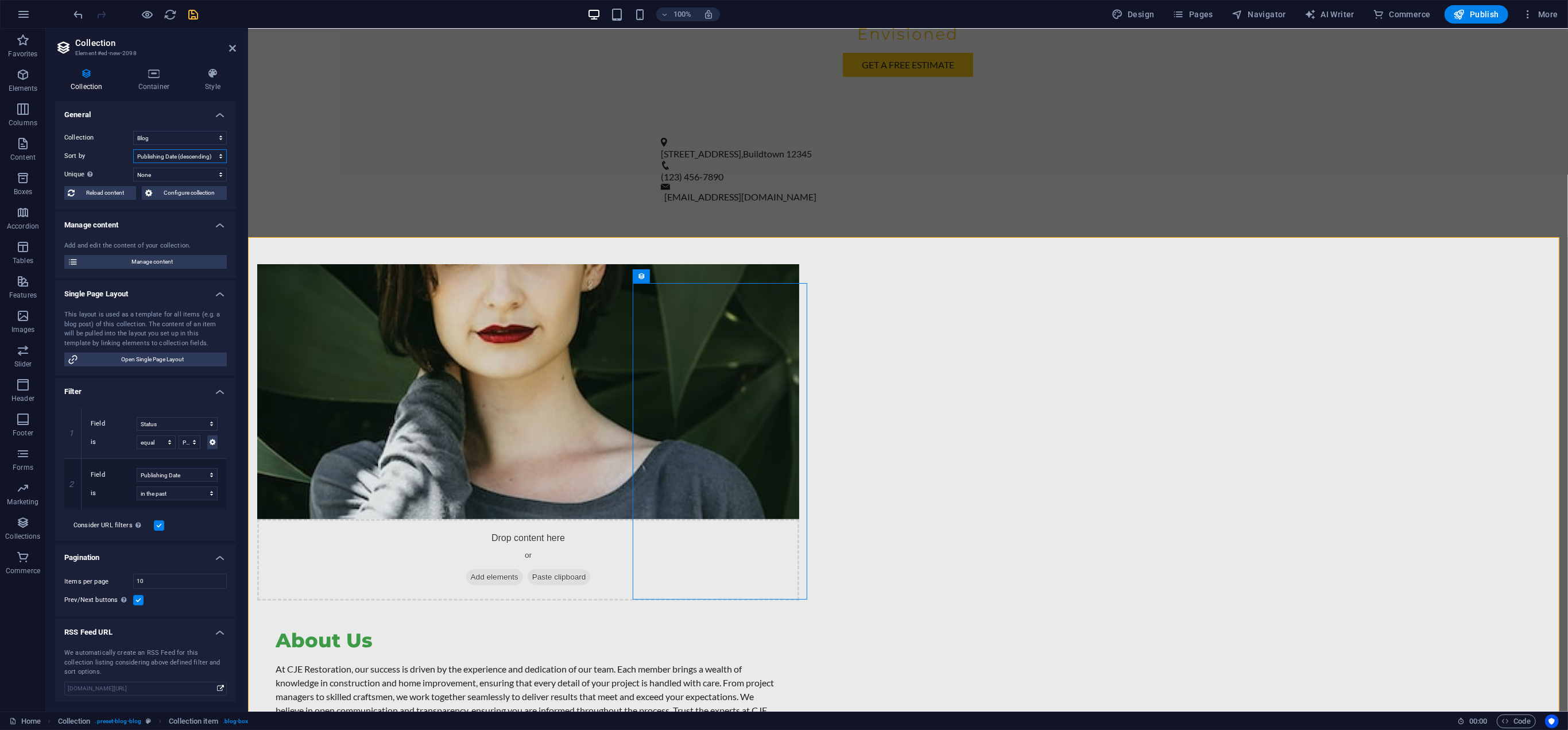
click at [202, 153] on select "Created at (ascending) Created at (descending) Updated at (ascending) Updated a…" at bounding box center [179, 156] width 94 height 14
click at [133, 150] on select "Created at (ascending) Created at (descending) Updated at (ascending) Updated a…" at bounding box center [179, 156] width 94 height 14
select select "columns.publishing_date_ASC"
select select "columns.status"
select select "columns.publishing_date"
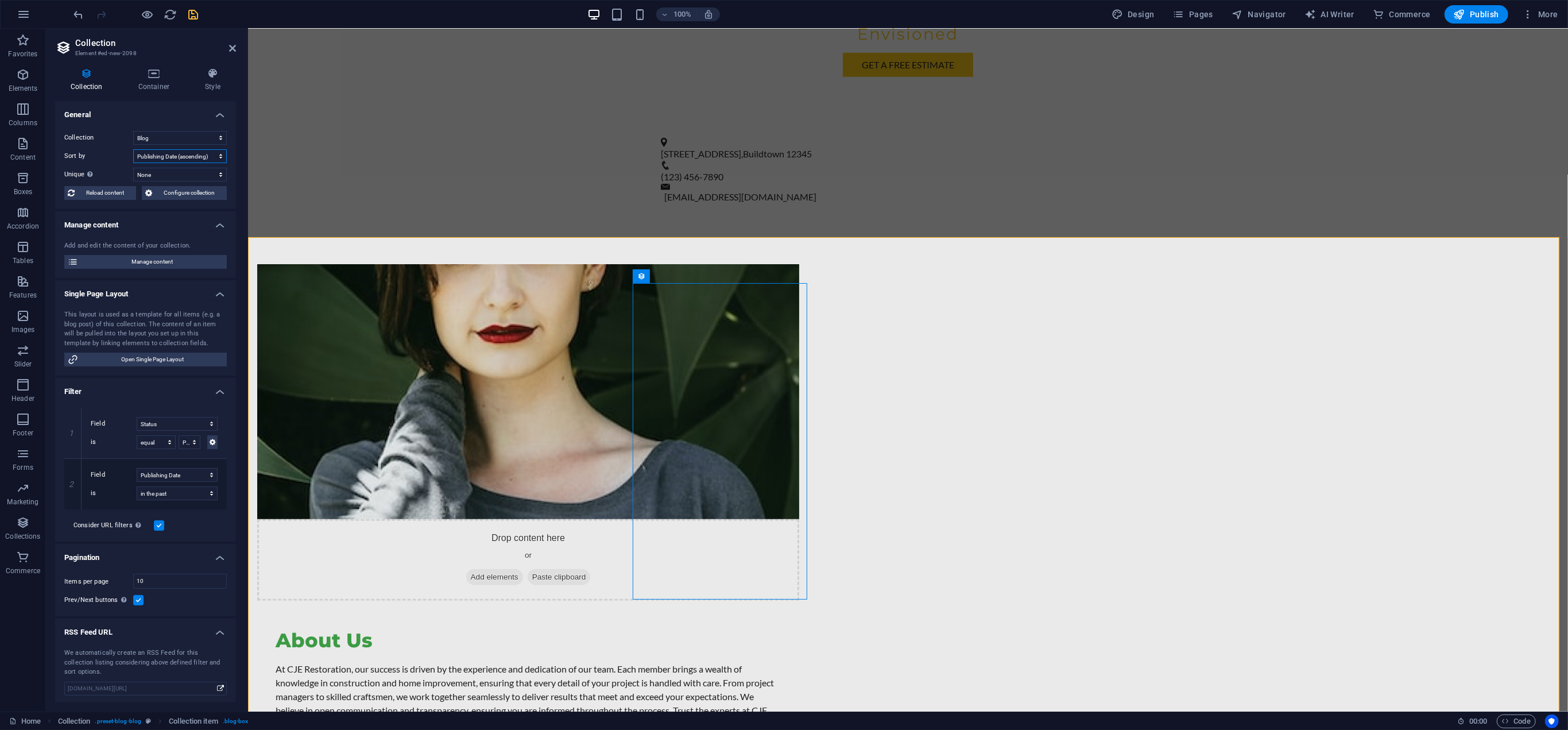
select select "past"
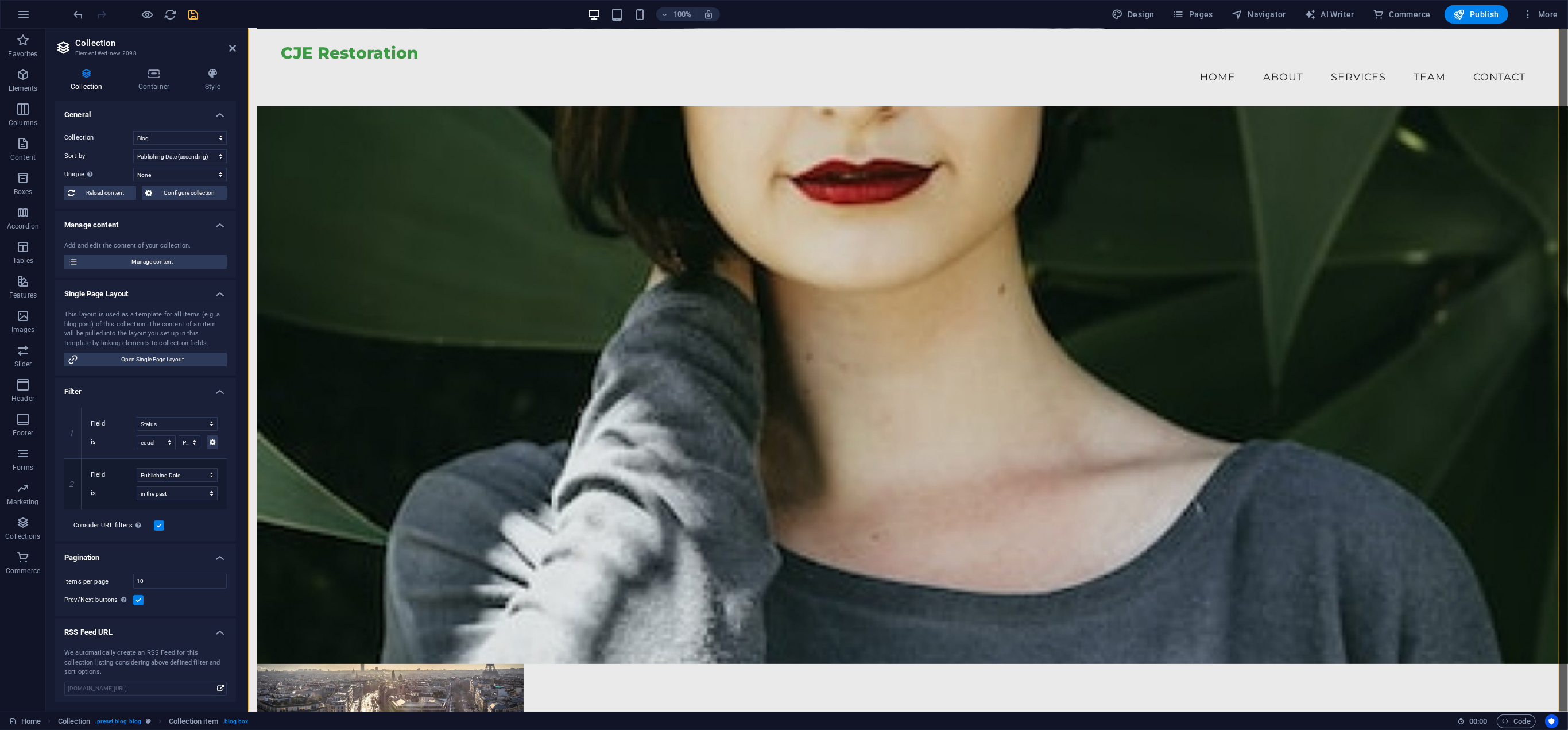
scroll to position [935, 0]
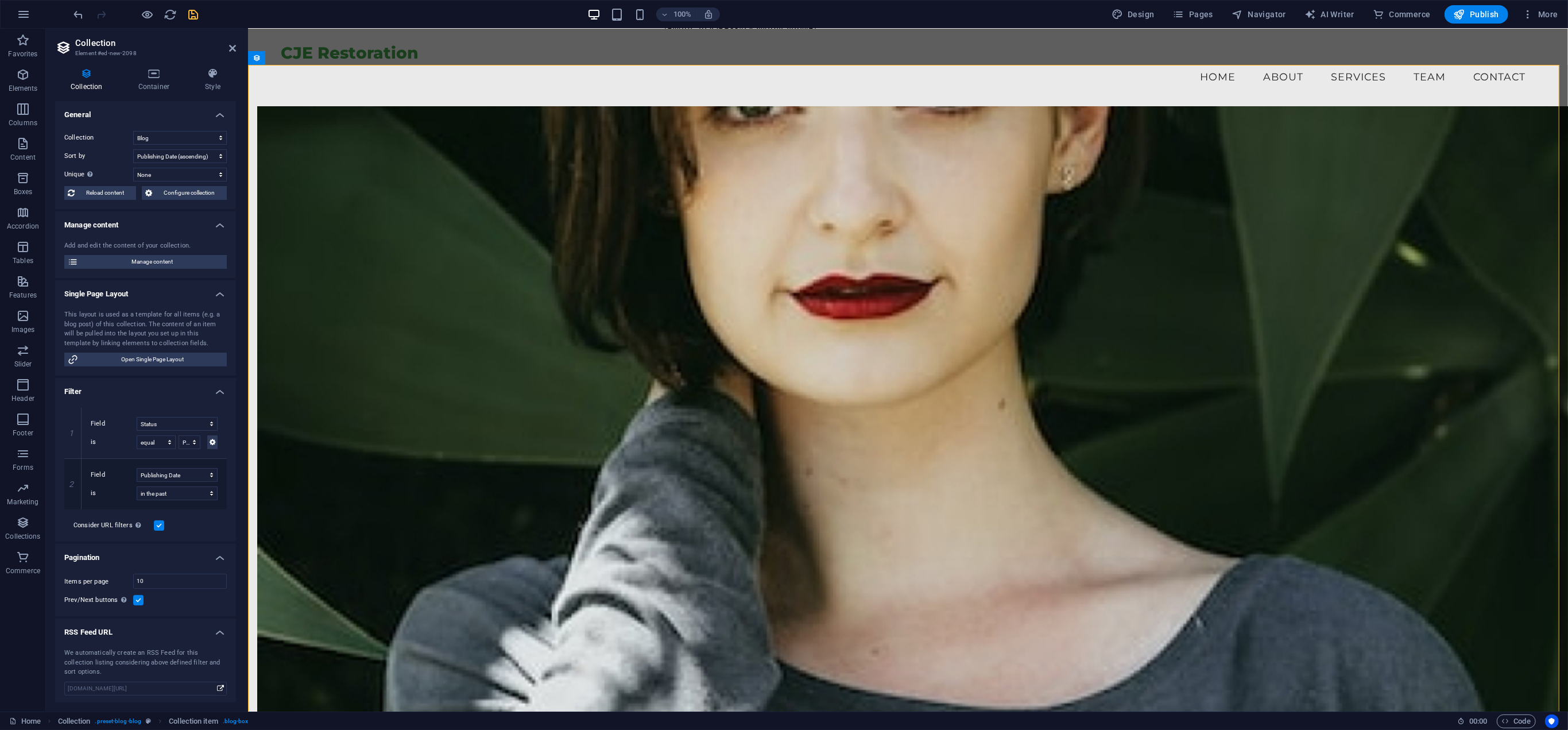
click at [190, 14] on icon "save" at bounding box center [194, 15] width 13 height 13
checkbox input "false"
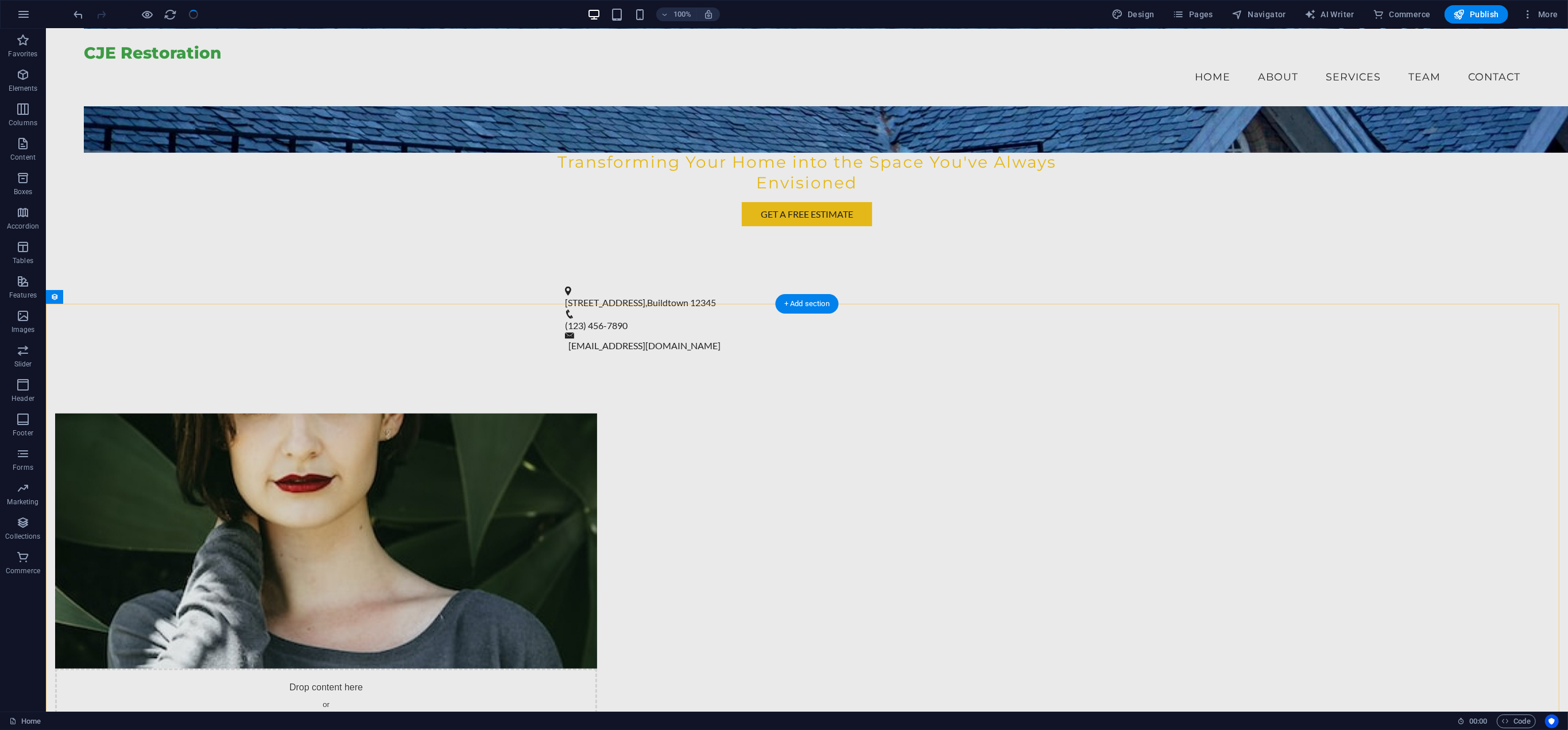
scroll to position [580, 0]
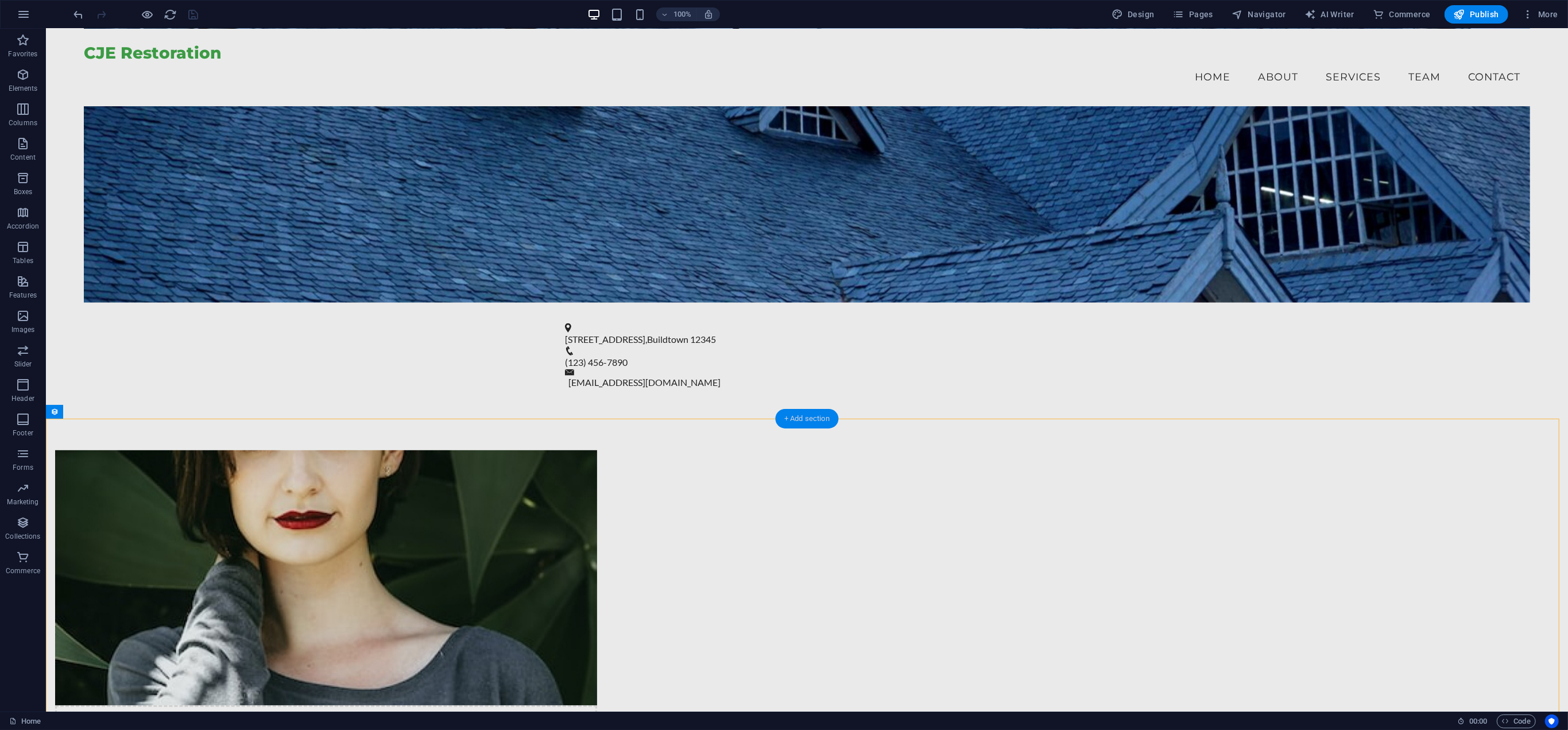
click at [807, 414] on div "+ Add section" at bounding box center [807, 418] width 64 height 20
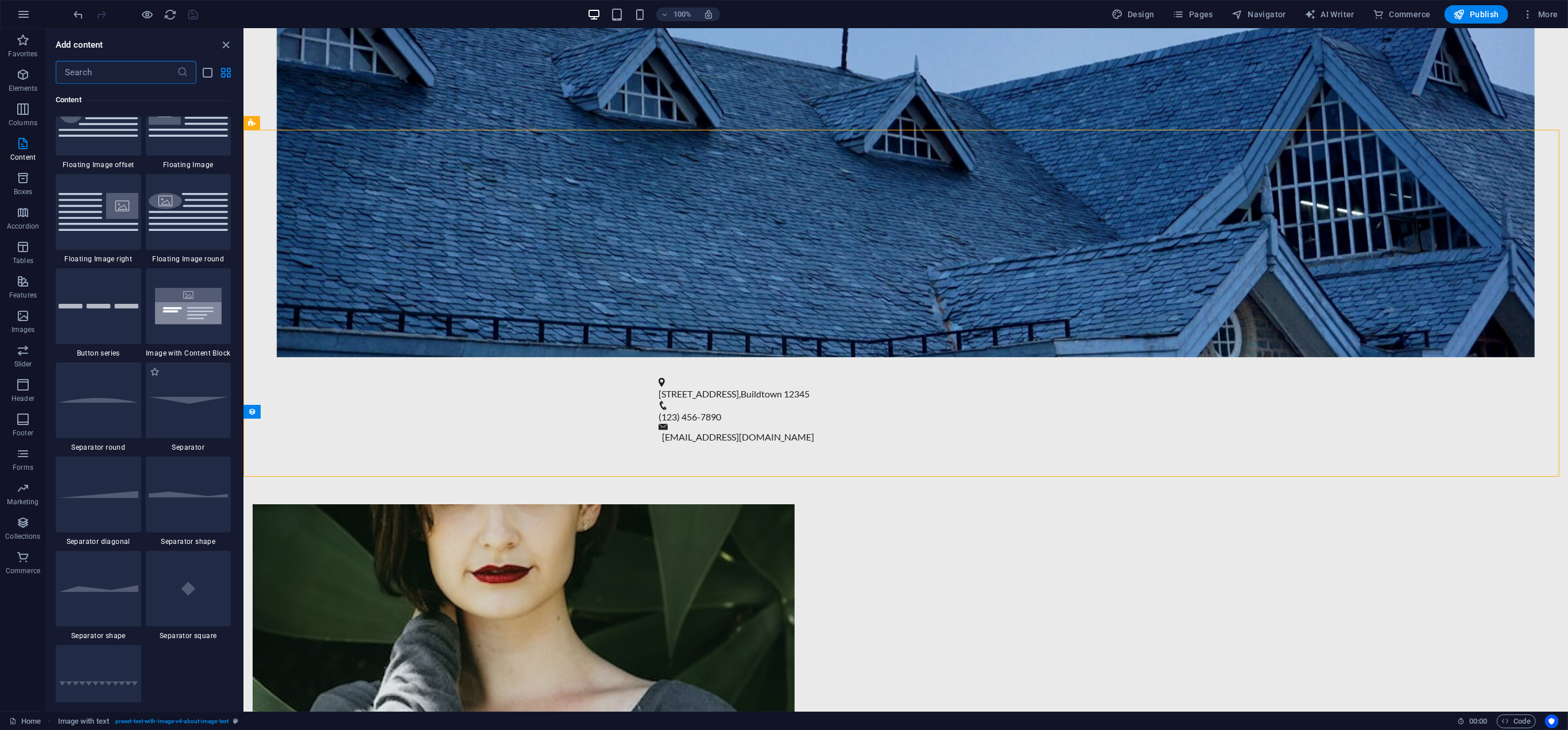
scroll to position [2679, 0]
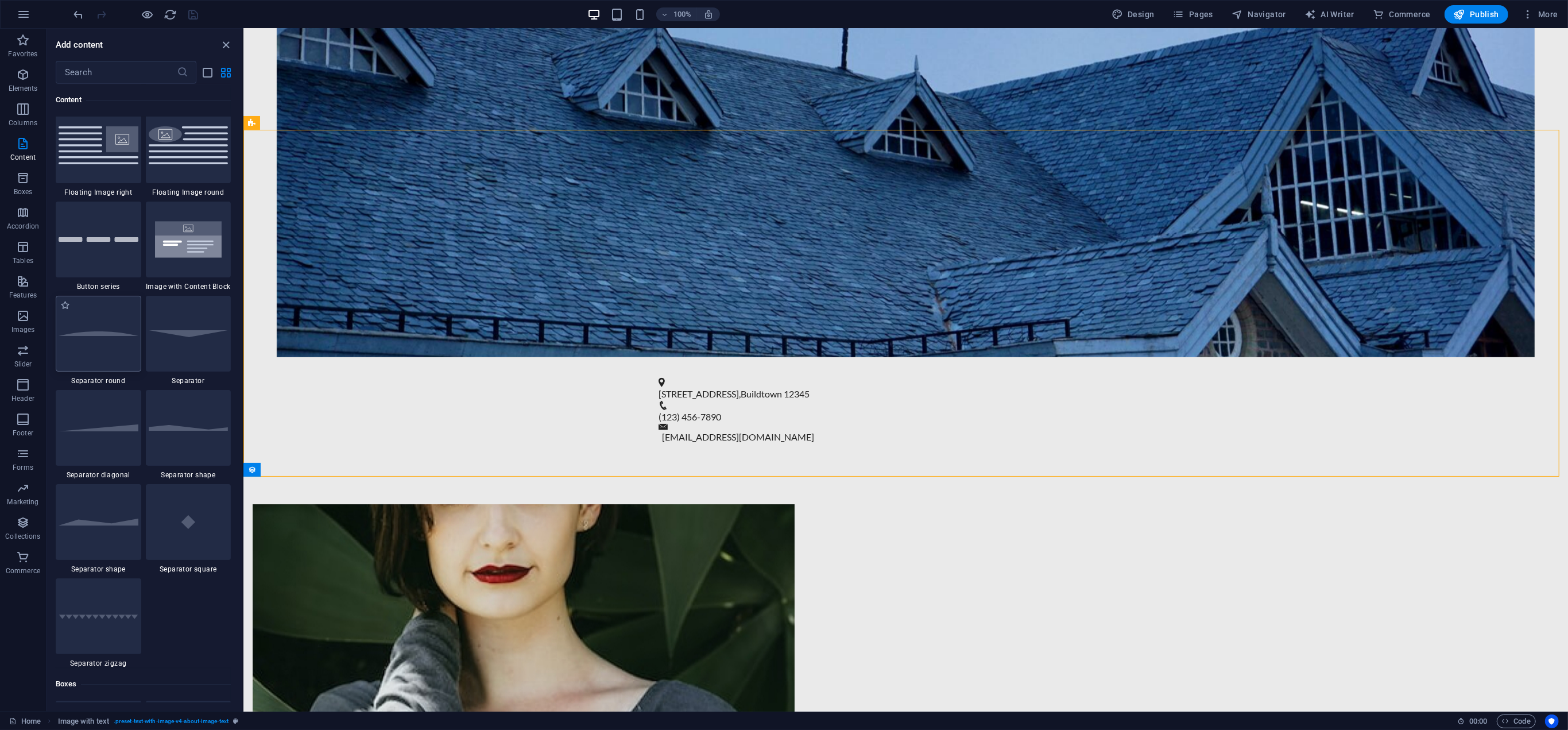
click at [99, 338] on div at bounding box center [99, 333] width 86 height 76
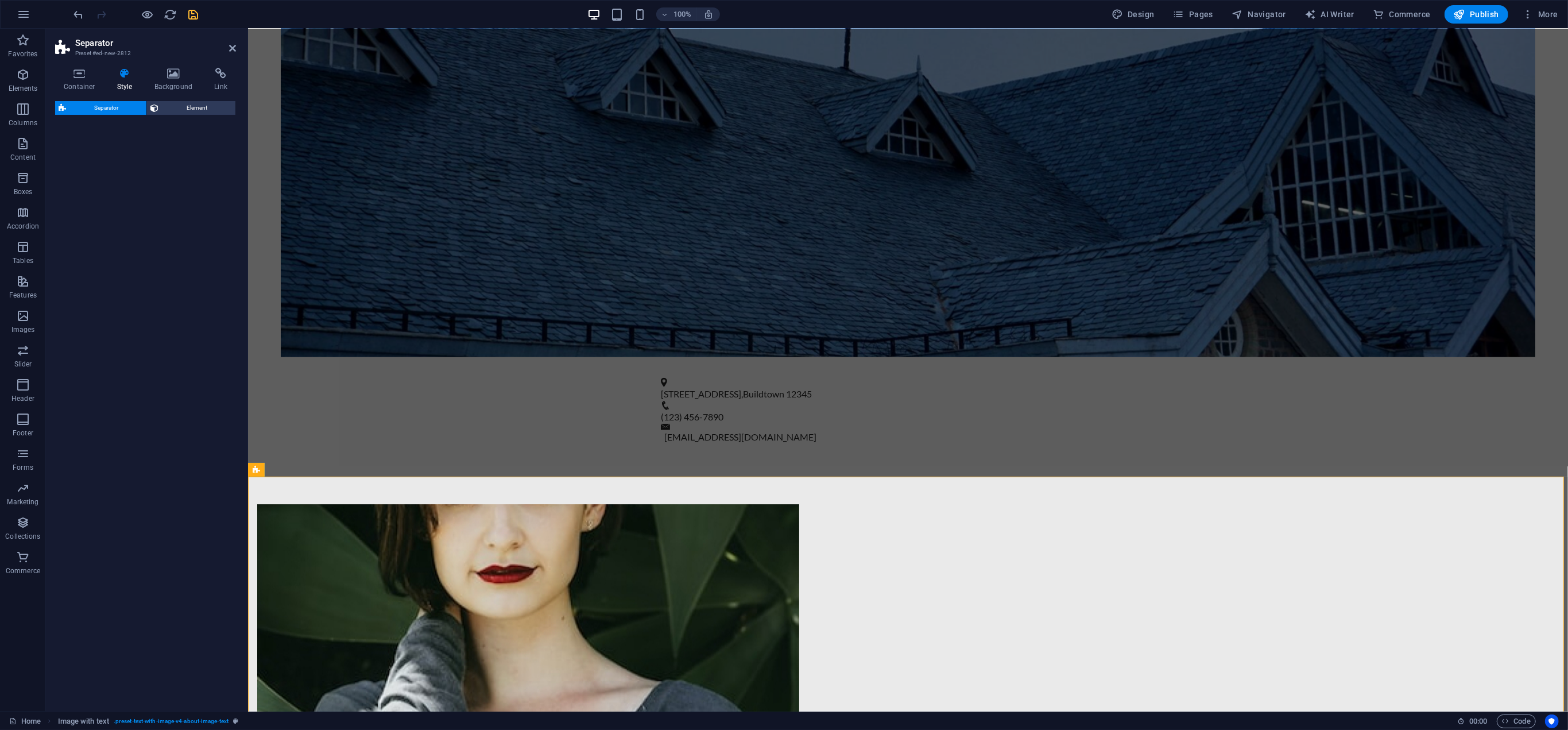
select select "circle"
select select "rem"
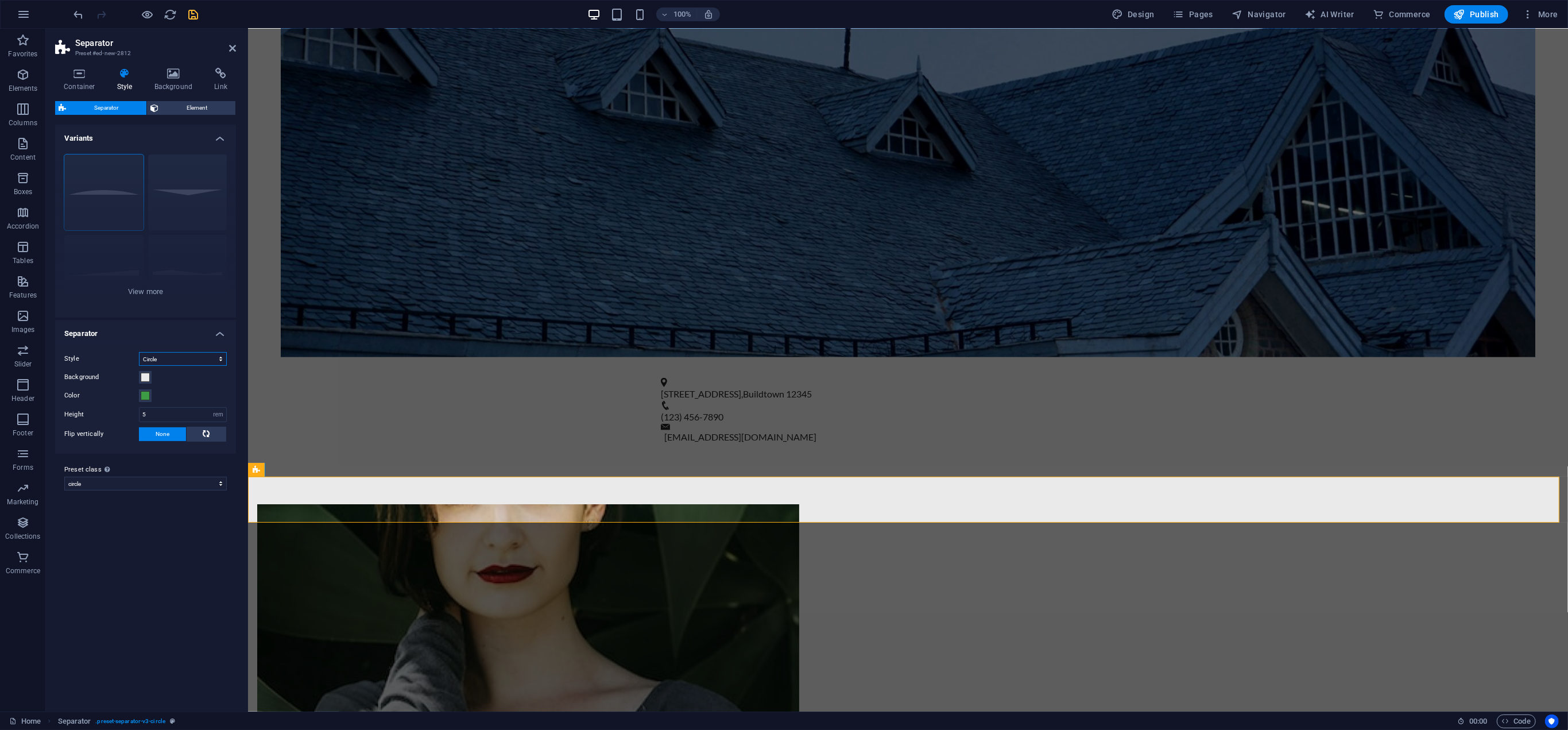
click at [170, 358] on select "Triangle Circle Diagonal Zigzag Polygon 1 Polygon 2 Square" at bounding box center [182, 359] width 88 height 14
click at [139, 352] on select "Triangle Circle Diagonal Zigzag Polygon 1 Polygon 2 Square" at bounding box center [182, 359] width 88 height 14
click at [78, 15] on icon "undo" at bounding box center [79, 15] width 13 height 13
select select "circle"
click at [78, 13] on icon "undo" at bounding box center [79, 15] width 13 height 13
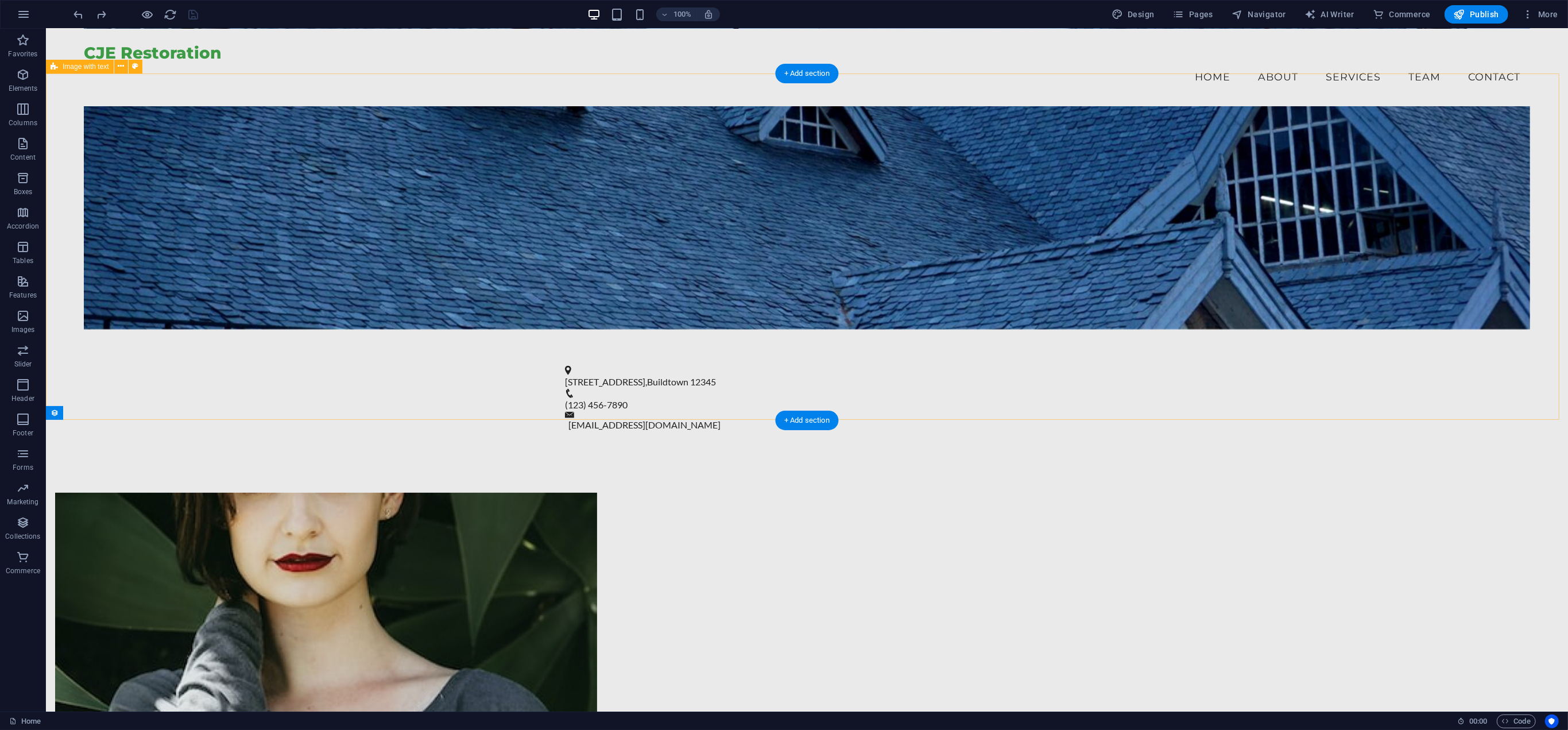
scroll to position [523, 0]
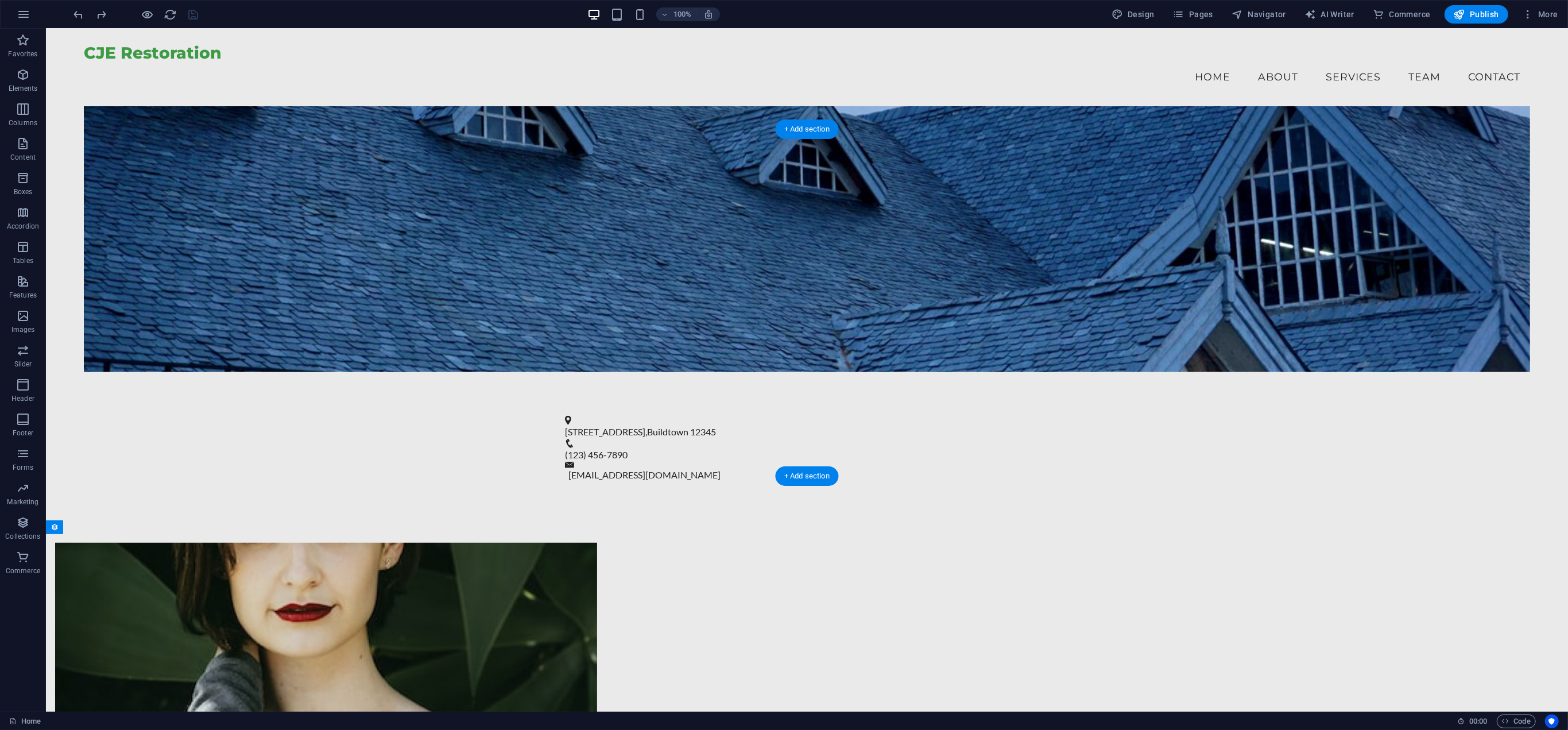
click at [597, 543] on figure at bounding box center [325, 670] width 542 height 255
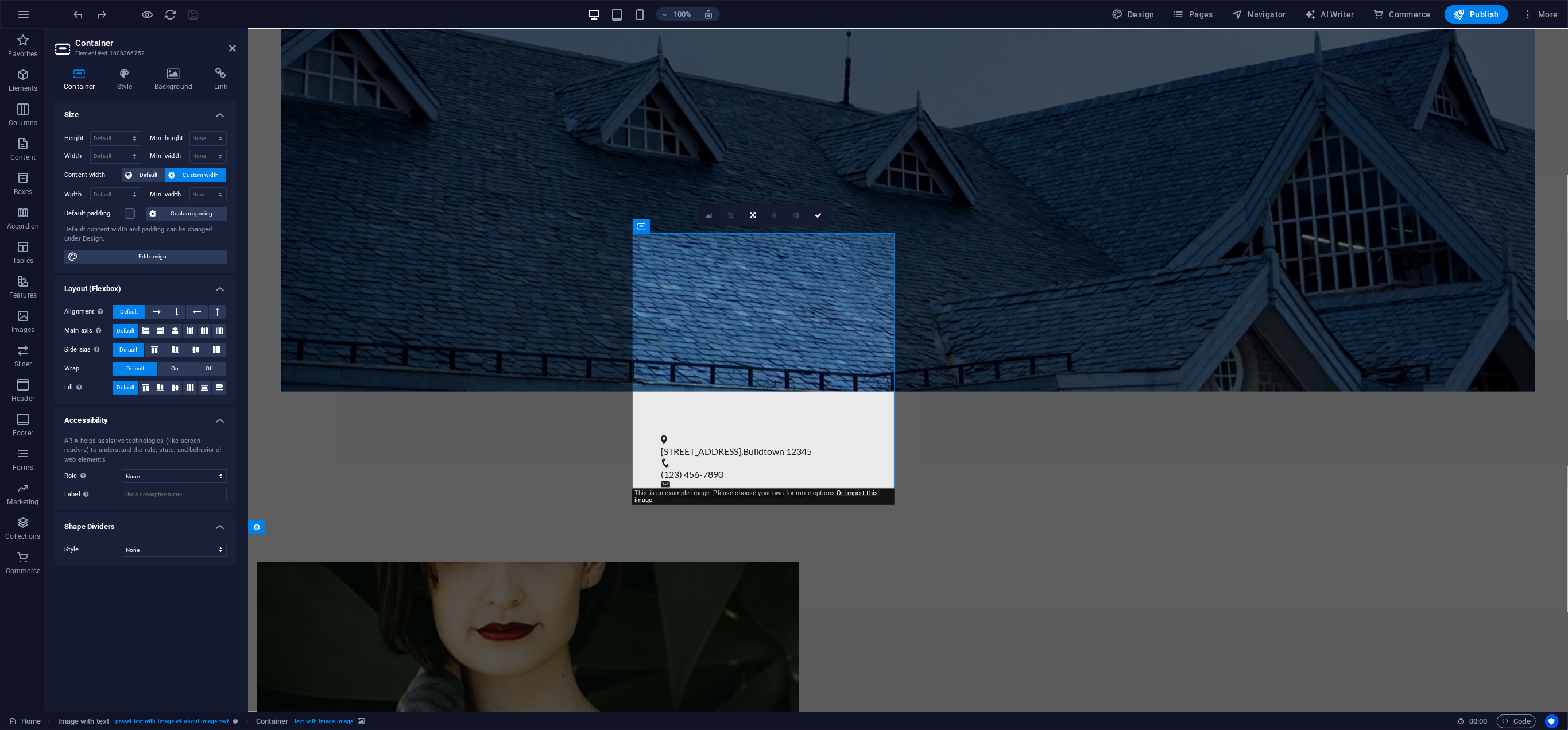
click at [706, 214] on icon at bounding box center [709, 215] width 7 height 8
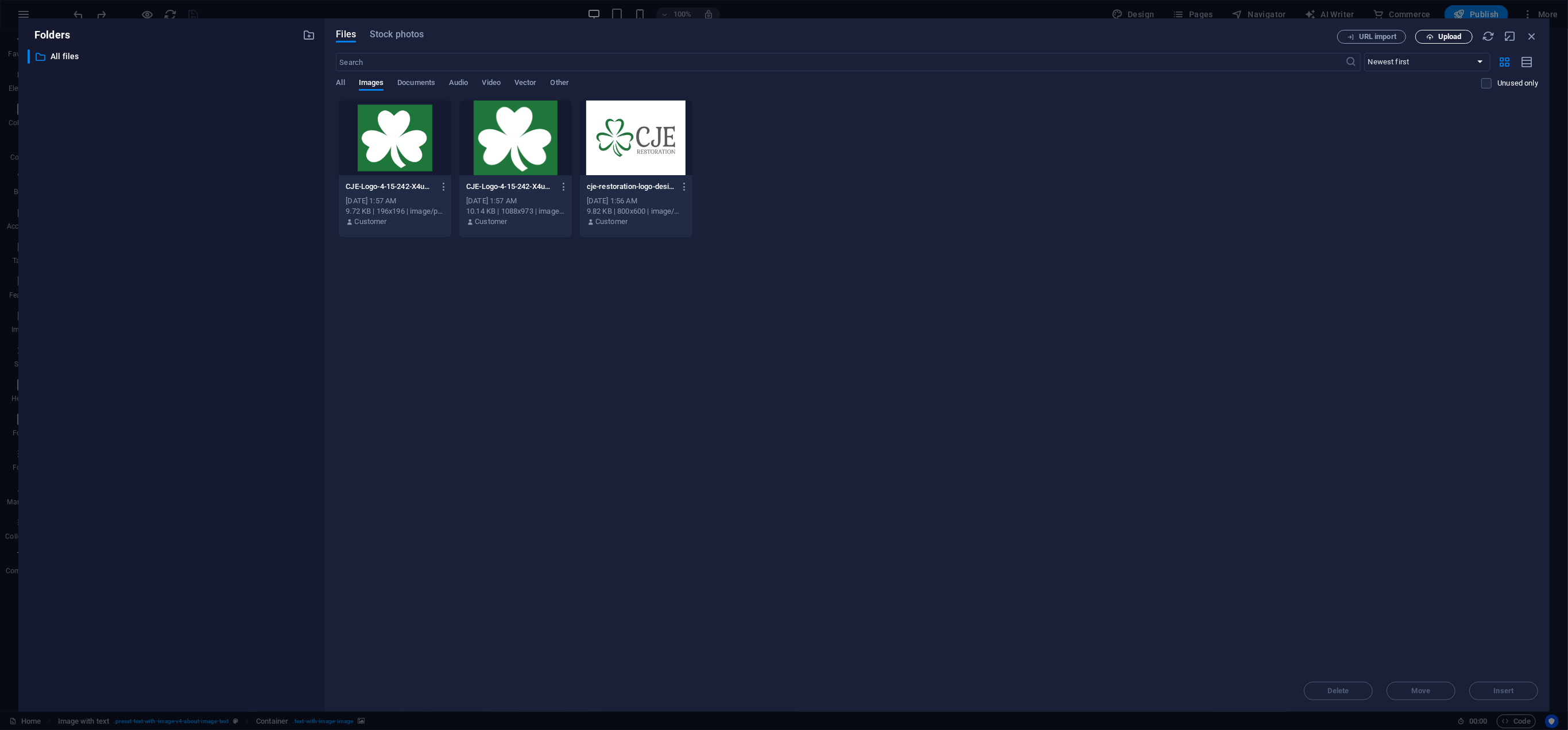
click at [1442, 33] on span "Upload" at bounding box center [1450, 36] width 23 height 7
click at [1535, 27] on div "Files Stock photos URL import Upload ​ Newest first Oldest first Name (A-Z) Nam…" at bounding box center [937, 365] width 1225 height 694
click at [1533, 37] on icon "button" at bounding box center [1531, 36] width 12 height 12
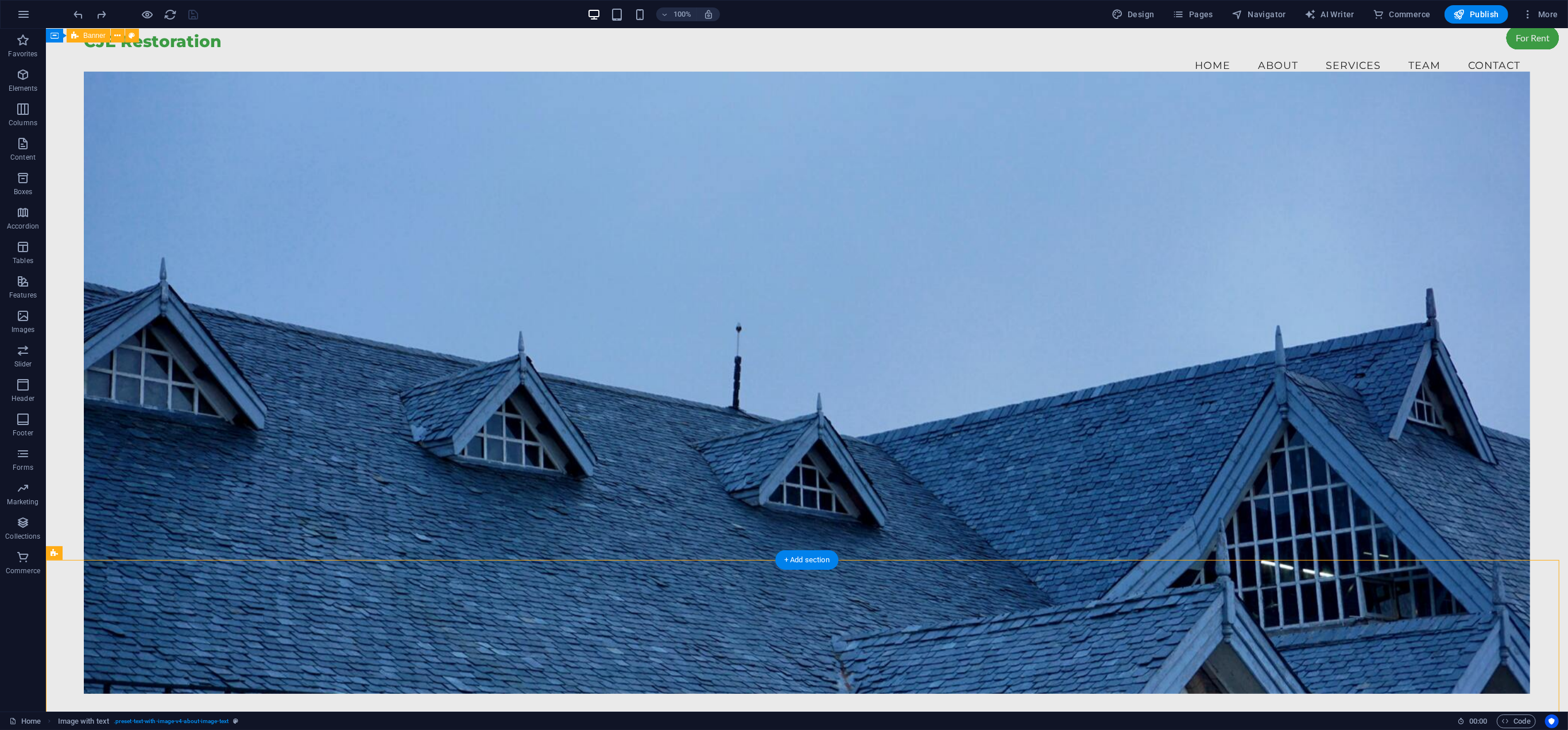
scroll to position [0, 0]
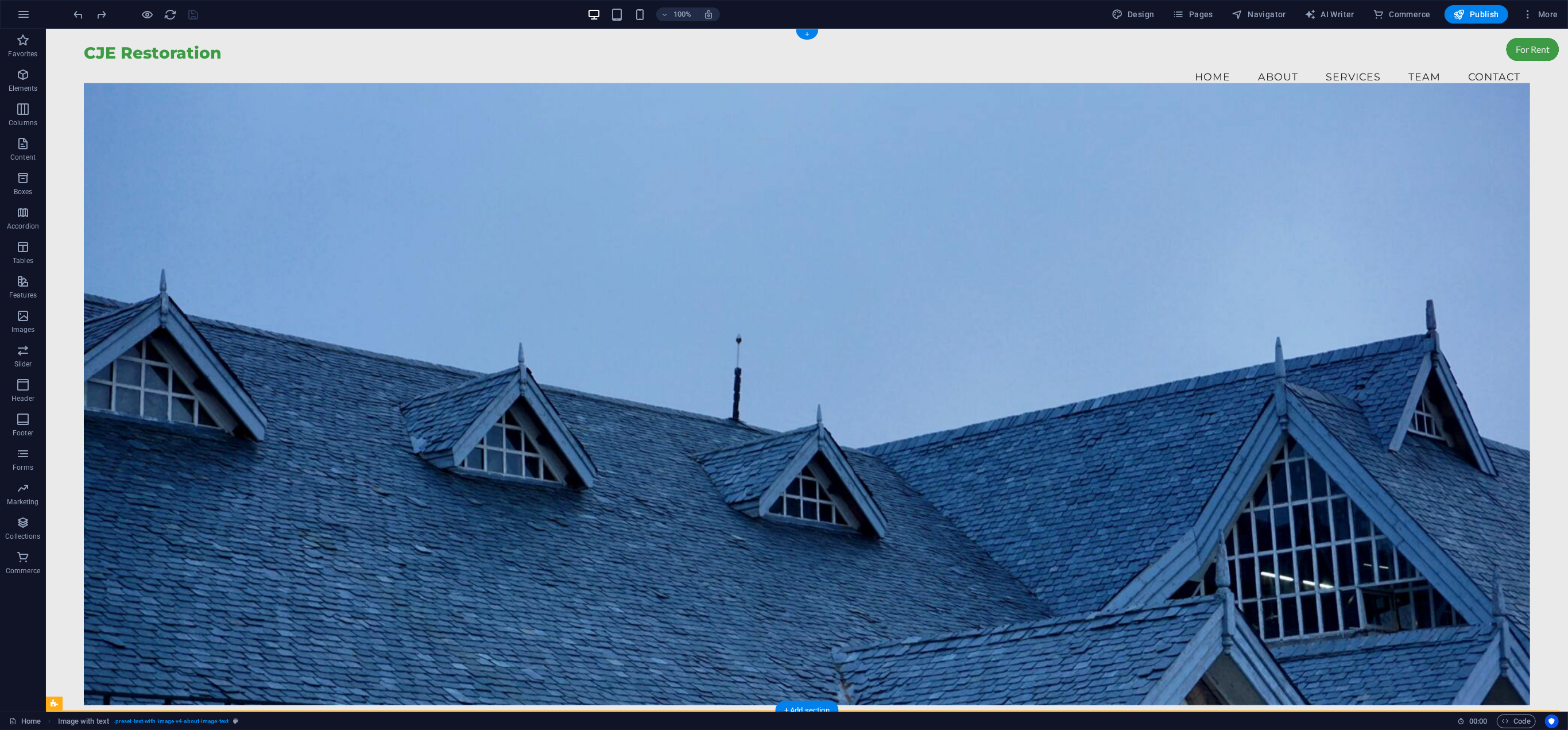
click at [1175, 426] on figure at bounding box center [806, 394] width 1445 height 622
click at [598, 546] on figure at bounding box center [806, 394] width 1445 height 622
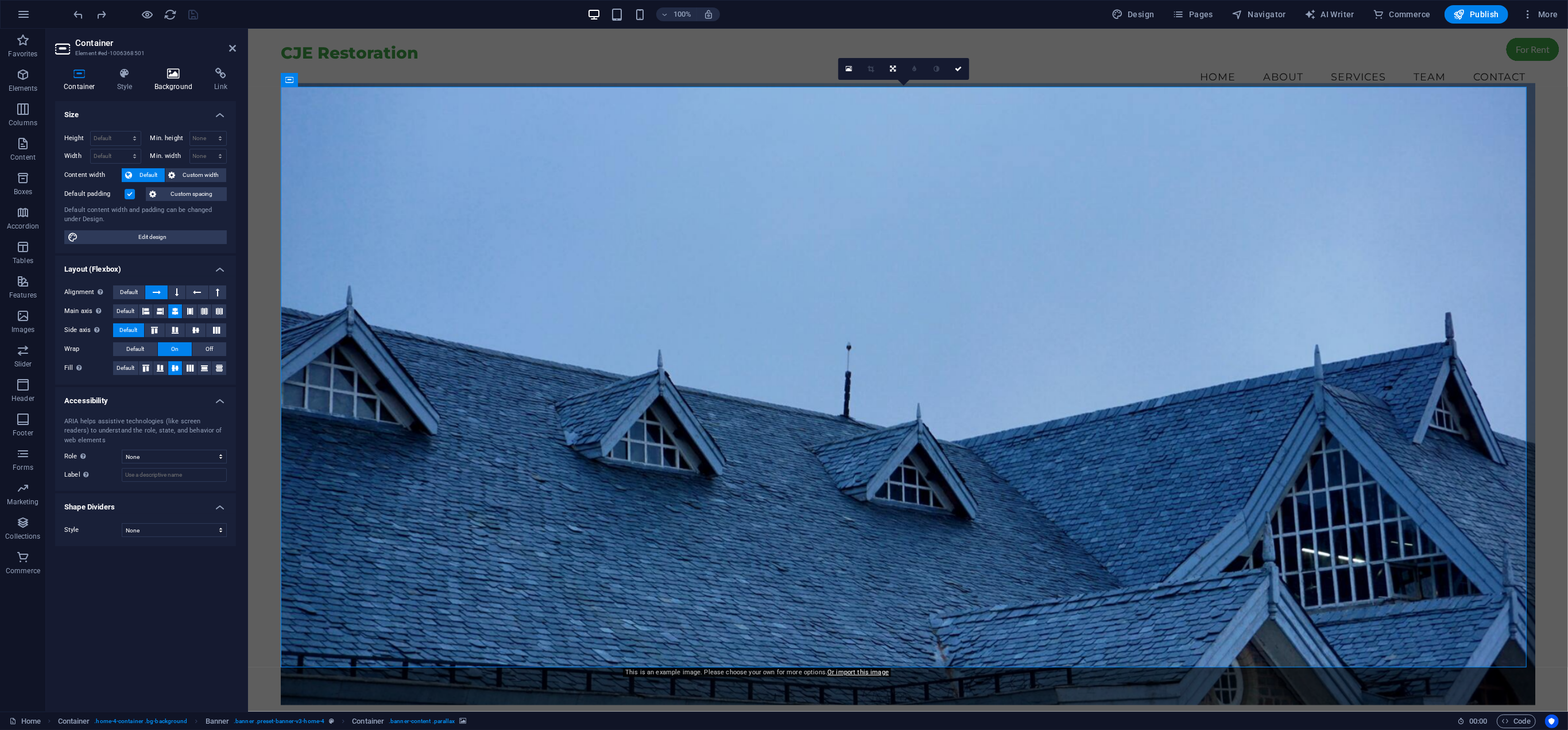
click at [163, 85] on h4 "Background" at bounding box center [176, 79] width 60 height 24
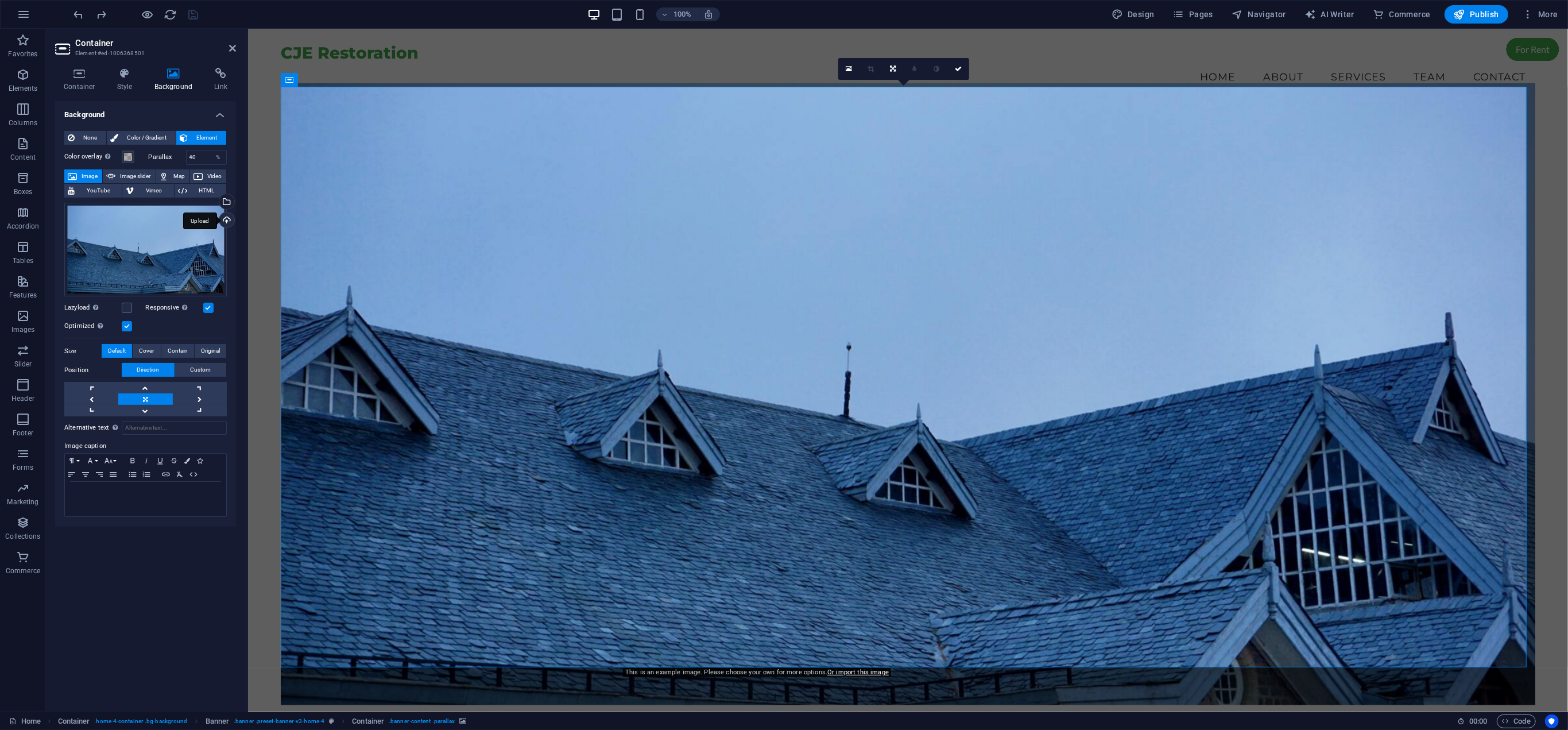
click at [224, 214] on div "Upload" at bounding box center [226, 222] width 17 height 17
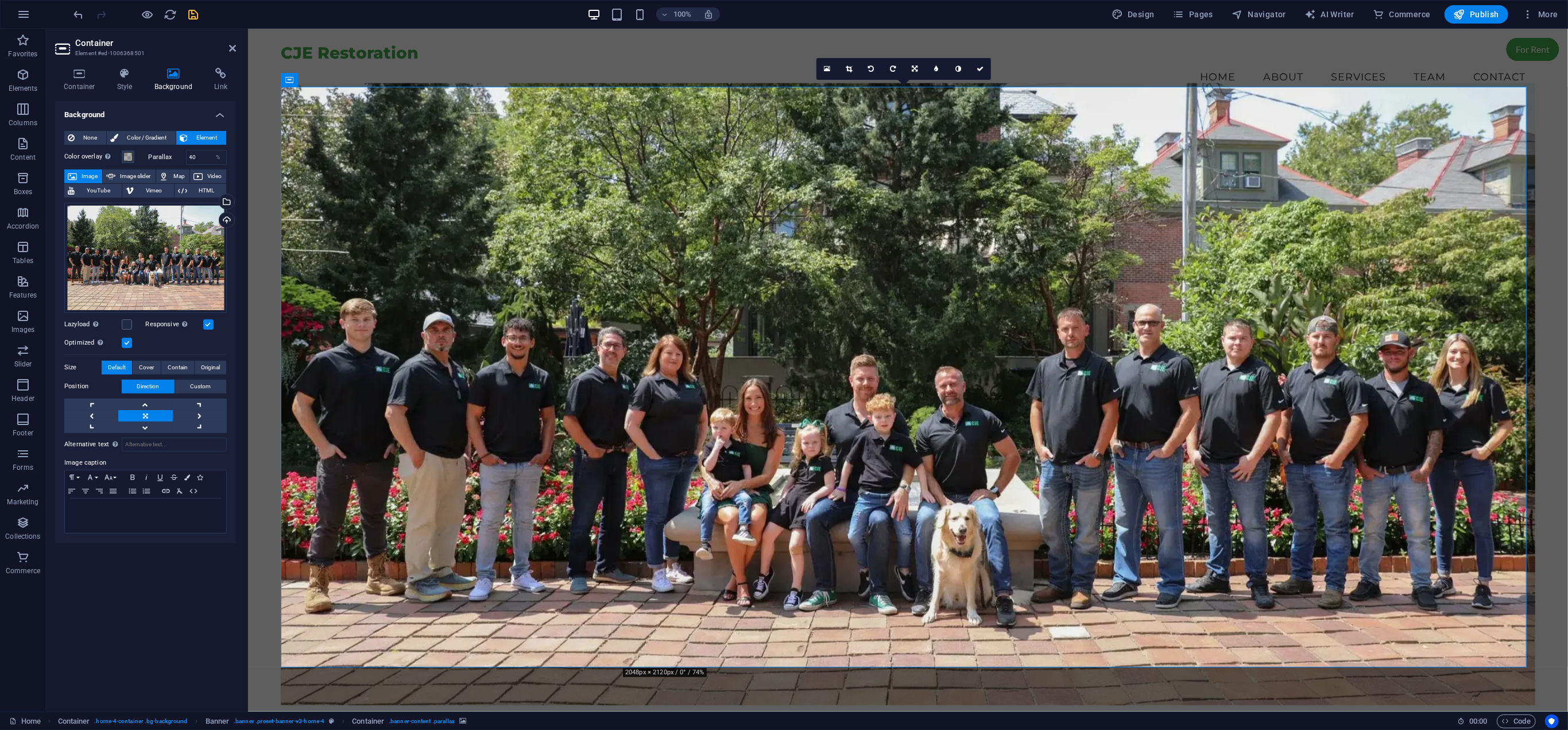
click at [507, 248] on figure at bounding box center [907, 394] width 1254 height 622
click at [127, 323] on label at bounding box center [127, 325] width 10 height 10
click at [0, 0] on input "Lazyload Loading images after the page loads improves page speed." at bounding box center [0, 0] width 0 height 0
click at [116, 623] on div "Background None Color / Gradient Element Stretch background to full-width Color…" at bounding box center [145, 402] width 181 height 601
click at [124, 78] on icon at bounding box center [124, 73] width 33 height 12
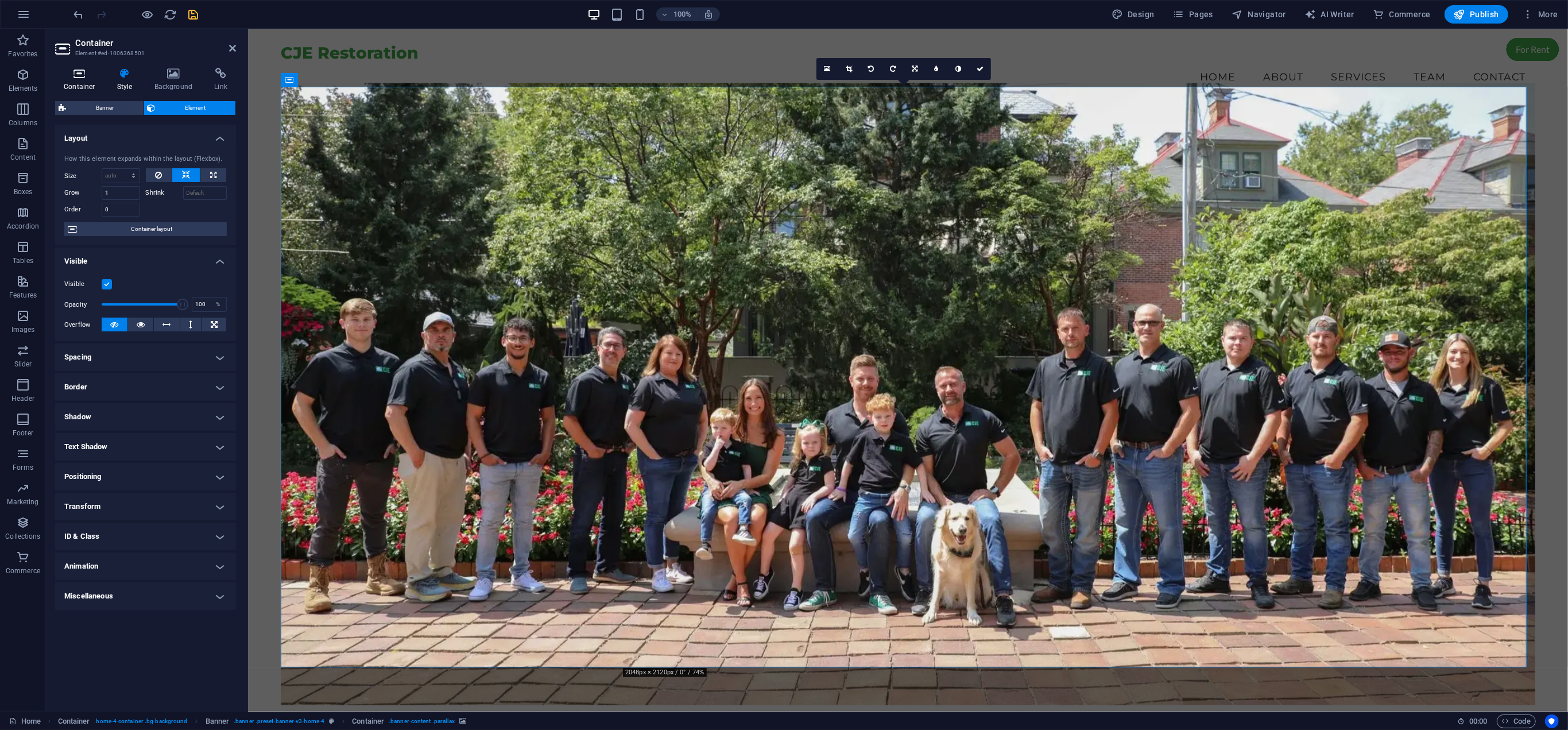
click at [77, 78] on icon at bounding box center [79, 73] width 49 height 12
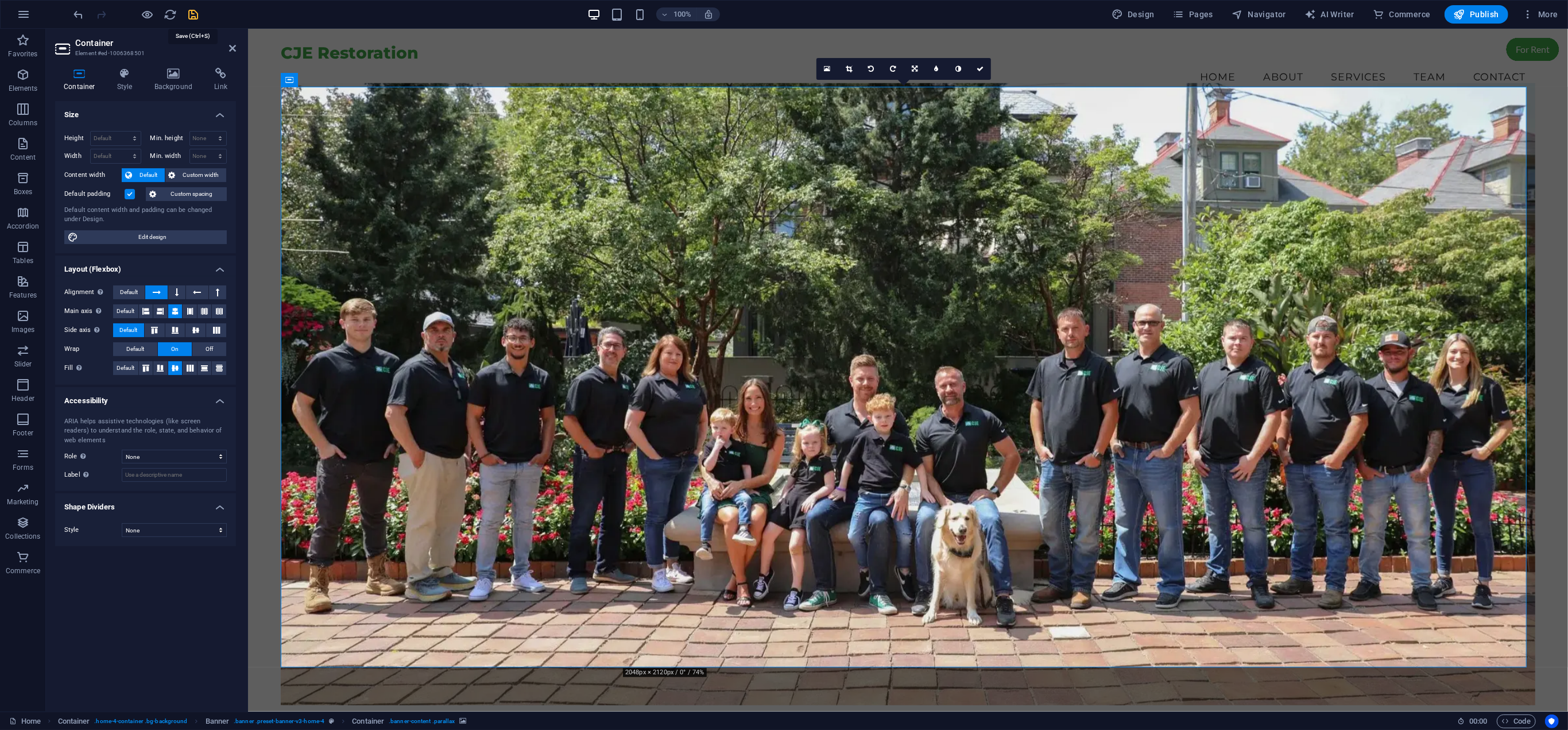
click at [195, 15] on icon "save" at bounding box center [194, 15] width 13 height 13
checkbox input "false"
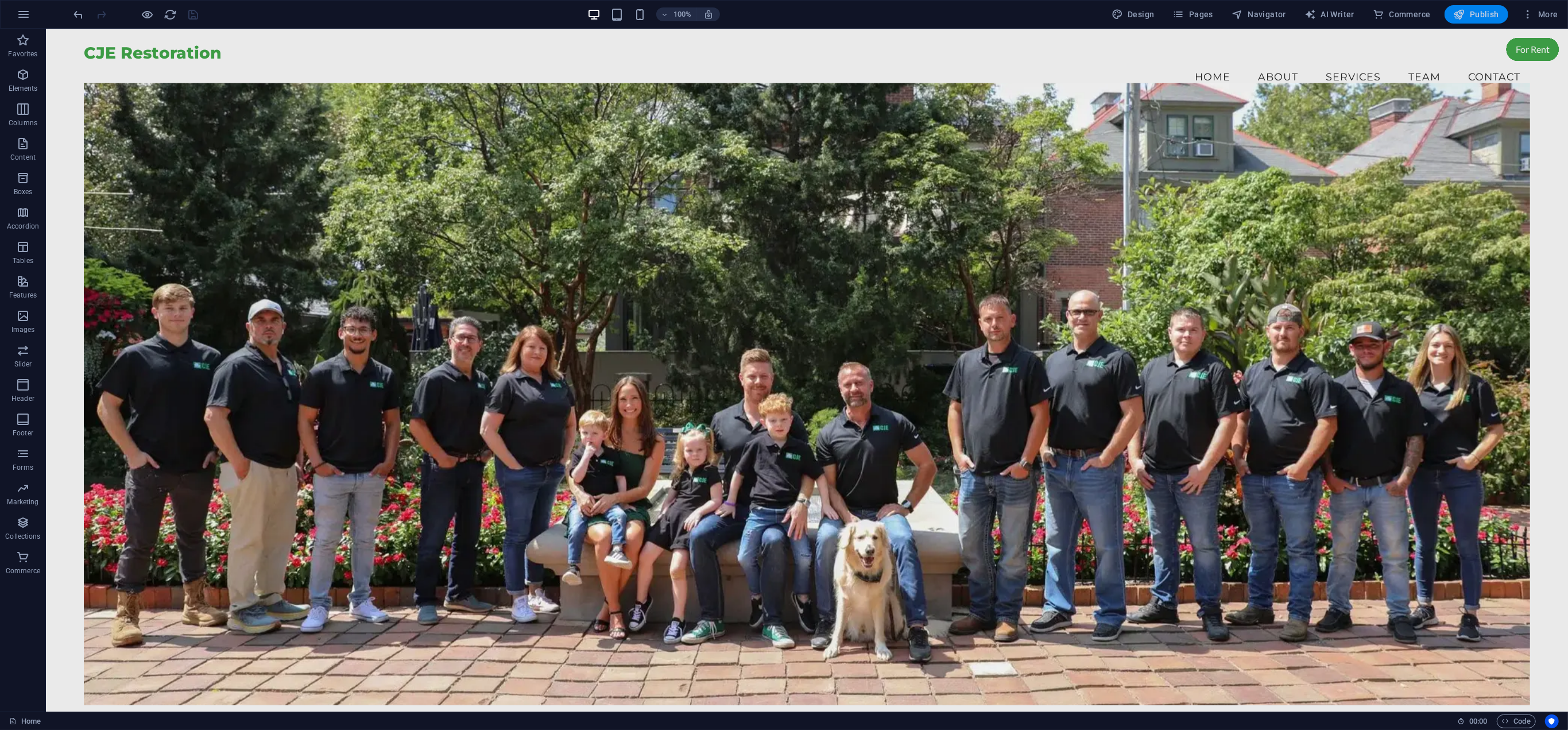
click at [1473, 16] on span "Publish" at bounding box center [1477, 15] width 45 height 12
